Goal: Task Accomplishment & Management: Manage account settings

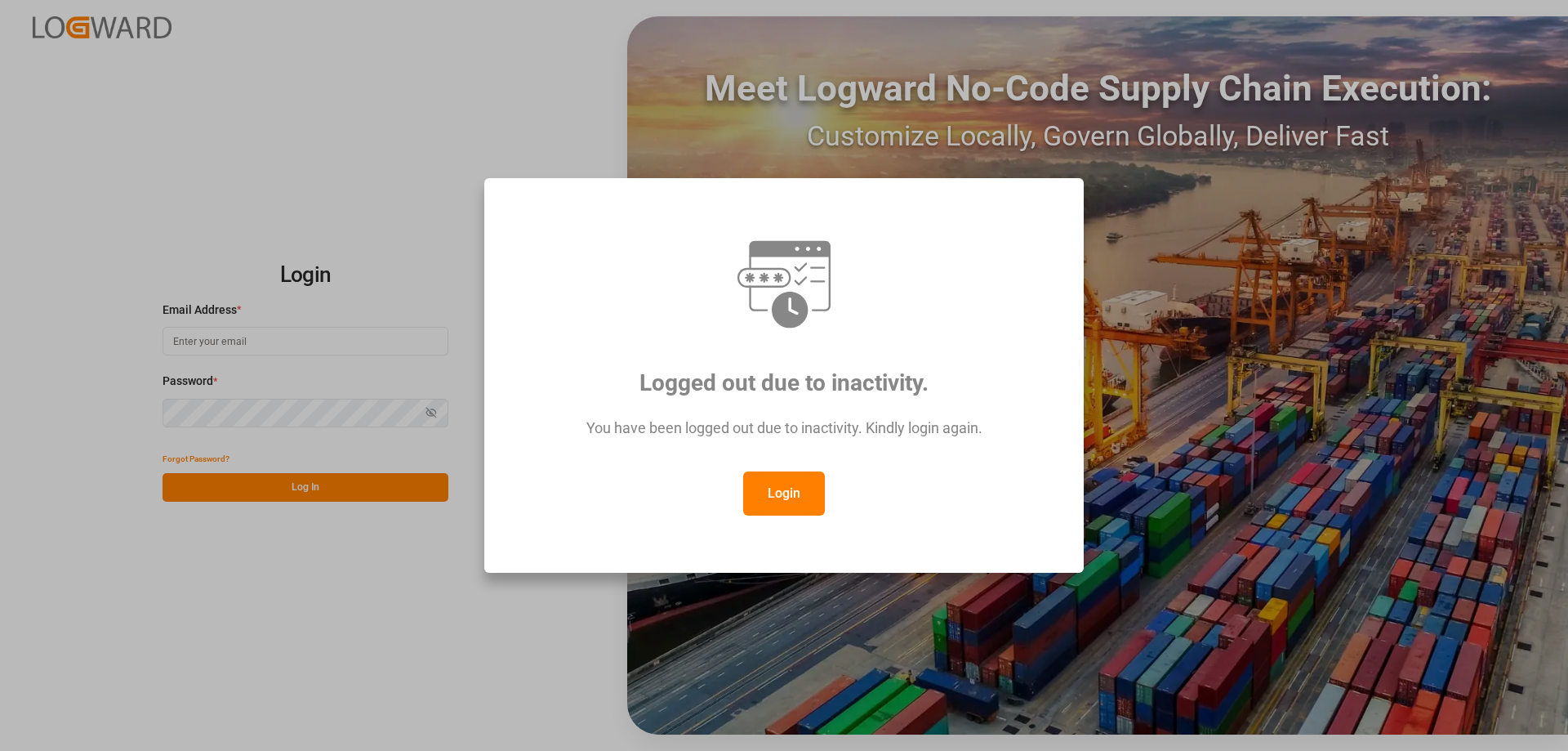
click at [811, 493] on button "Login" at bounding box center [784, 493] width 81 height 44
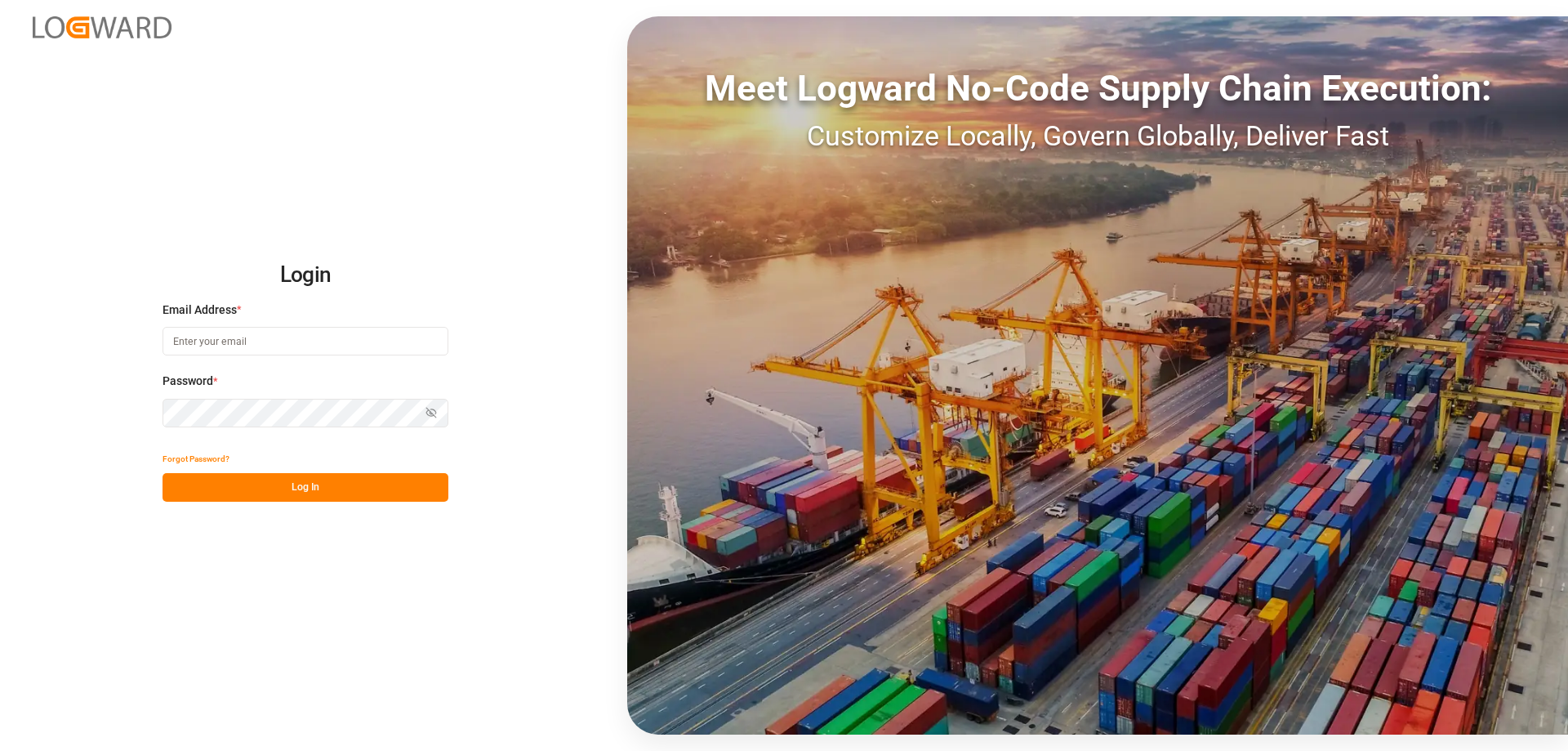
click at [275, 343] on input at bounding box center [305, 341] width 286 height 28
type input "[DOMAIN_NAME][EMAIL_ADDRESS][DOMAIN_NAME]"
click at [291, 489] on button "Log In" at bounding box center [305, 487] width 286 height 28
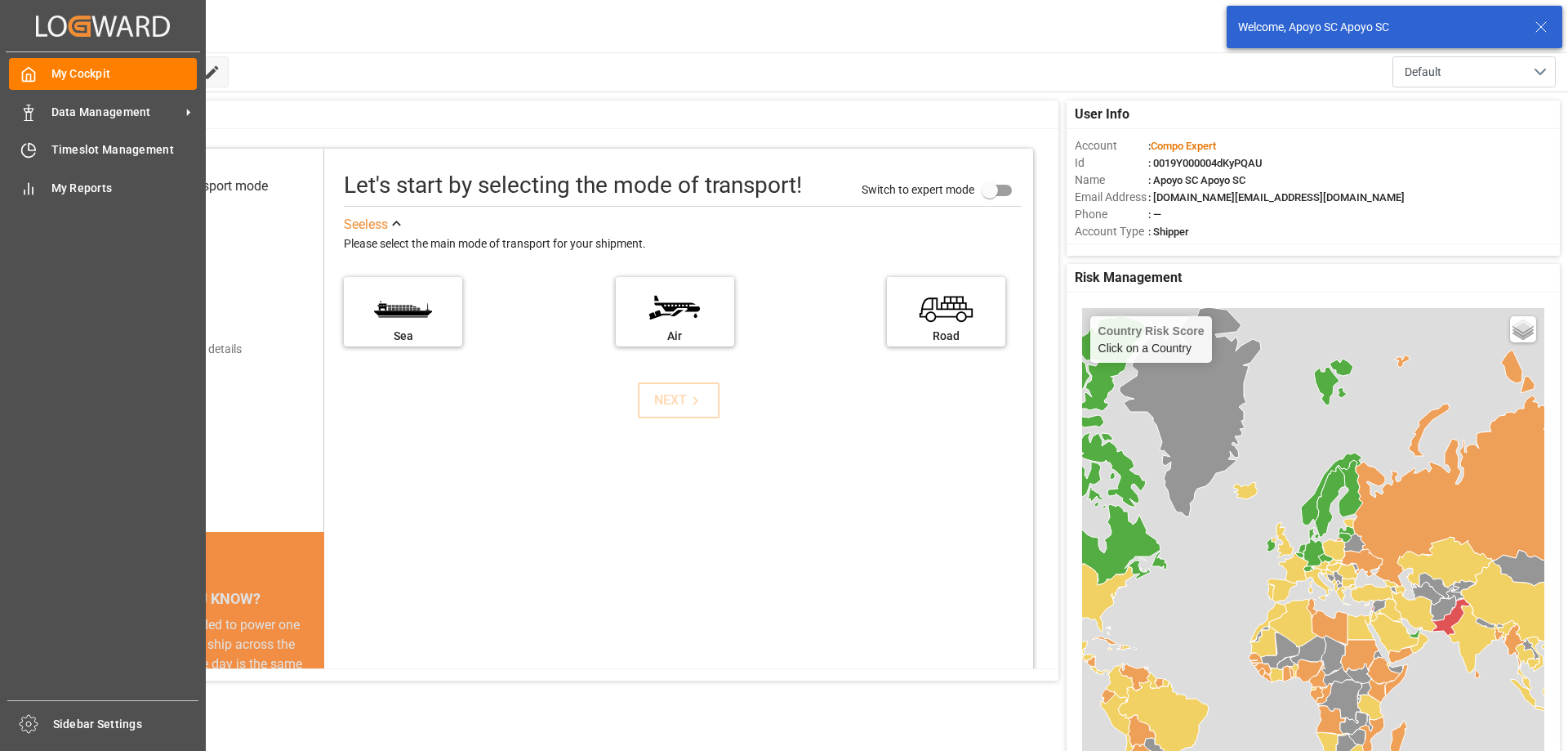
click at [53, 141] on div "Timeslot Management Timeslot Management" at bounding box center [103, 150] width 188 height 32
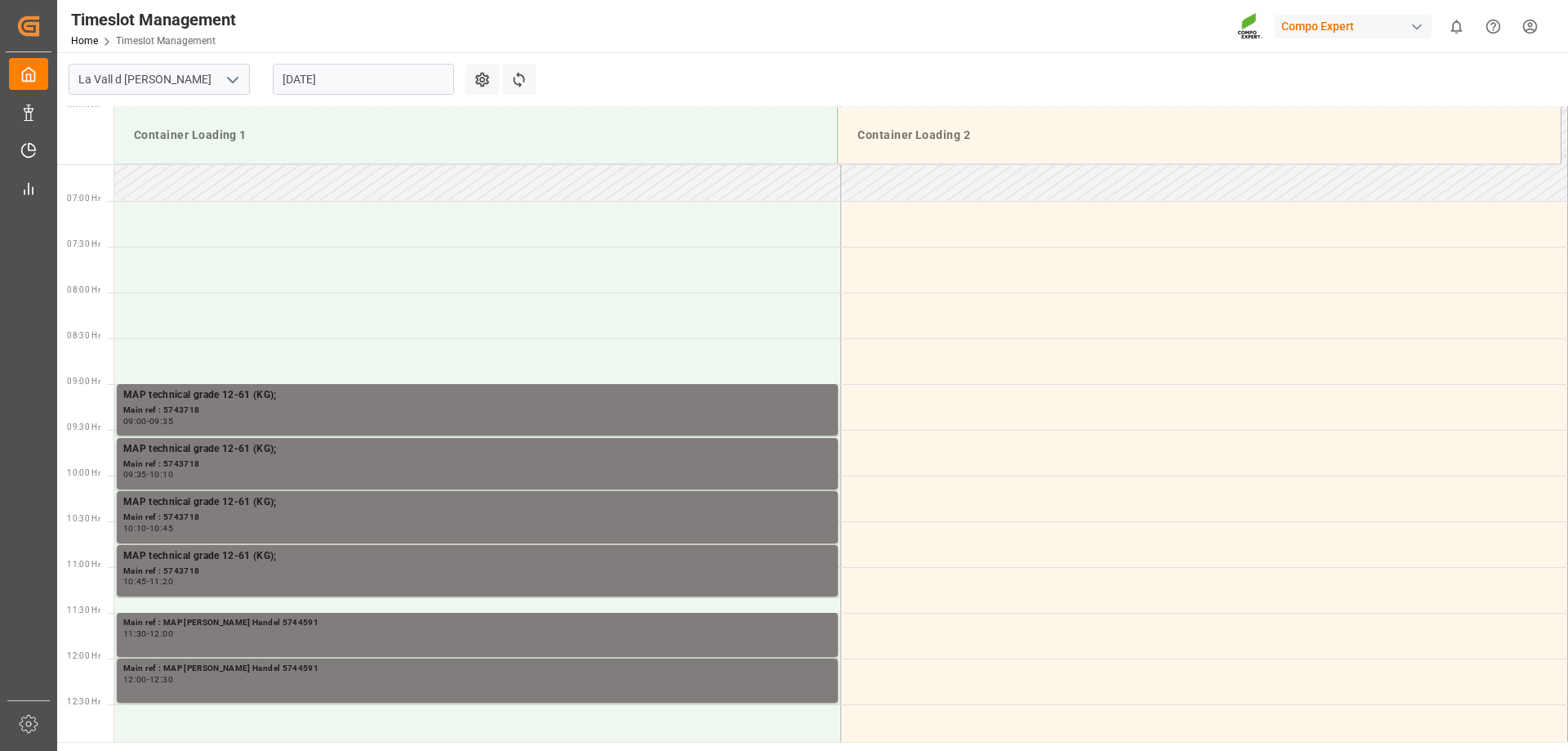
click at [343, 75] on input "[DATE]" at bounding box center [363, 79] width 181 height 31
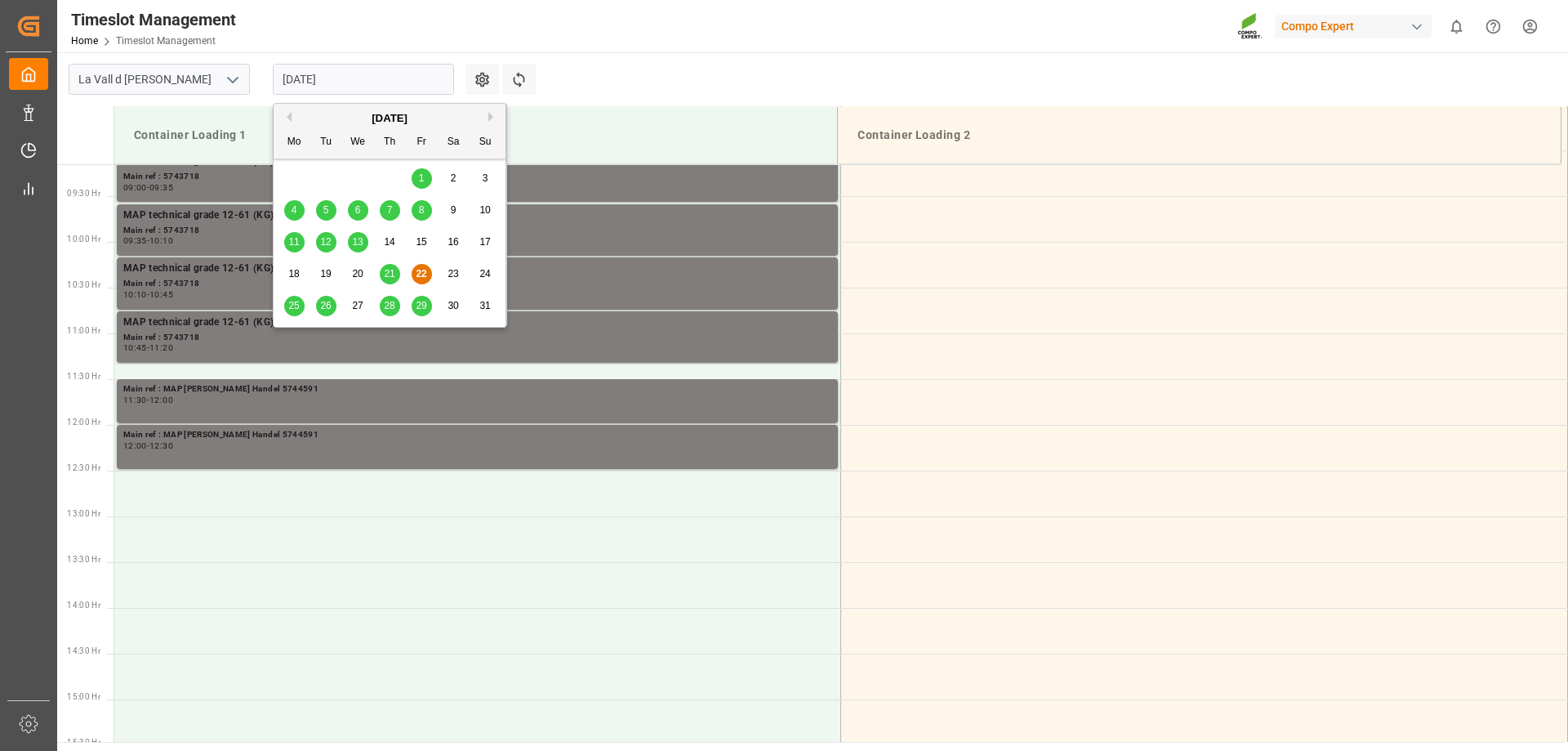
scroll to position [904, 0]
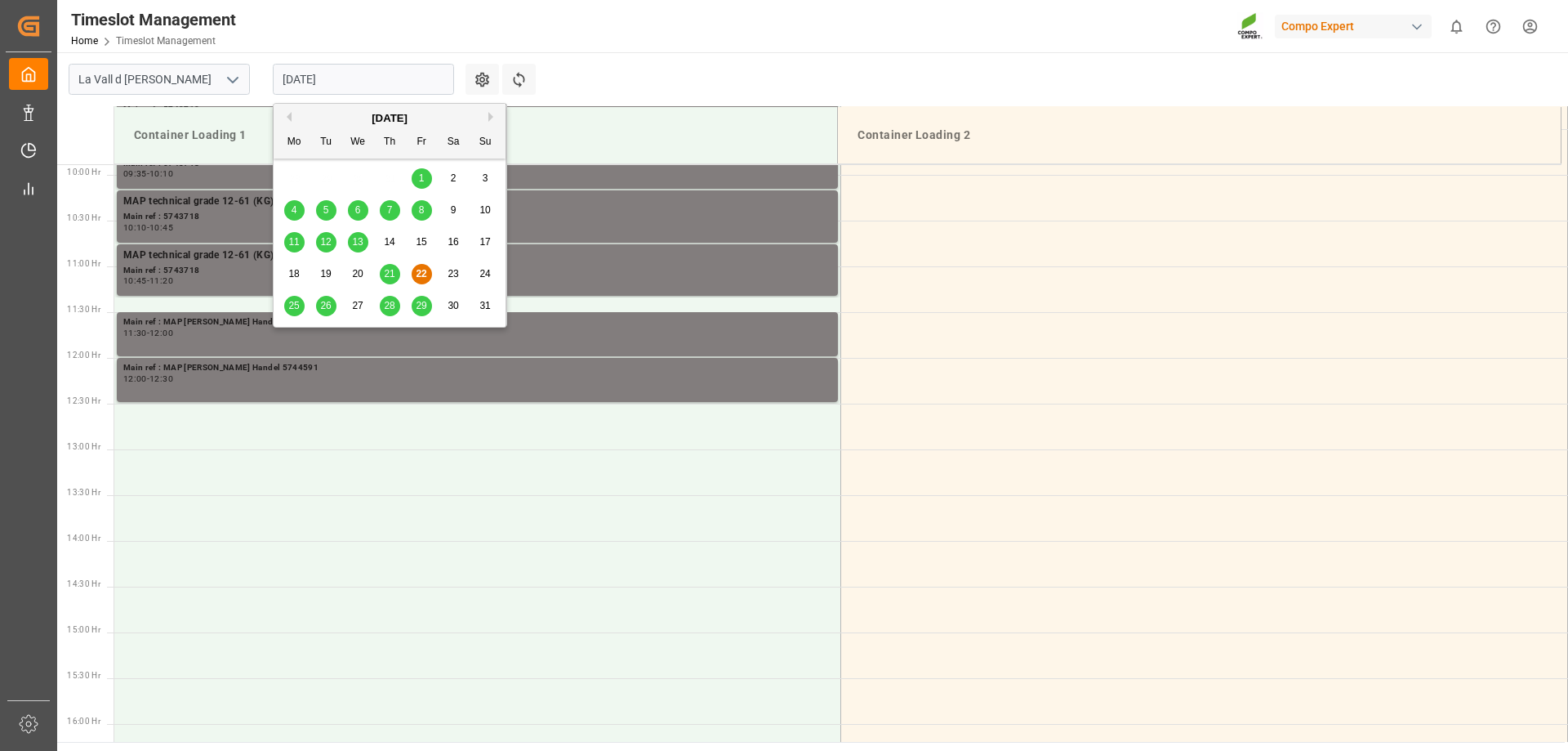
click at [492, 109] on div "[DATE] Mo Tu We Th Fr Sa Su" at bounding box center [389, 131] width 232 height 55
click at [481, 120] on div "[DATE]" at bounding box center [389, 119] width 232 height 17
click at [489, 118] on button "Next Month" at bounding box center [493, 117] width 10 height 10
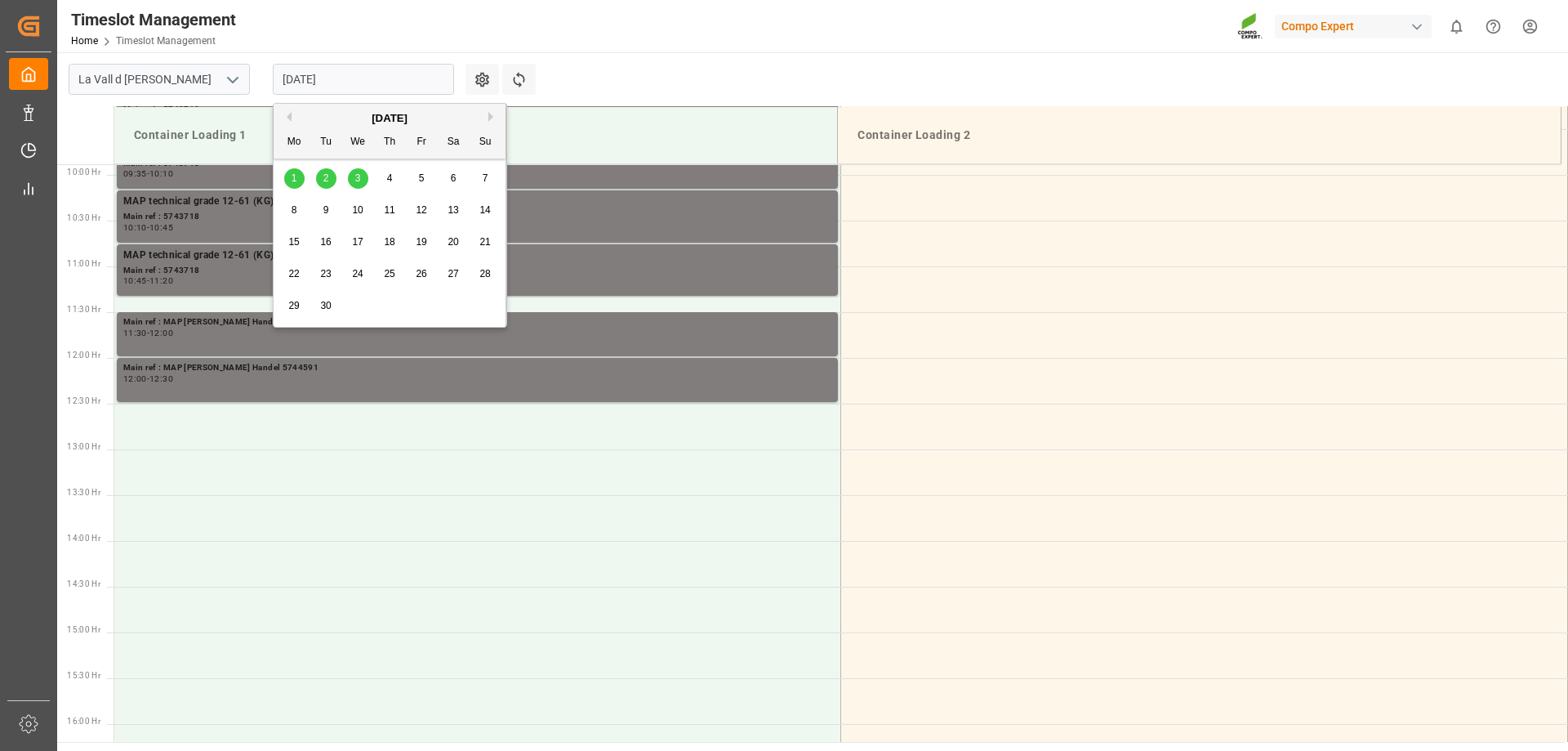
click at [298, 174] on div "1" at bounding box center [294, 179] width 21 height 20
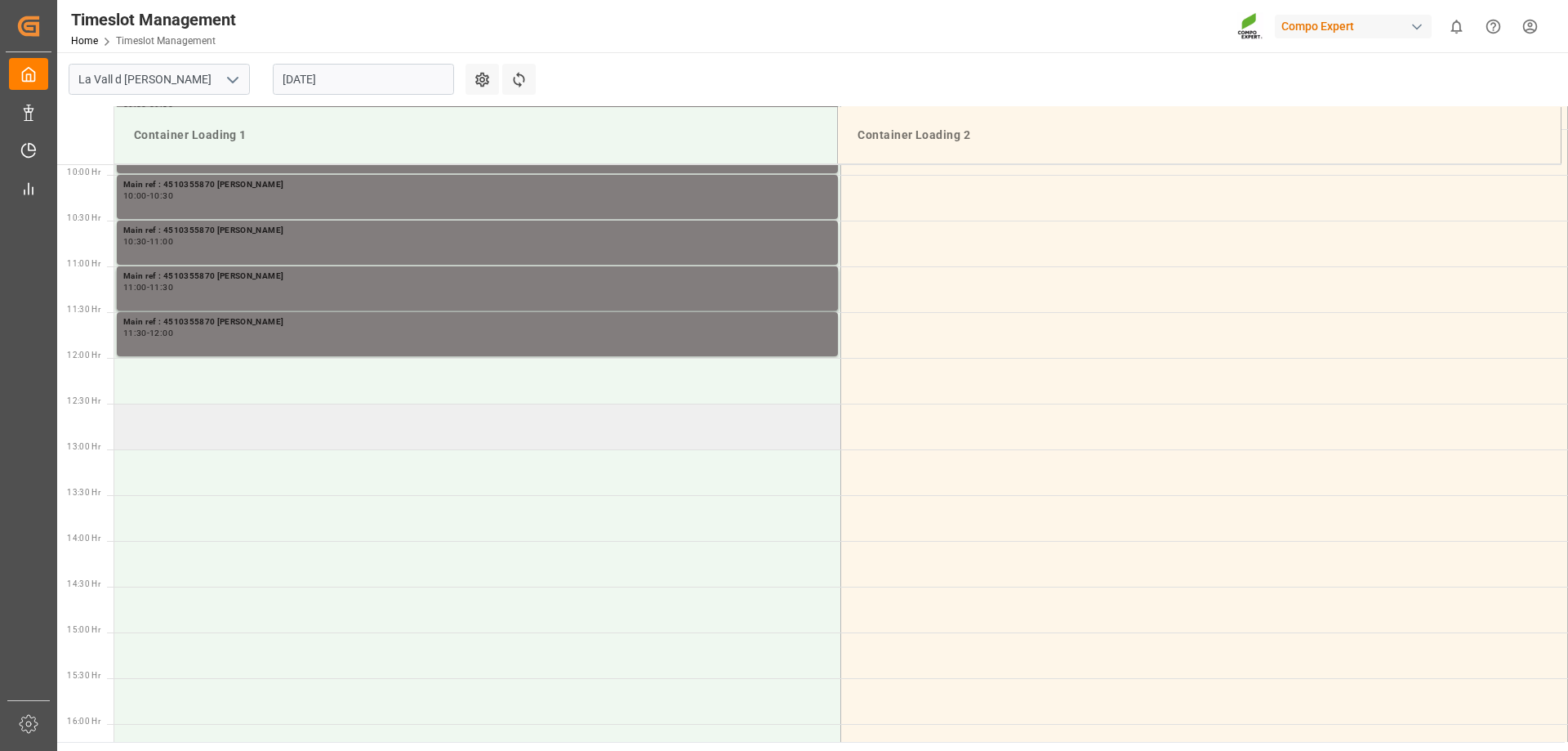
scroll to position [660, 0]
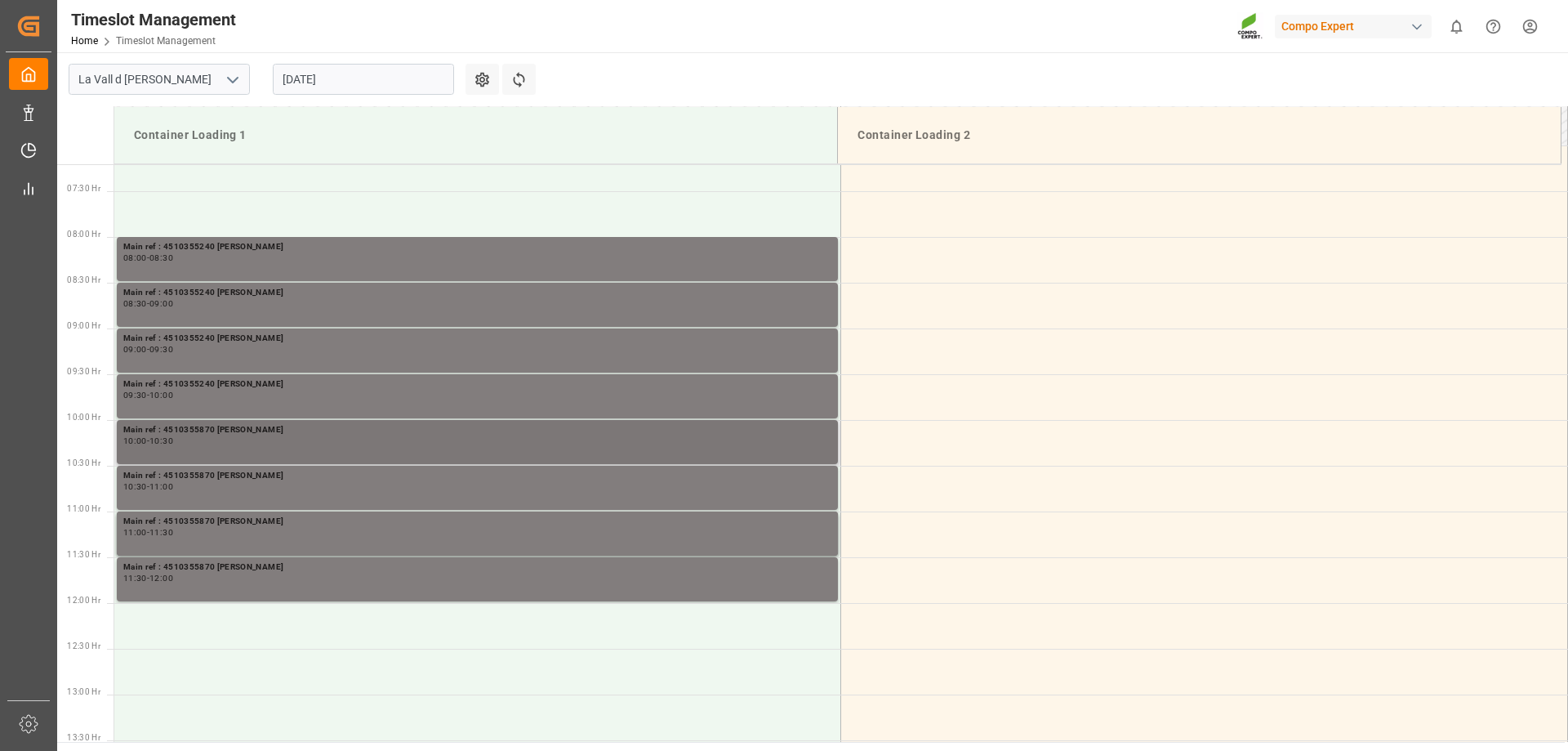
click at [233, 434] on div "Main ref : 4510355870 [PERSON_NAME]" at bounding box center [477, 430] width 708 height 14
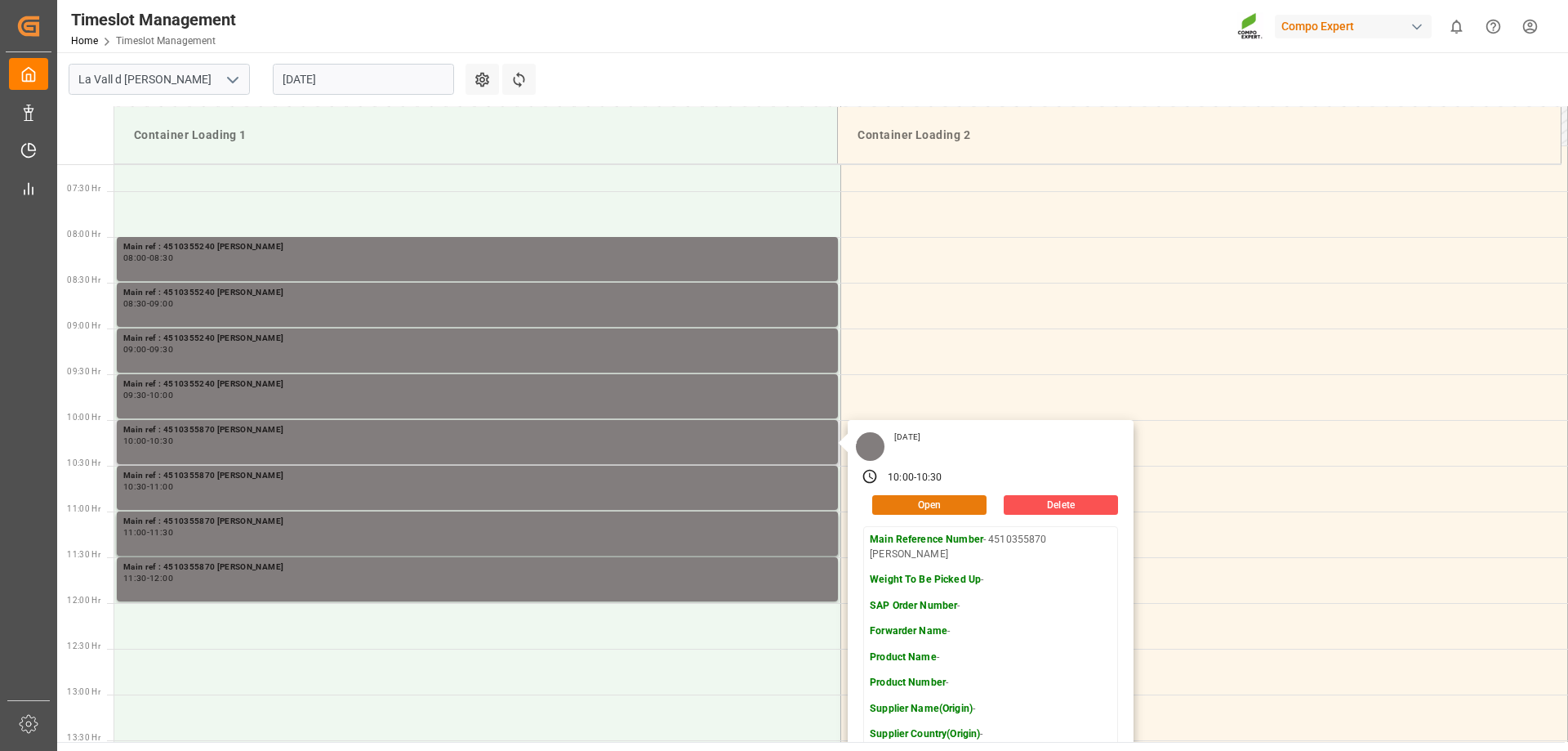
click at [929, 503] on button "Open" at bounding box center [929, 505] width 115 height 20
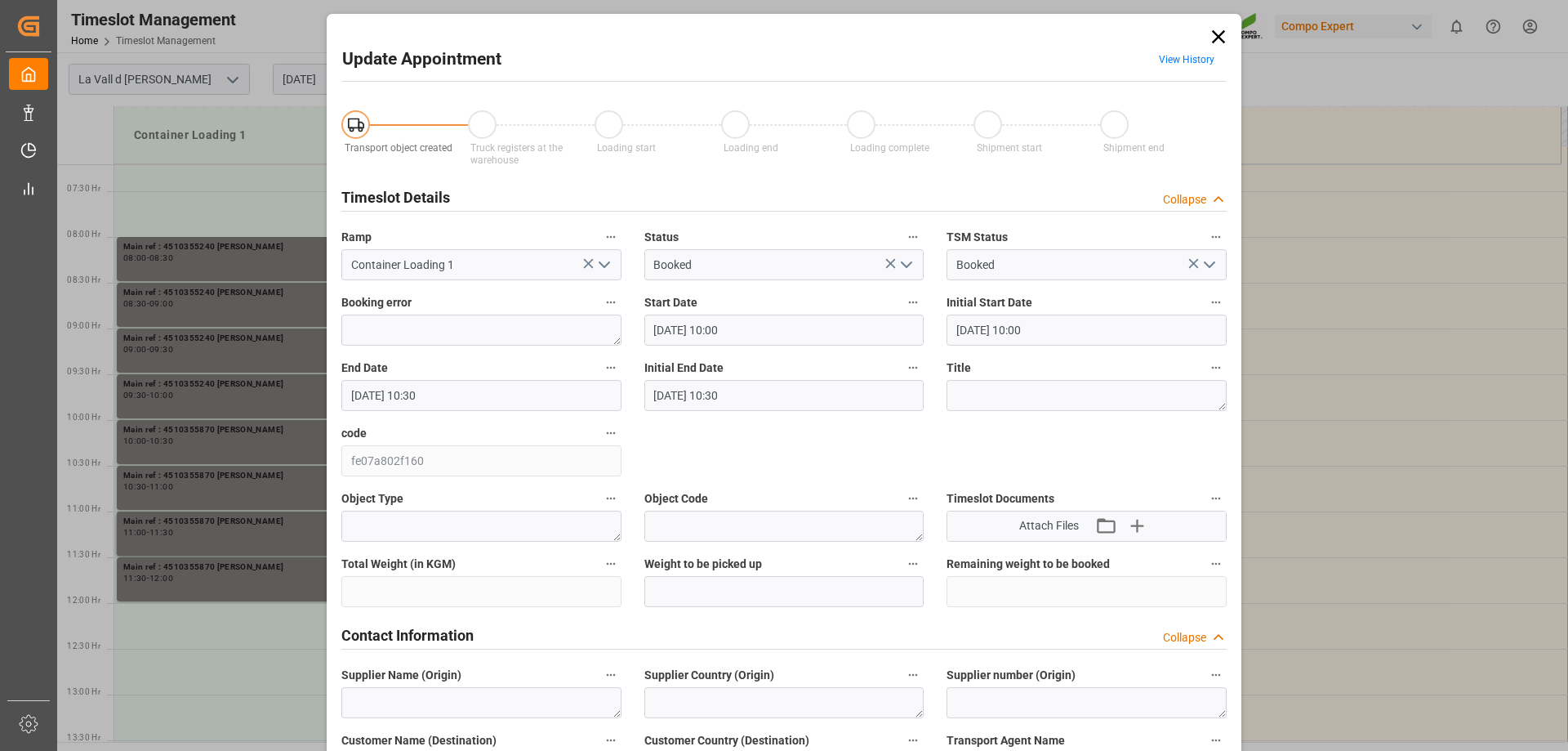
type input "[DATE] 10:00"
type input "[DATE] 10:30"
type input "[DATE] 09:23"
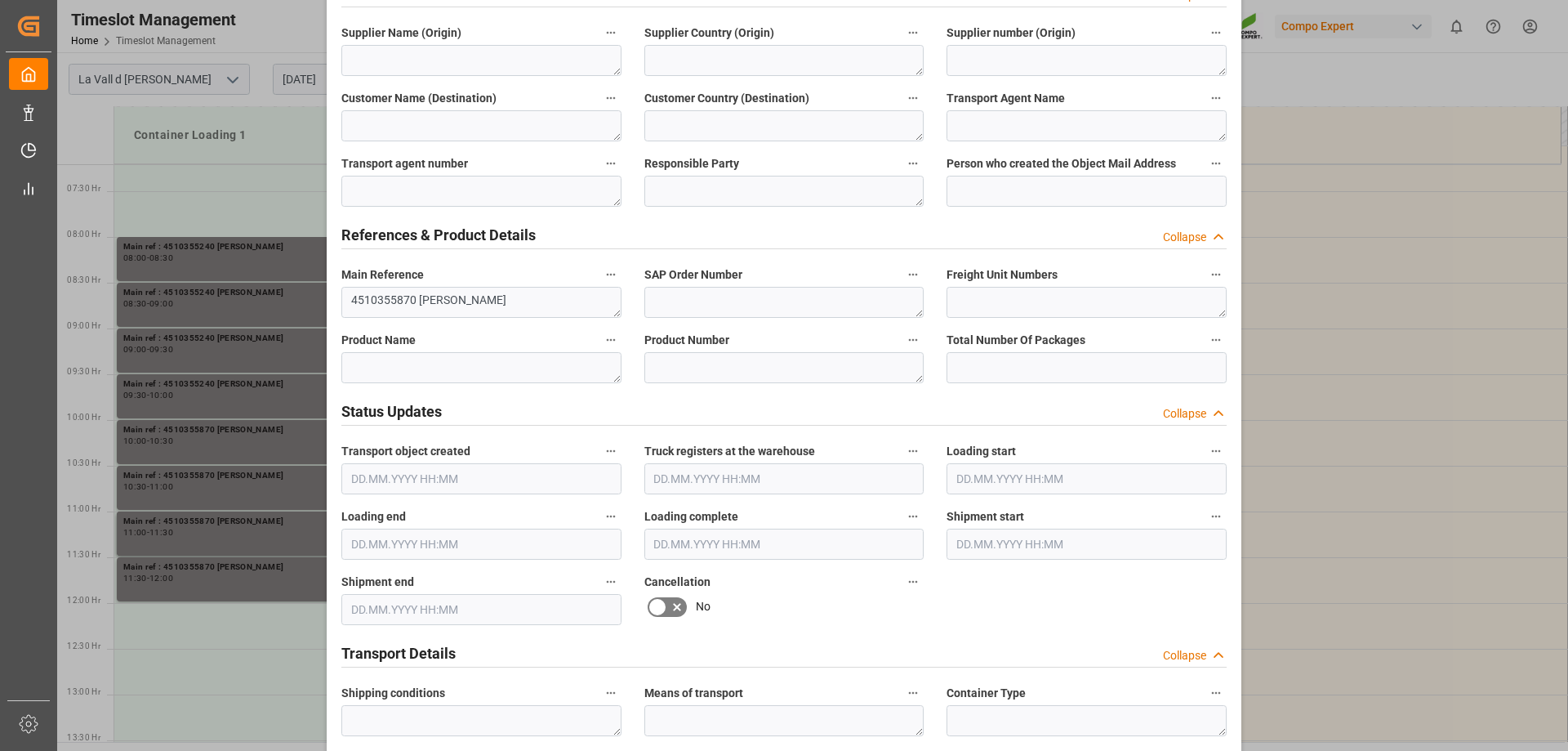
scroll to position [654, 0]
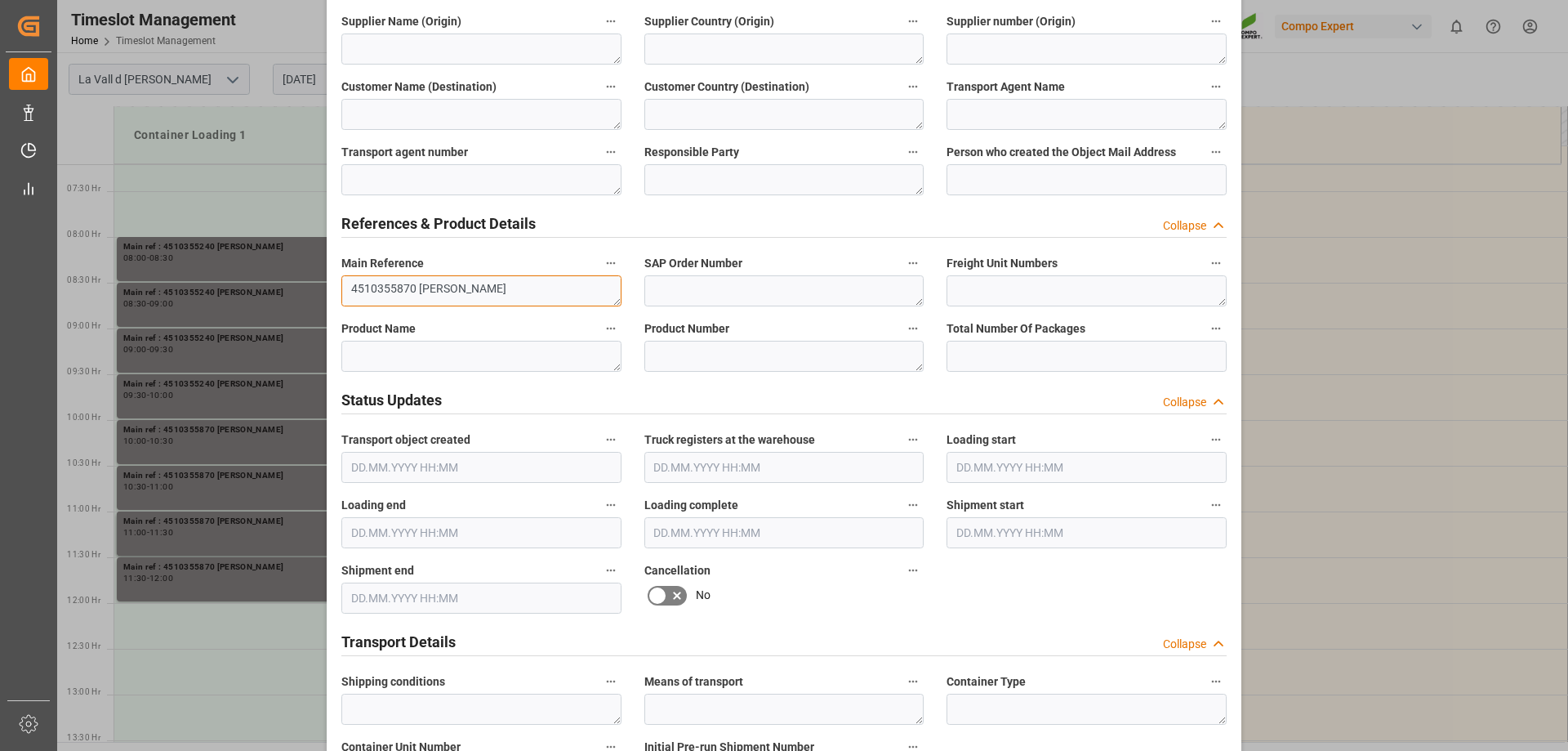
drag, startPoint x: 413, startPoint y: 287, endPoint x: 323, endPoint y: 289, distance: 90.0
click at [323, 289] on div "Update Appointment View History Transport object created Truck registers at the…" at bounding box center [784, 375] width 1568 height 751
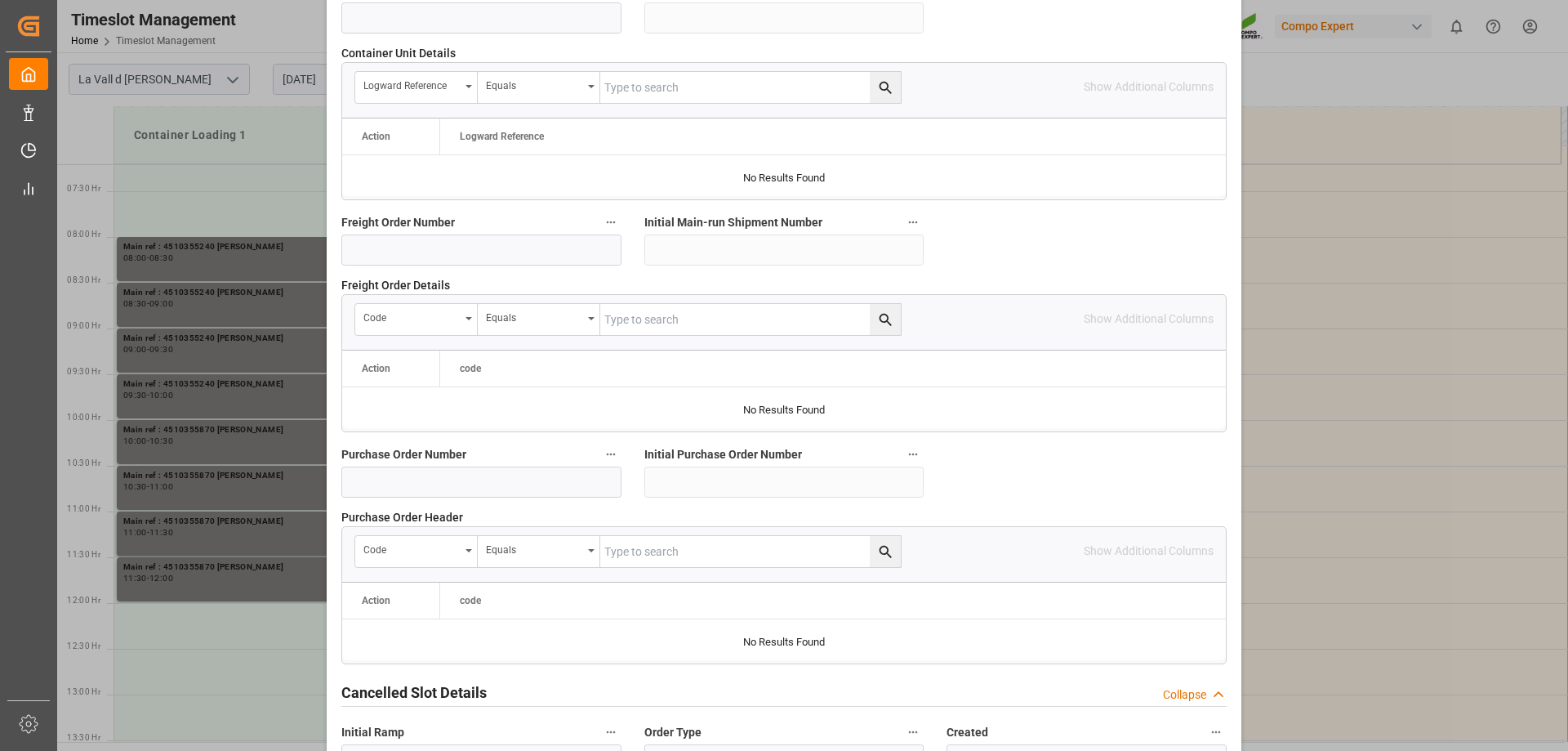
scroll to position [1516, 0]
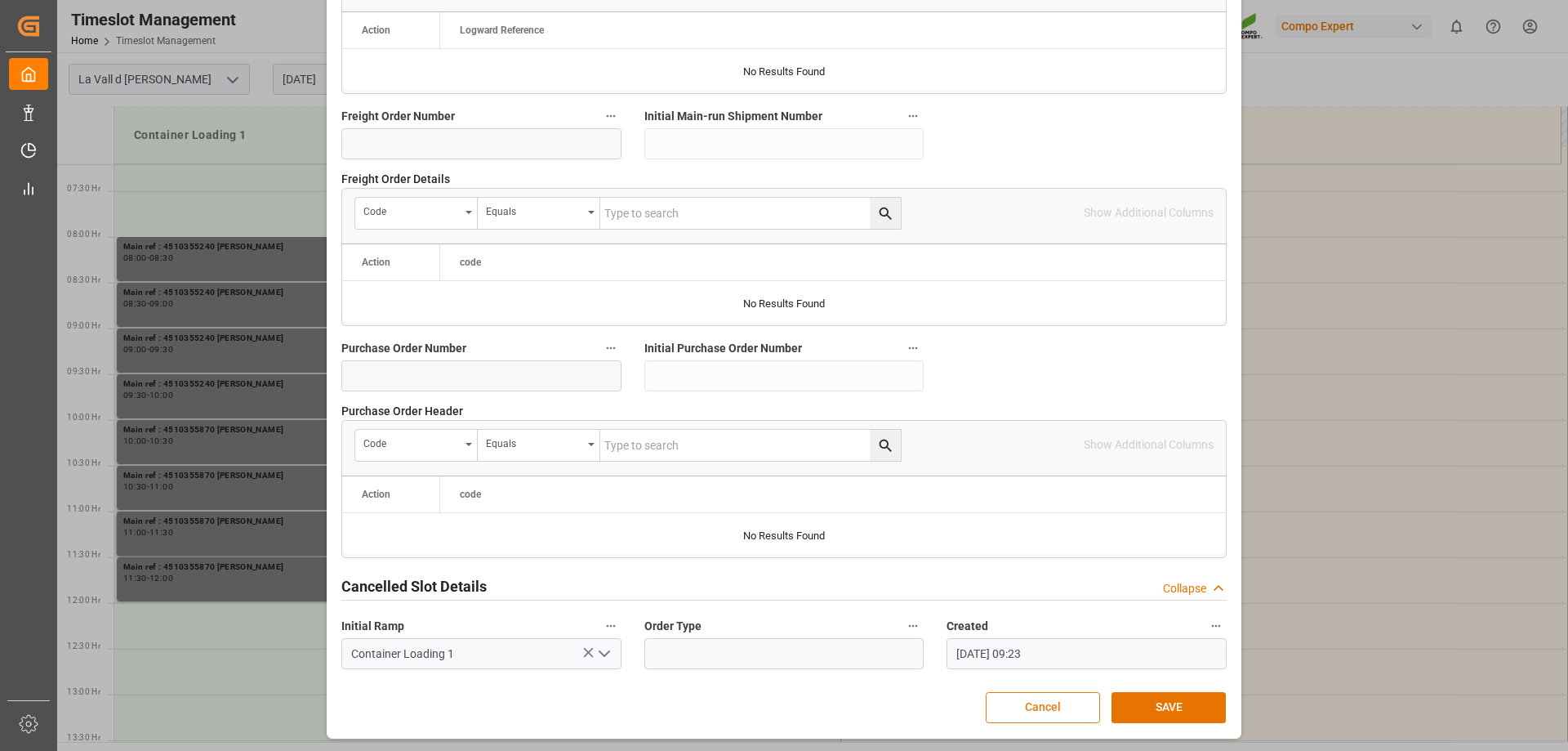
click at [1029, 697] on button "Cancel" at bounding box center [1043, 707] width 115 height 31
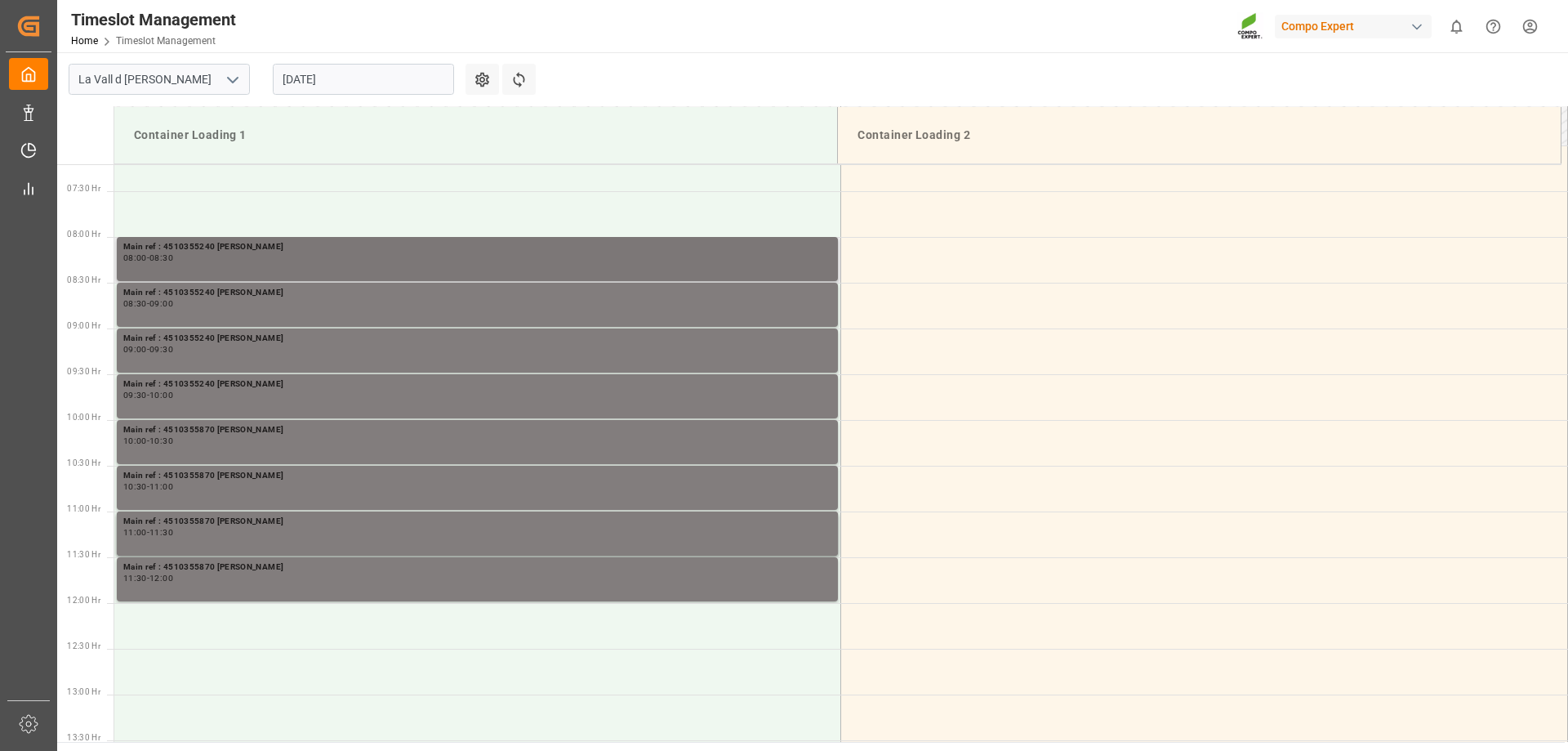
click at [209, 254] on div "08:00 - 08:30" at bounding box center [477, 258] width 708 height 9
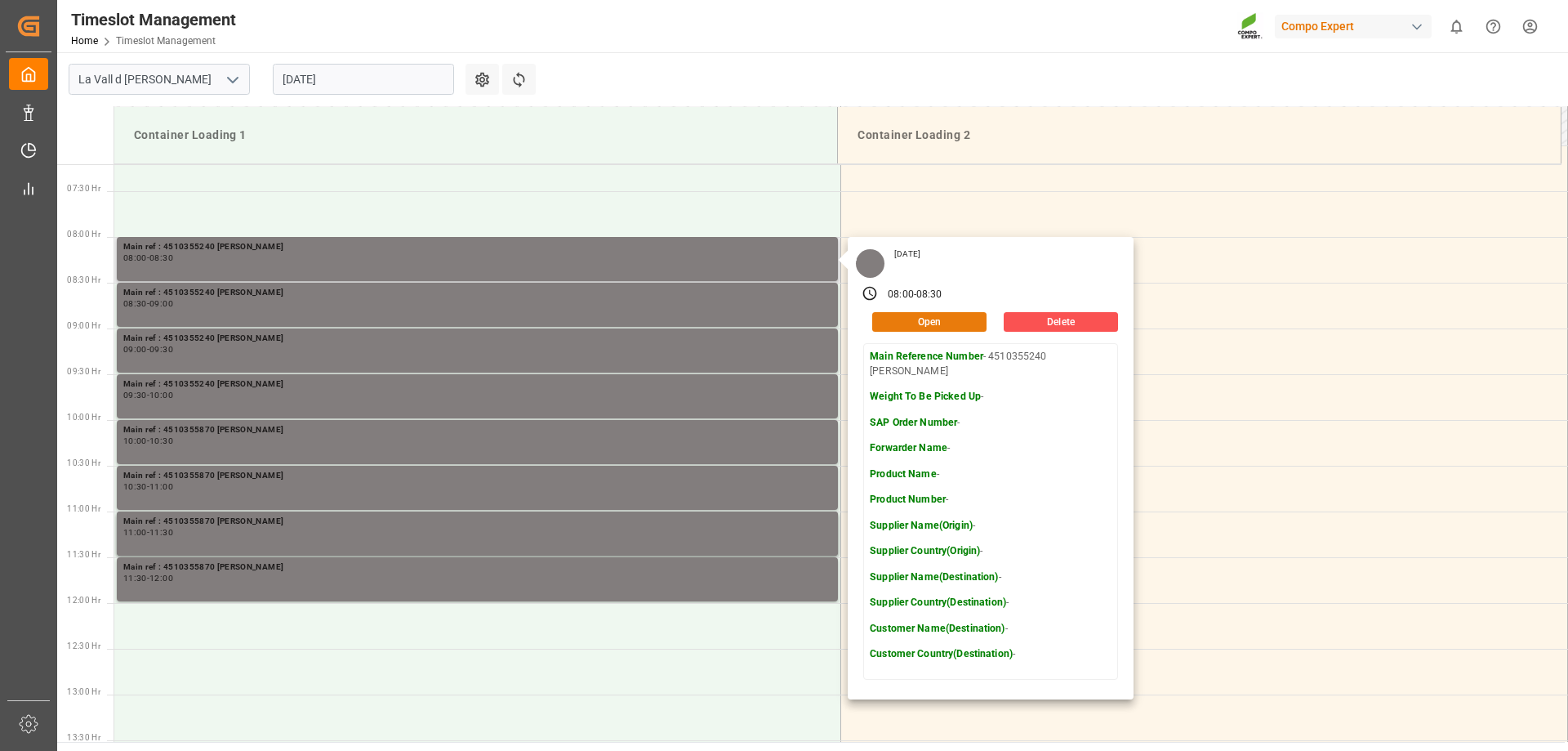
click at [910, 324] on button "Open" at bounding box center [929, 322] width 115 height 20
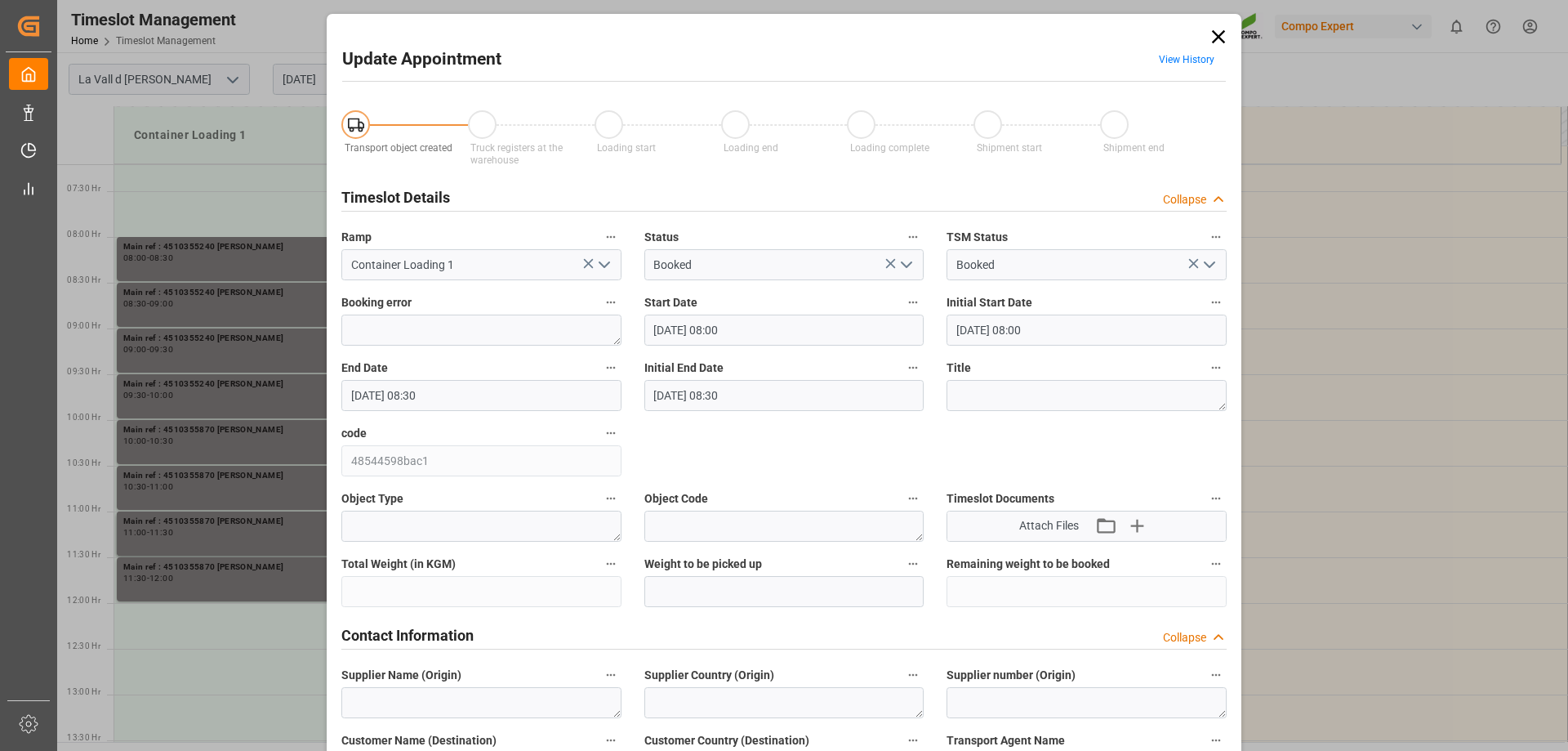
type input "[DATE] 08:00"
type input "[DATE] 08:30"
type input "[DATE] 09:22"
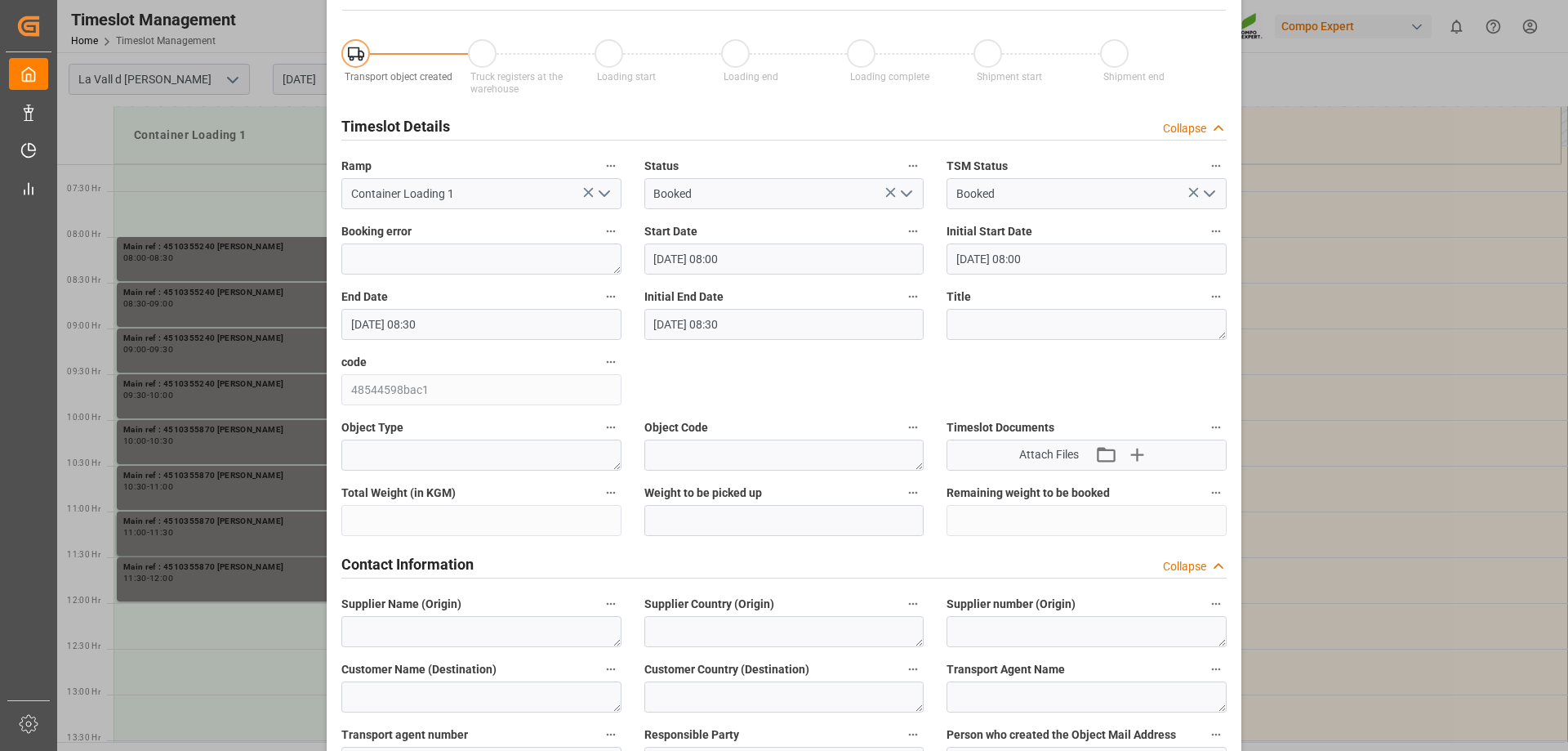
scroll to position [408, 0]
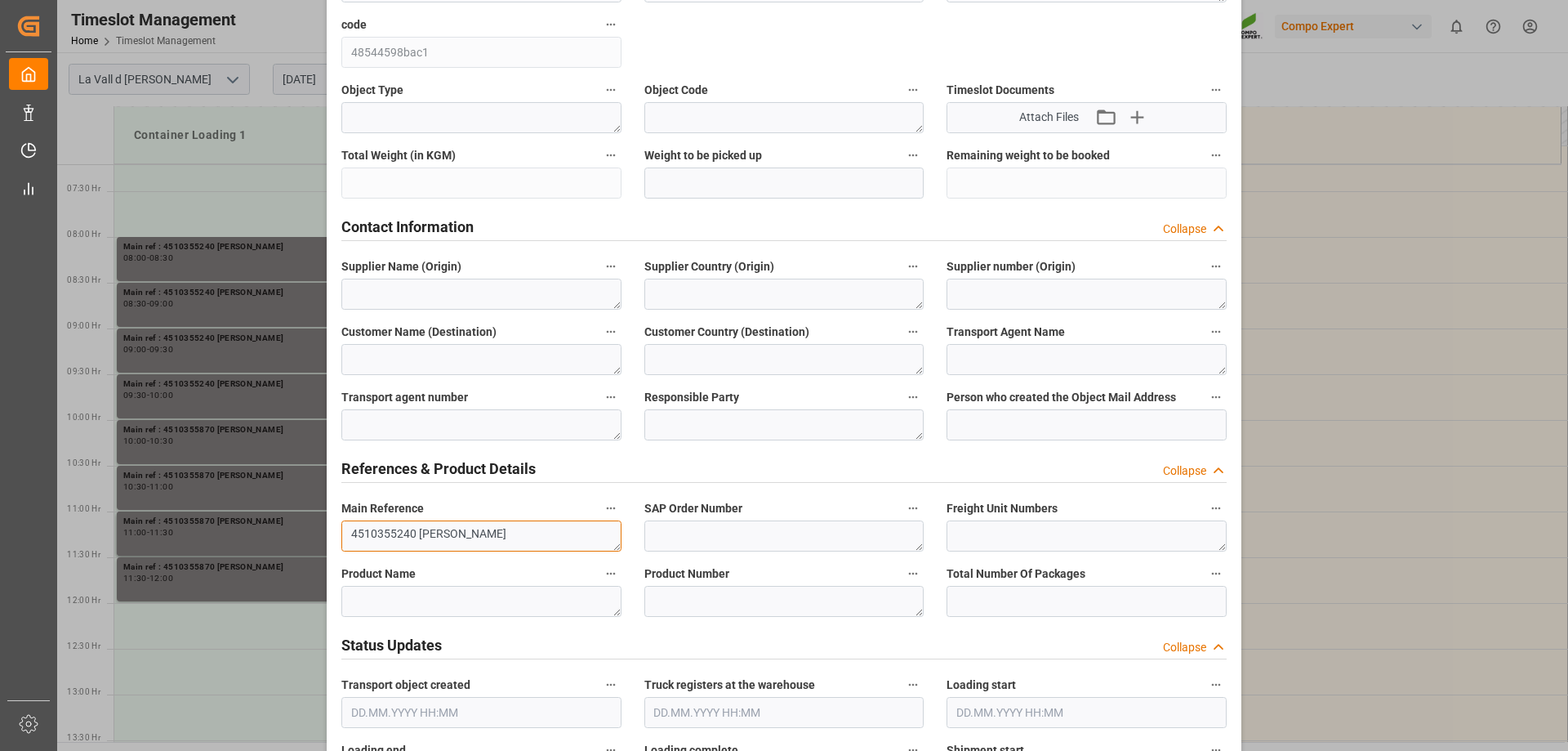
drag, startPoint x: 413, startPoint y: 532, endPoint x: 302, endPoint y: 531, distance: 111.0
click at [302, 531] on div "Update Appointment View History Transport object created Truck registers at the…" at bounding box center [784, 375] width 1568 height 751
paste textarea "87"
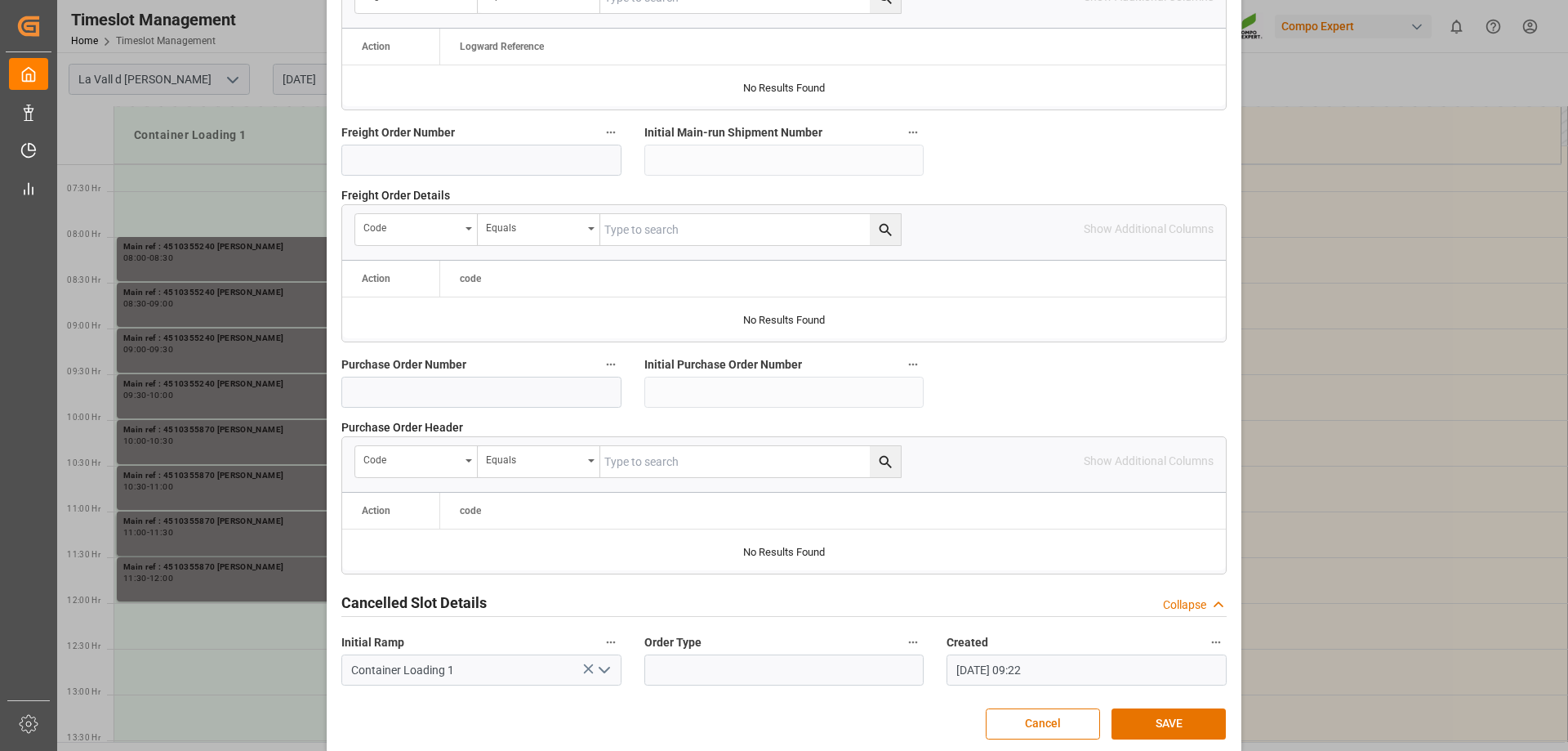
scroll to position [1516, 0]
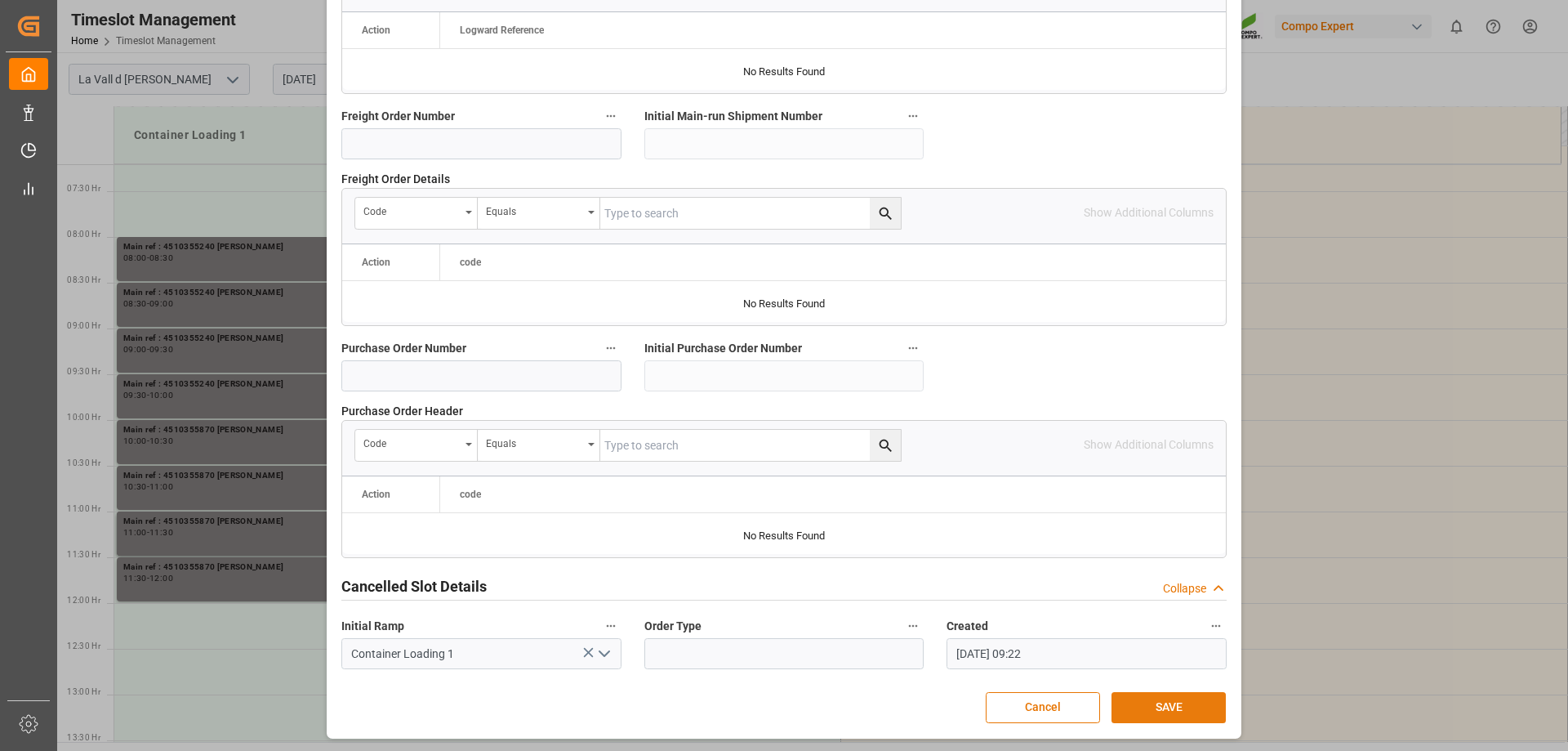
type textarea "4510355870 [PERSON_NAME]"
click at [1168, 699] on button "SAVE" at bounding box center [1169, 707] width 115 height 31
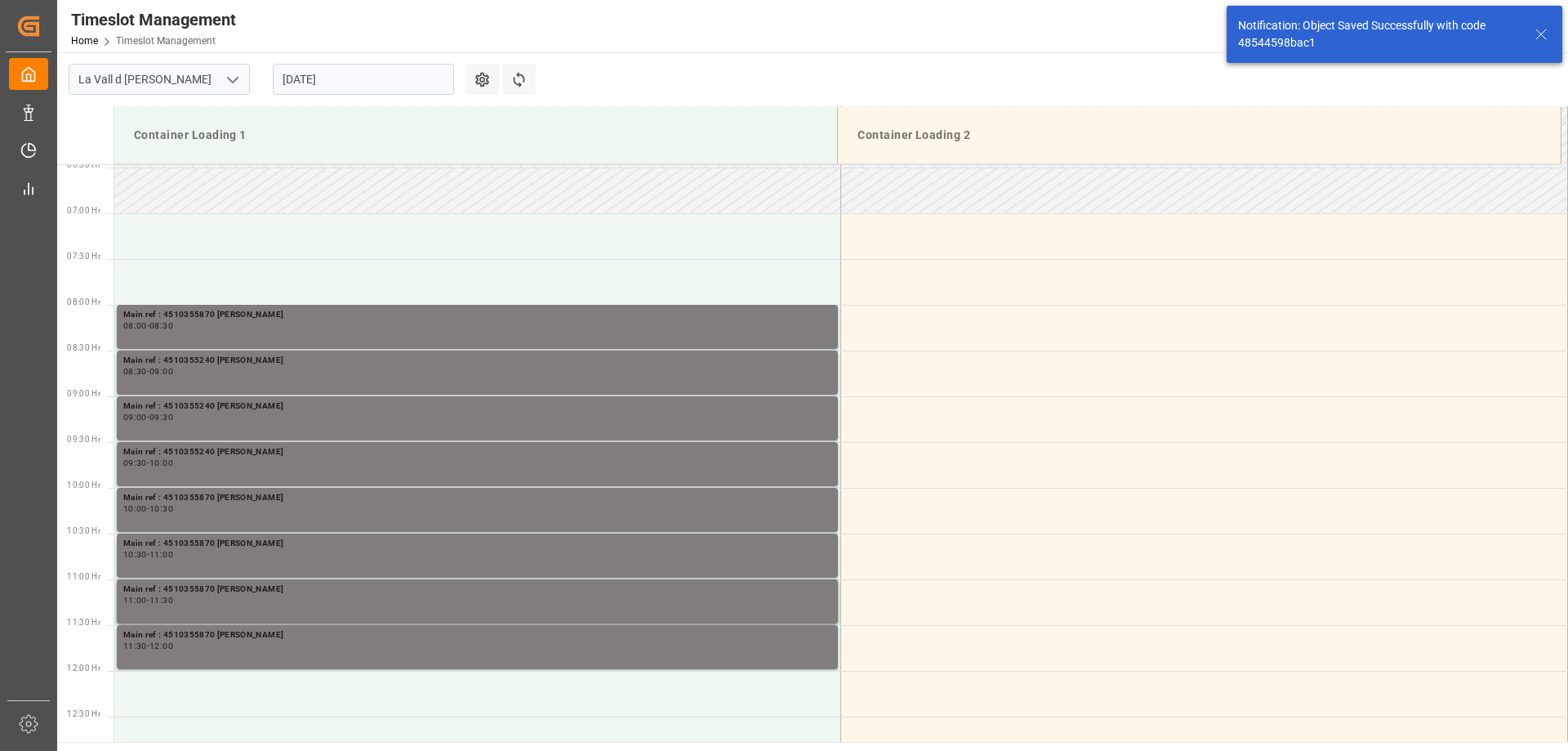
scroll to position [630, 0]
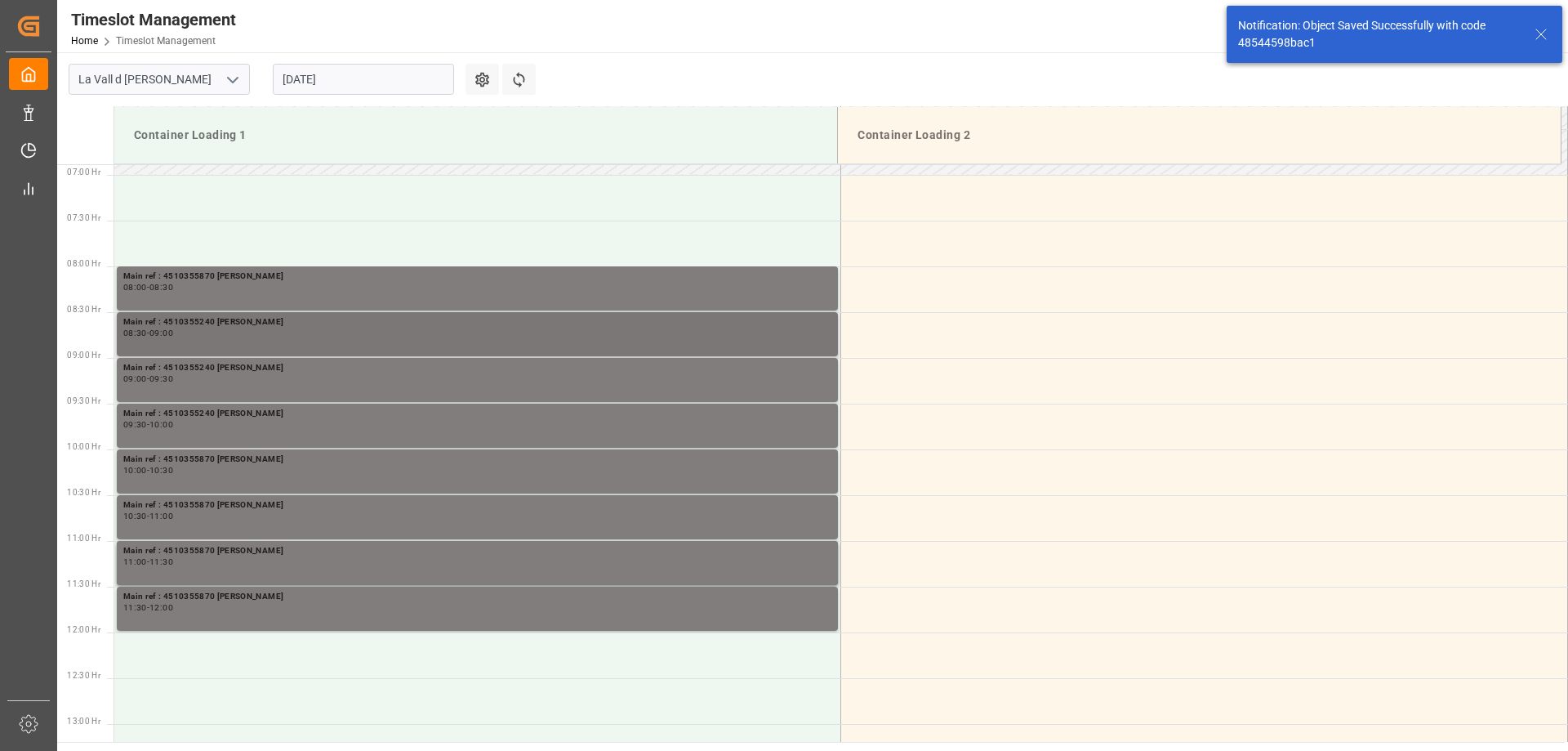
click at [221, 339] on div "Main ref : 4510355240 [PERSON_NAME] 08:30 - 09:00" at bounding box center [477, 334] width 708 height 37
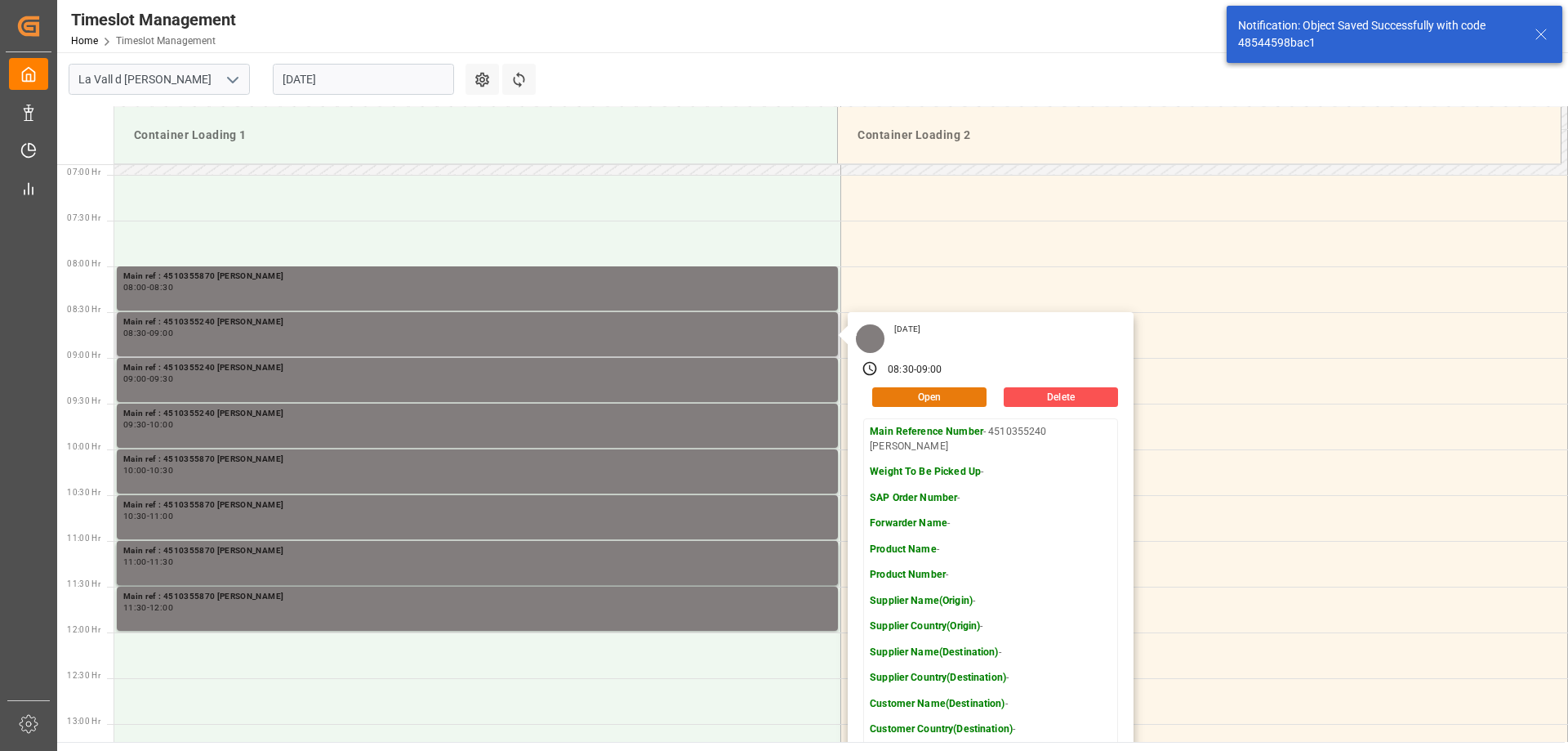
click at [873, 393] on button "Open" at bounding box center [929, 398] width 115 height 20
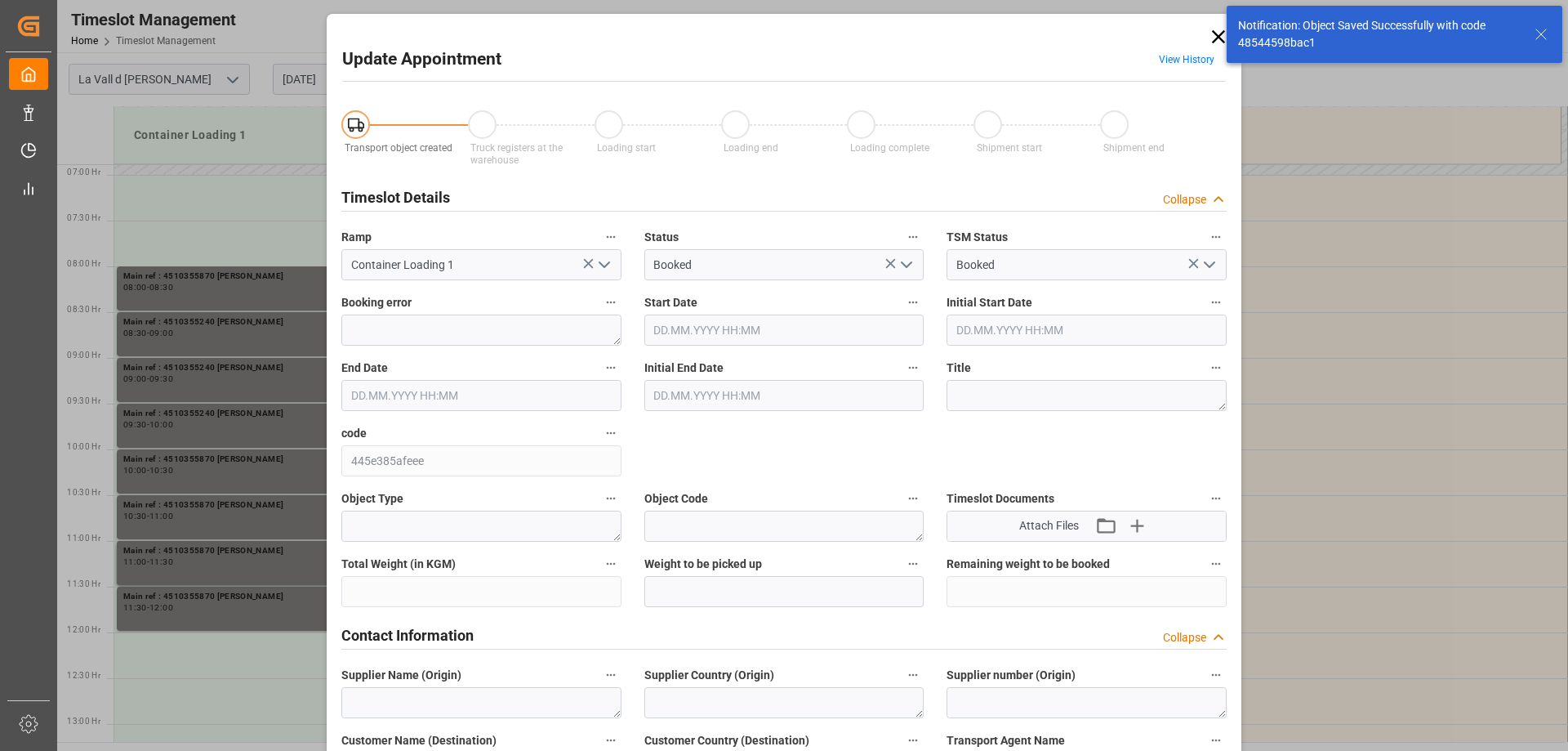
type input "[DATE] 08:30"
type input "[DATE] 09:00"
type input "[DATE] 09:22"
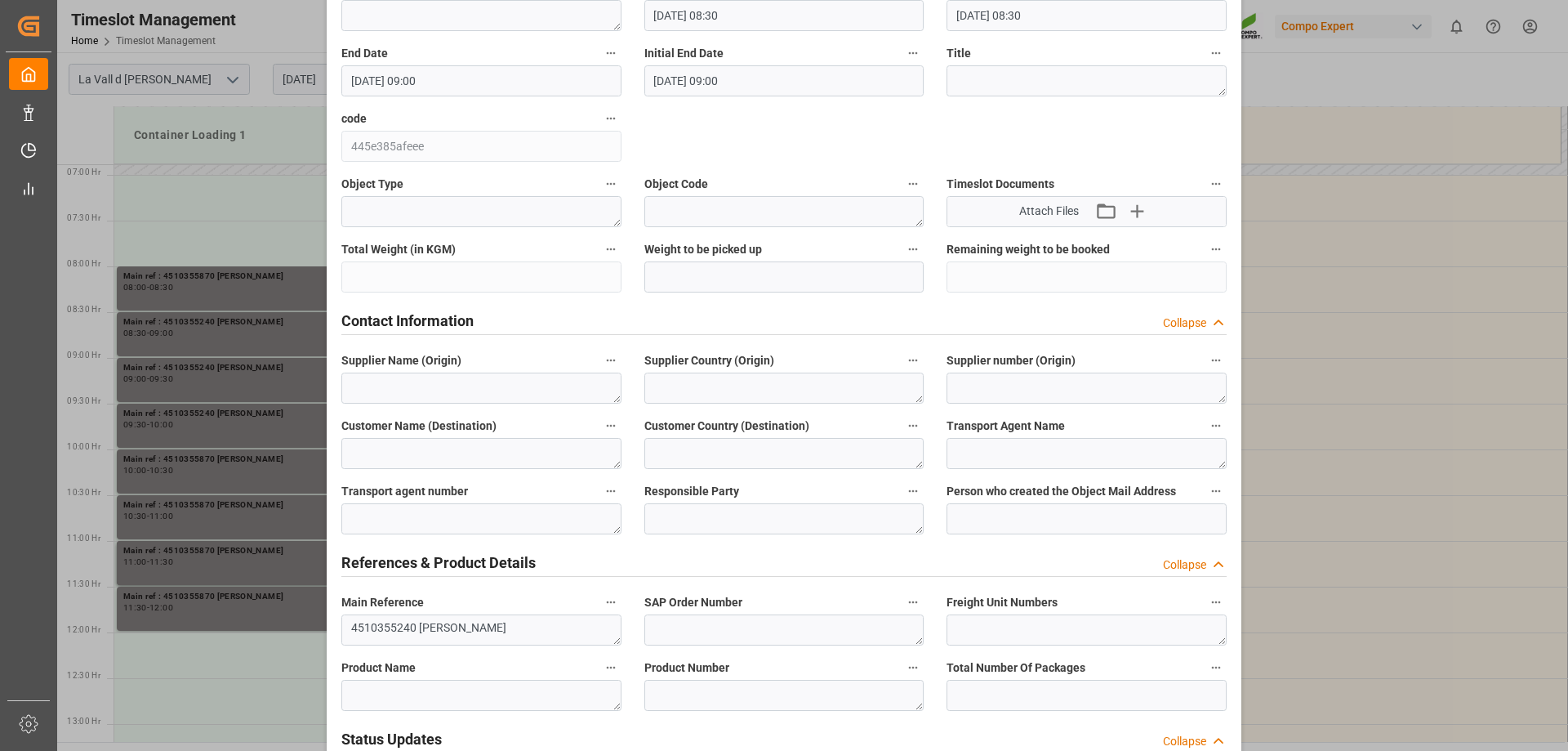
scroll to position [327, 0]
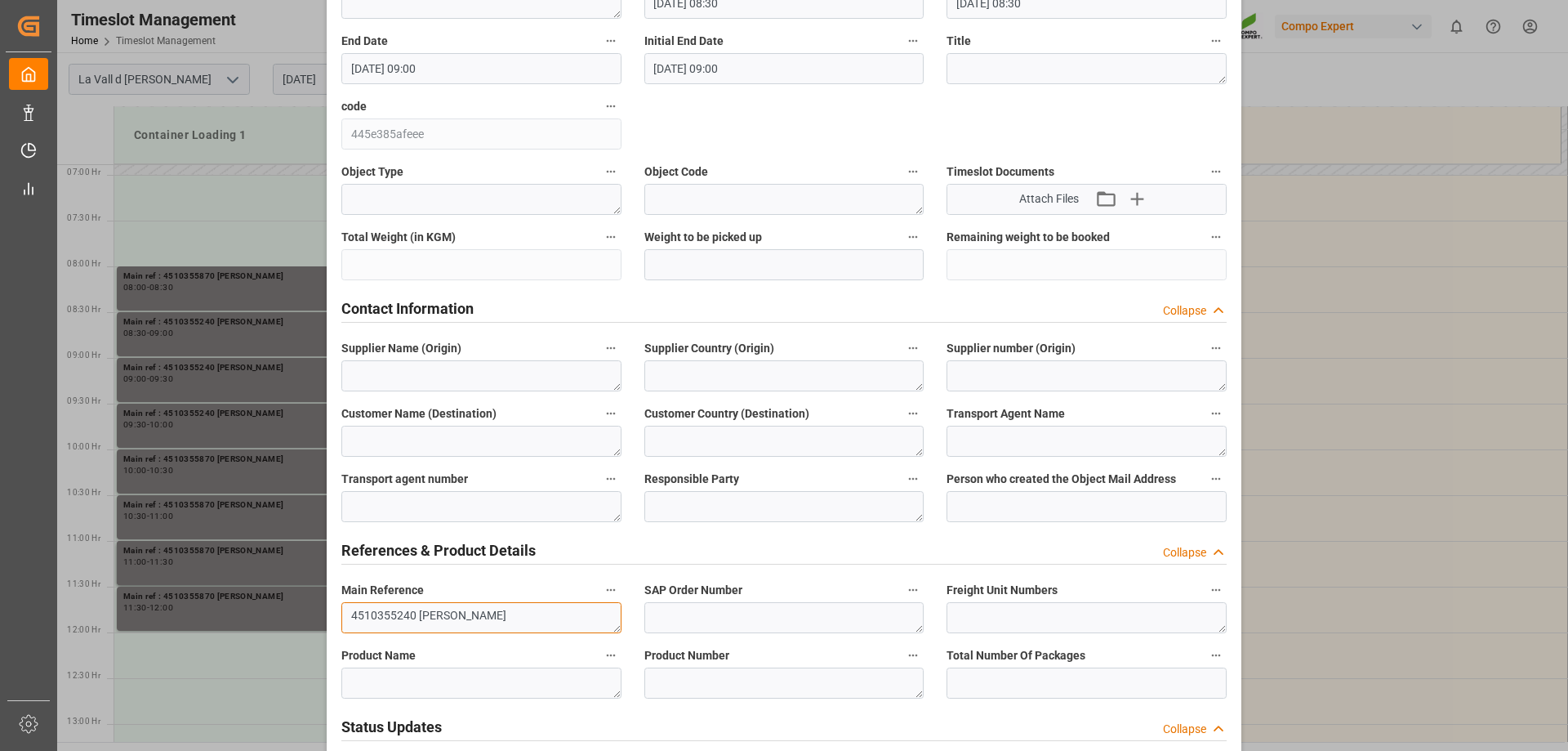
drag, startPoint x: 414, startPoint y: 610, endPoint x: 303, endPoint y: 603, distance: 111.2
click at [303, 603] on div "Update Appointment View History Transport object created Truck registers at the…" at bounding box center [784, 375] width 1568 height 751
paste textarea "870"
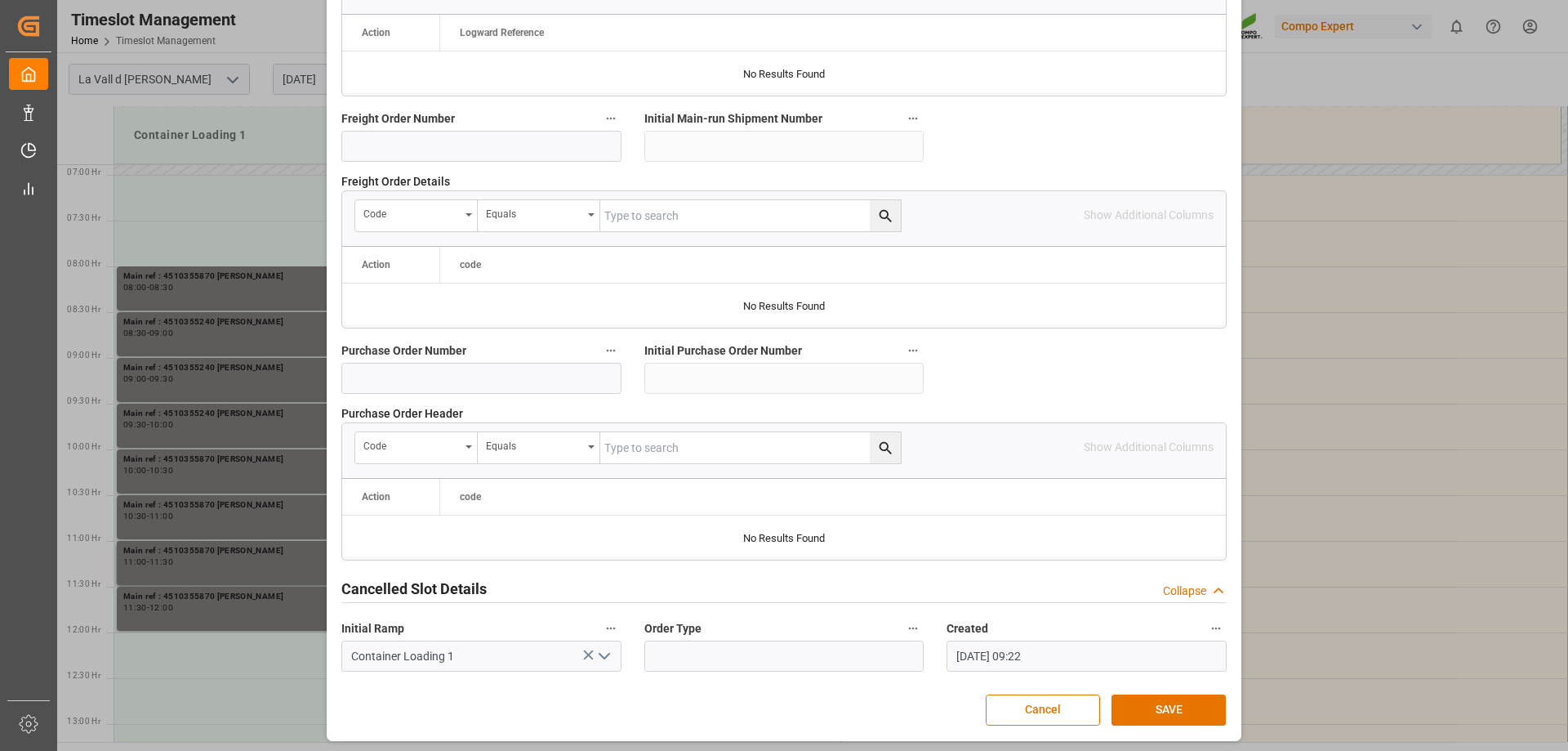
scroll to position [1516, 0]
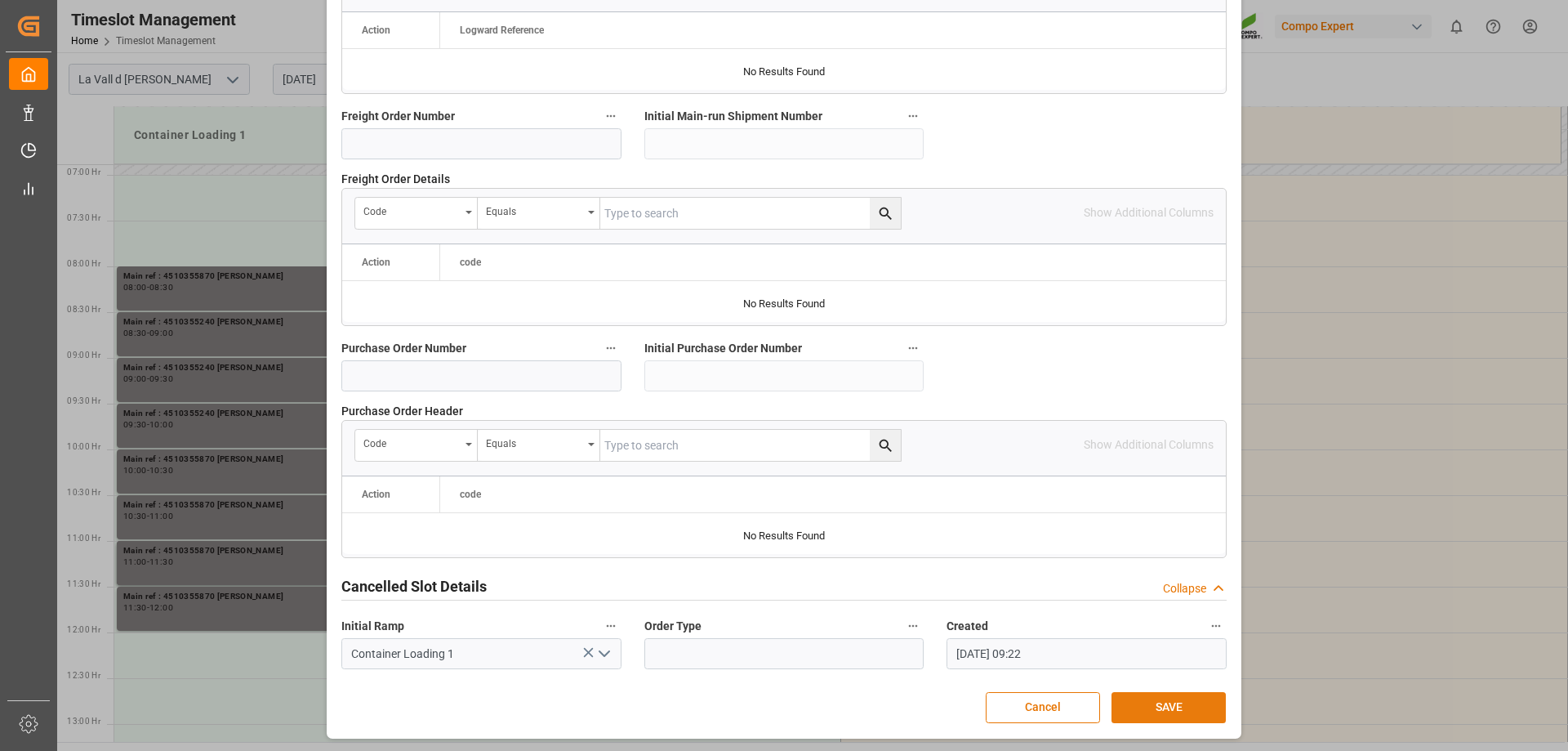
type textarea "4510355870 [PERSON_NAME]"
click at [1145, 695] on button "SAVE" at bounding box center [1169, 707] width 115 height 31
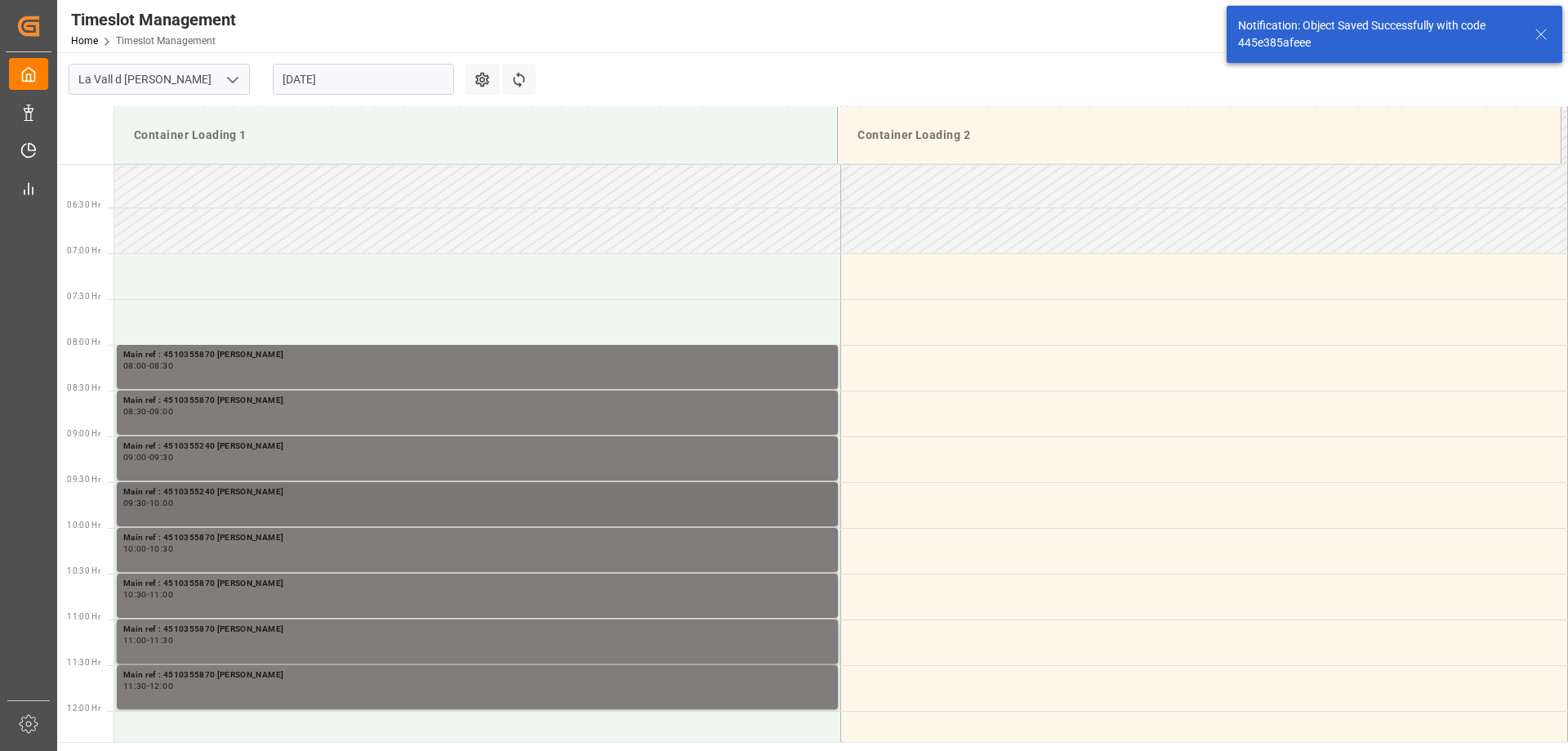
scroll to position [630, 0]
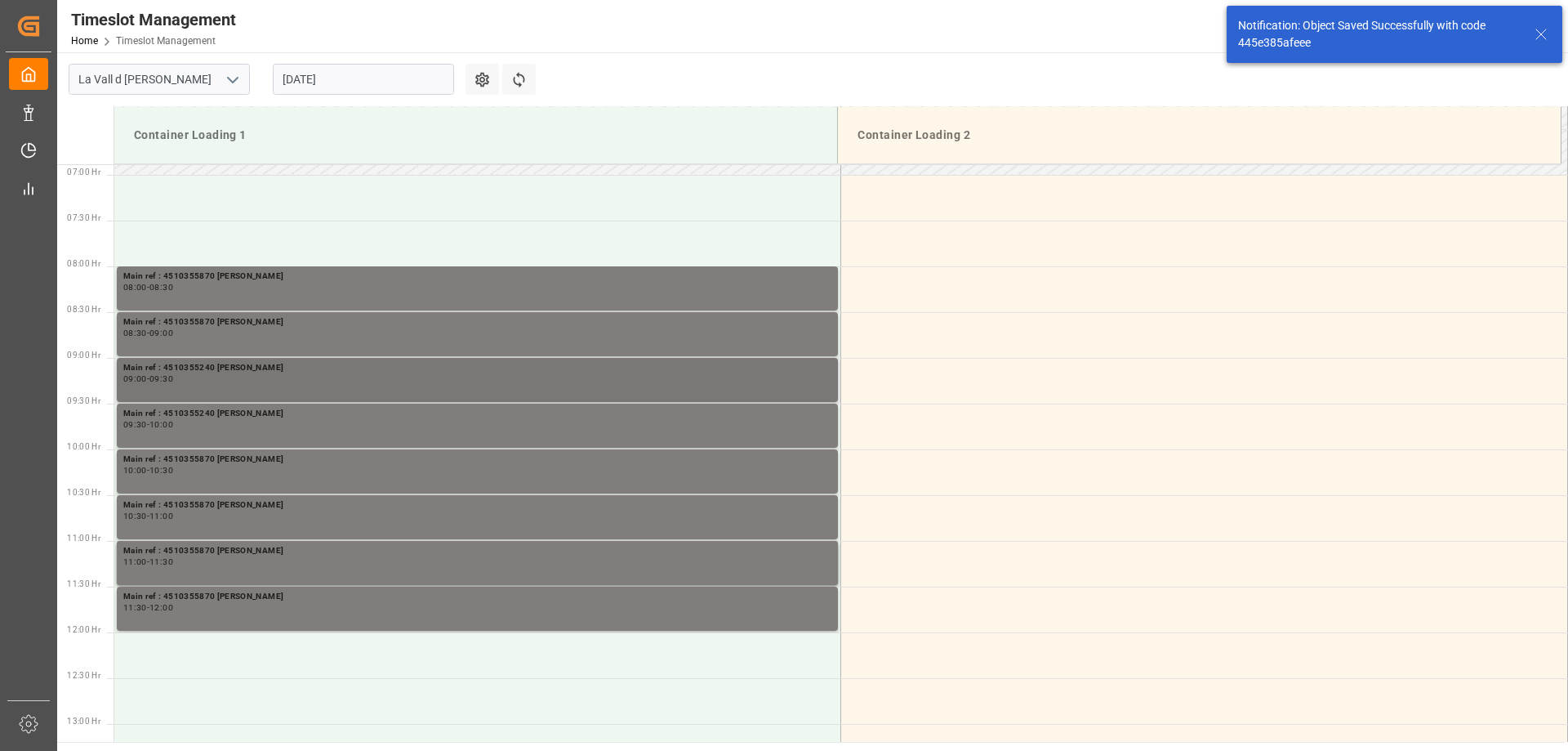
click at [225, 368] on div "Main ref : 4510355240 [PERSON_NAME]" at bounding box center [477, 368] width 708 height 14
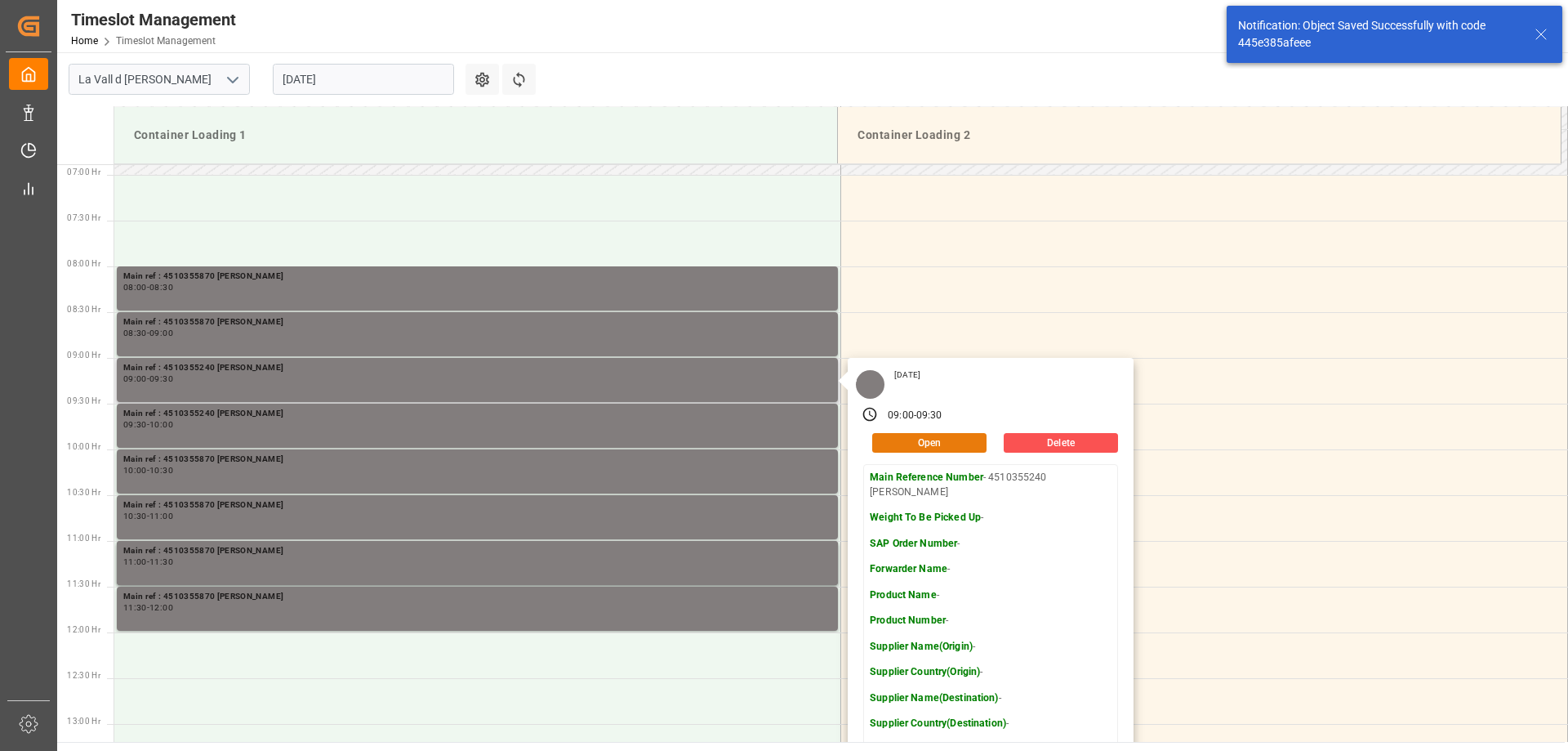
click at [943, 443] on button "Open" at bounding box center [929, 443] width 115 height 20
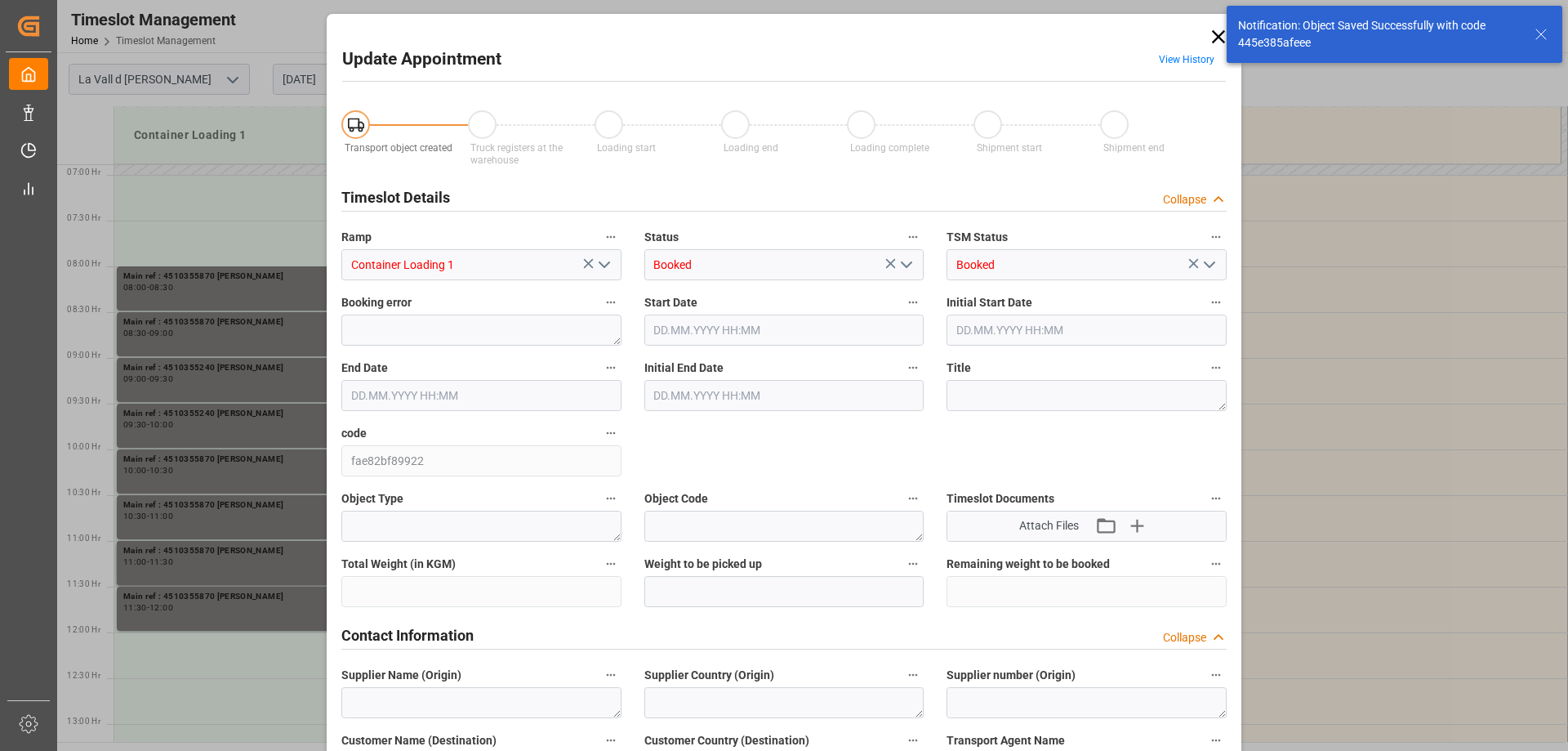
type input "[DATE] 09:00"
type input "[DATE] 09:30"
type input "[DATE] 09:23"
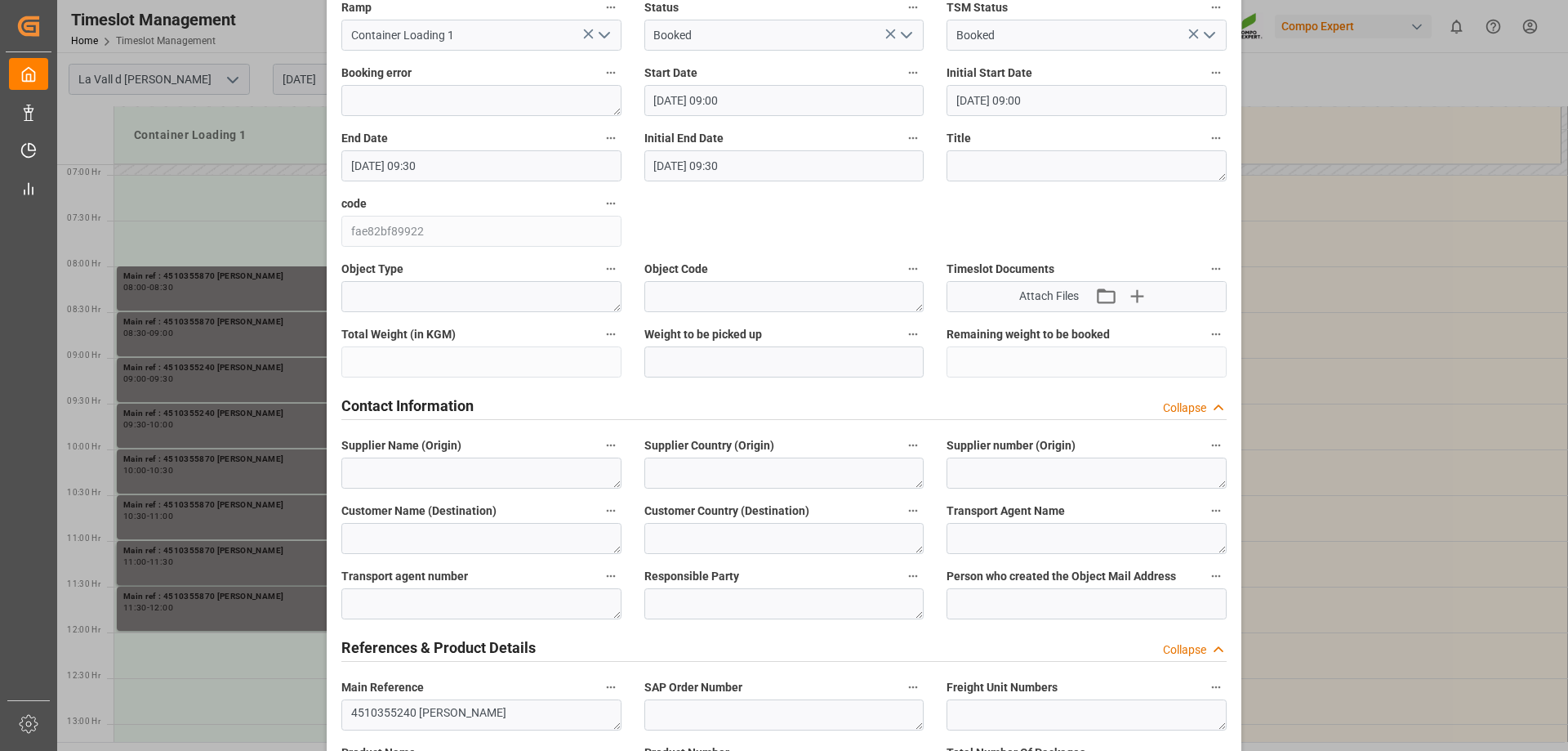
scroll to position [408, 0]
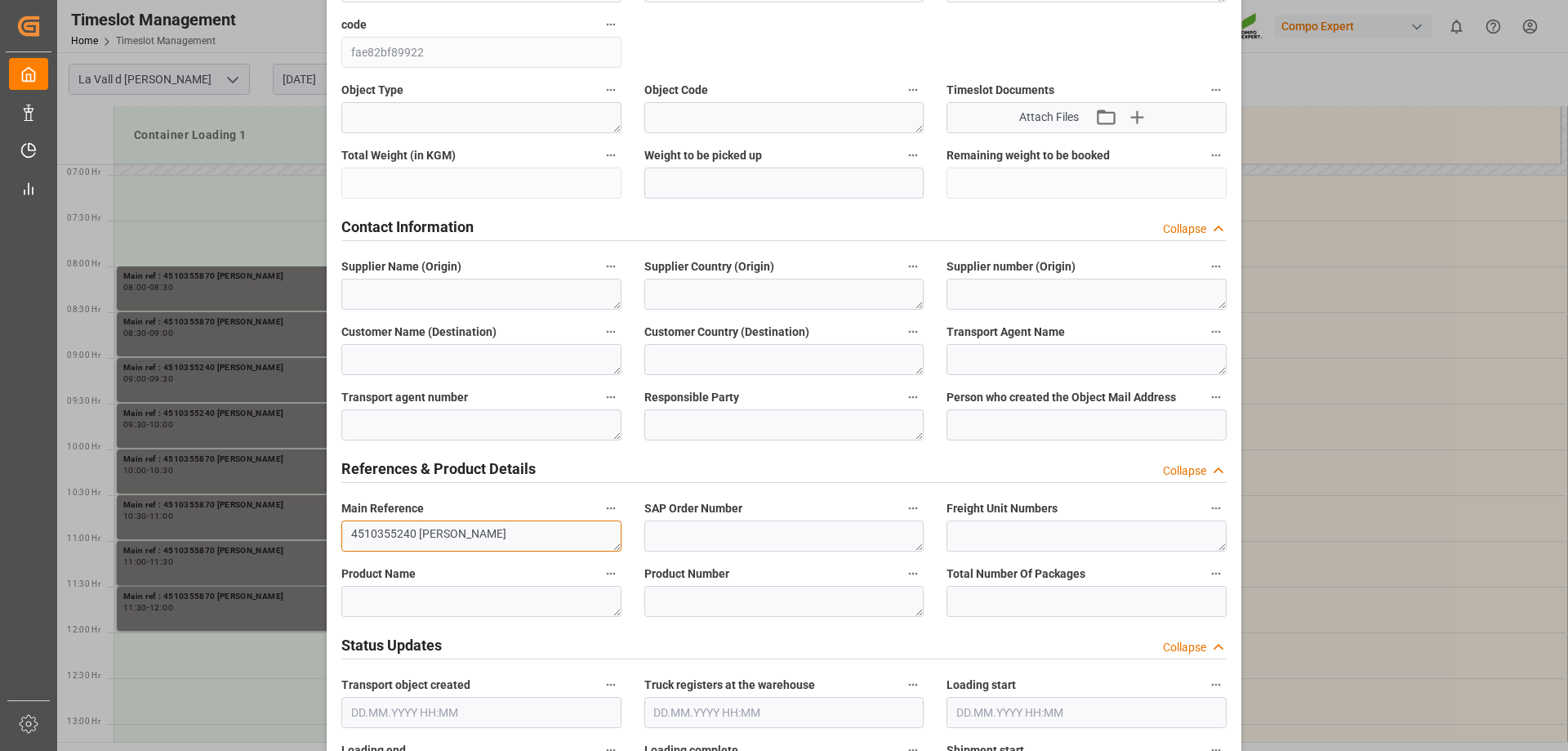
drag, startPoint x: 412, startPoint y: 531, endPoint x: 277, endPoint y: 515, distance: 135.9
click at [277, 515] on div "Update Appointment View History Transport object created Truck registers at the…" at bounding box center [784, 375] width 1568 height 751
paste textarea "87"
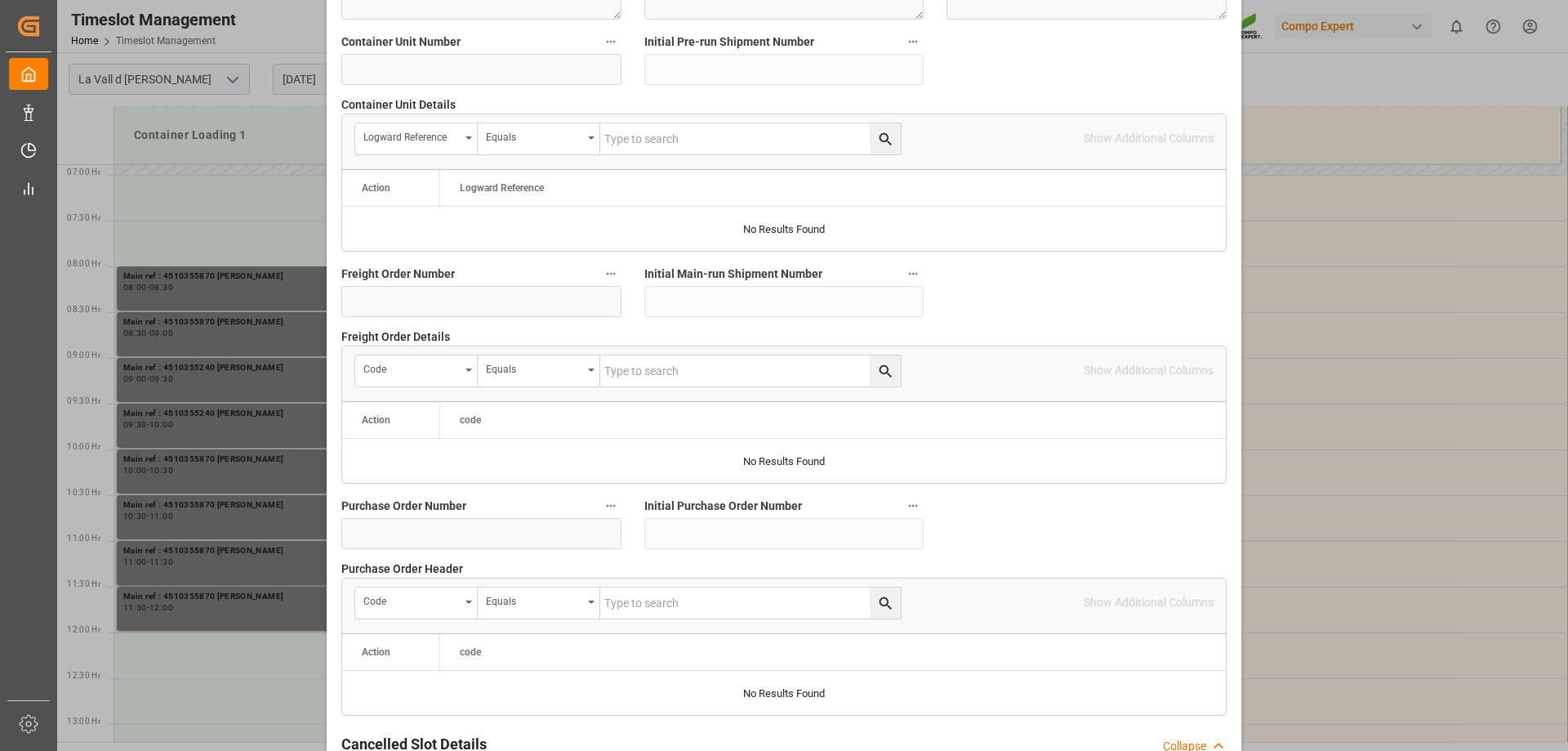
scroll to position [1516, 0]
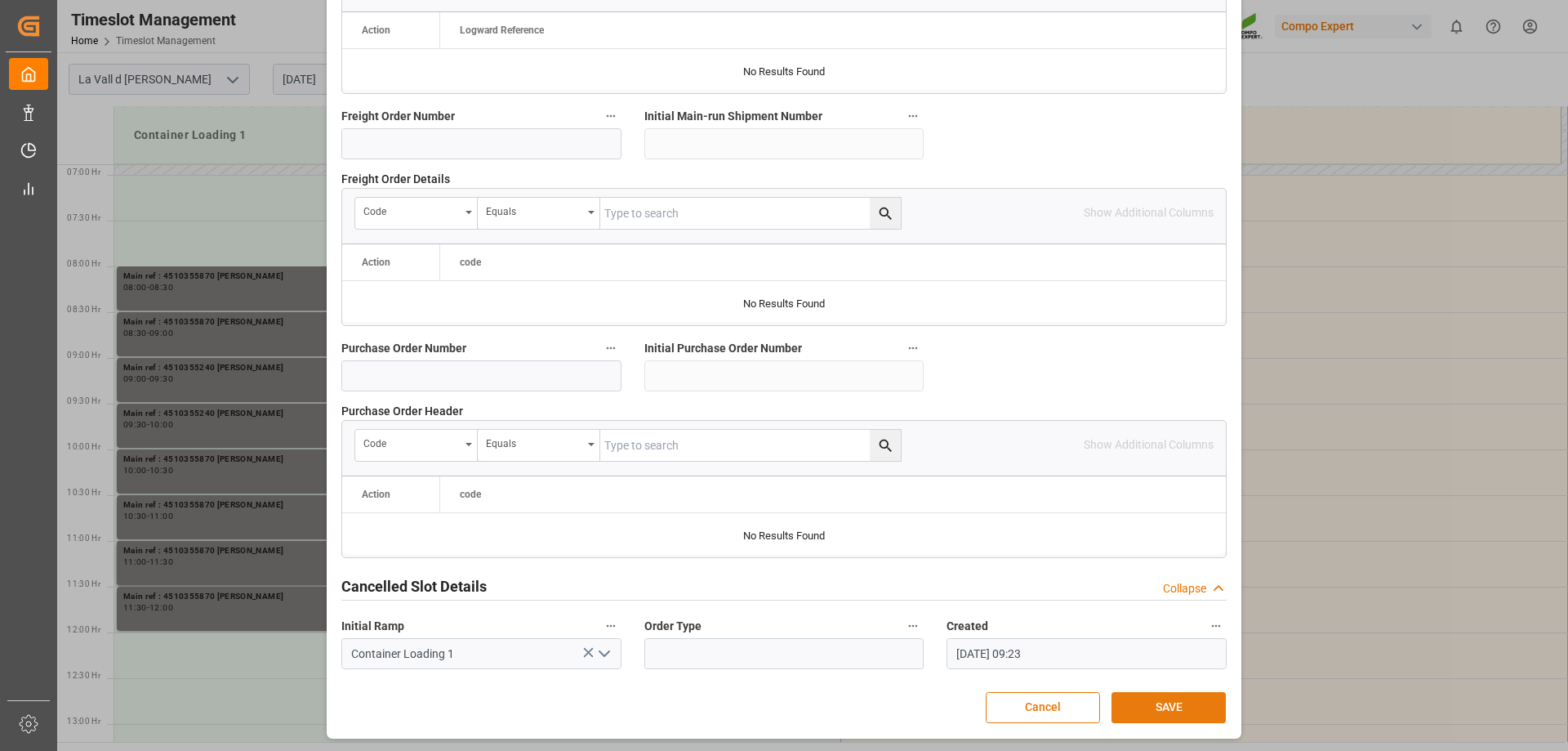
type textarea "4510355870 [PERSON_NAME]"
click at [1151, 709] on button "SAVE" at bounding box center [1169, 707] width 115 height 31
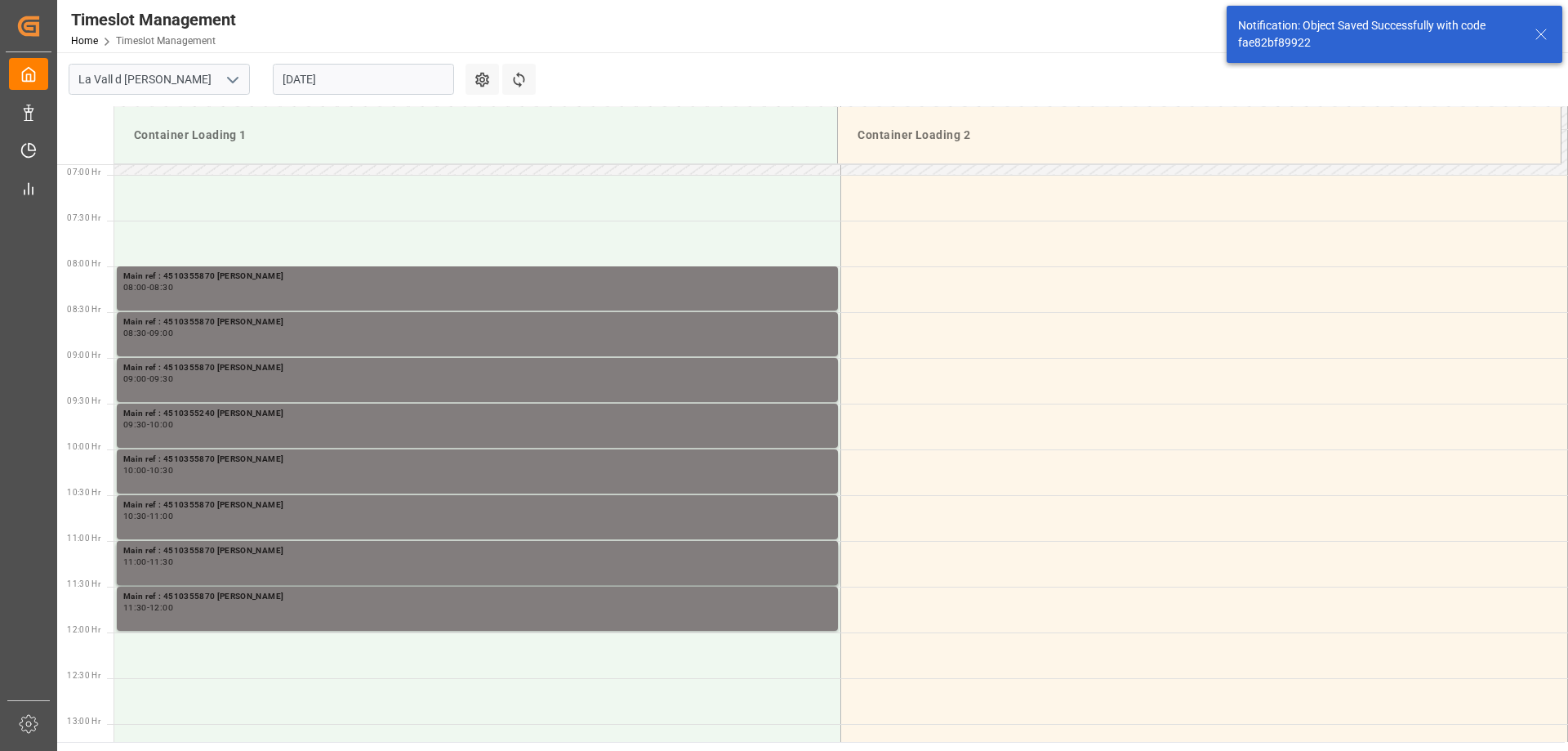
scroll to position [665, 0]
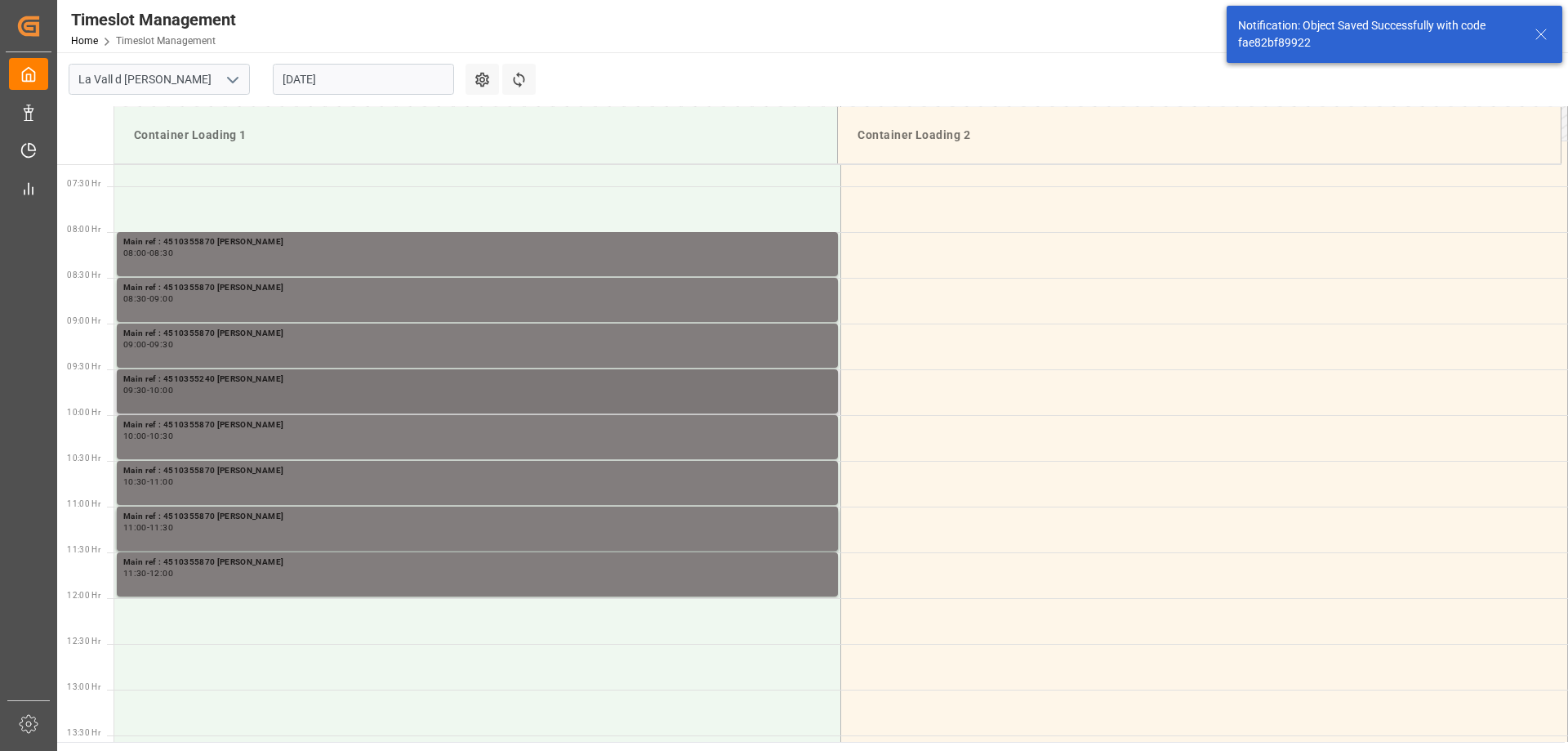
click at [264, 385] on div "Main ref : 4510355240 [PERSON_NAME]" at bounding box center [477, 379] width 708 height 14
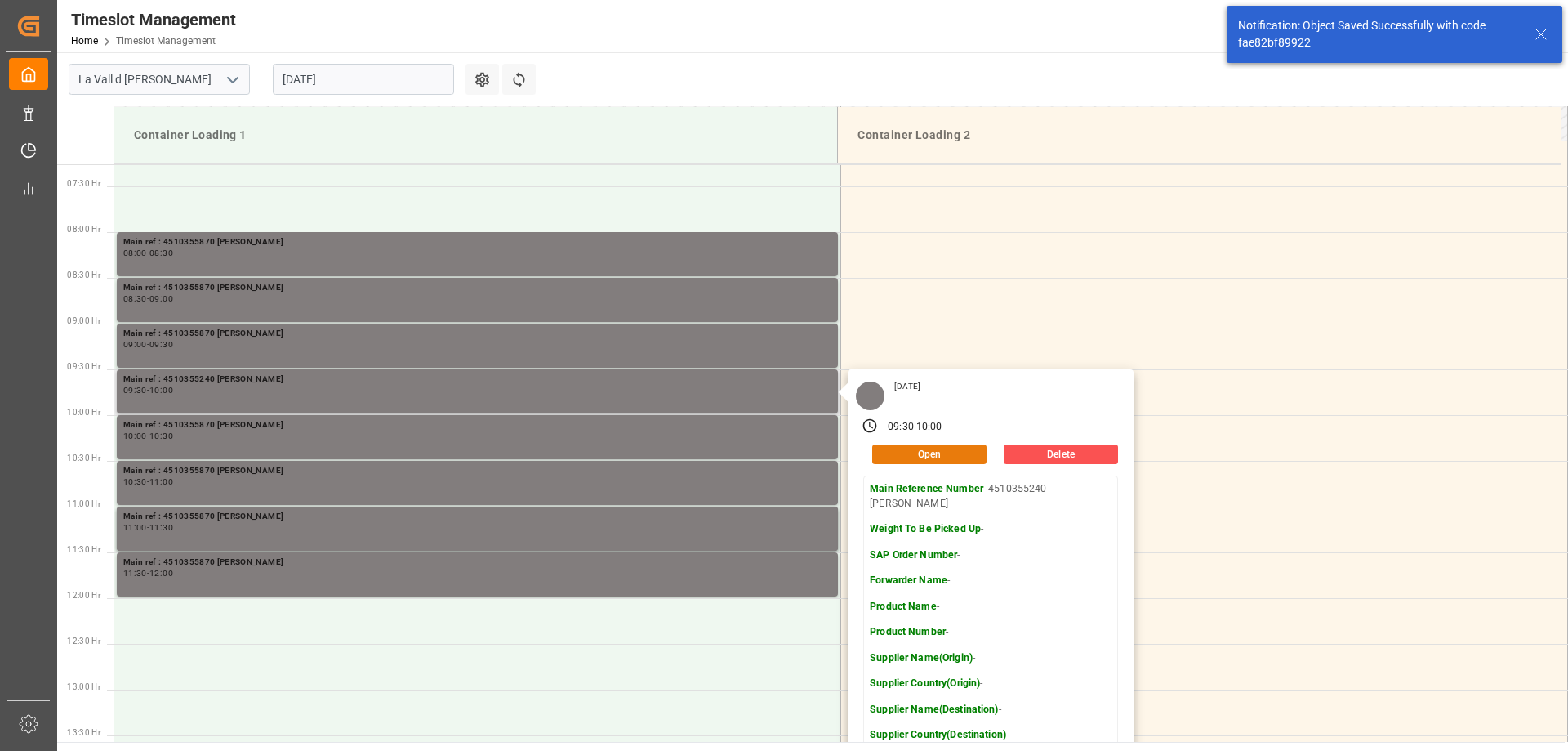
click at [905, 452] on button "Open" at bounding box center [929, 454] width 115 height 20
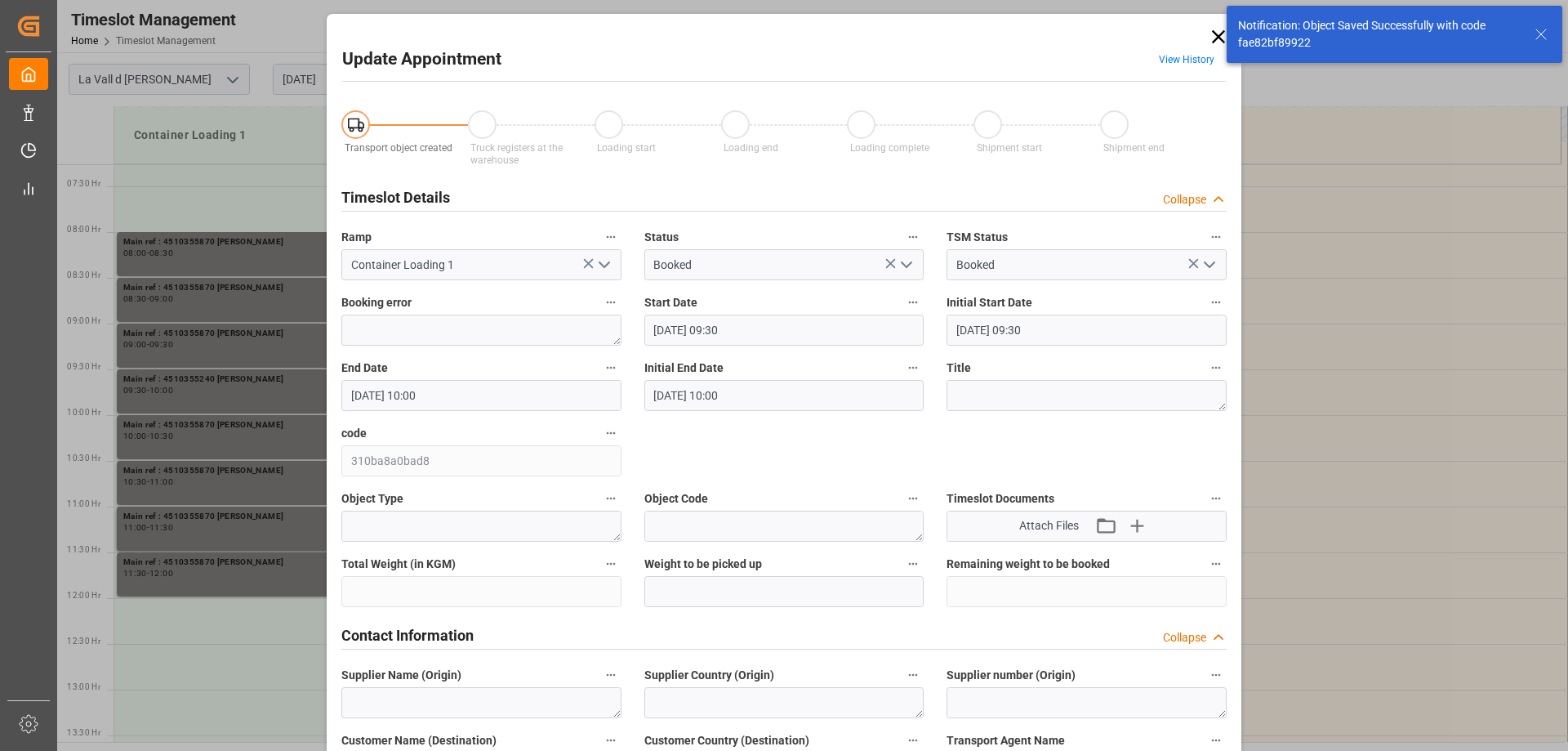
type input "[DATE] 09:30"
type input "[DATE] 10:00"
type input "[DATE] 09:23"
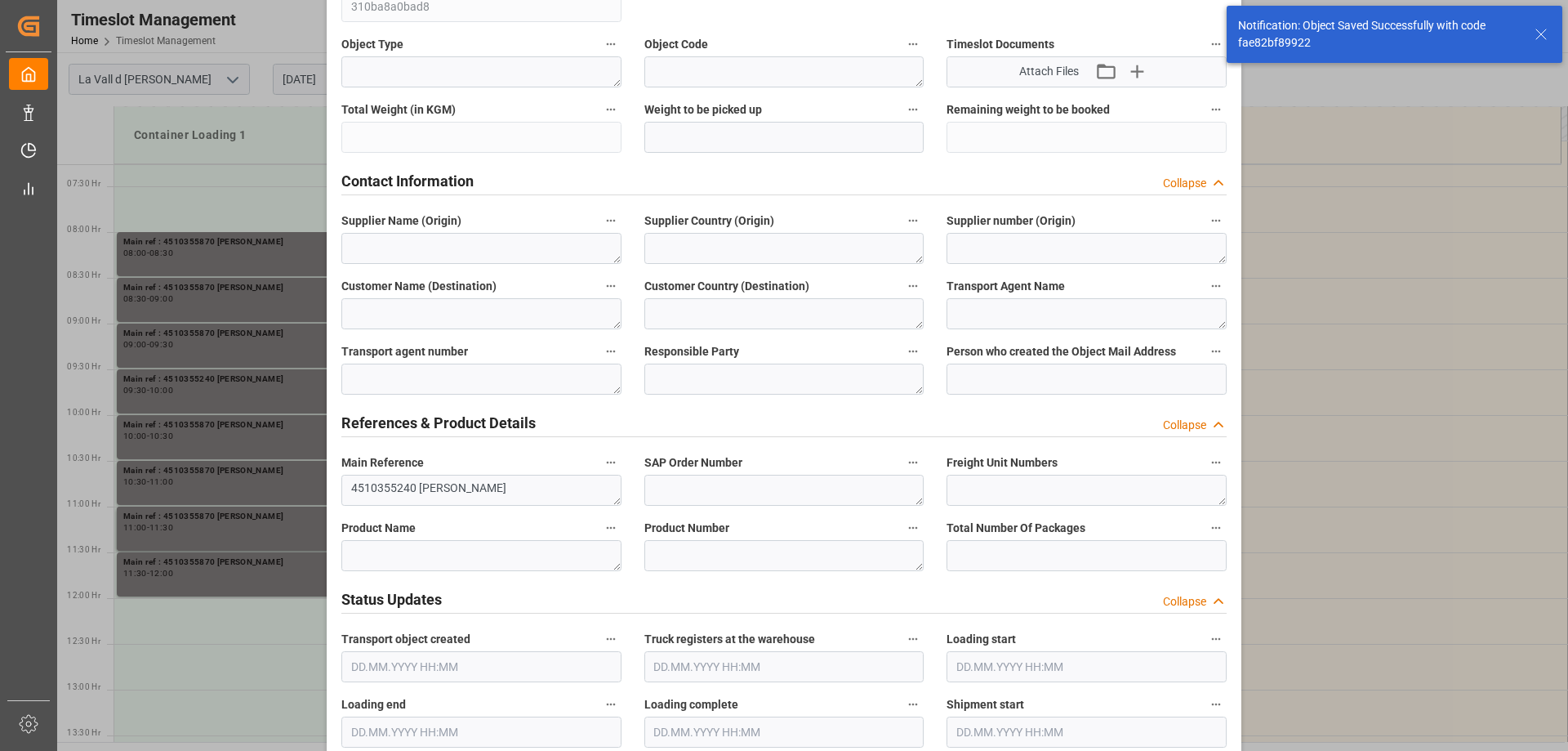
scroll to position [490, 0]
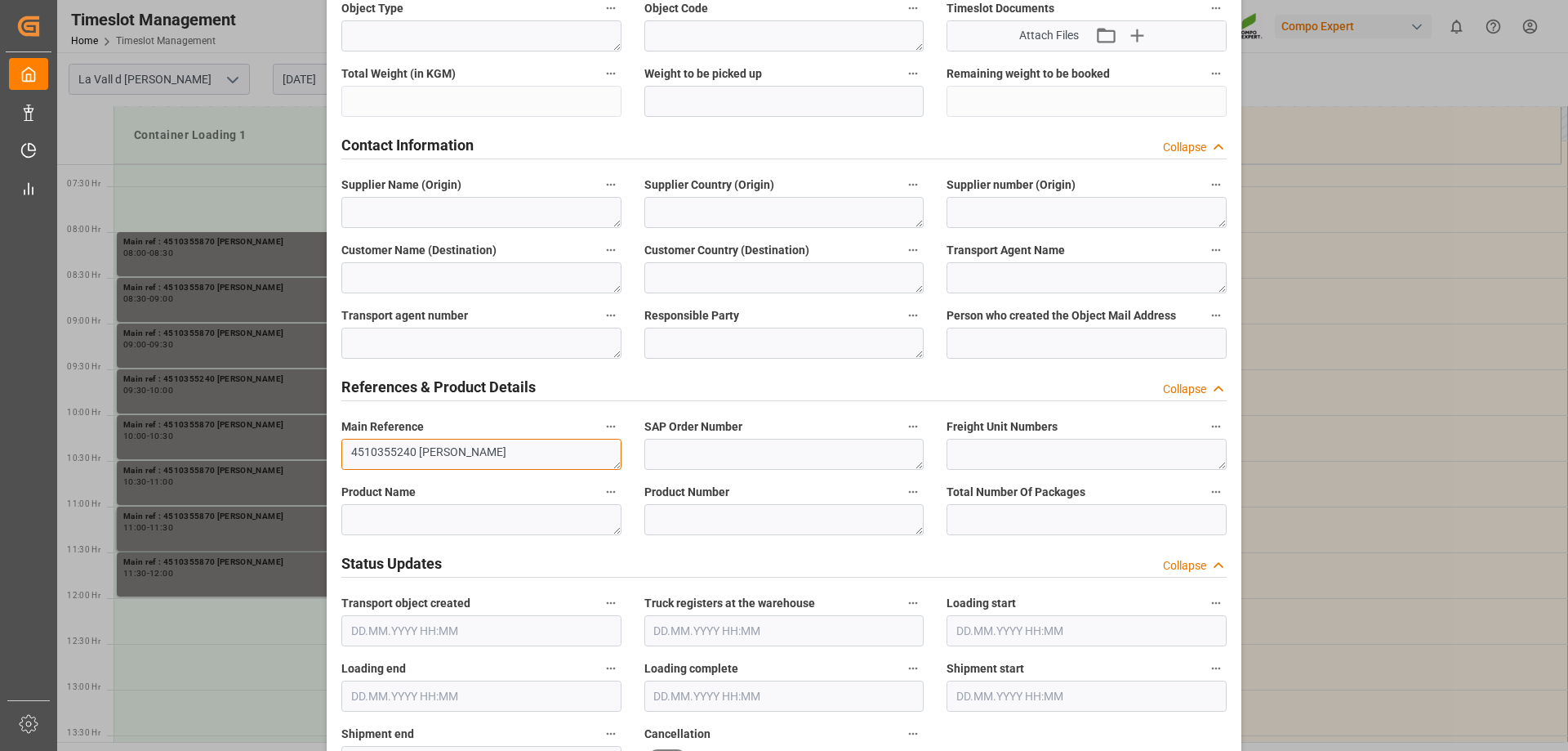
drag, startPoint x: 410, startPoint y: 450, endPoint x: 251, endPoint y: 431, distance: 160.1
click at [251, 431] on div "Update Appointment View History Transport object created Truck registers at the…" at bounding box center [784, 375] width 1568 height 751
paste textarea "87"
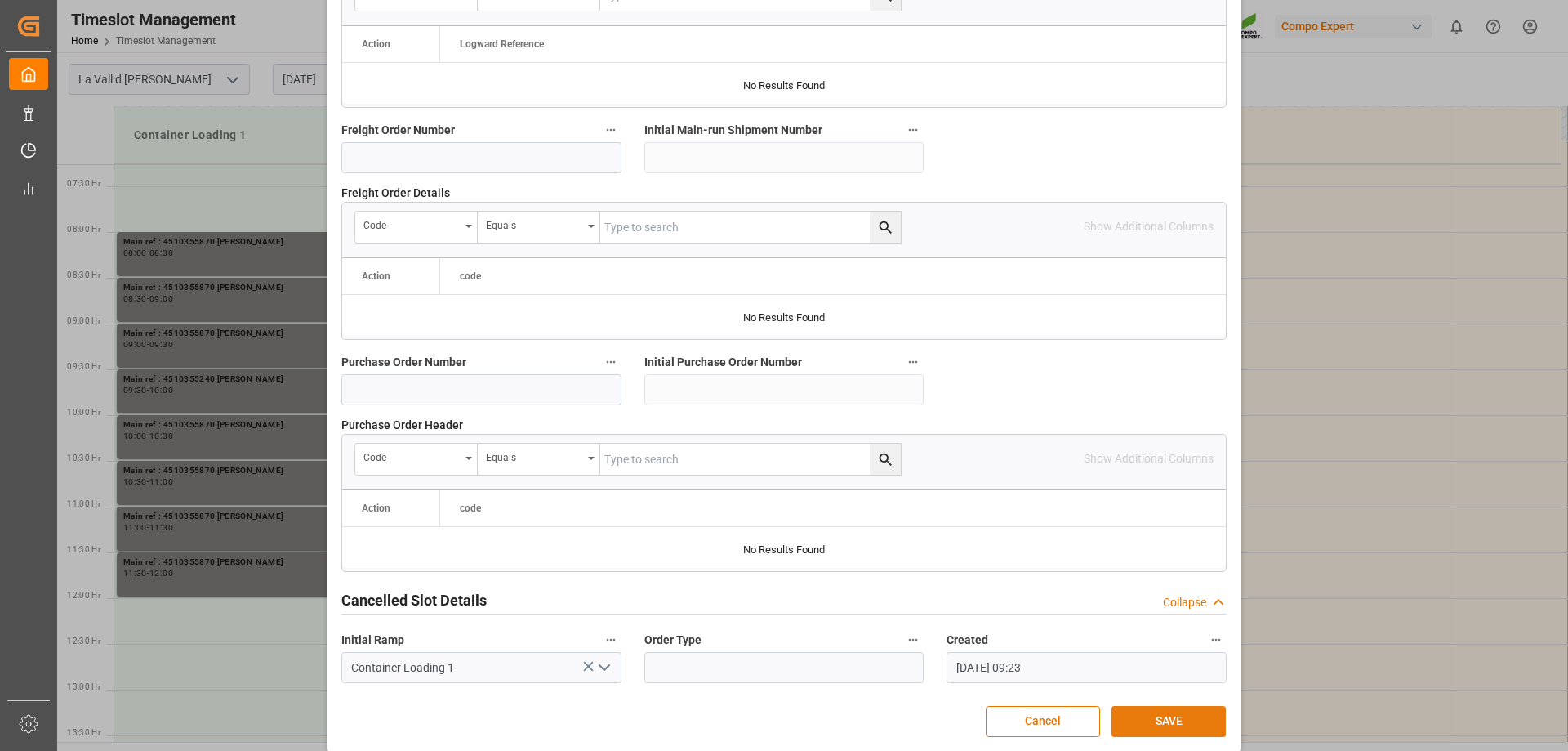
scroll to position [1516, 0]
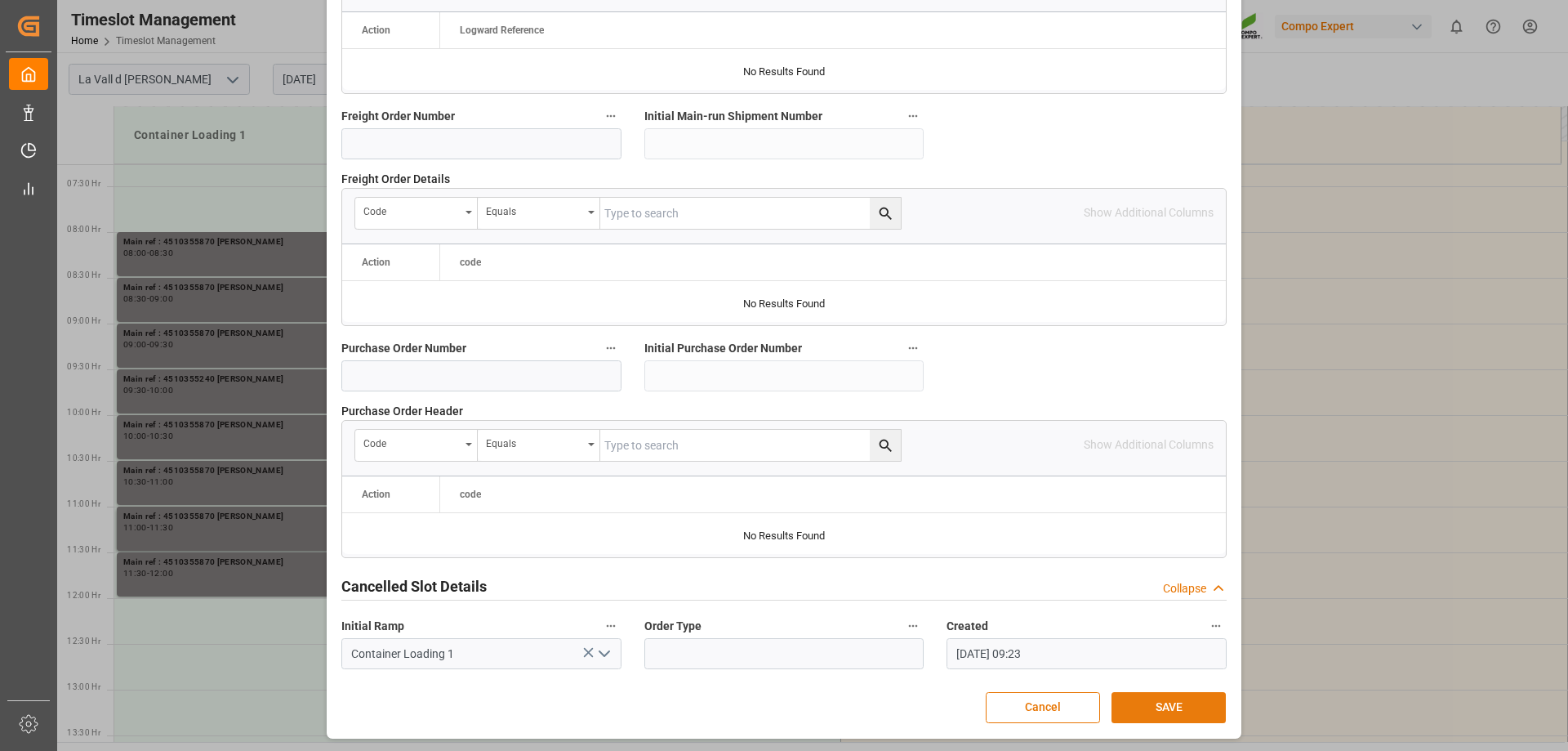
type textarea "4510355870 [PERSON_NAME]"
click at [1142, 710] on button "SAVE" at bounding box center [1169, 707] width 115 height 31
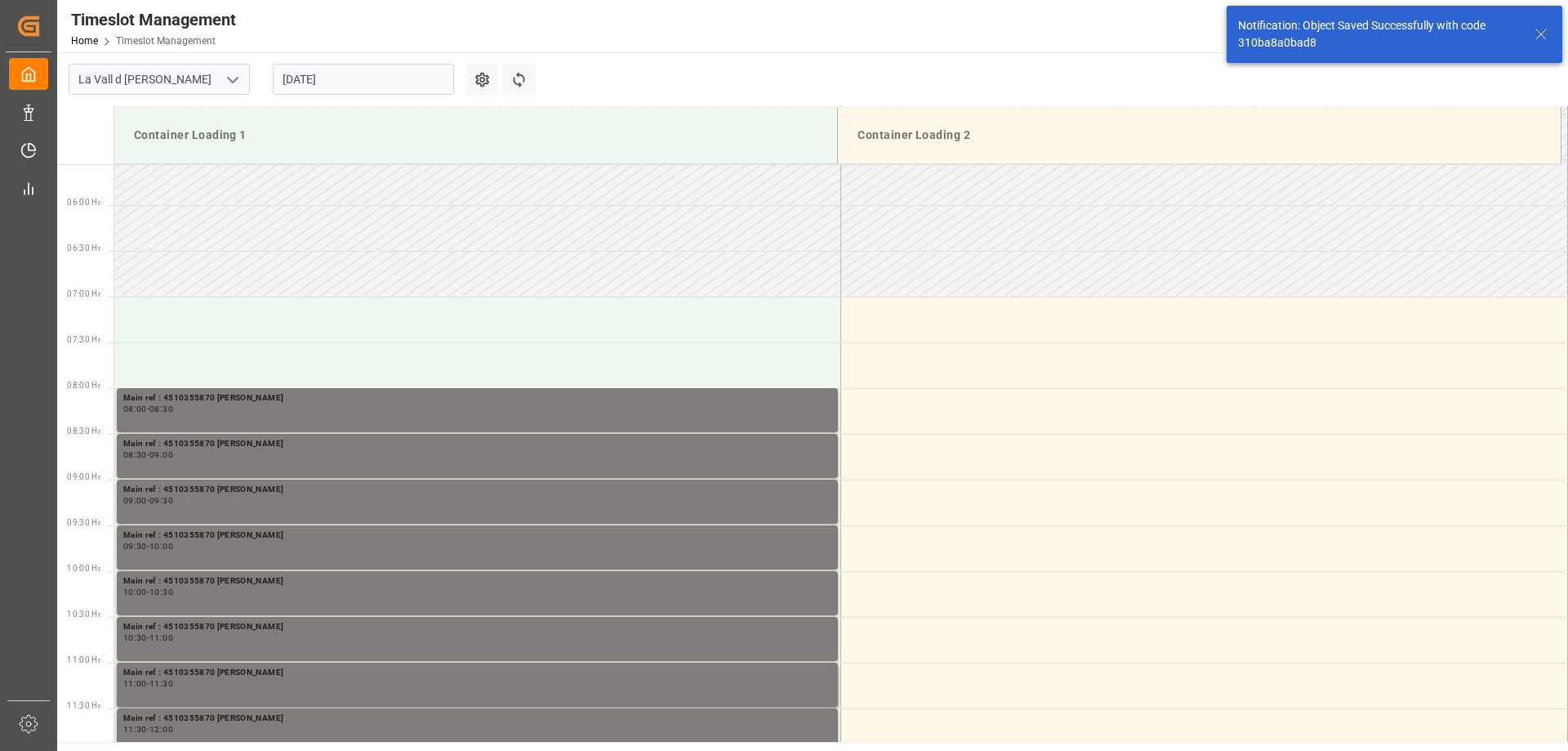
scroll to position [665, 0]
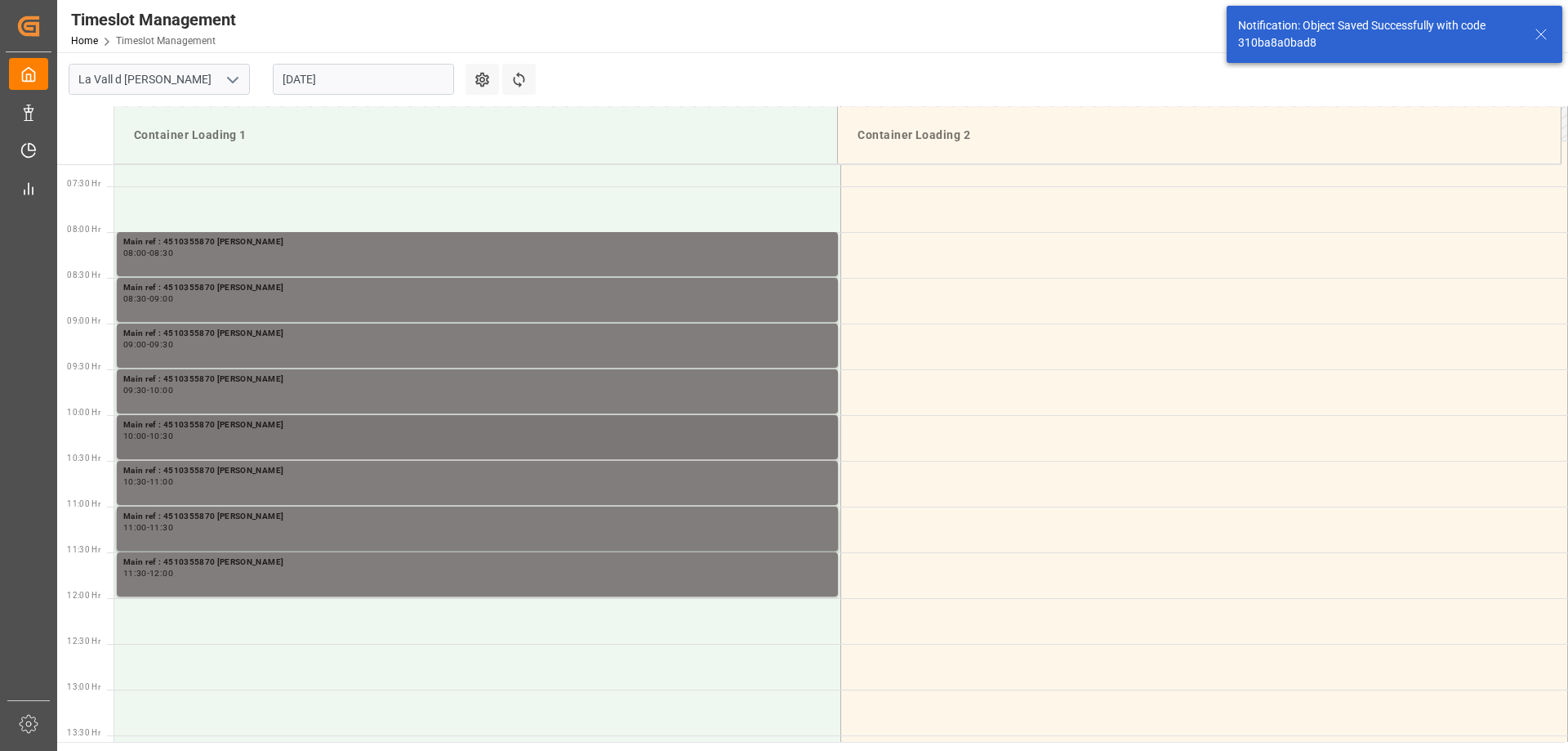
click at [249, 427] on div "Main ref : 4510355870 [PERSON_NAME]" at bounding box center [477, 425] width 708 height 14
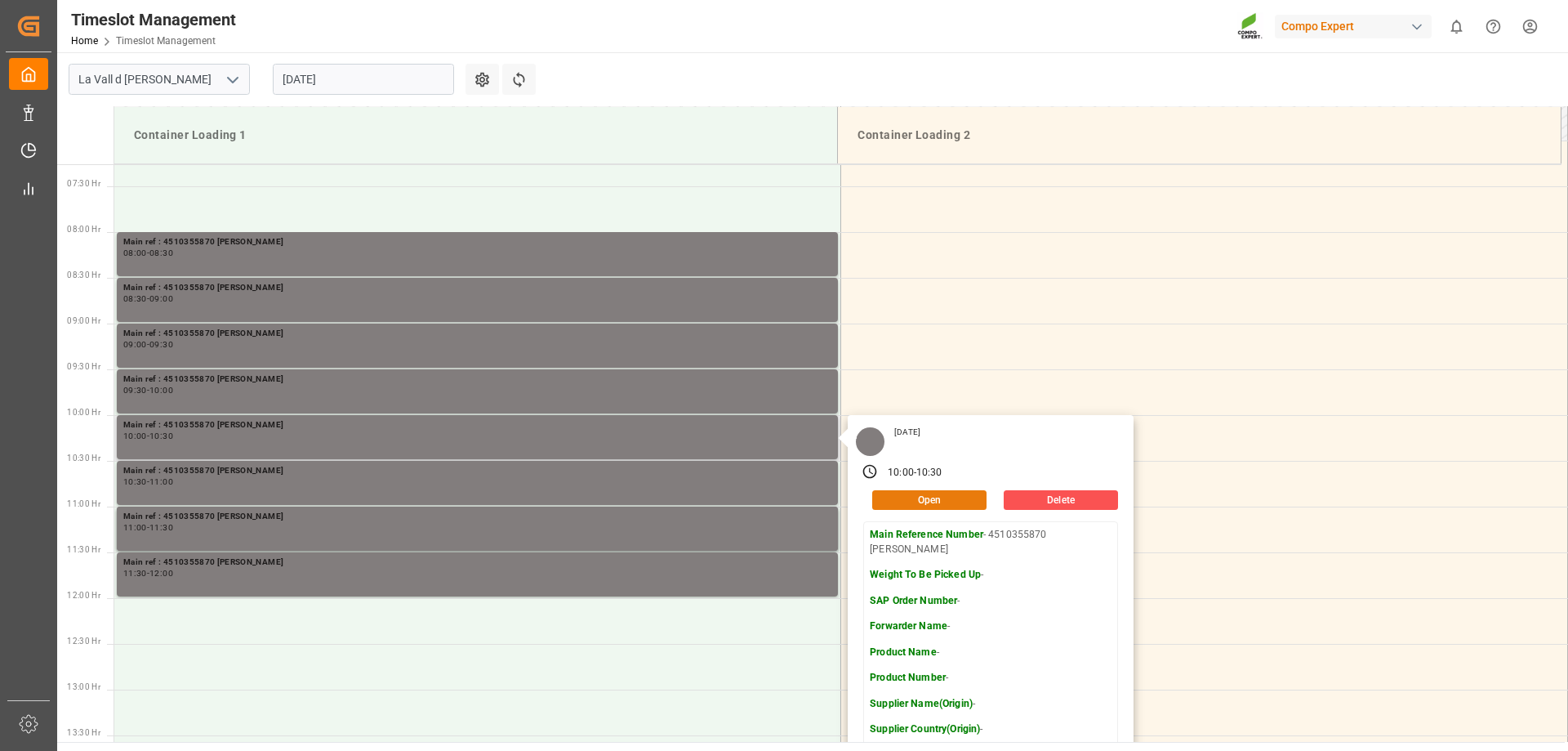
click at [924, 508] on button "Open" at bounding box center [929, 500] width 115 height 20
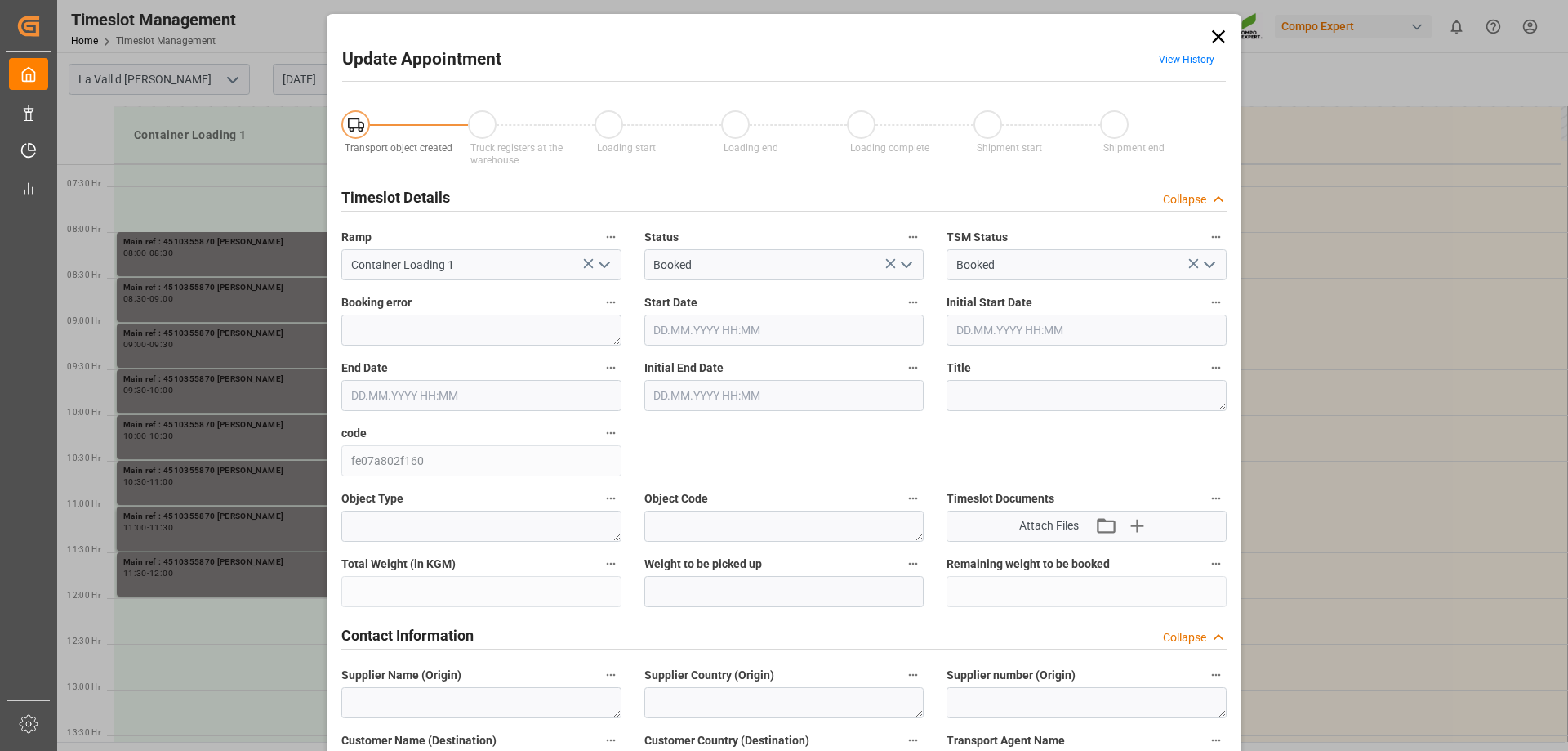
type input "[DATE] 10:00"
type input "[DATE] 10:30"
type input "[DATE] 09:23"
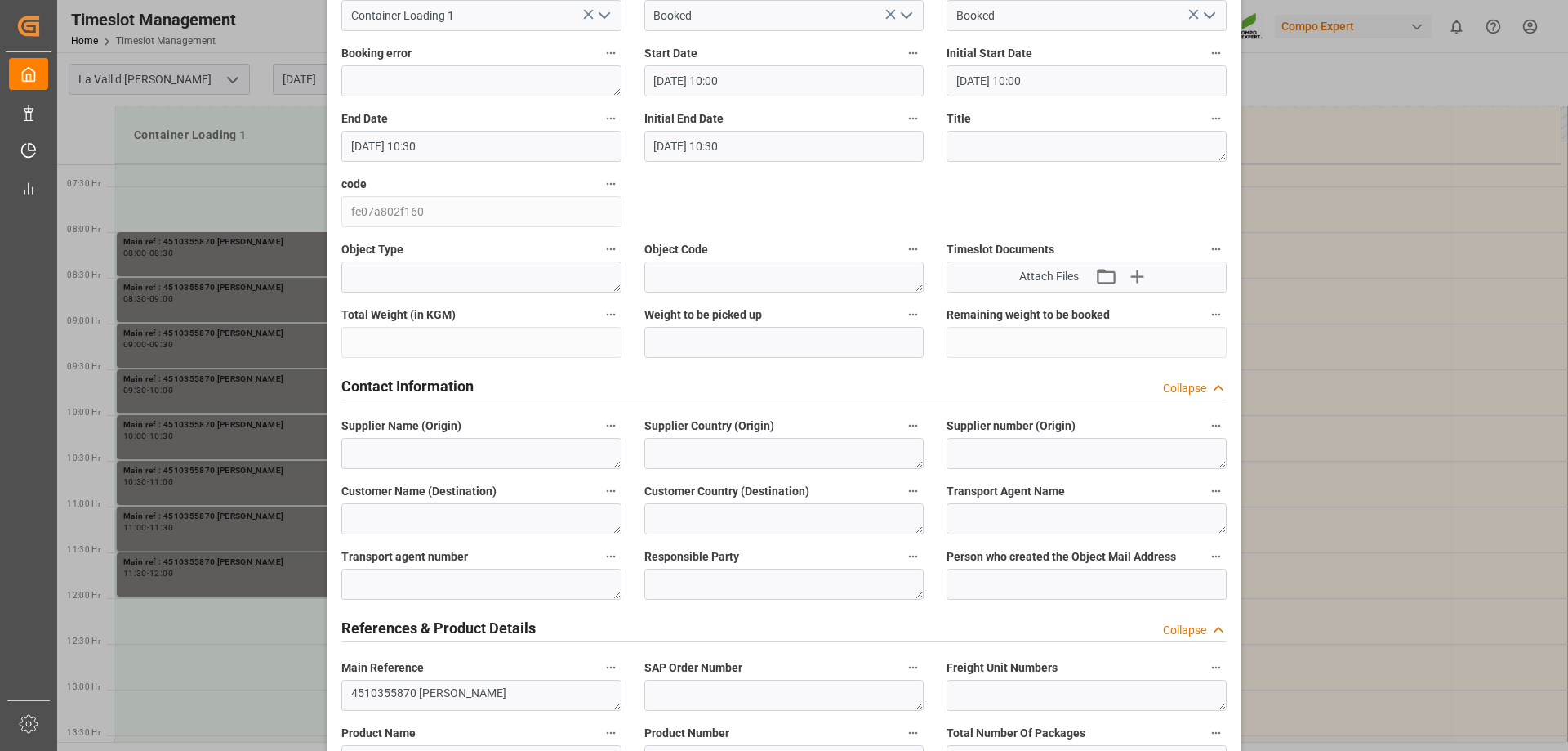
scroll to position [490, 0]
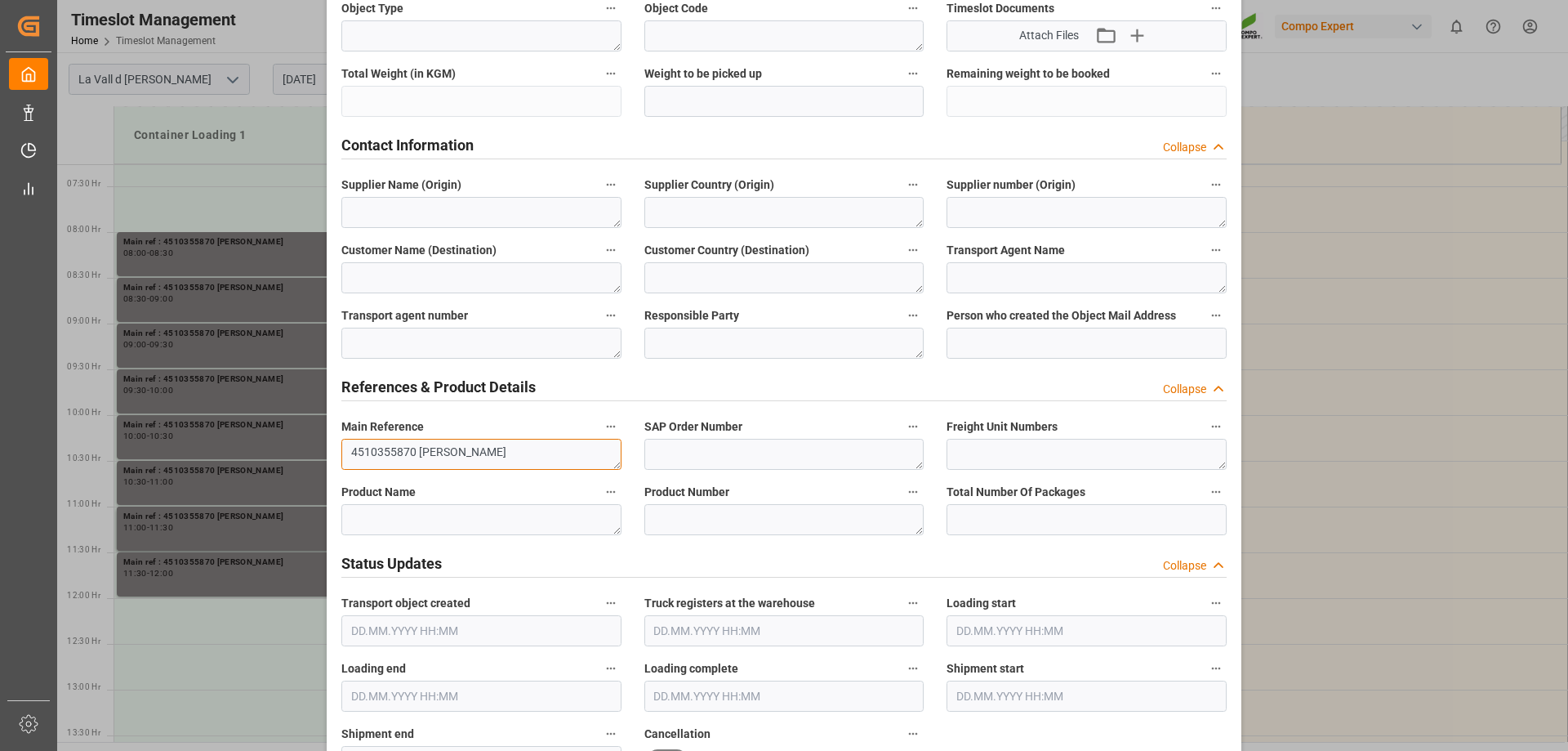
drag, startPoint x: 411, startPoint y: 452, endPoint x: 284, endPoint y: 437, distance: 127.9
click at [284, 437] on div "Update Appointment View History Transport object created Truck registers at the…" at bounding box center [784, 375] width 1568 height 751
paste textarea "240"
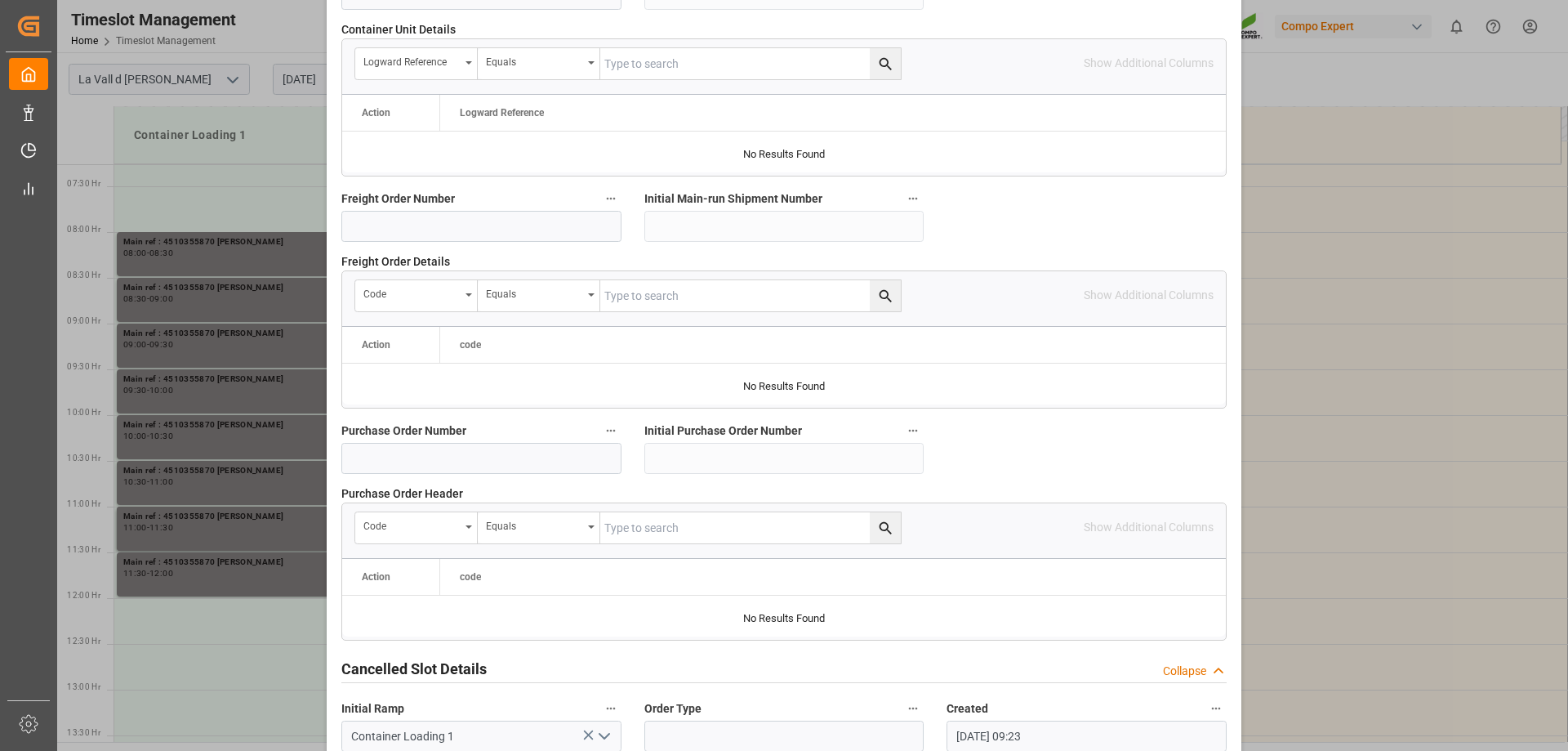
scroll to position [1516, 0]
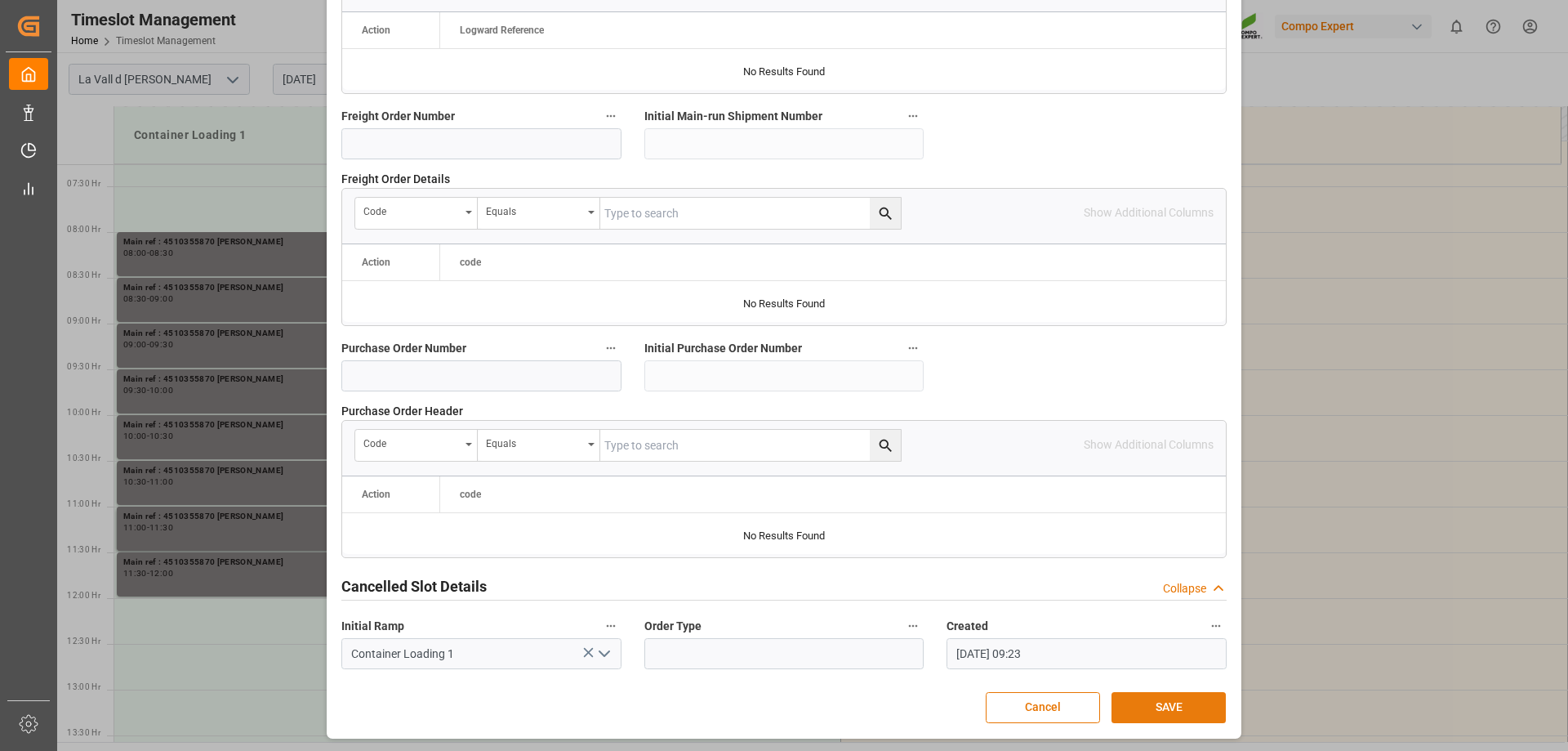
type textarea "4510355240 [PERSON_NAME]"
drag, startPoint x: 1158, startPoint y: 696, endPoint x: 1135, endPoint y: 677, distance: 29.8
click at [1161, 696] on button "SAVE" at bounding box center [1169, 707] width 115 height 31
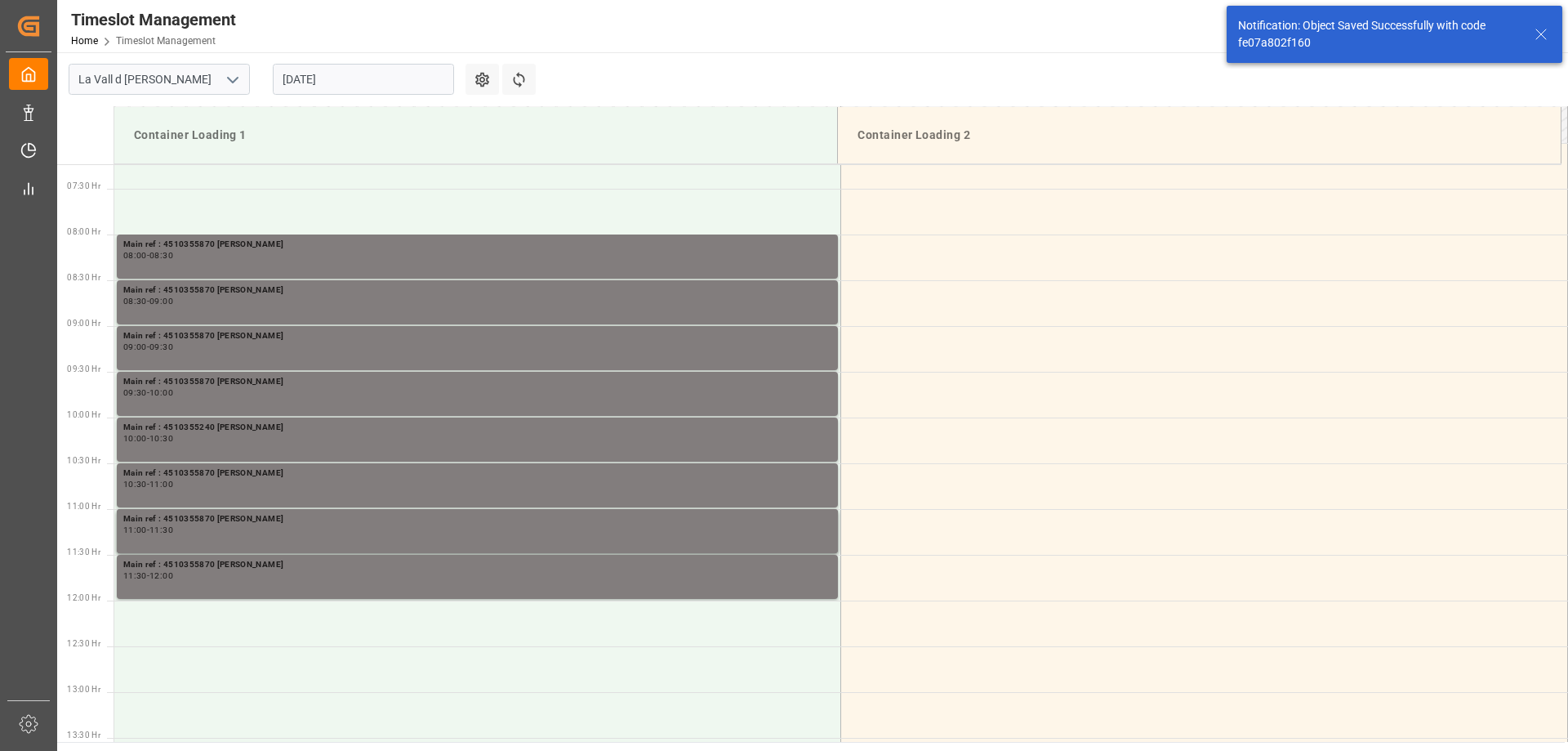
scroll to position [756, 0]
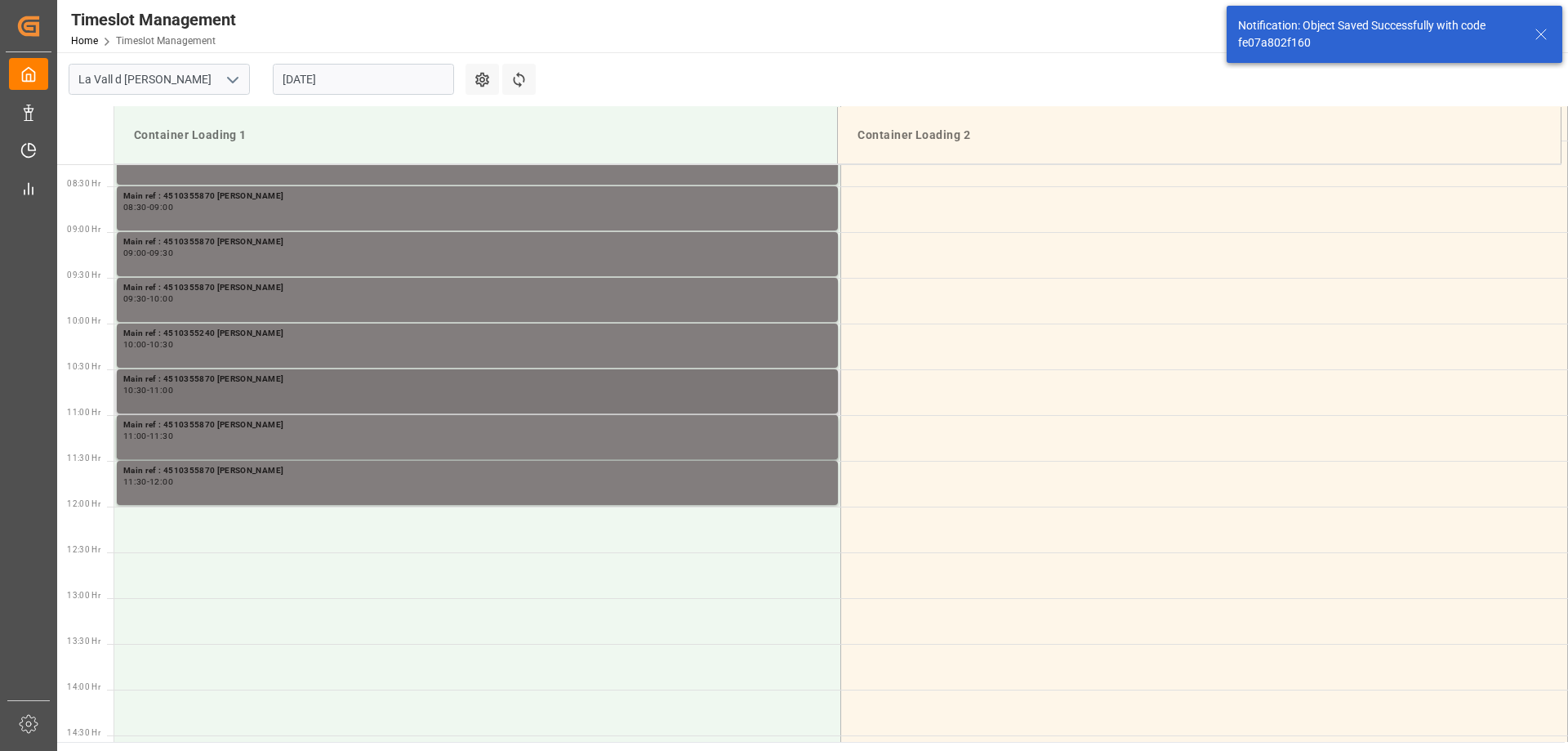
click at [234, 401] on div "Main ref : 4510355870 [PERSON_NAME] 10:30 - 11:00" at bounding box center [477, 391] width 708 height 37
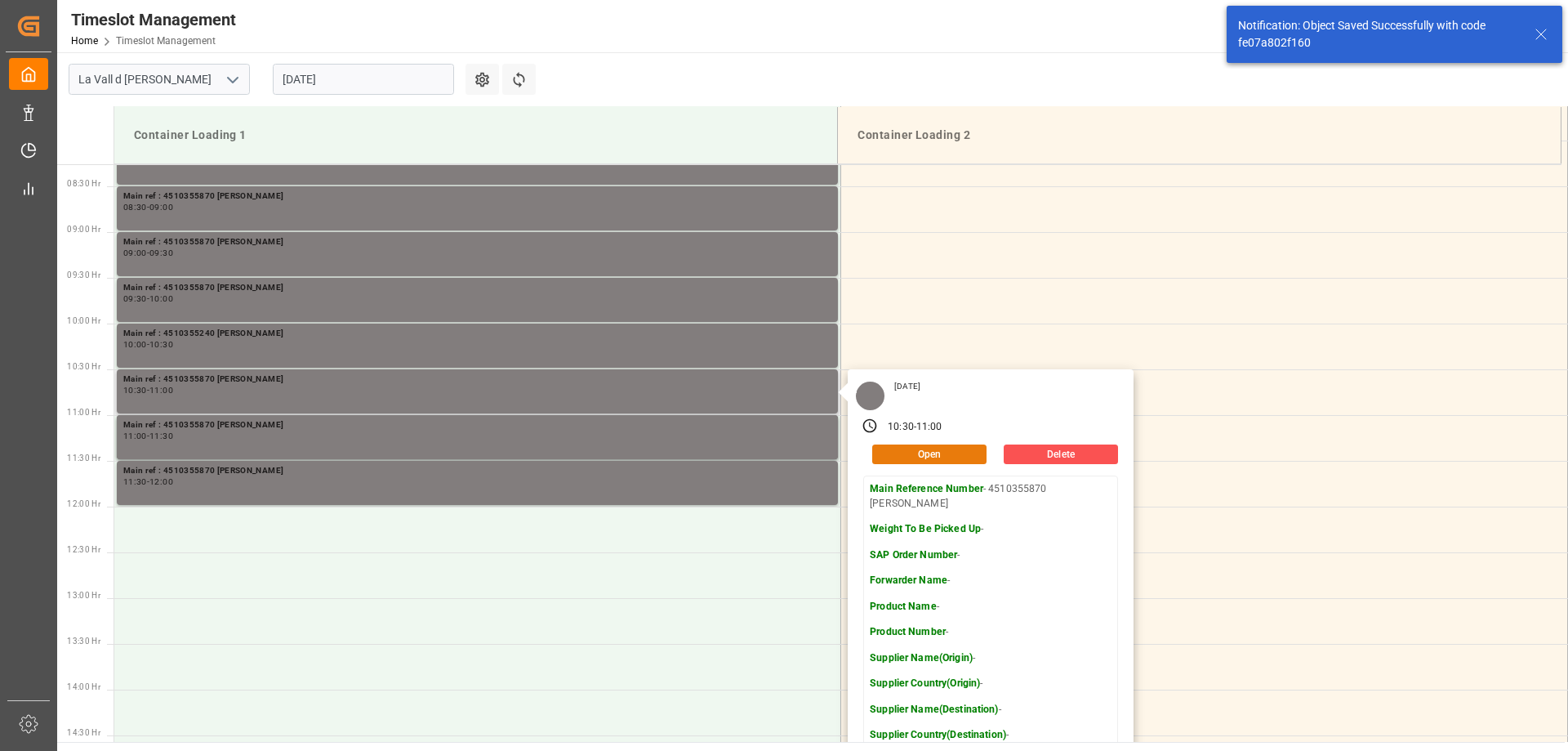
click at [935, 452] on button "Open" at bounding box center [929, 454] width 115 height 20
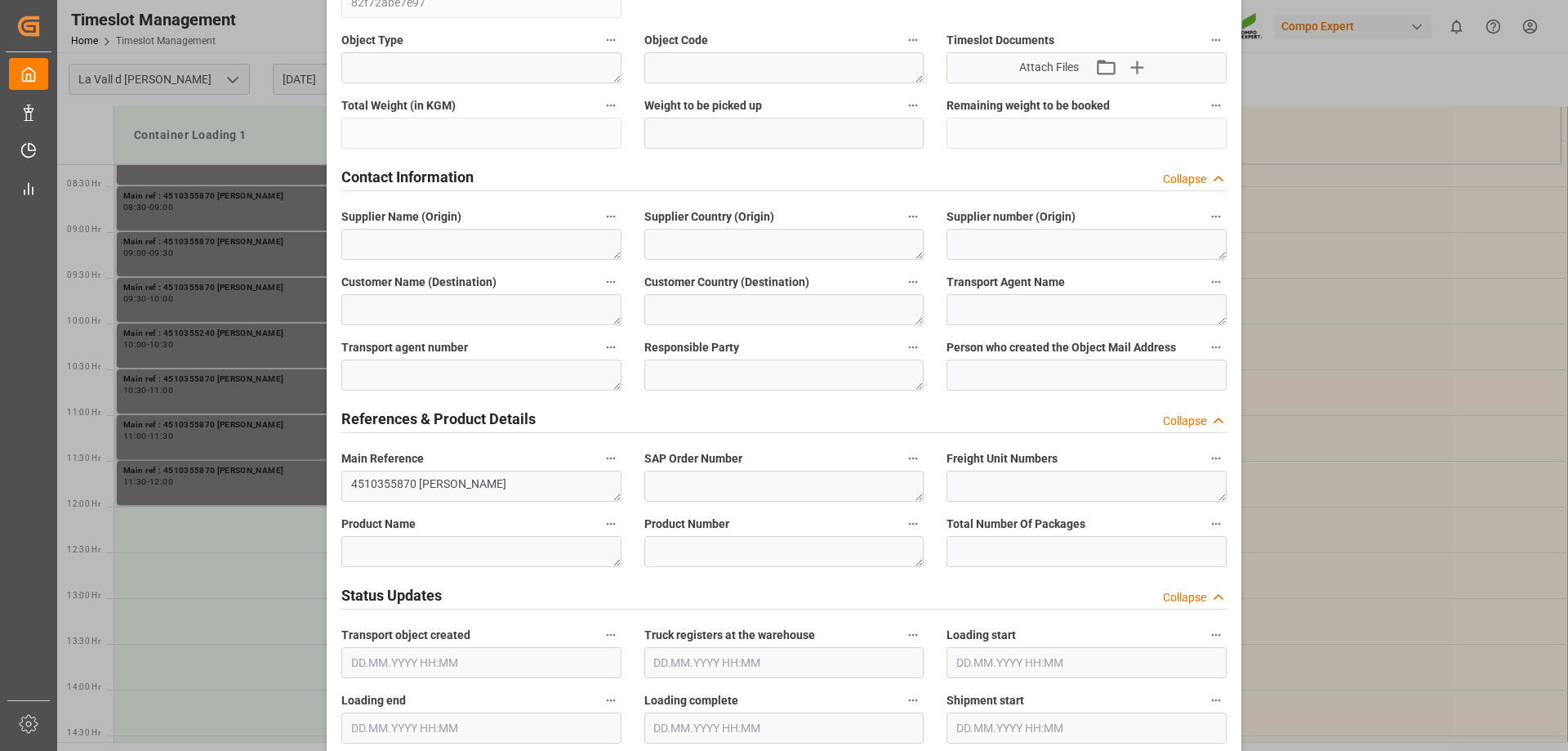
scroll to position [572, 0]
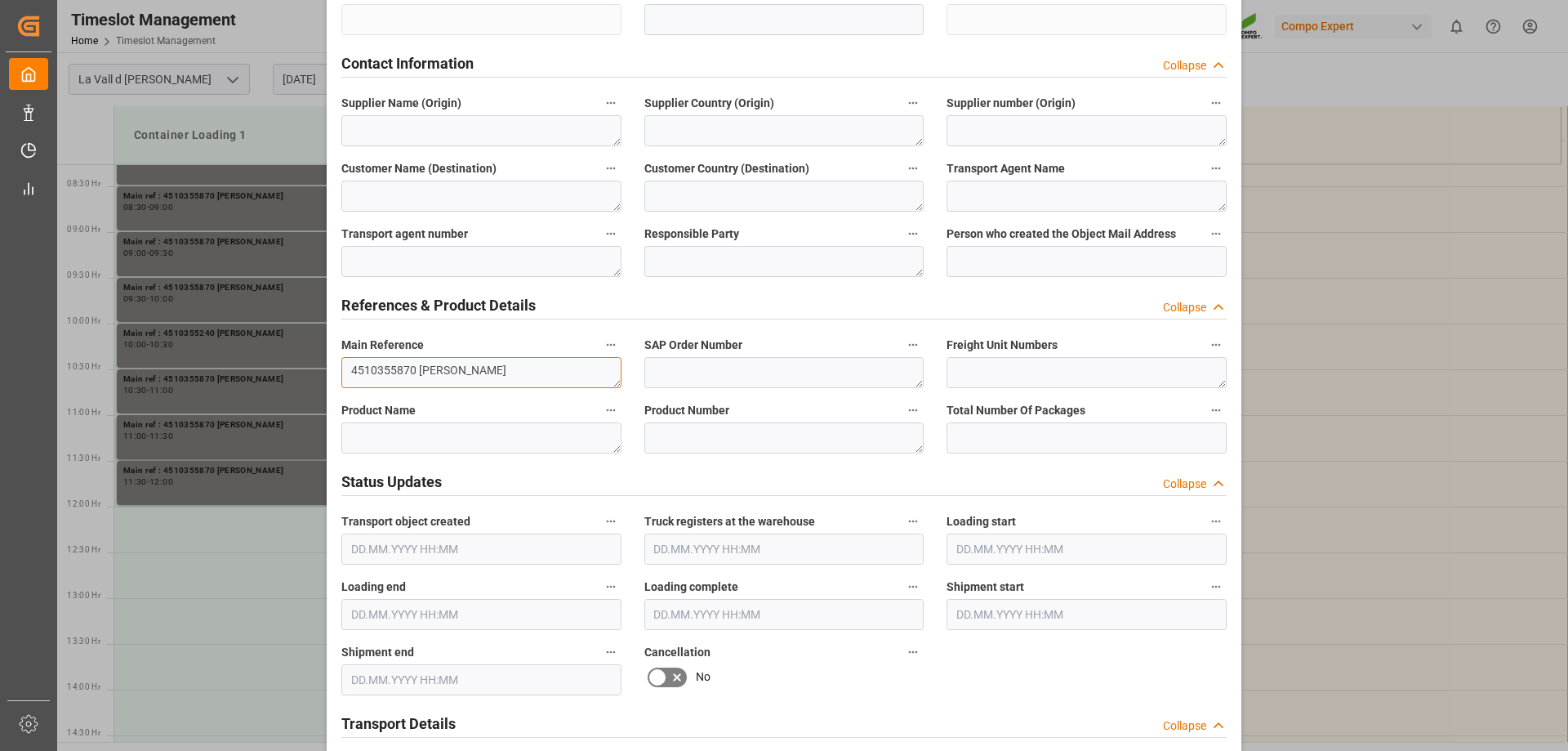
drag, startPoint x: 411, startPoint y: 368, endPoint x: 286, endPoint y: 374, distance: 125.1
click at [286, 374] on div "Update Appointment View History Transport object created Truck registers at the…" at bounding box center [784, 375] width 1568 height 751
paste textarea "240"
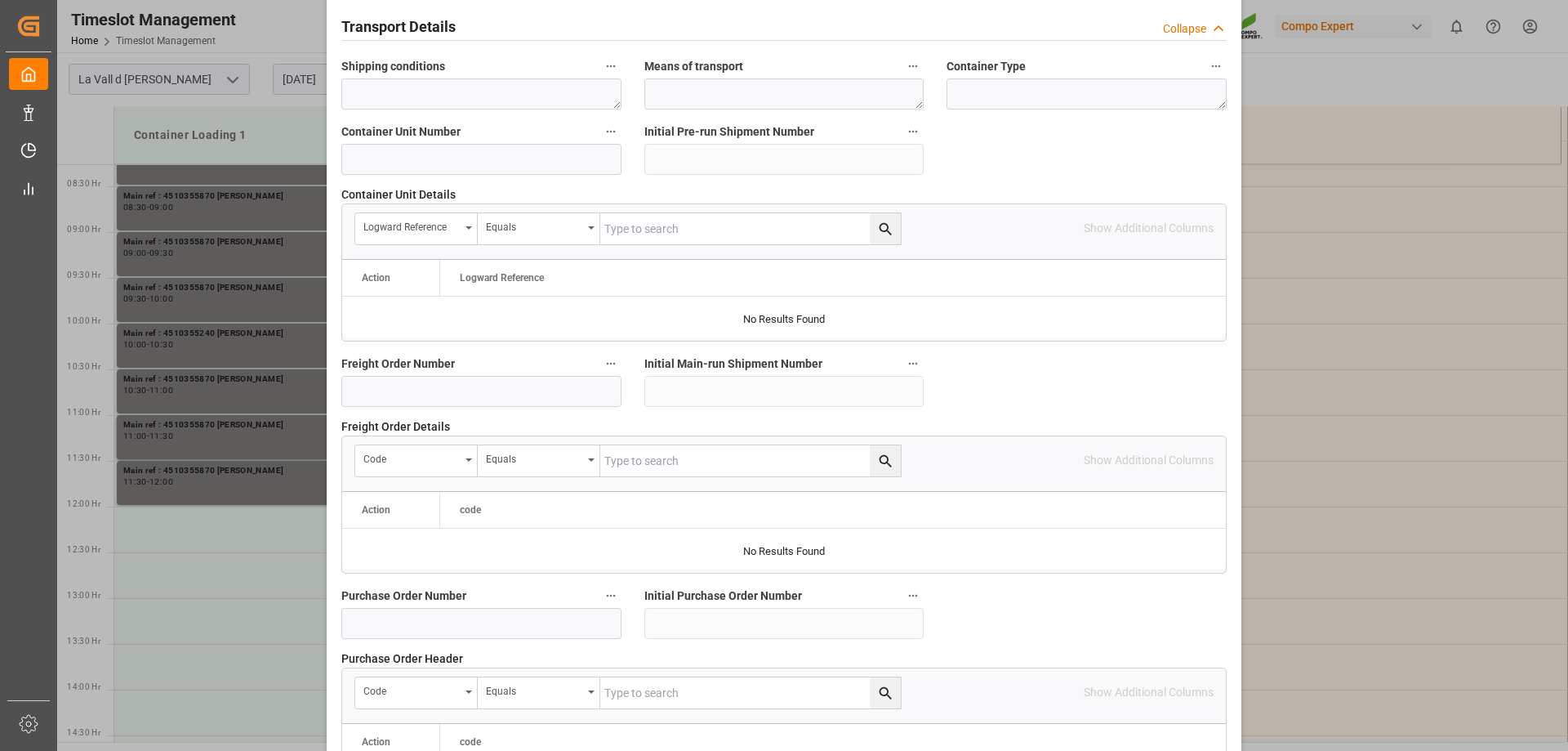
scroll to position [1516, 0]
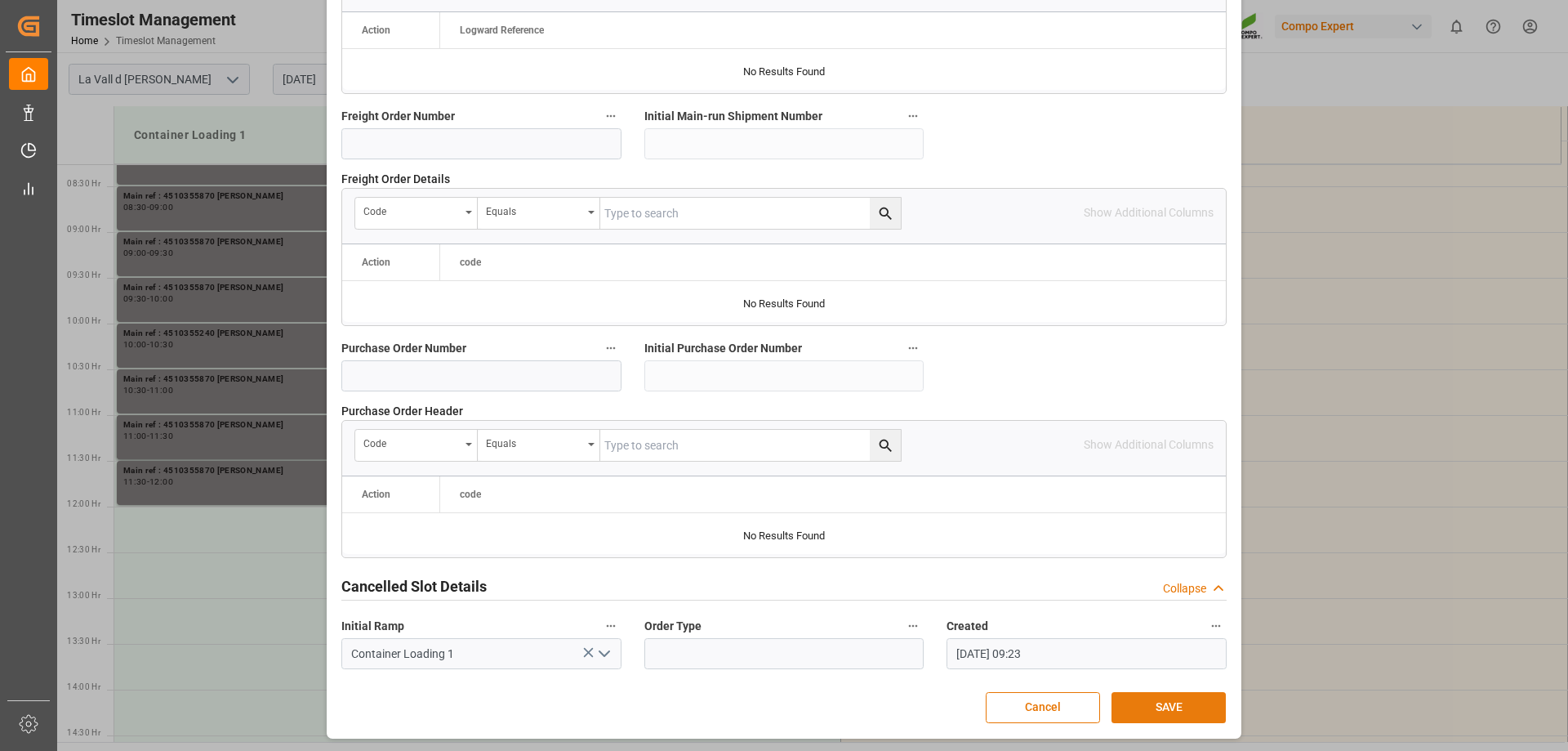
type textarea "4510355240 [PERSON_NAME]"
click at [1128, 695] on button "SAVE" at bounding box center [1169, 707] width 115 height 31
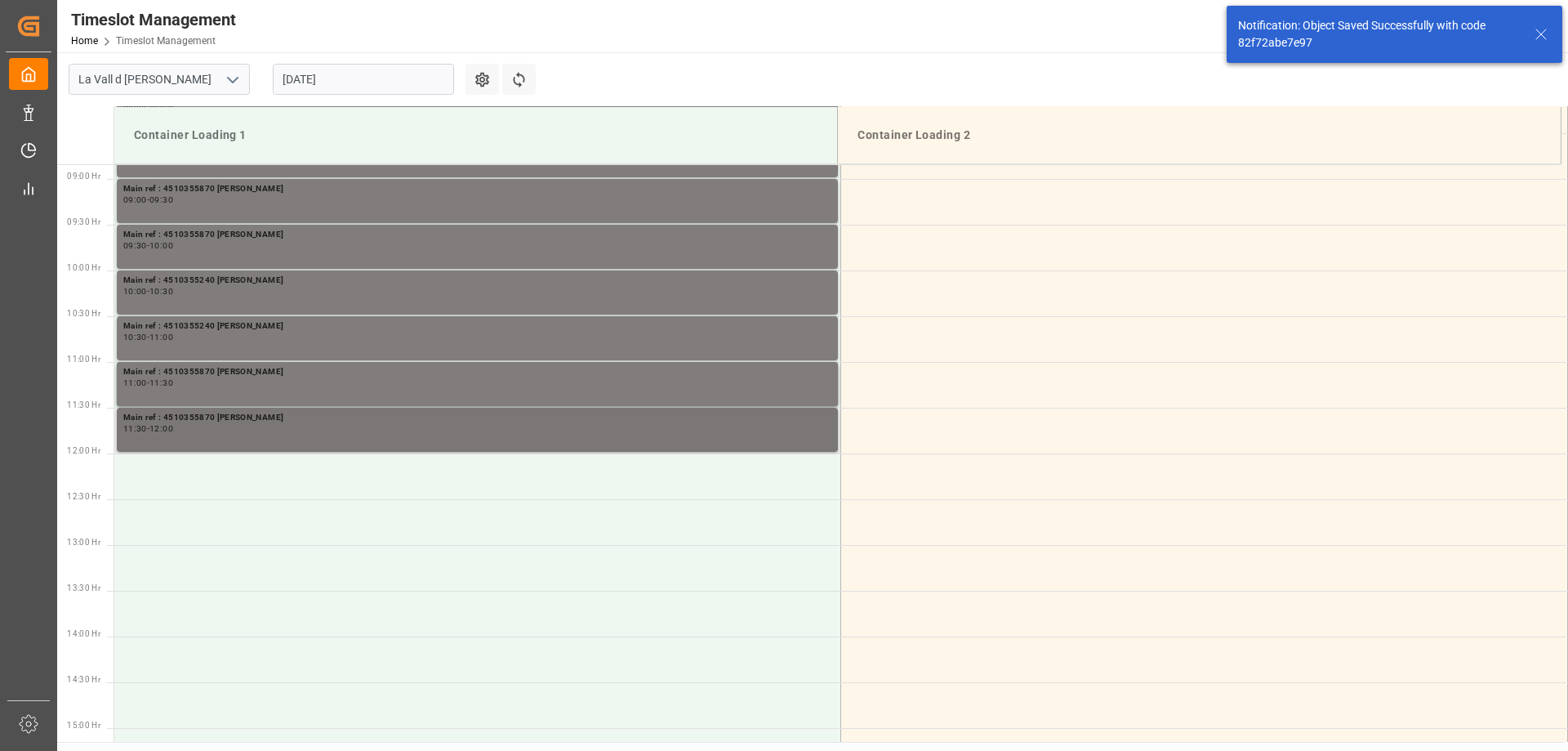
scroll to position [813, 0]
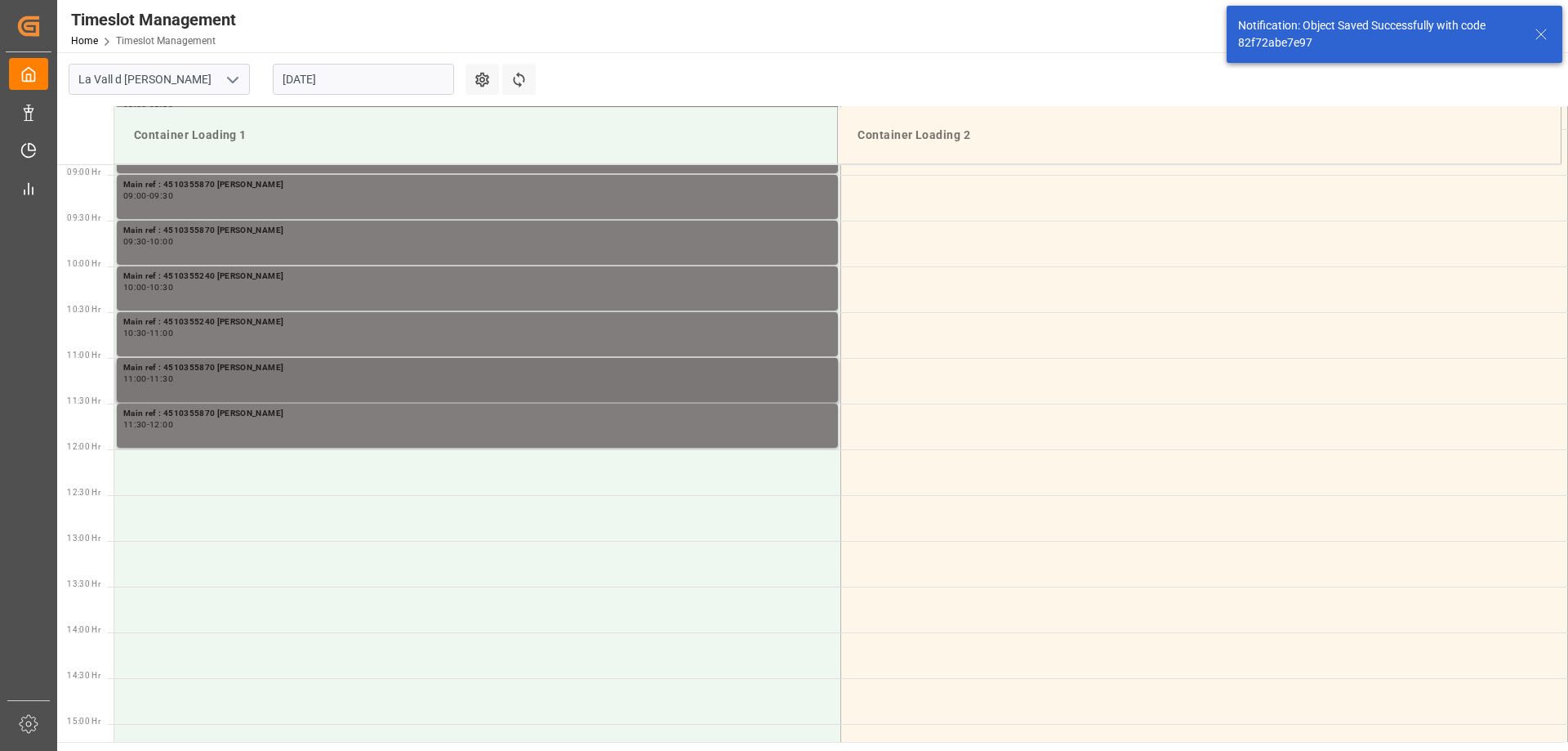
click at [231, 383] on div "11:00 - 11:30" at bounding box center [477, 379] width 708 height 9
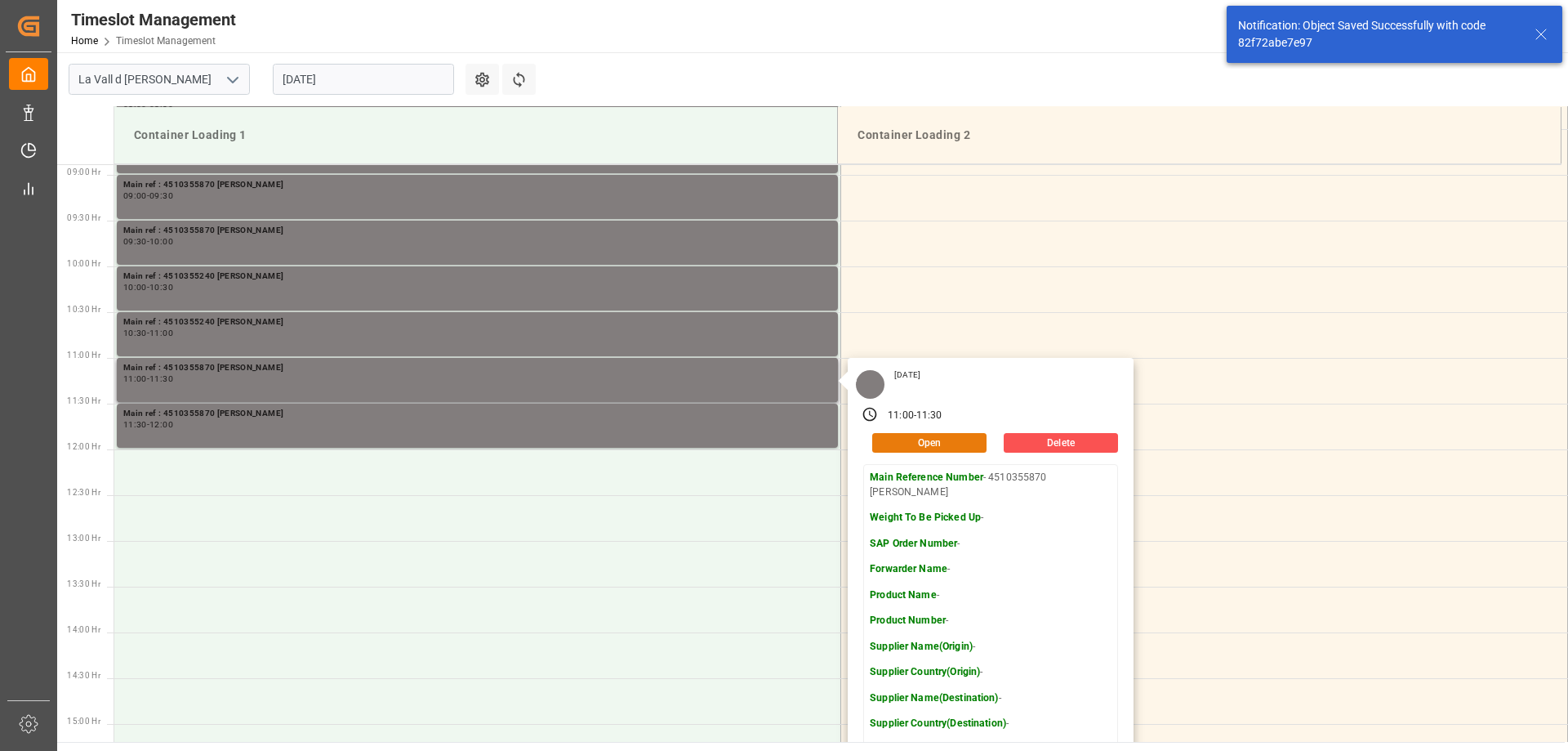
click at [906, 433] on button "Open" at bounding box center [929, 443] width 115 height 20
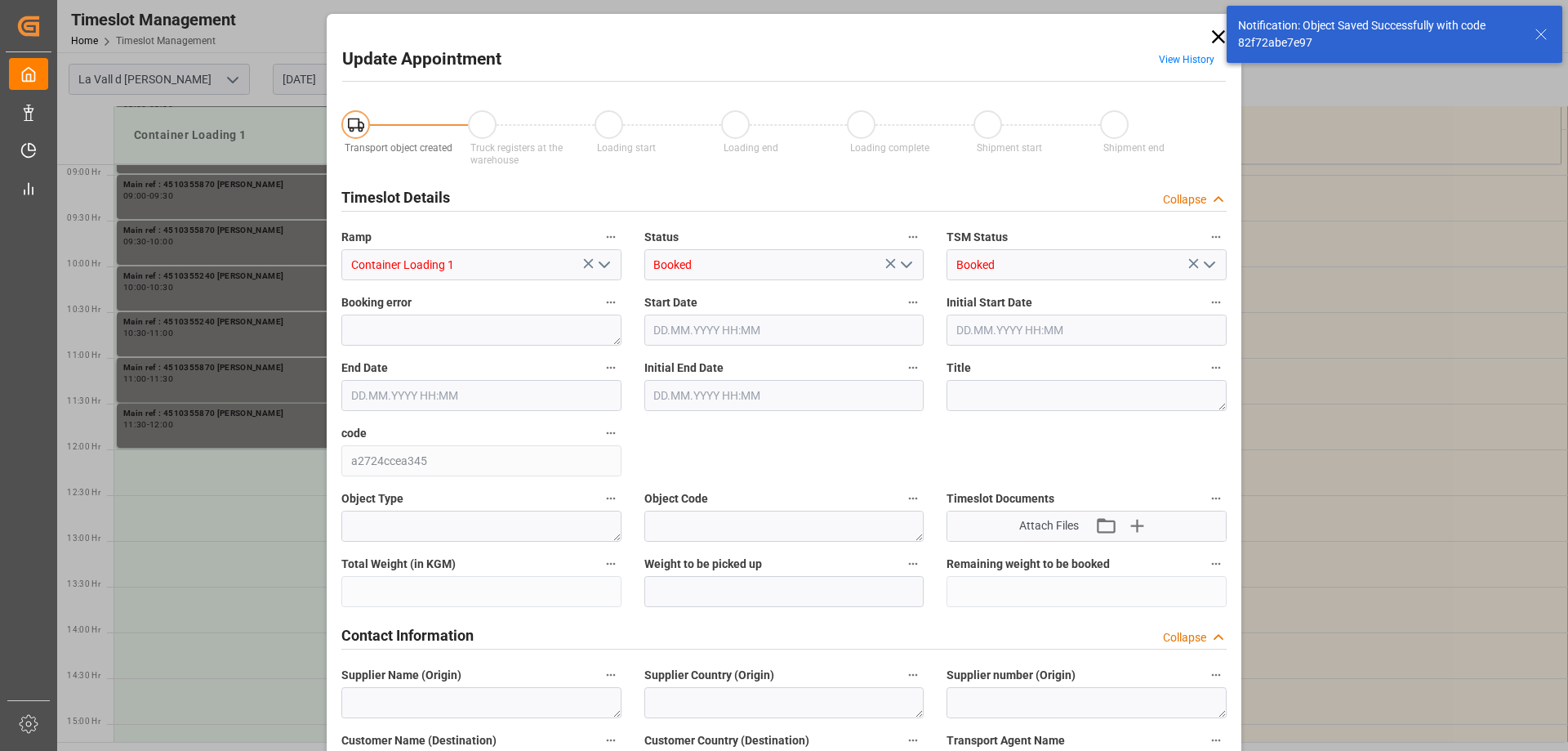
type input "[DATE] 11:00"
type input "[DATE] 11:30"
type input "[DATE] 09:23"
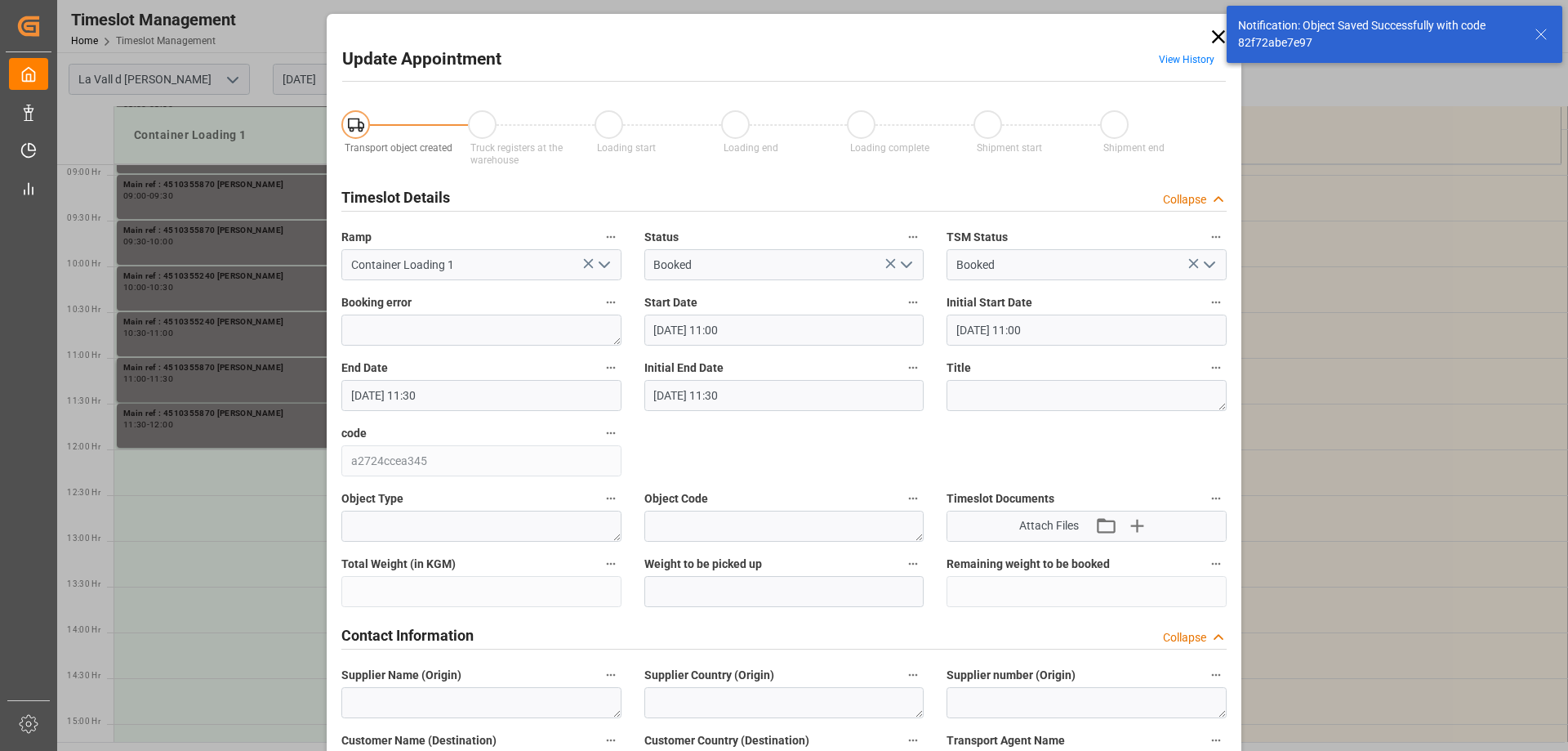
scroll to position [490, 0]
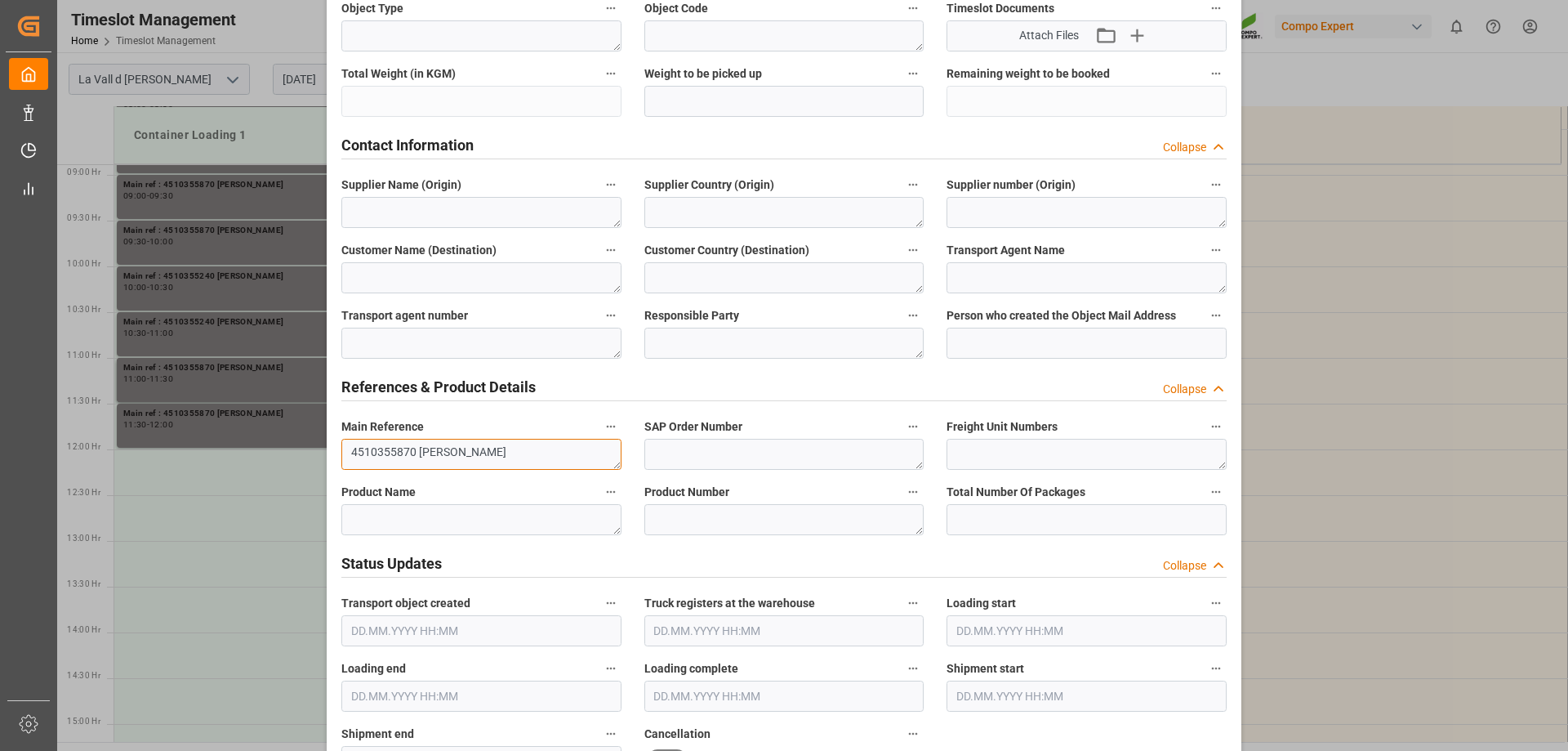
drag, startPoint x: 408, startPoint y: 451, endPoint x: 332, endPoint y: 450, distance: 76.0
click at [332, 450] on div "Main Reference 4510355870 [PERSON_NAME]" at bounding box center [481, 442] width 303 height 66
paste textarea "4510355240"
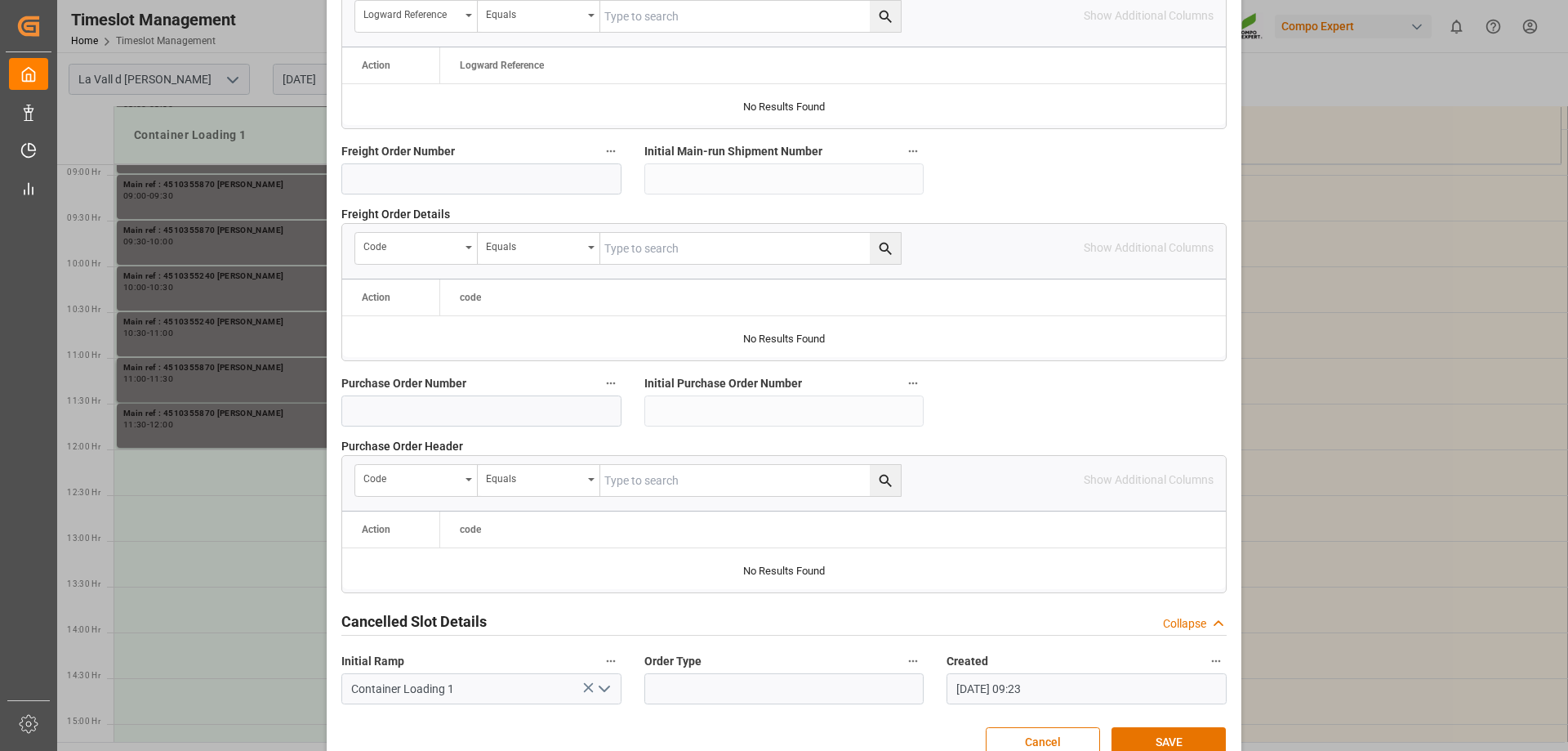
scroll to position [1516, 0]
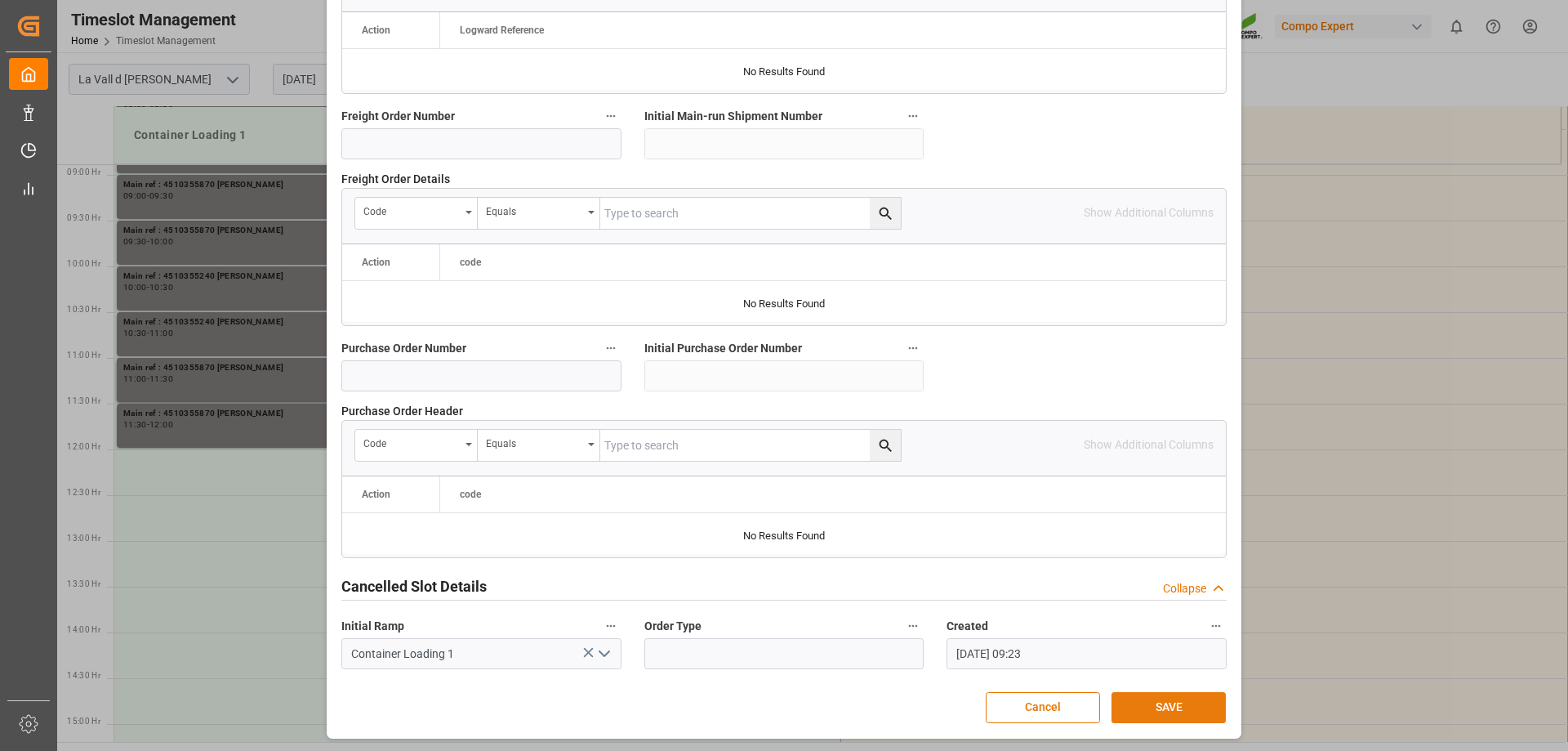
type textarea "4510355240 [PERSON_NAME]"
click at [1169, 705] on button "SAVE" at bounding box center [1169, 707] width 115 height 31
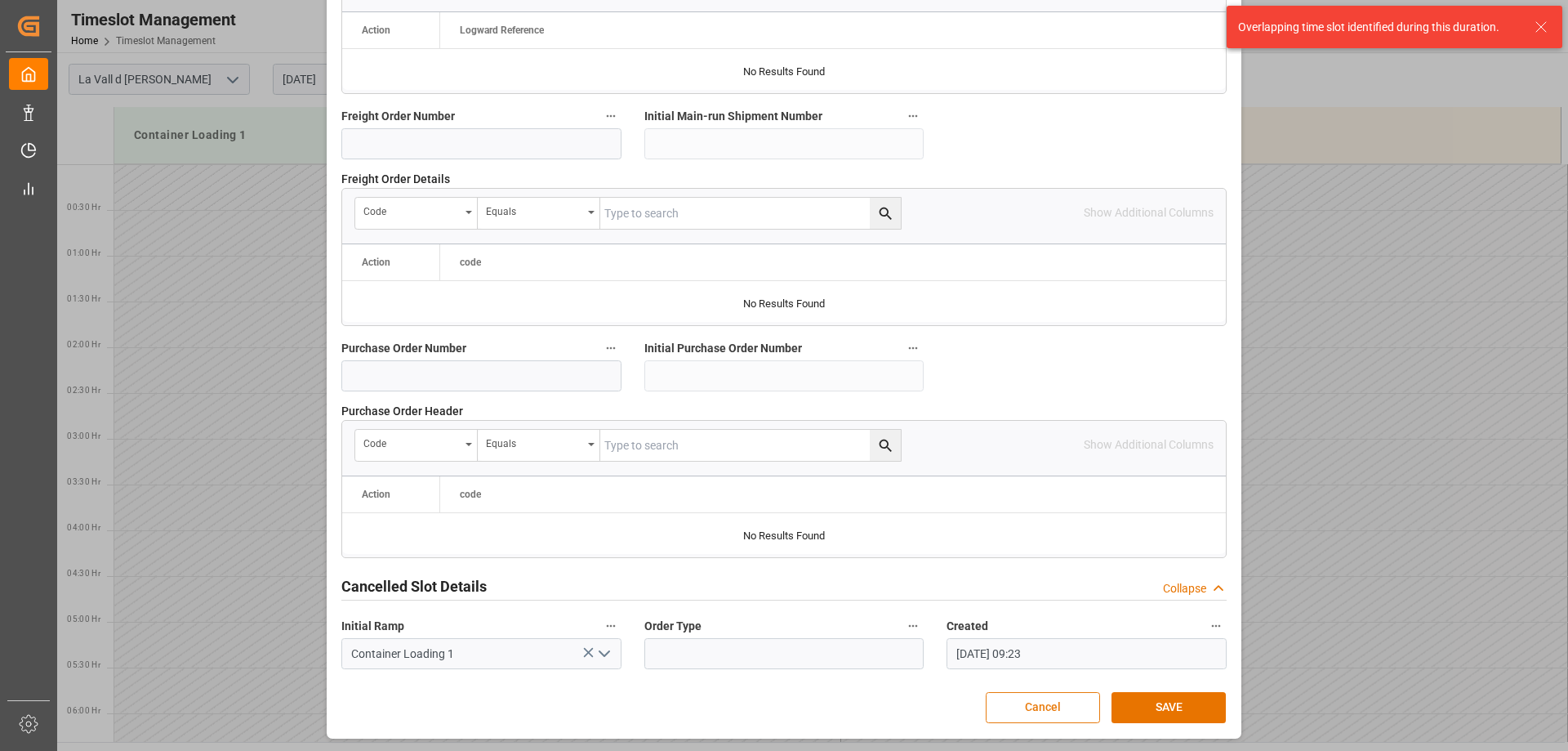
click at [1022, 709] on button "Cancel" at bounding box center [1043, 707] width 115 height 31
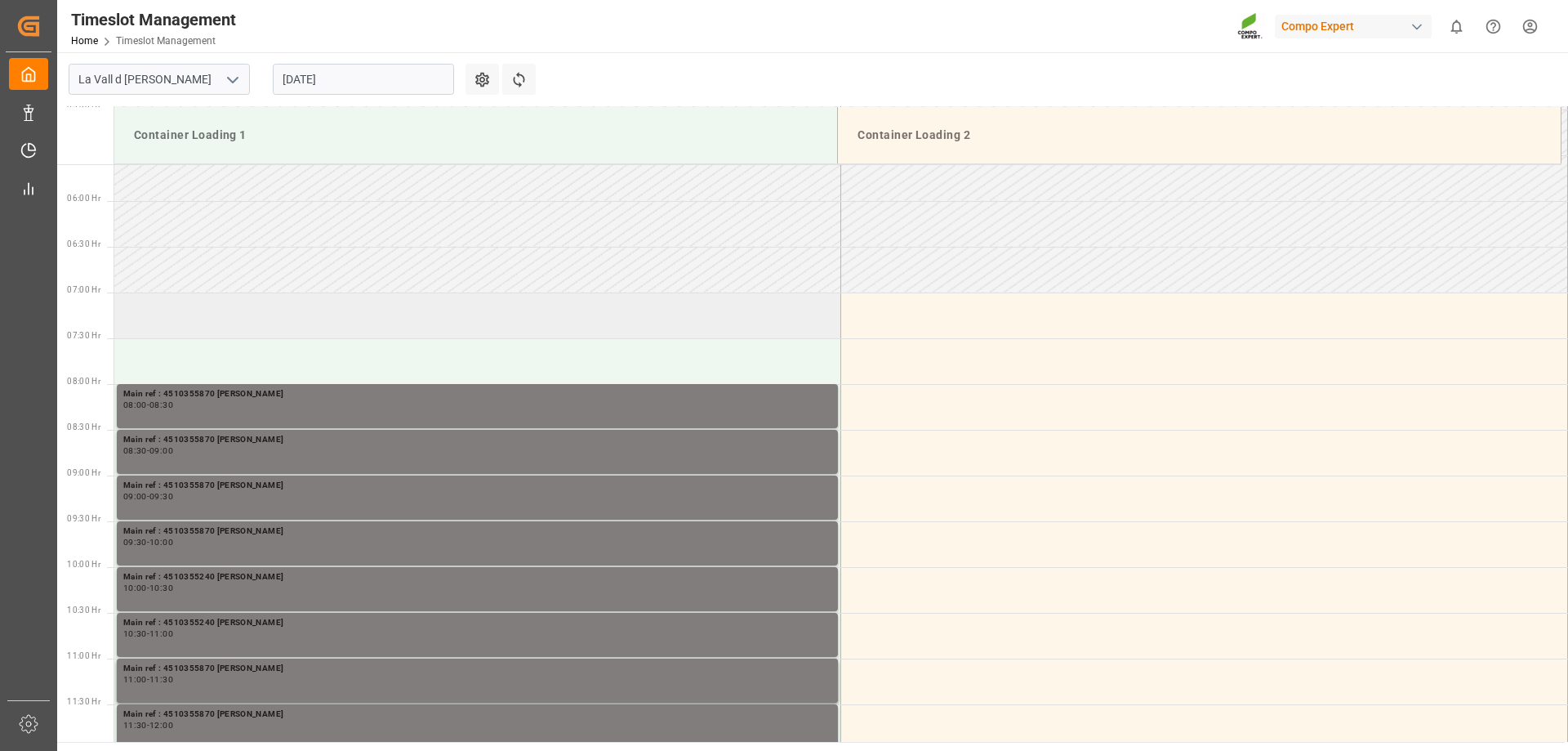
scroll to position [817, 0]
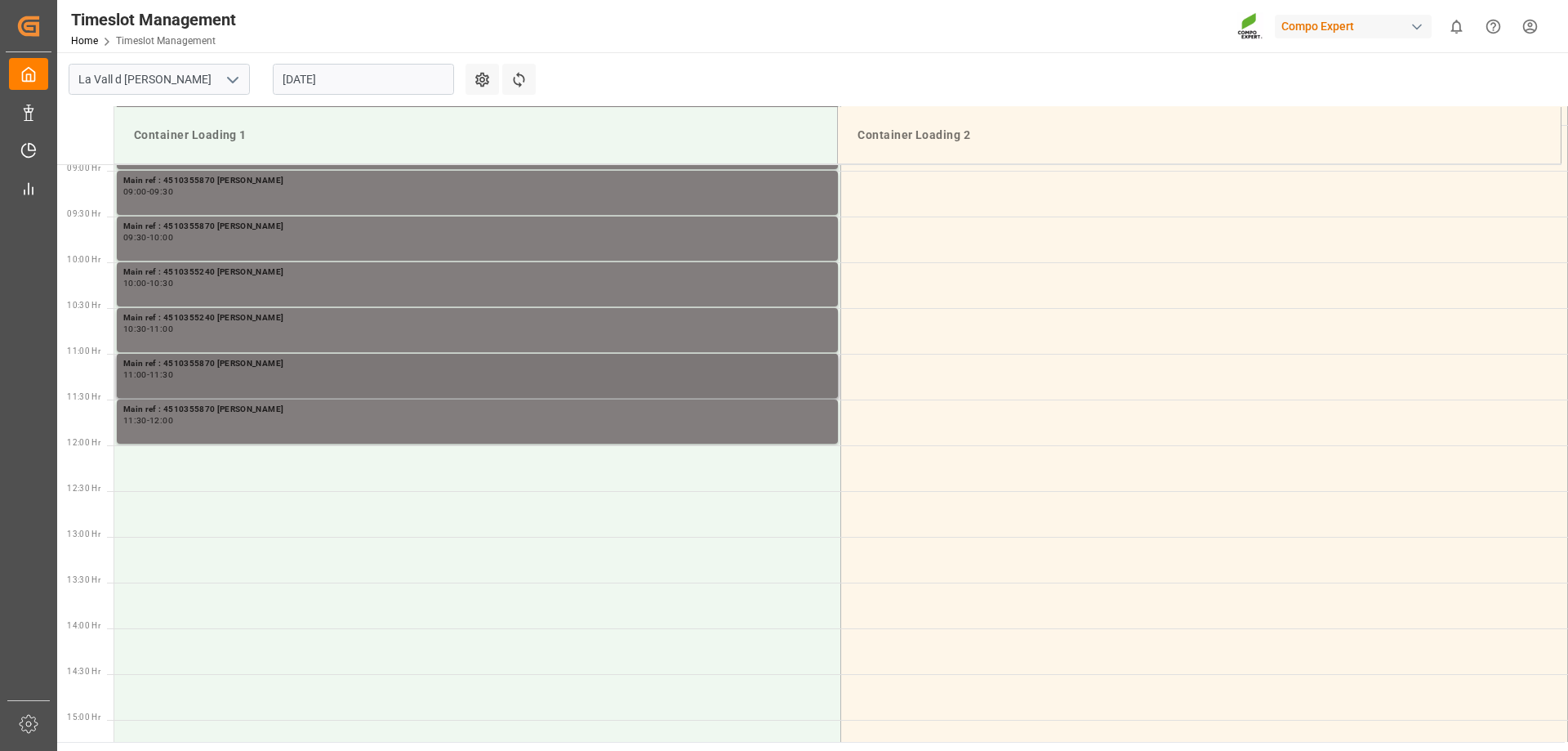
click at [209, 376] on div "11:00 - 11:30" at bounding box center [477, 375] width 708 height 9
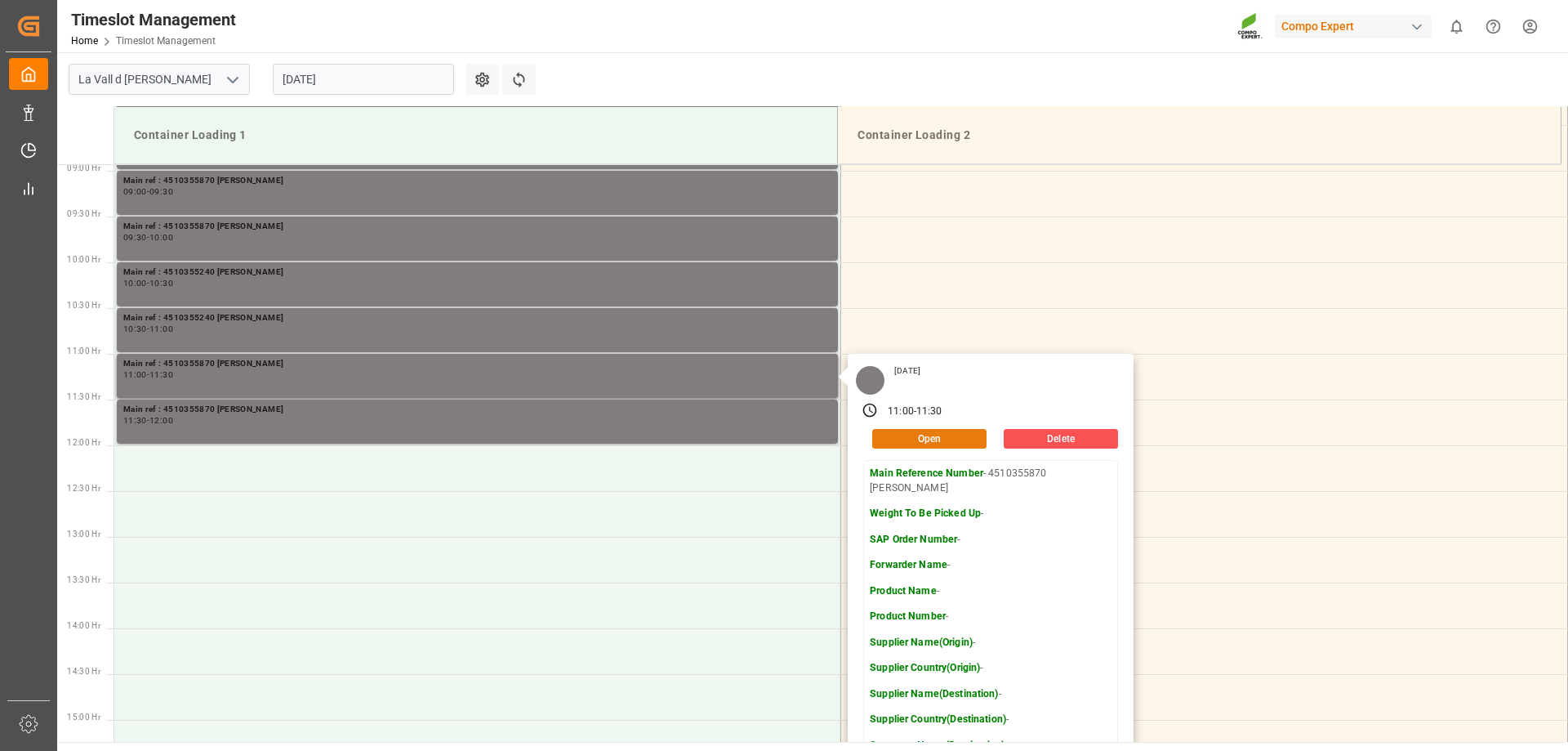
click at [889, 446] on button "Open" at bounding box center [929, 439] width 115 height 20
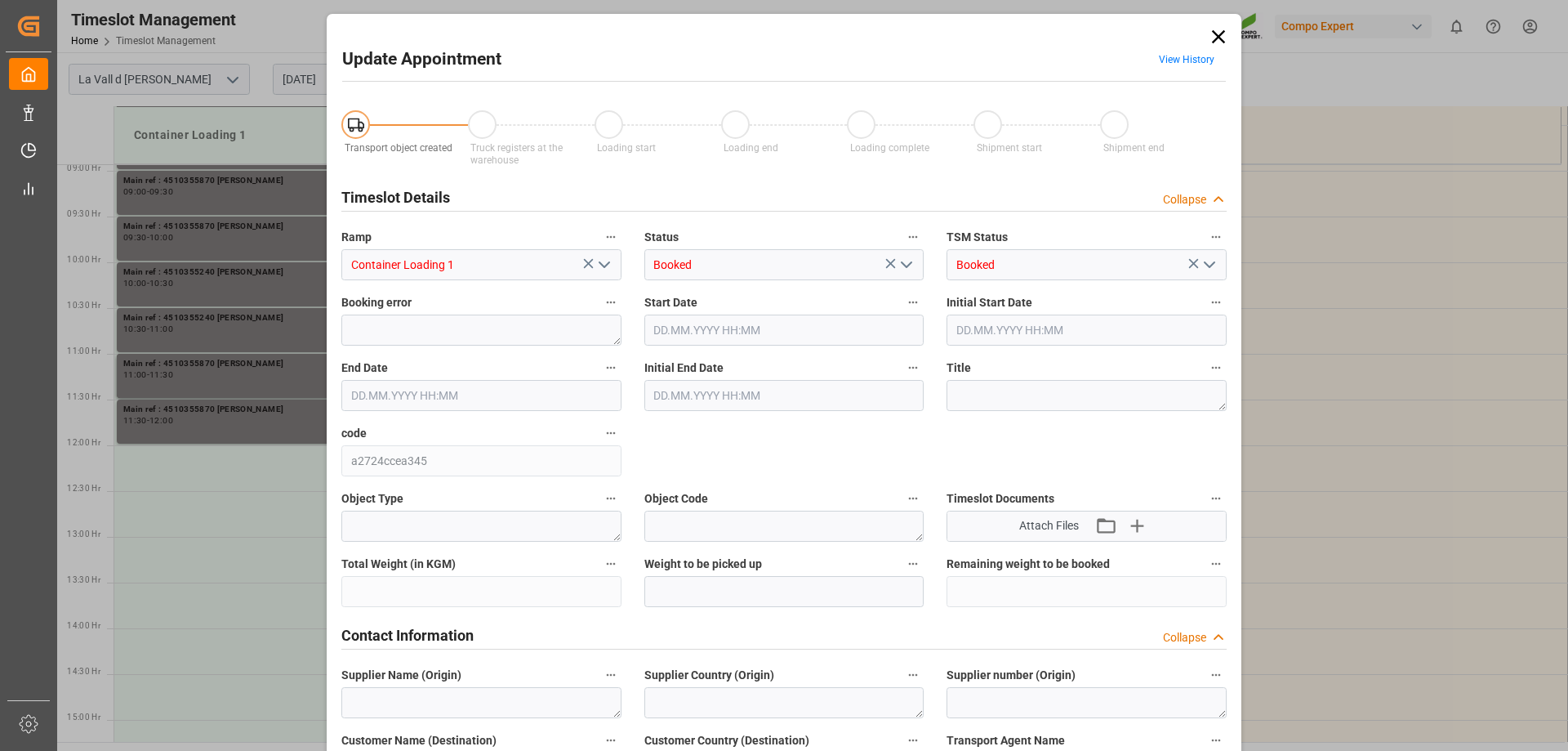
type input "[DATE] 11:00"
type input "[DATE] 11:30"
type input "[DATE] 09:23"
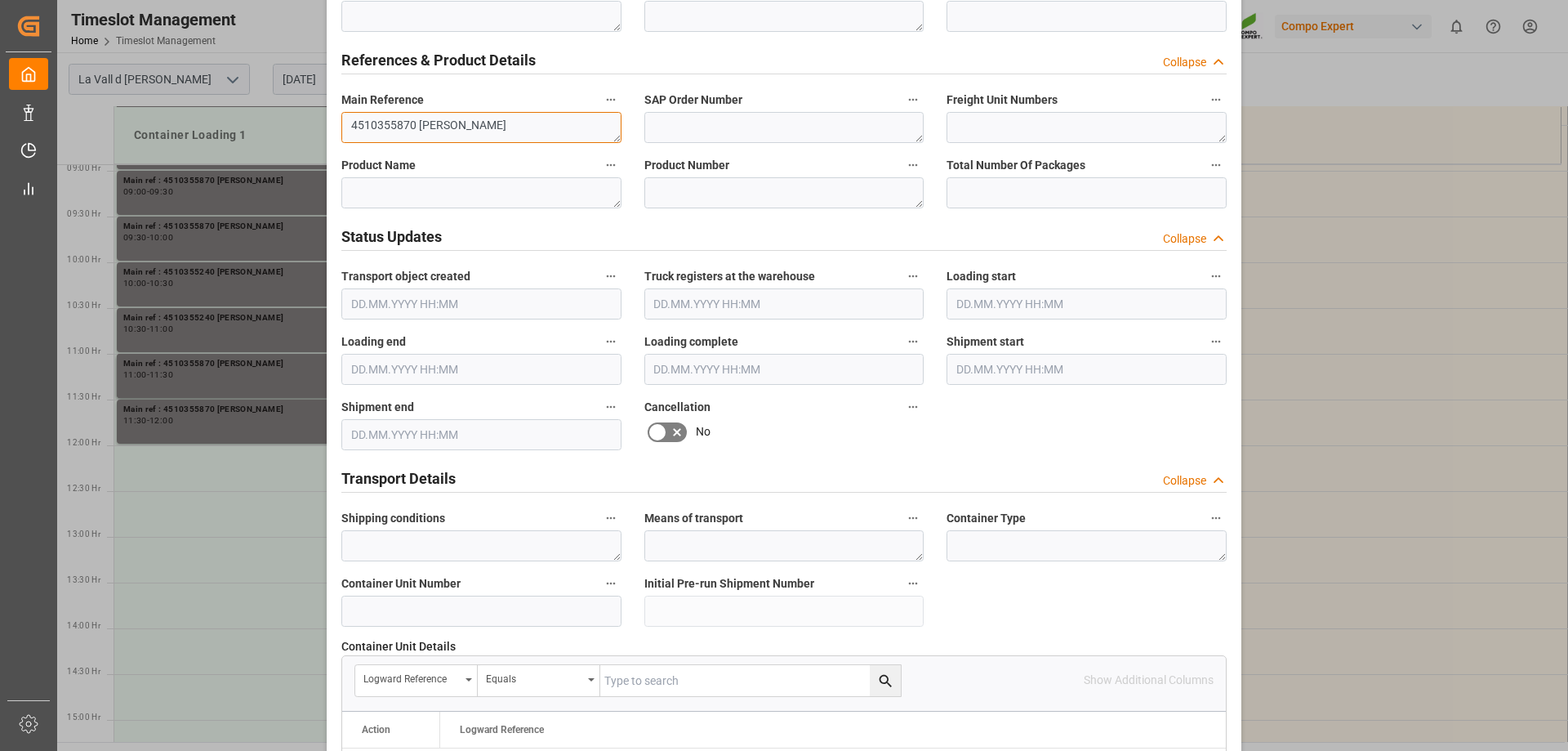
drag, startPoint x: 409, startPoint y: 125, endPoint x: 318, endPoint y: 118, distance: 91.3
click at [318, 118] on div "Update Appointment View History Transport object created Truck registers at the…" at bounding box center [784, 375] width 1568 height 751
paste textarea "240"
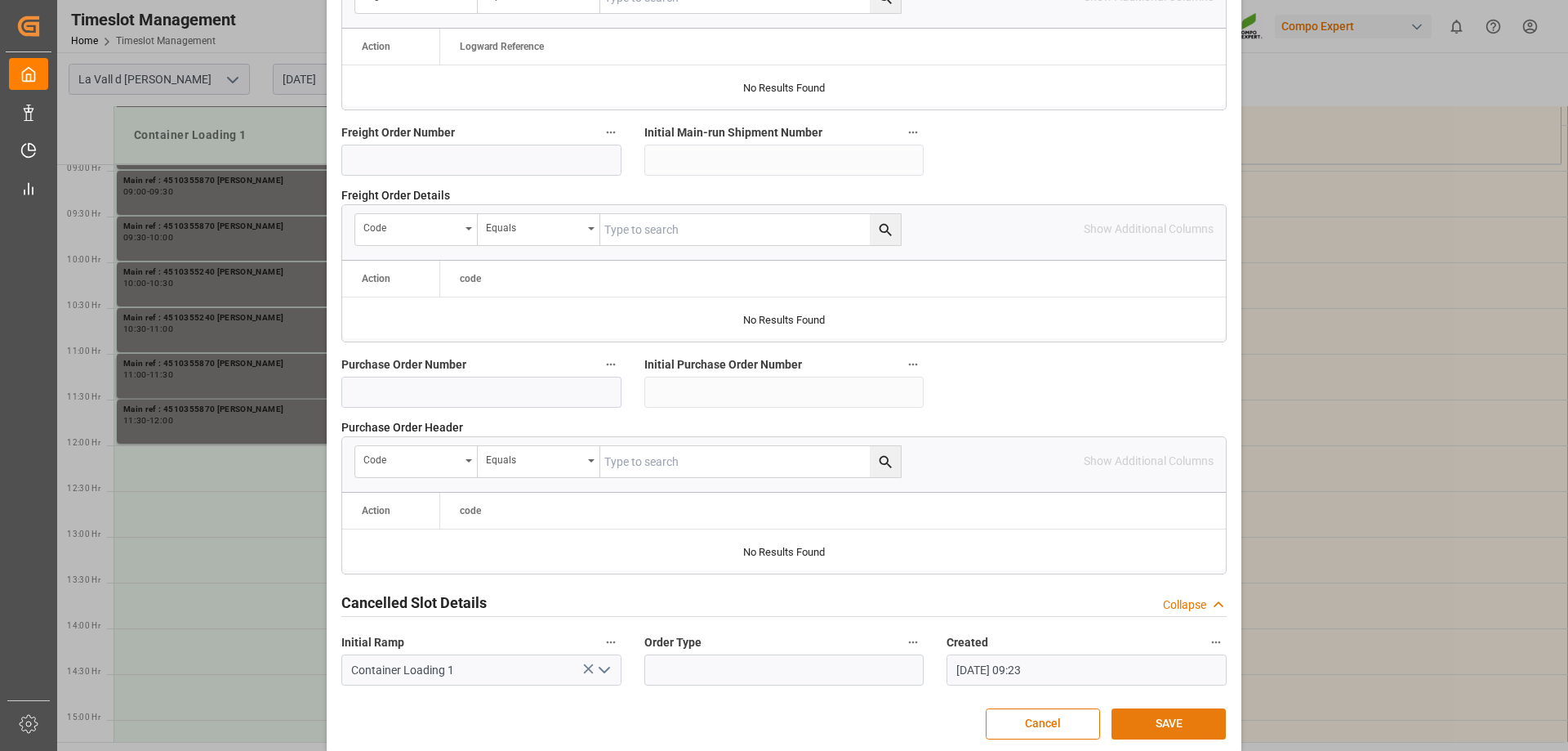
scroll to position [1516, 0]
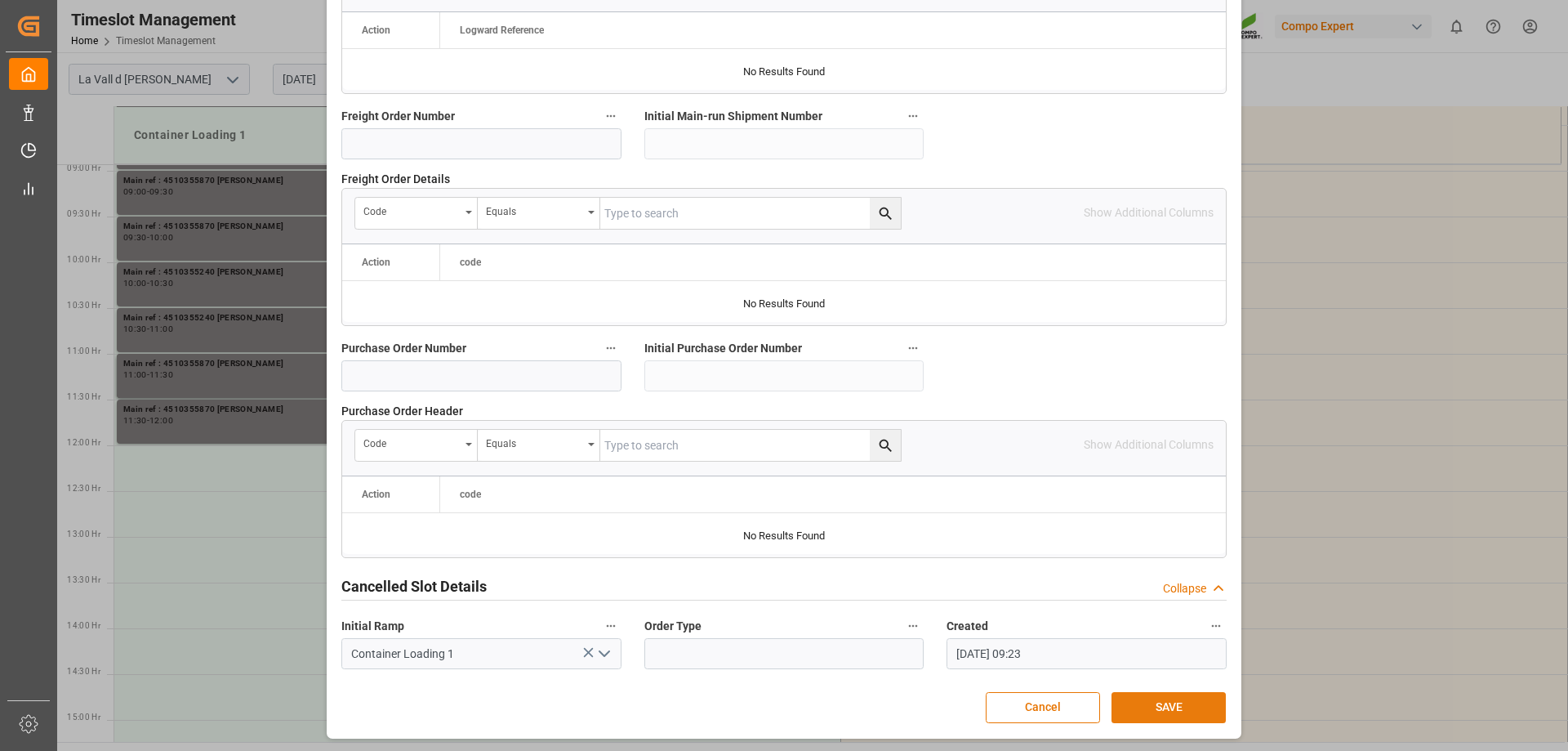
type textarea "4510355240 [PERSON_NAME]"
click at [1164, 692] on button "SAVE" at bounding box center [1169, 707] width 115 height 31
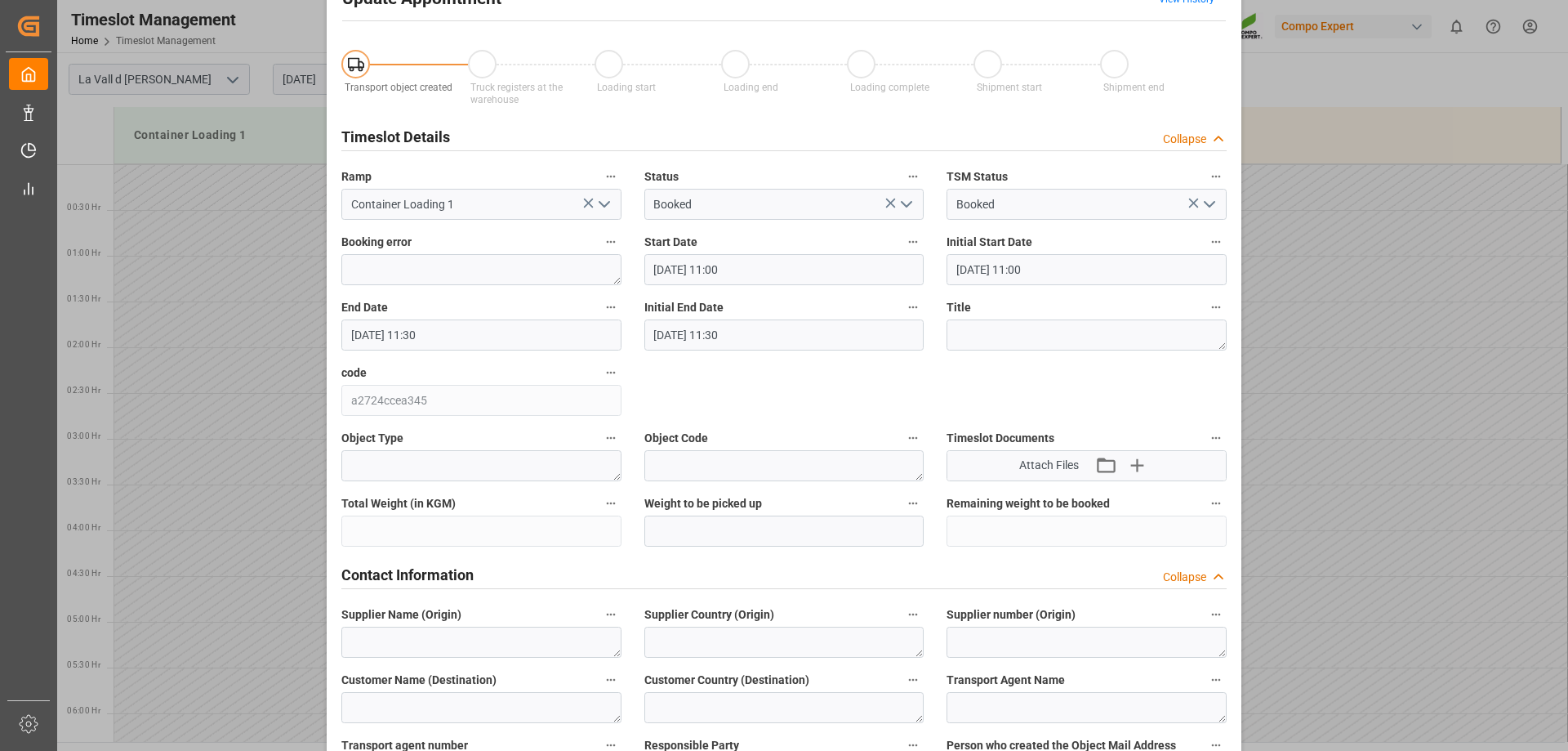
scroll to position [0, 0]
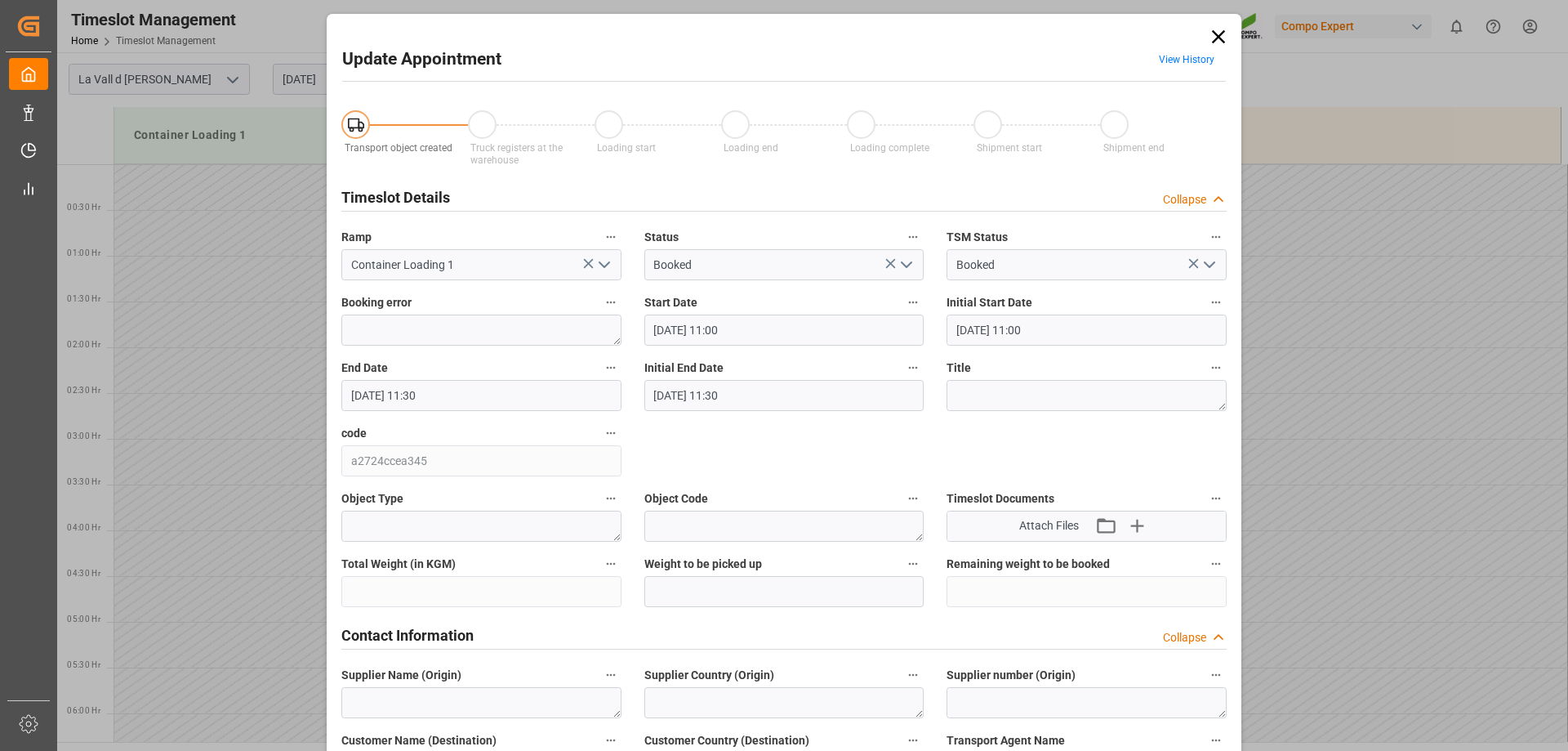
click at [1219, 30] on icon at bounding box center [1219, 37] width 23 height 23
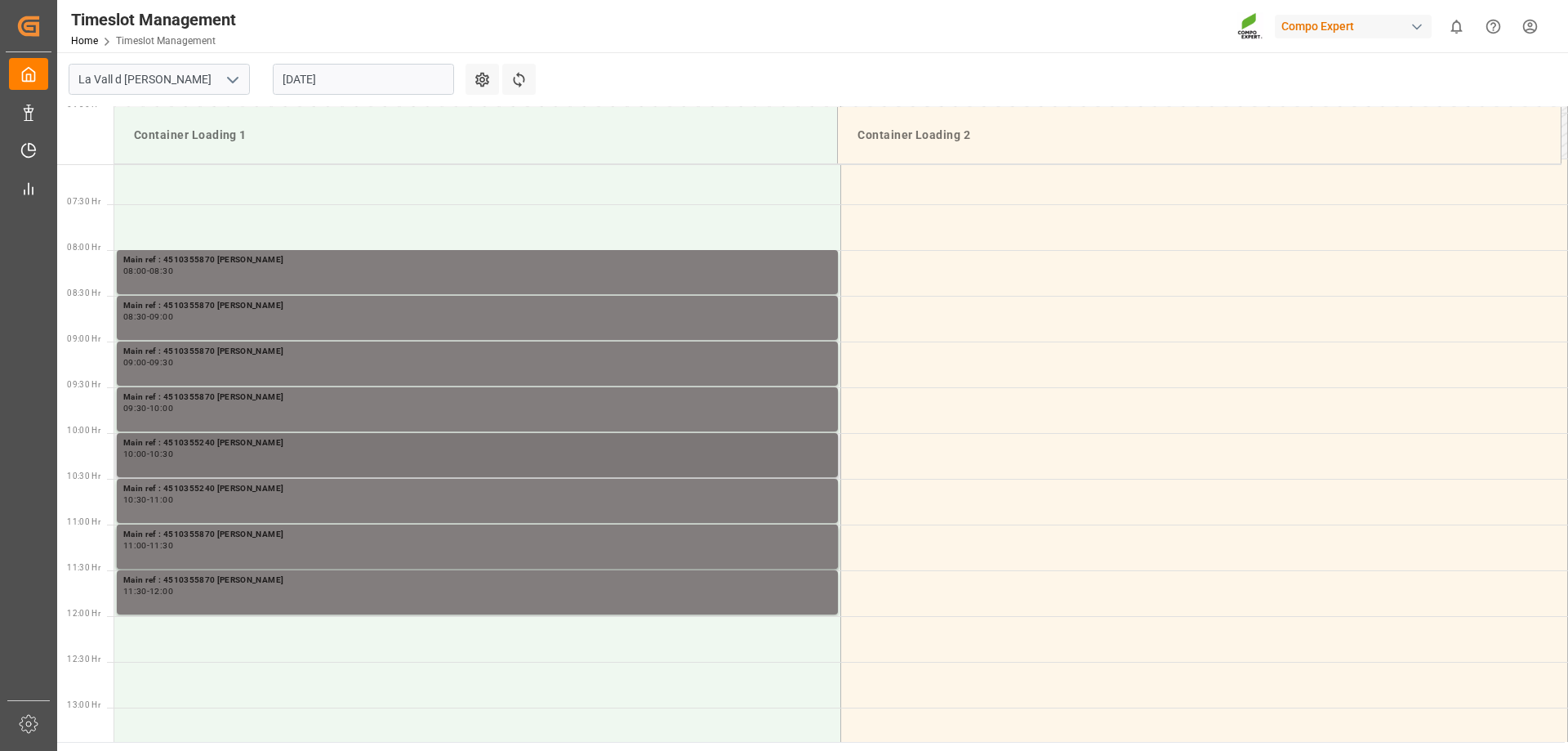
scroll to position [981, 0]
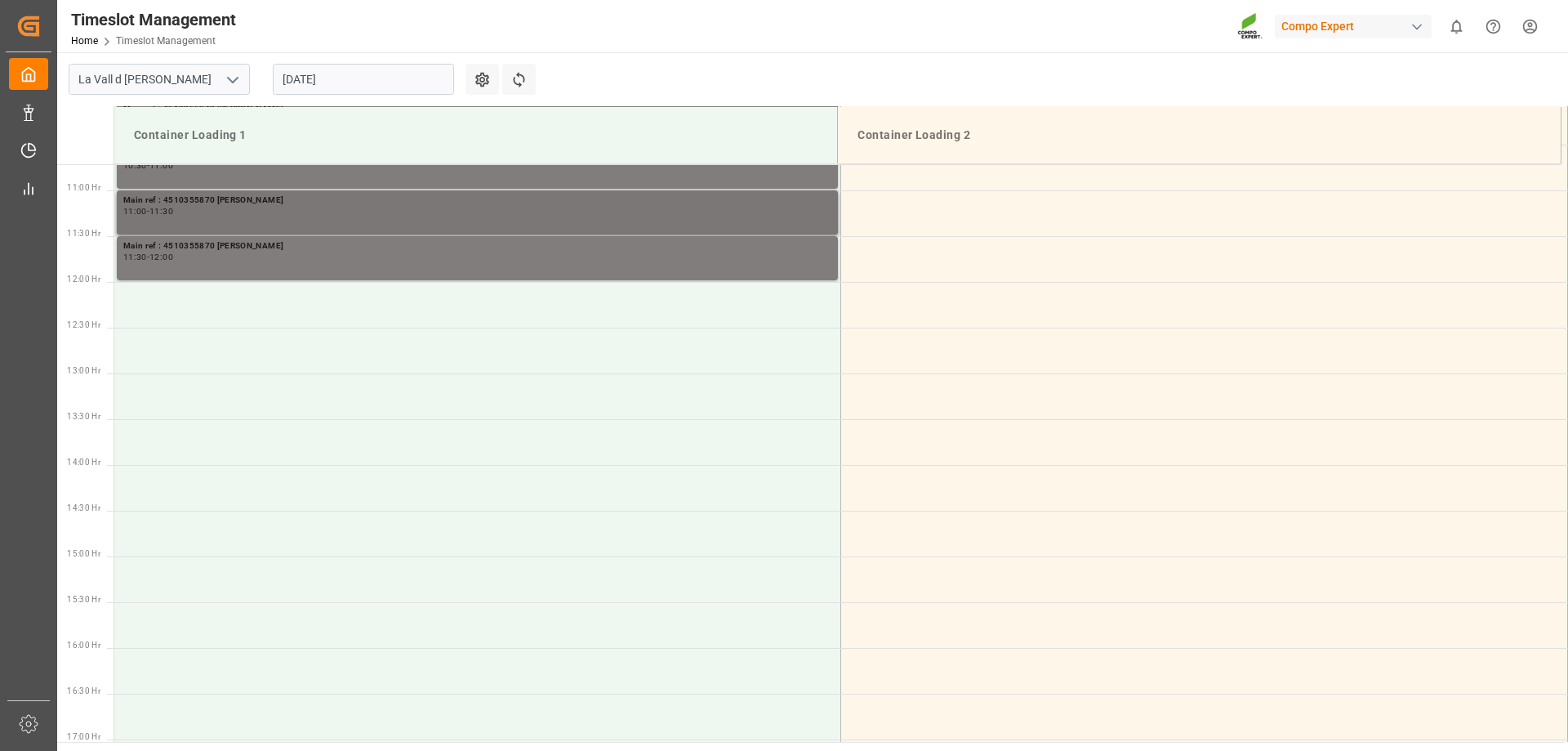
click at [244, 217] on div "Main ref : 4510355870 [PERSON_NAME] 11:00 - 11:30" at bounding box center [477, 212] width 708 height 37
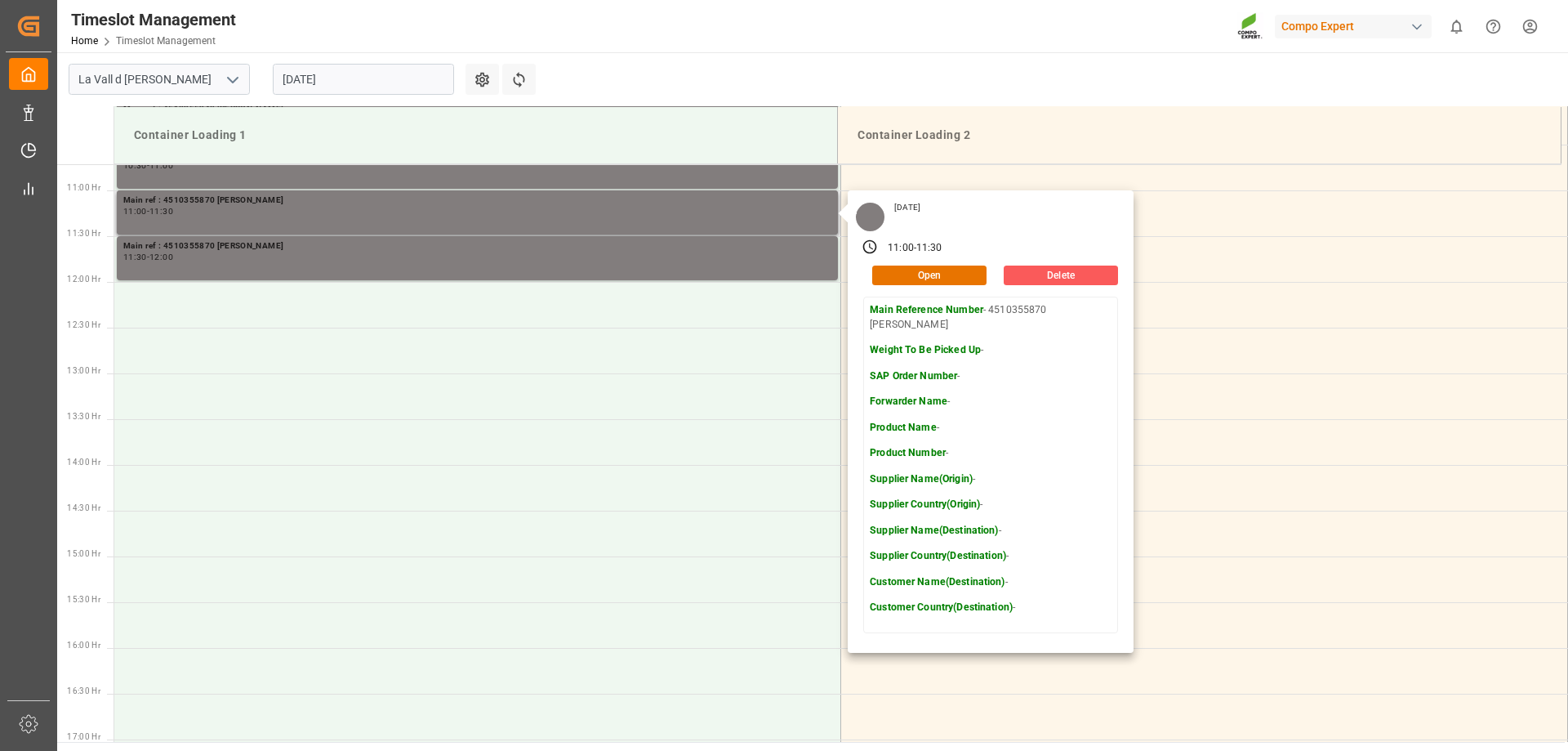
click at [1030, 268] on button "Delete" at bounding box center [1061, 275] width 115 height 20
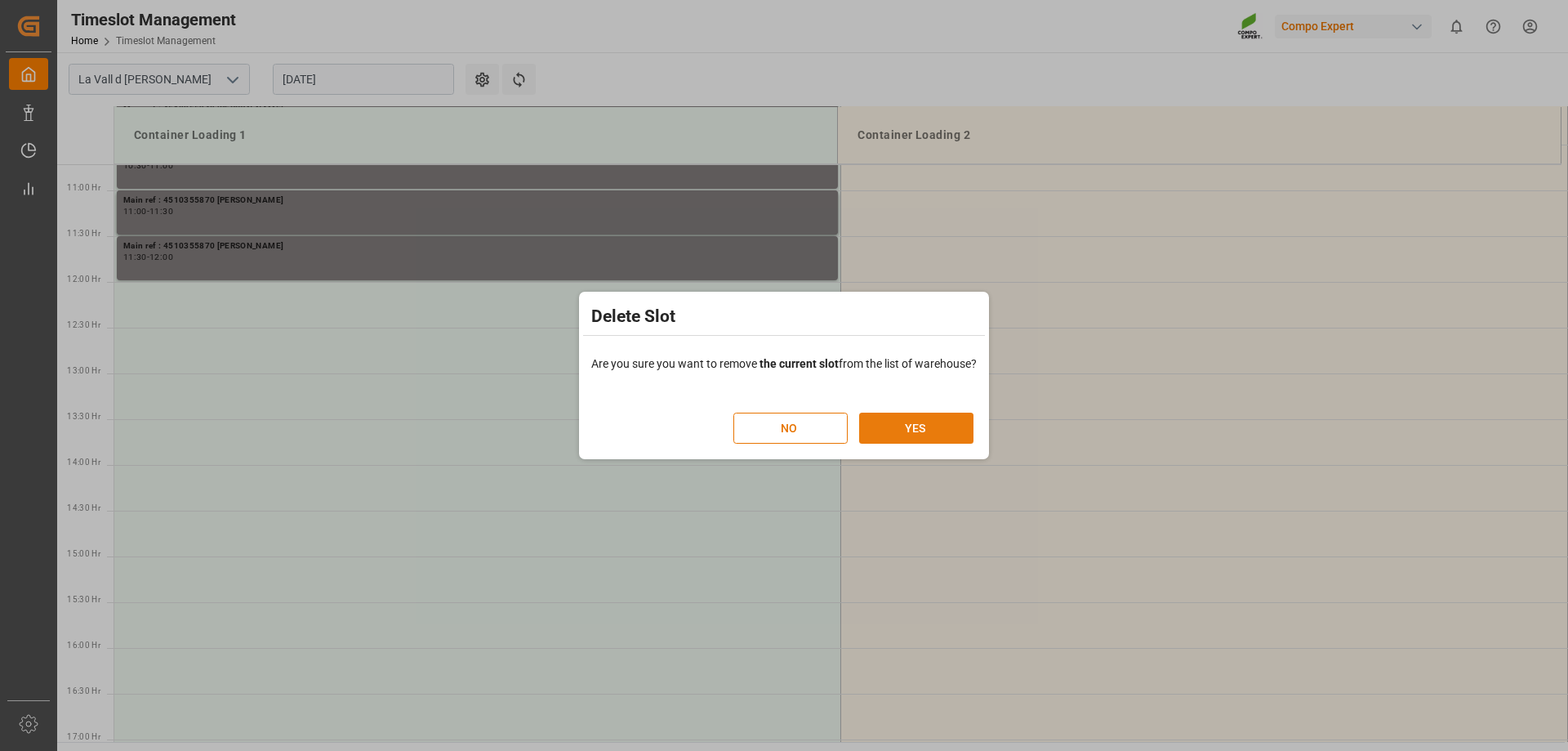
click at [935, 423] on button "YES" at bounding box center [916, 427] width 115 height 31
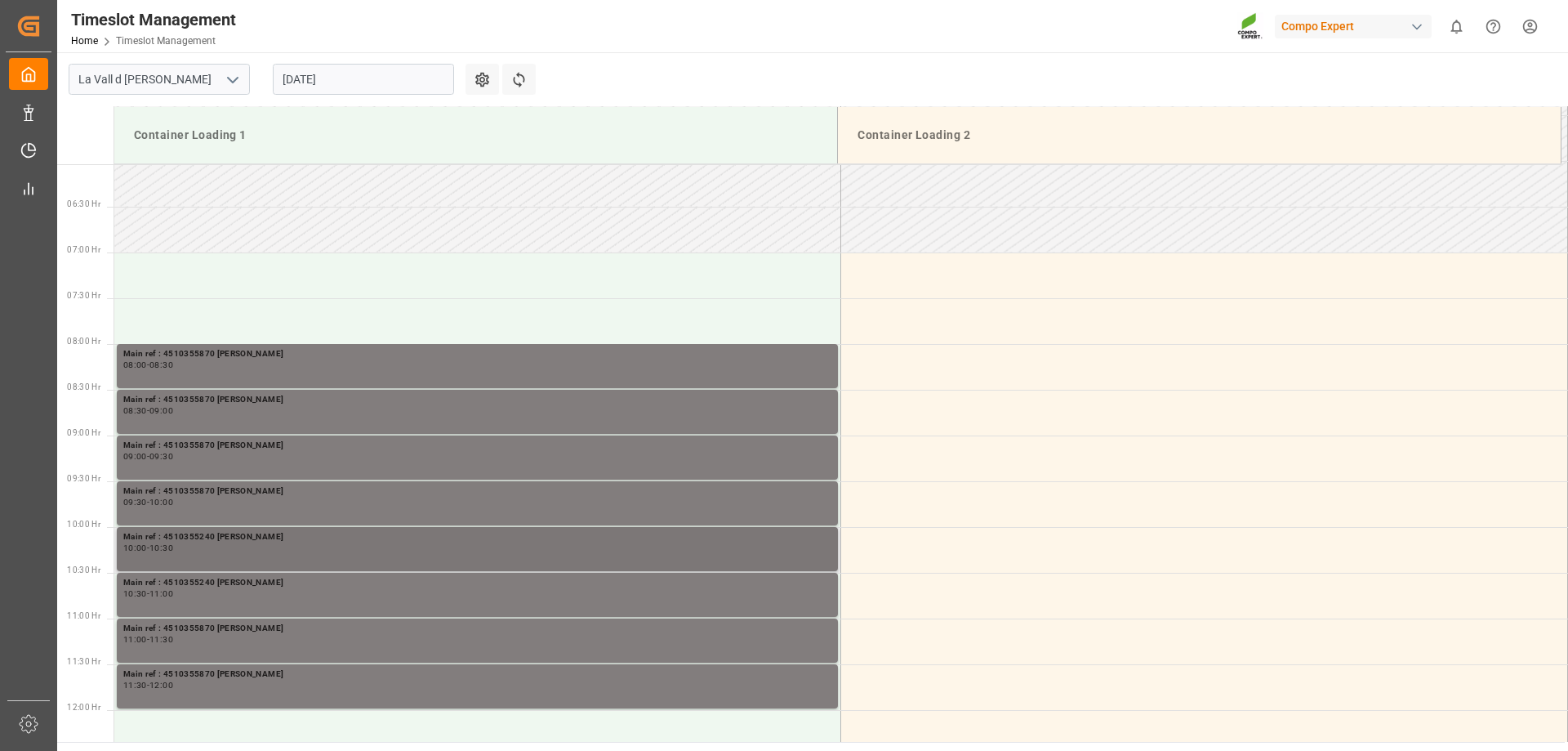
scroll to position [577, 0]
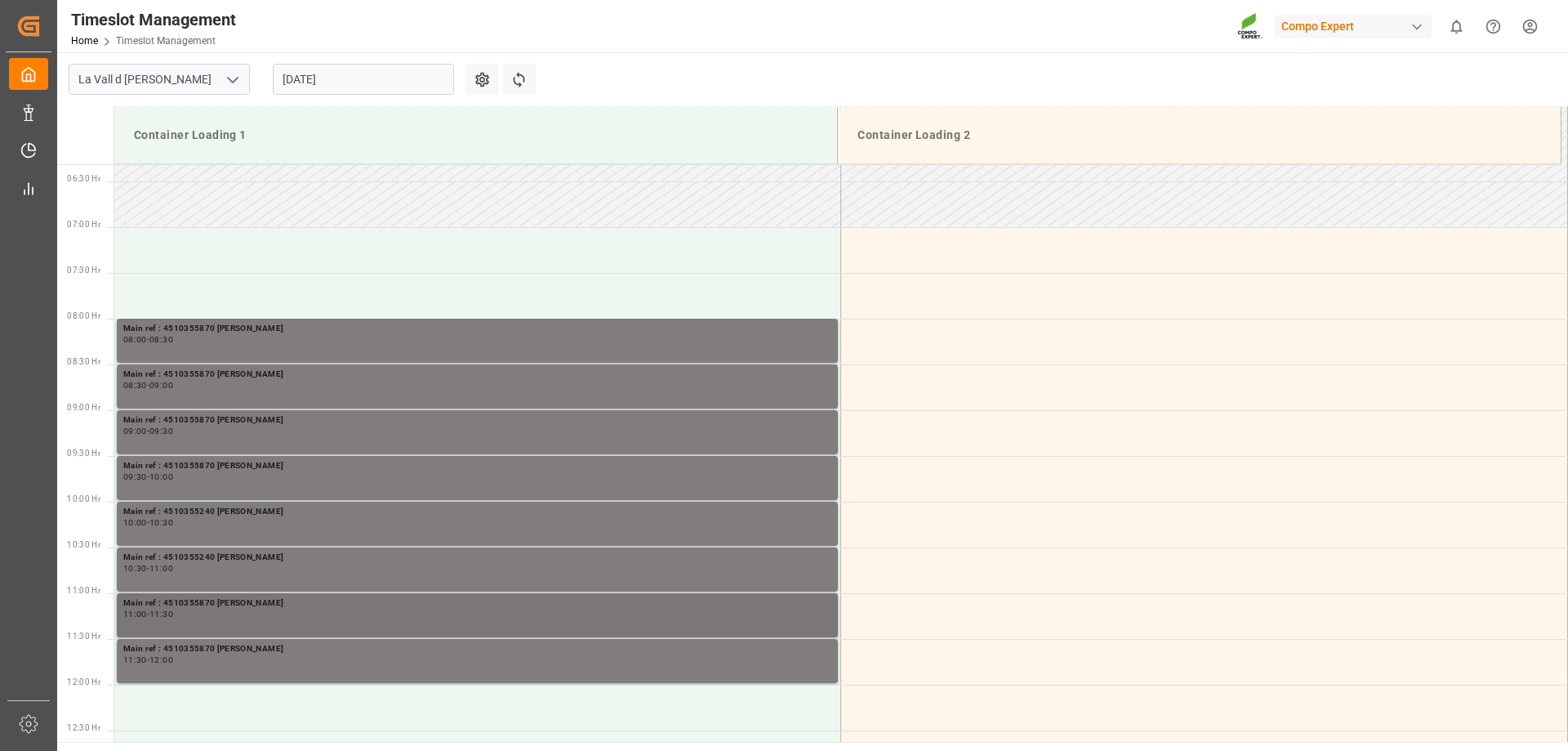
drag, startPoint x: 204, startPoint y: 621, endPoint x: 211, endPoint y: 622, distance: 7.1
click at [211, 622] on div "Main ref : 4510355870 [PERSON_NAME] 11:00 - 11:30" at bounding box center [477, 615] width 708 height 37
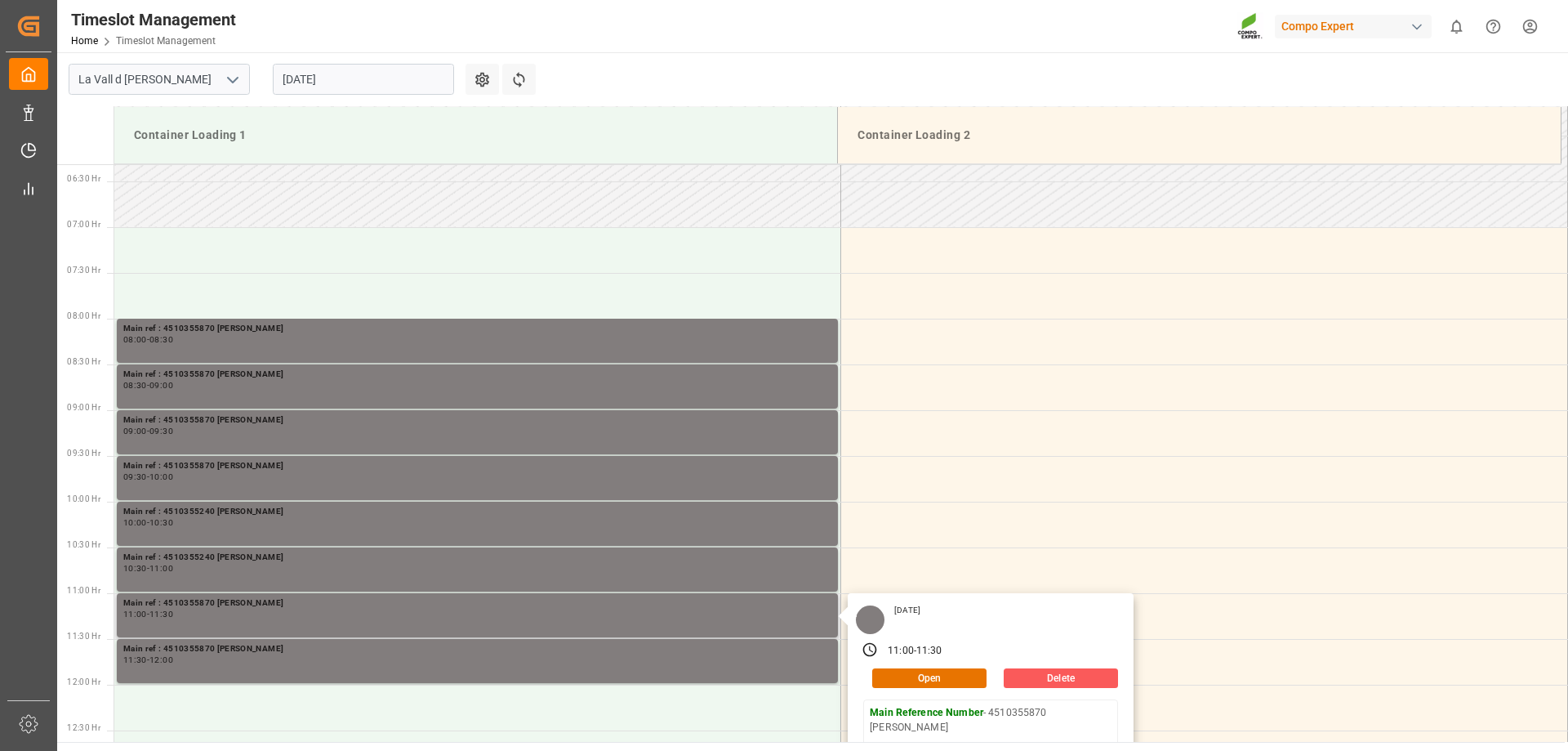
click at [1068, 669] on button "Delete" at bounding box center [1061, 678] width 115 height 20
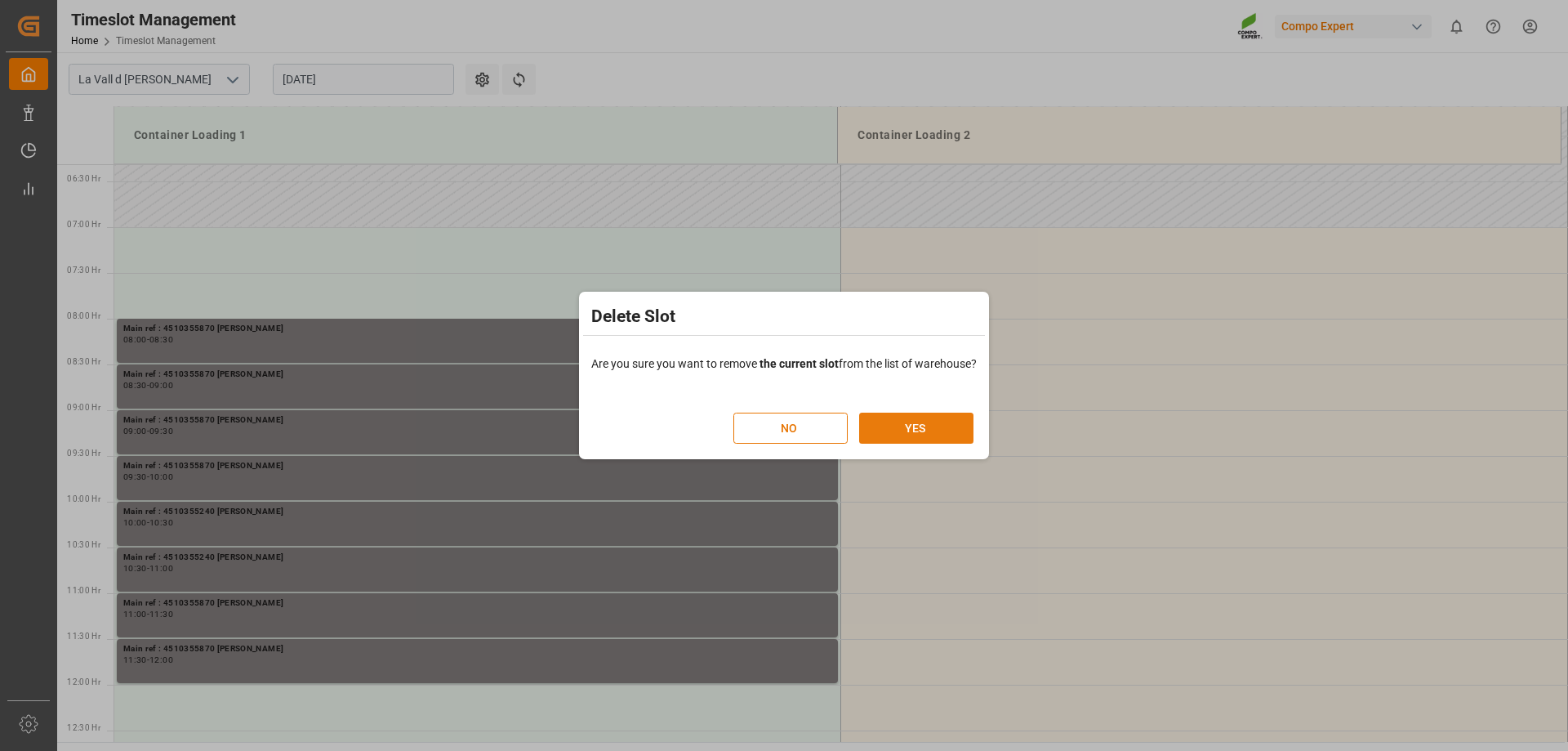
click at [912, 428] on button "YES" at bounding box center [916, 427] width 115 height 31
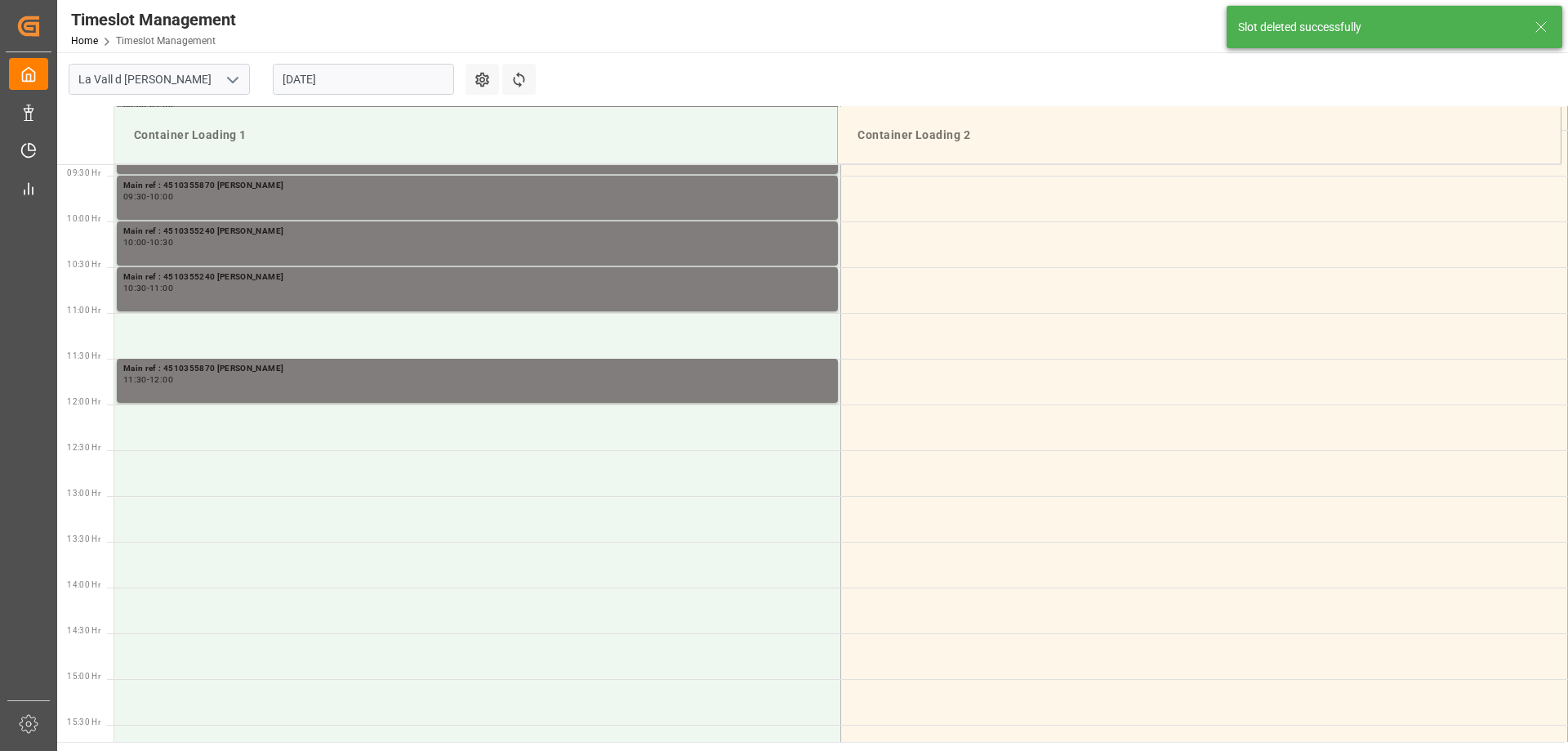
scroll to position [904, 0]
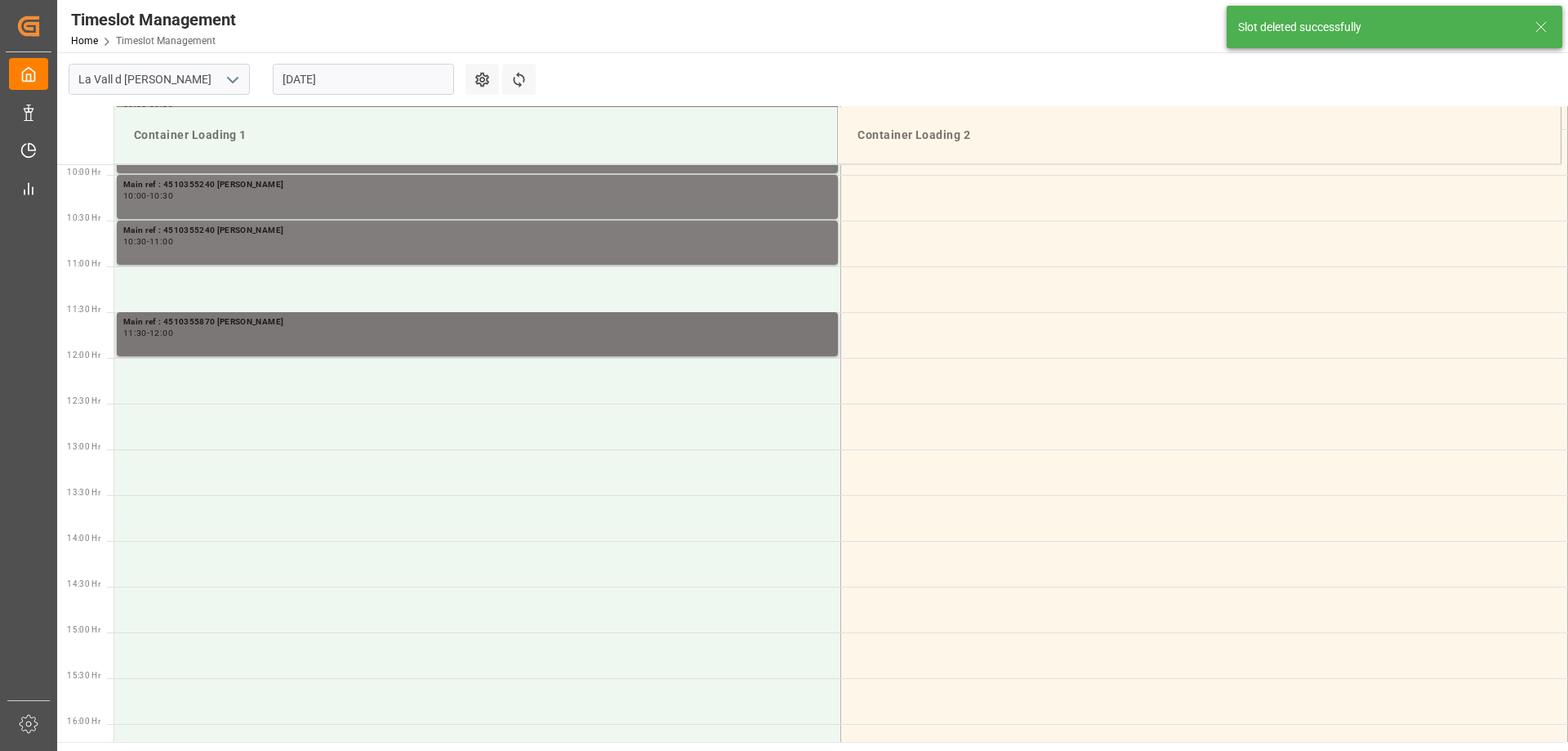
click at [438, 329] on div "11:30 - 12:00" at bounding box center [477, 334] width 708 height 9
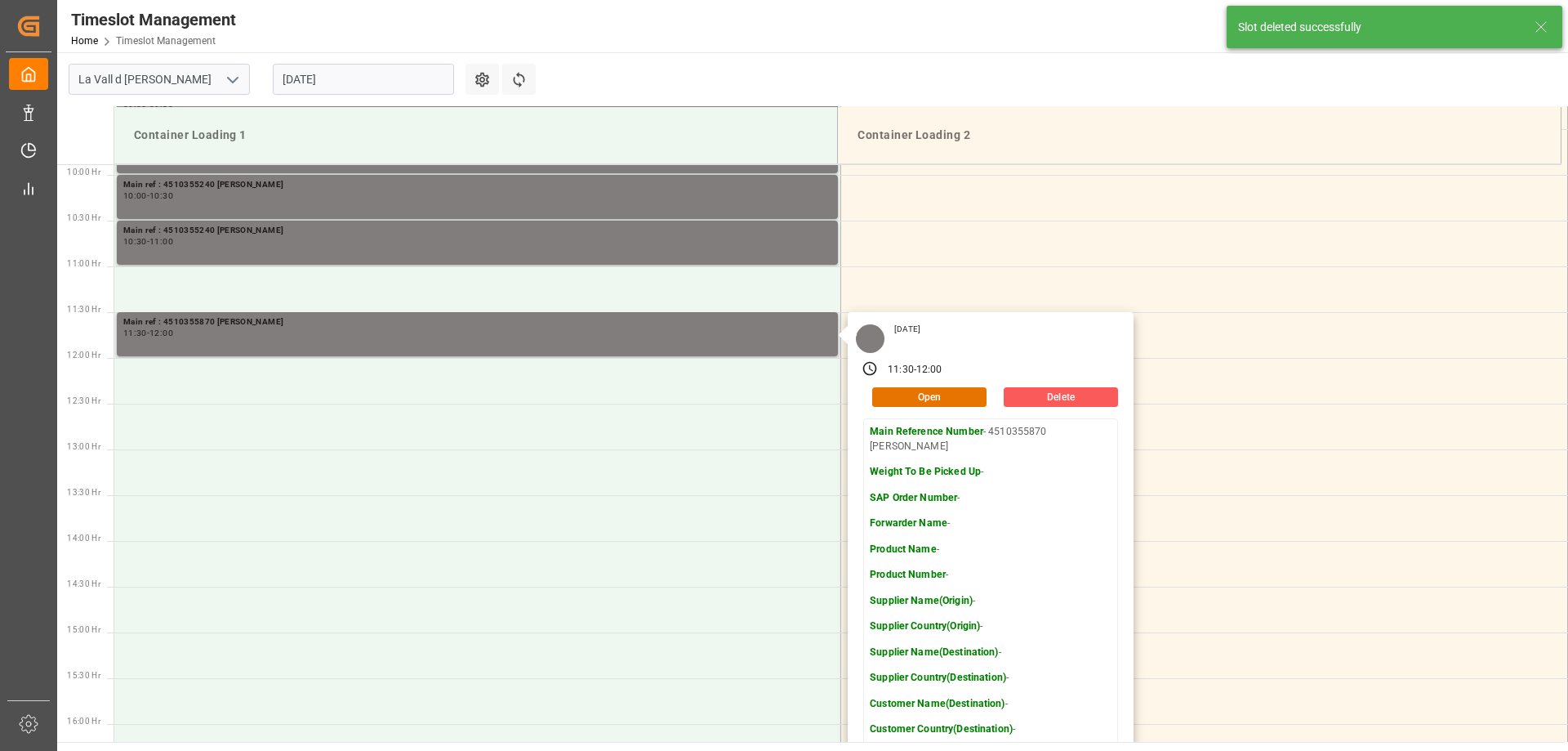
click at [1009, 388] on button "Delete" at bounding box center [1061, 398] width 115 height 20
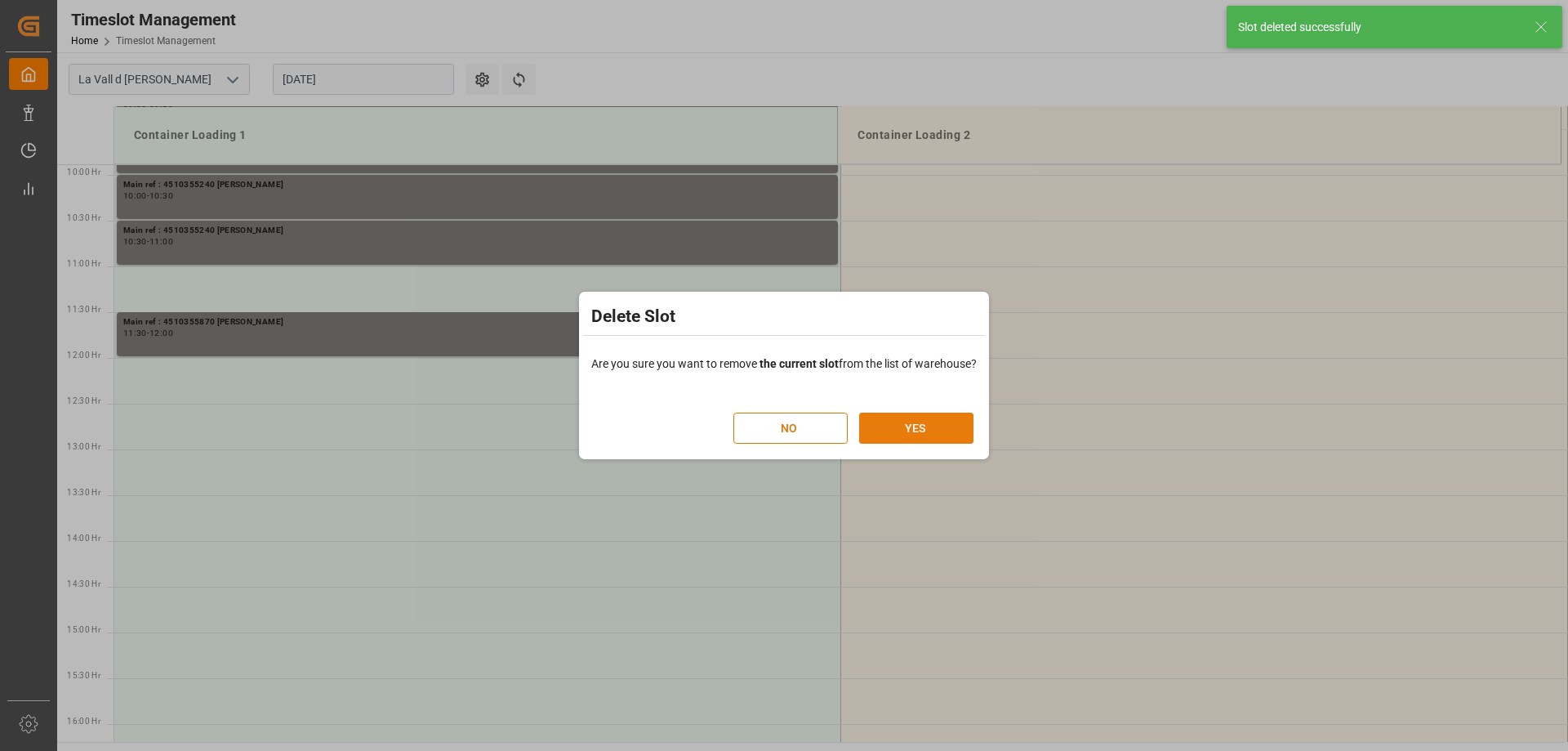
click at [933, 431] on button "YES" at bounding box center [916, 427] width 115 height 31
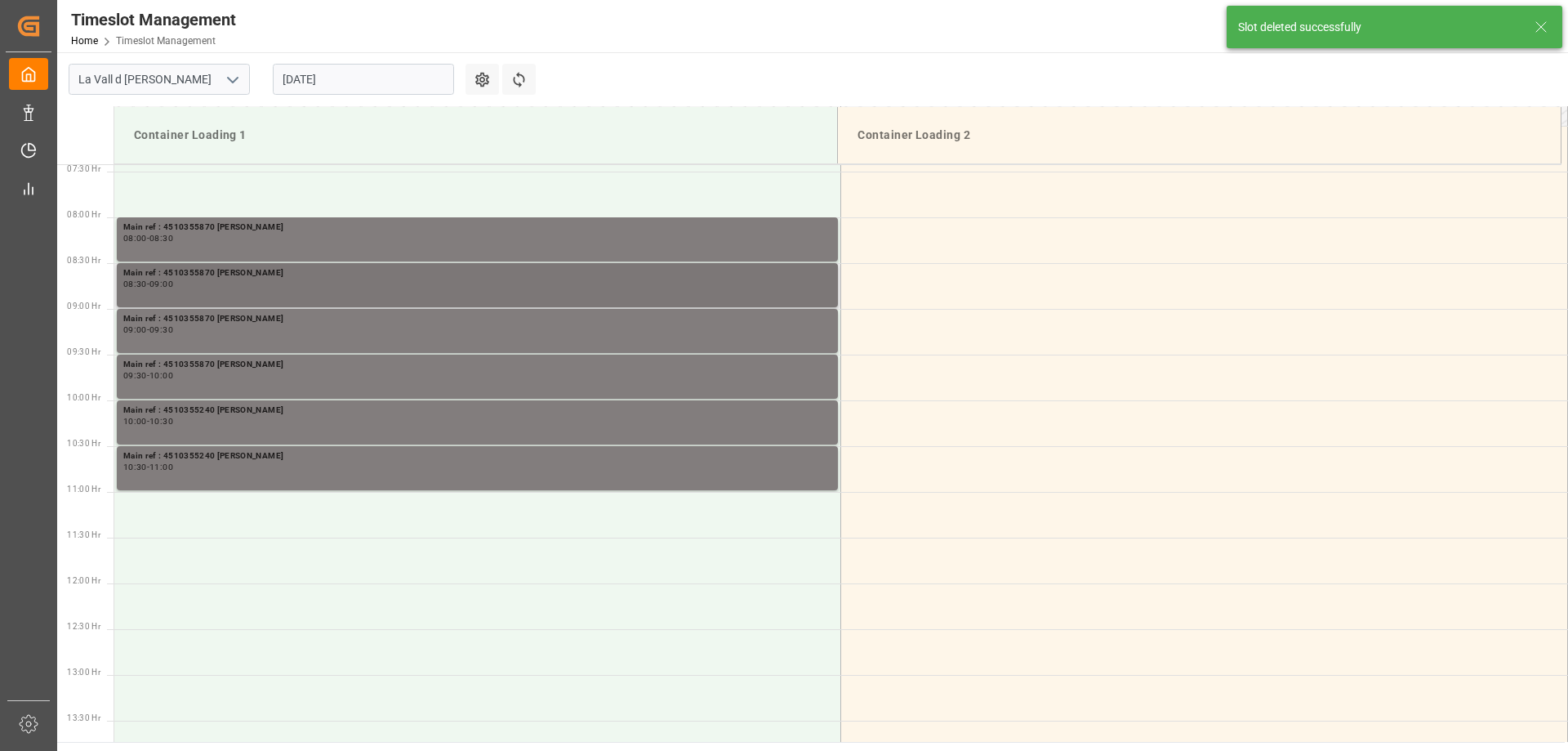
scroll to position [660, 0]
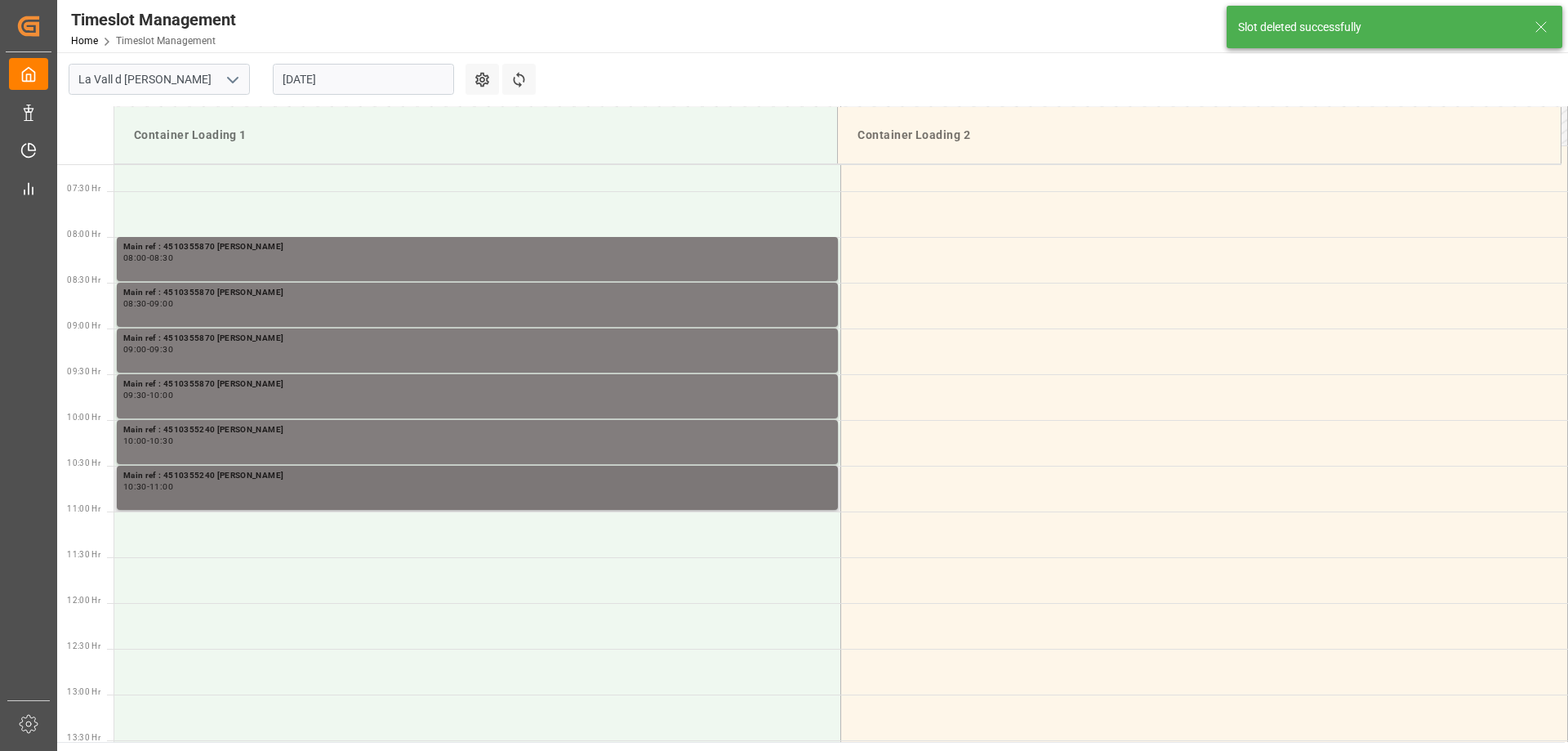
click at [249, 481] on div "Main ref : 4510355240 [PERSON_NAME]" at bounding box center [477, 476] width 708 height 14
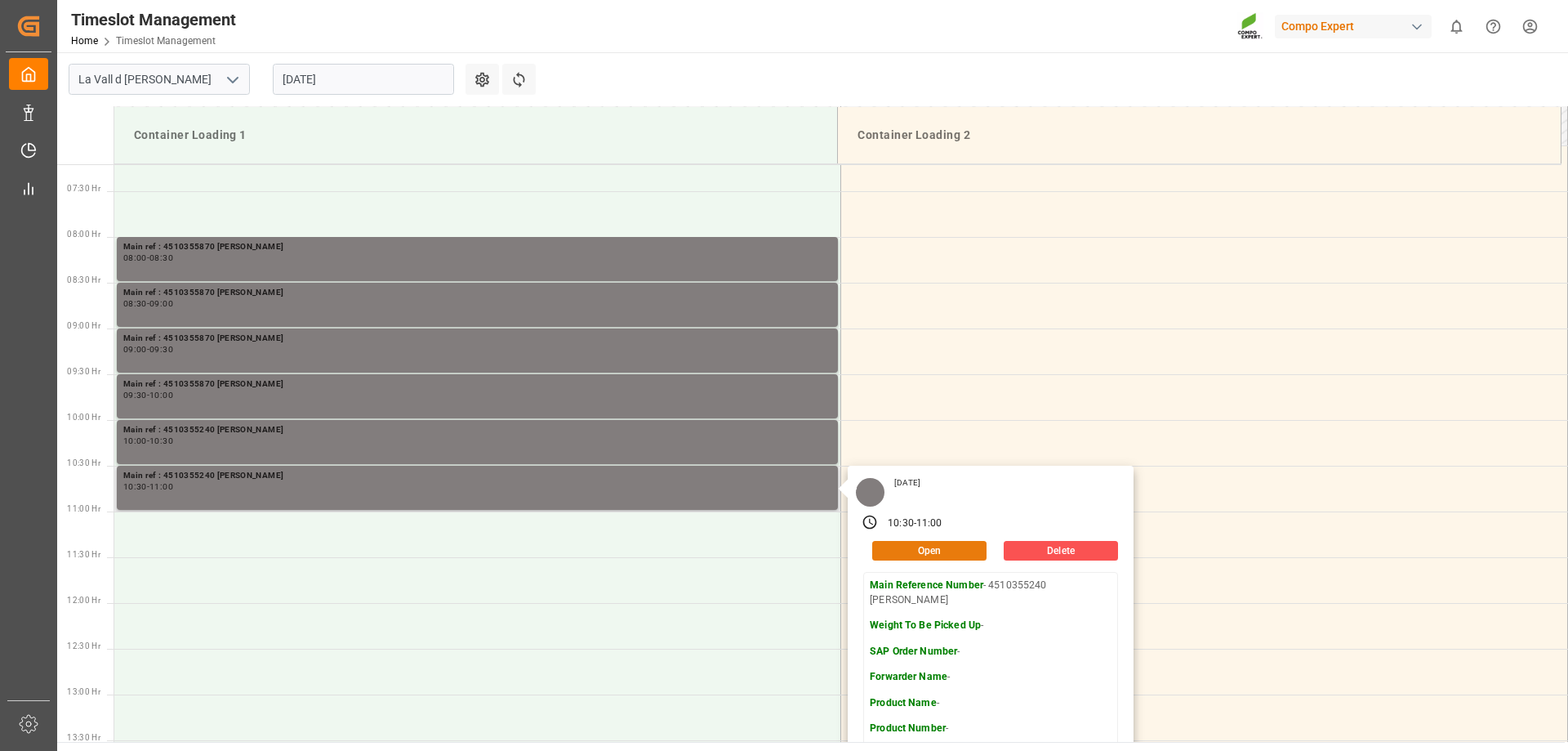
click at [940, 553] on button "Open" at bounding box center [929, 551] width 115 height 20
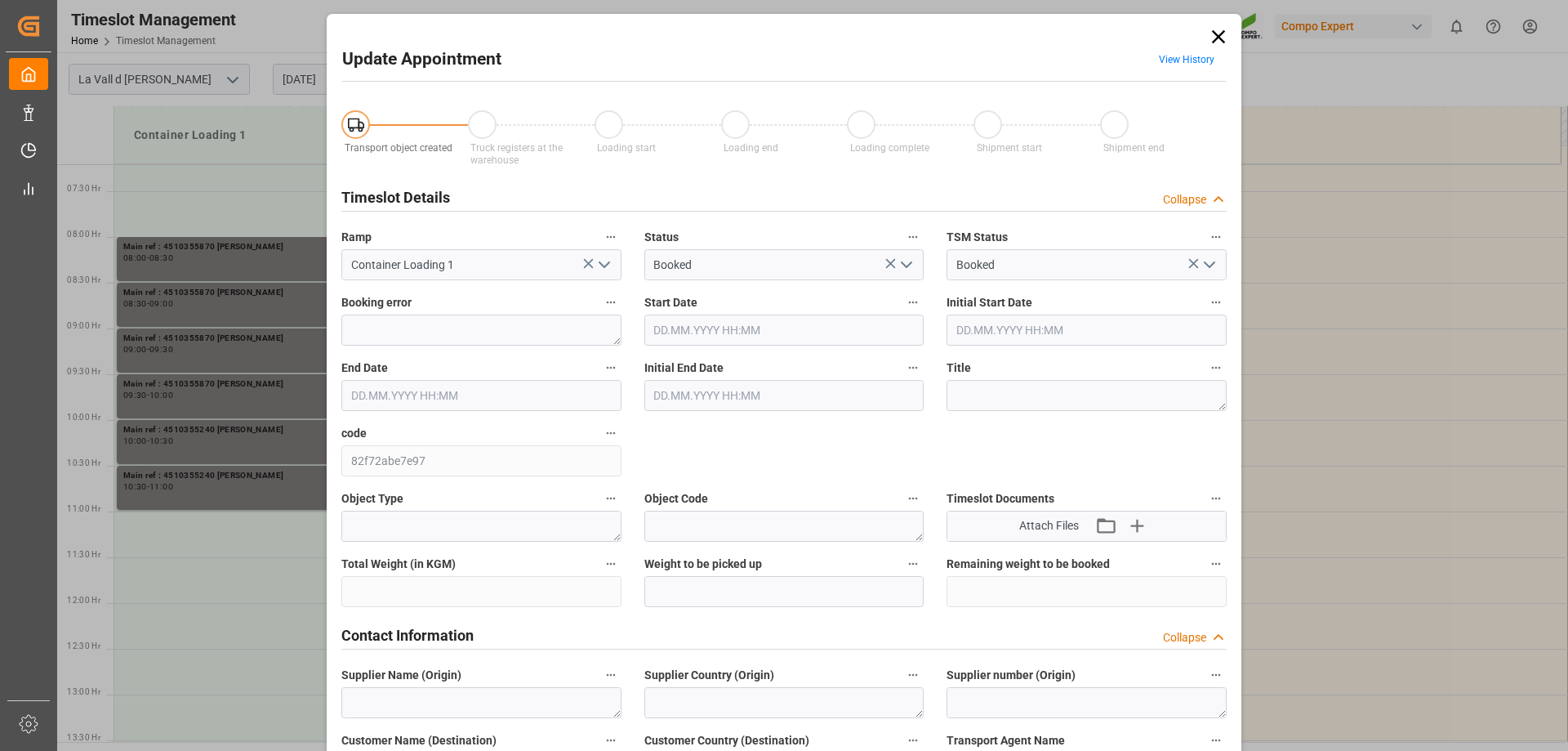
type input "[DATE] 10:30"
type input "[DATE] 11:00"
type input "[DATE] 09:23"
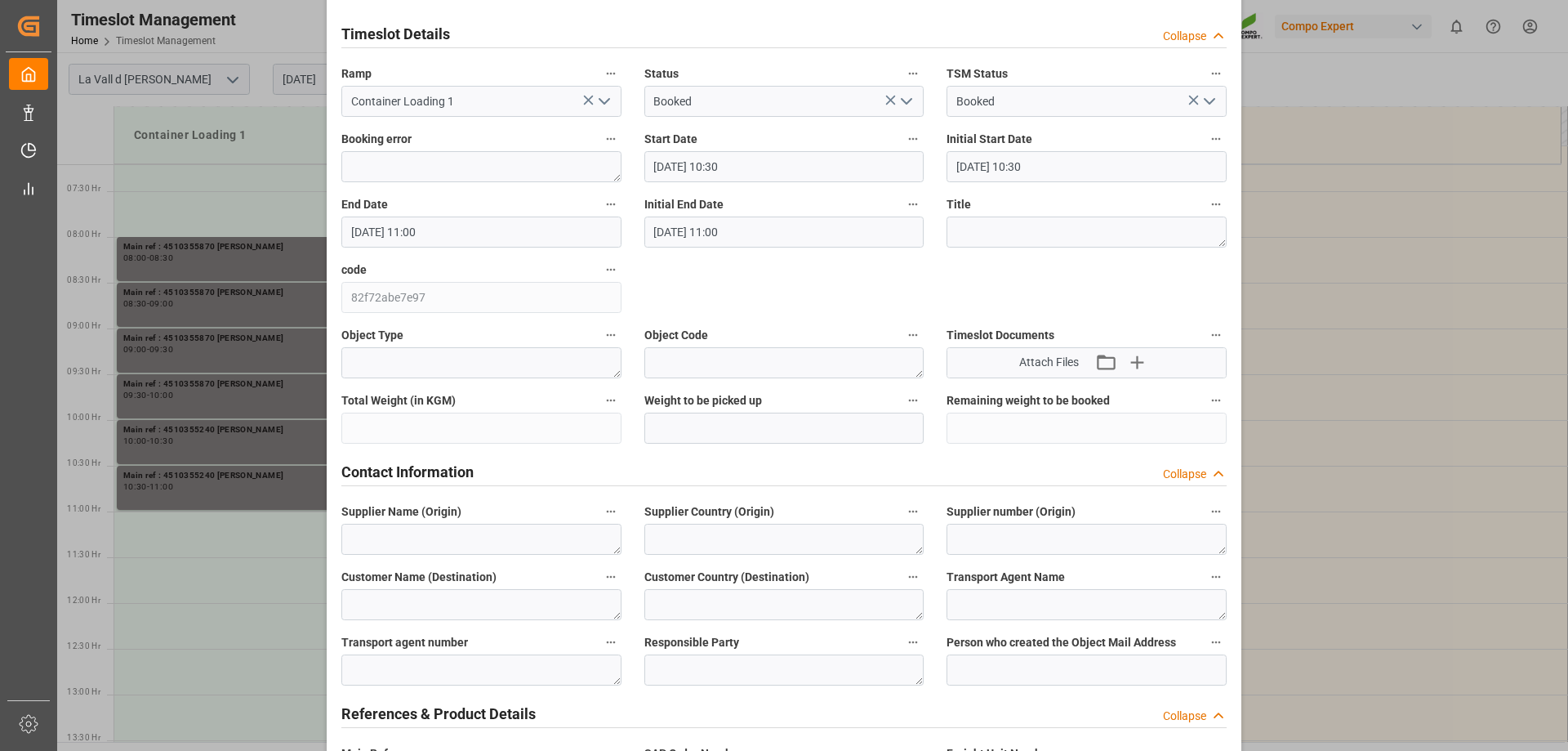
scroll to position [654, 0]
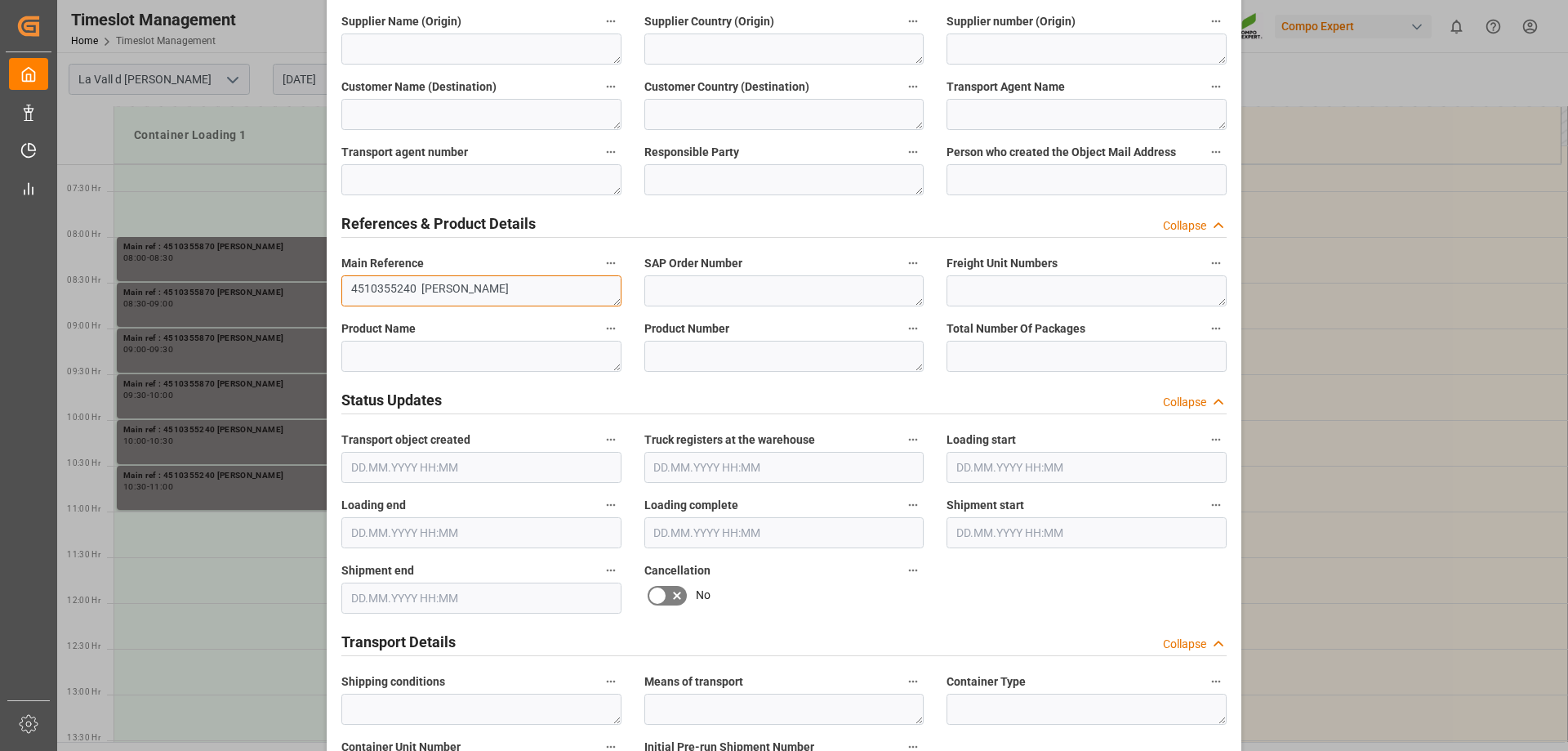
drag, startPoint x: 492, startPoint y: 291, endPoint x: 227, endPoint y: 293, distance: 265.0
click at [227, 293] on div "Update Appointment View History Transport object created Truck registers at the…" at bounding box center [784, 375] width 1568 height 751
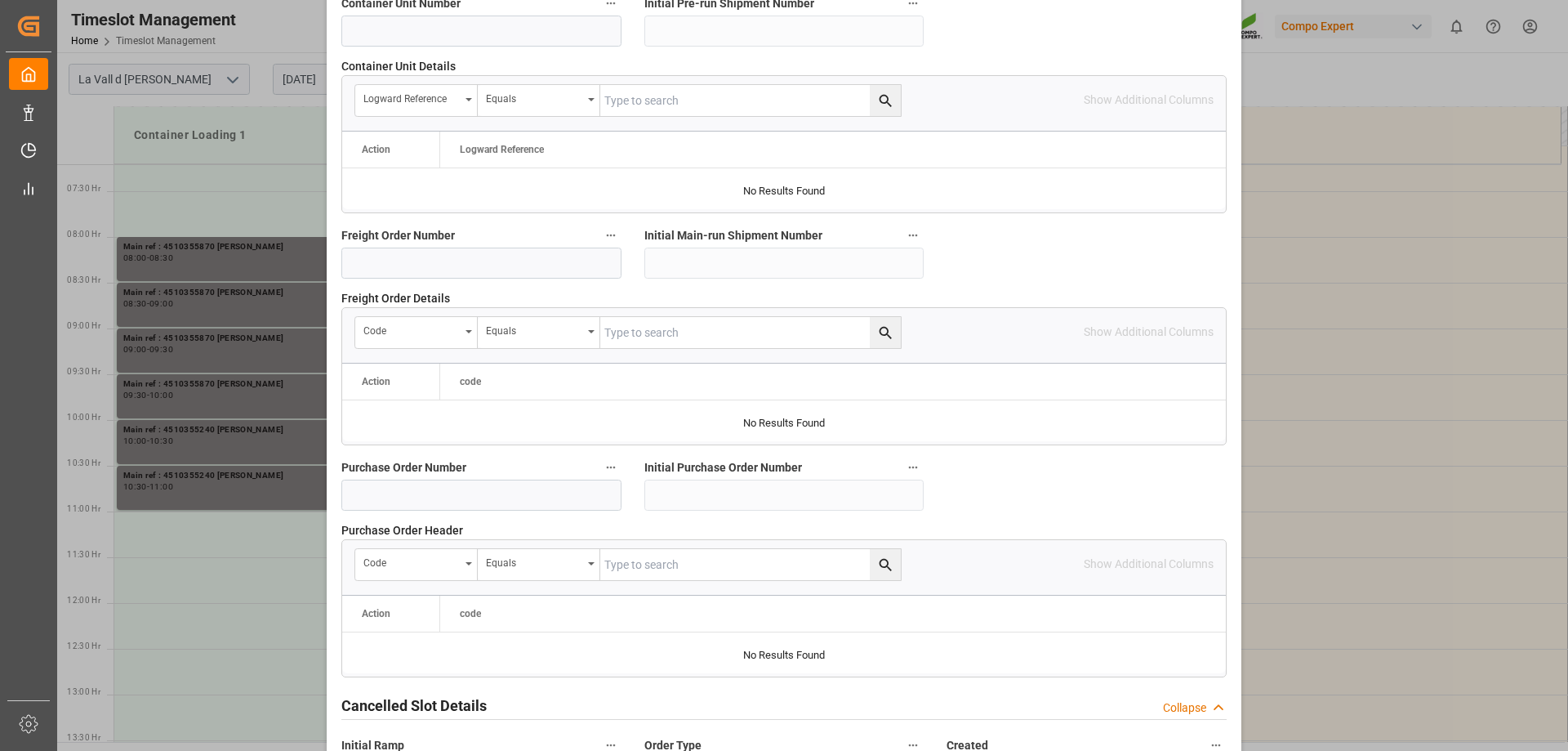
scroll to position [1516, 0]
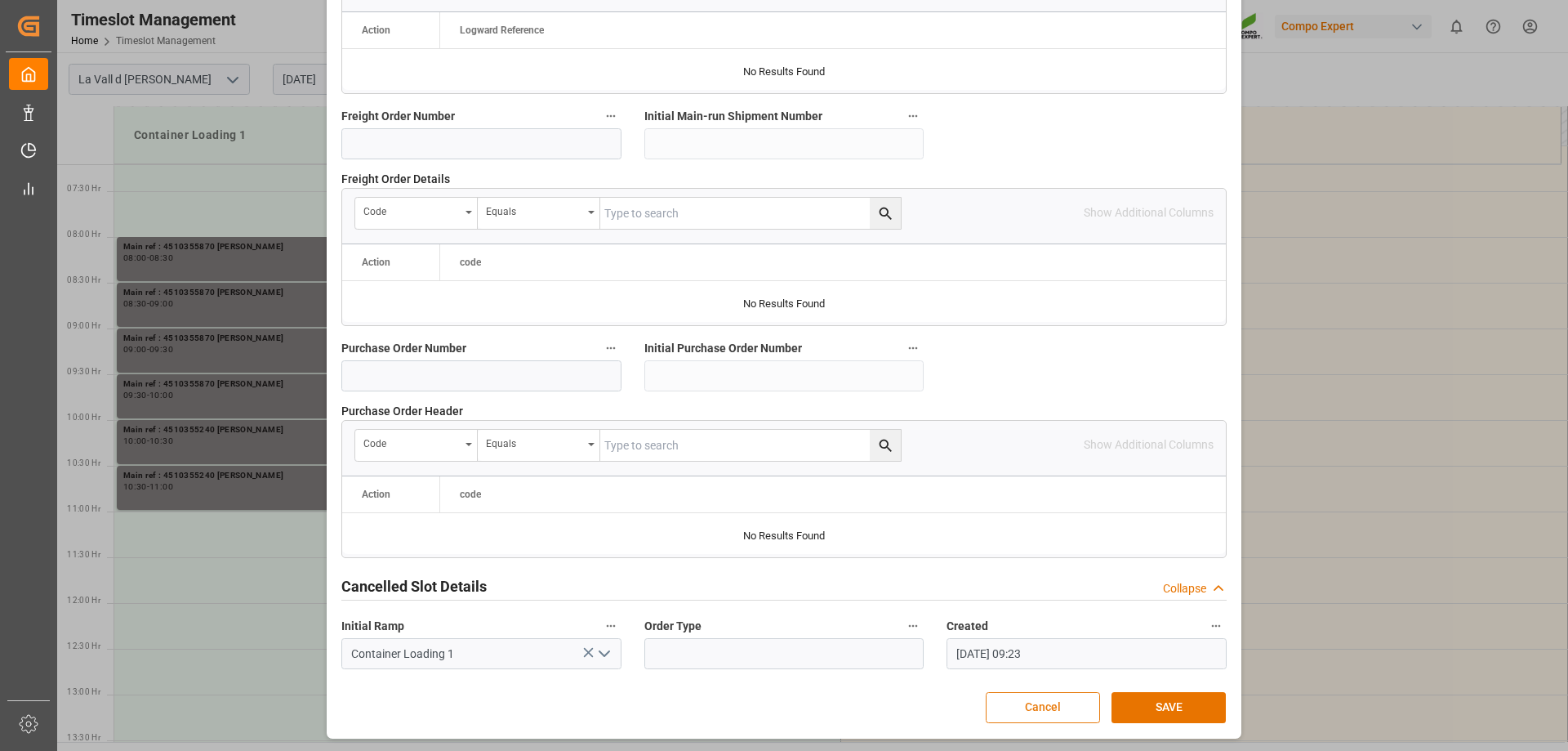
click at [1072, 696] on button "Cancel" at bounding box center [1043, 707] width 115 height 31
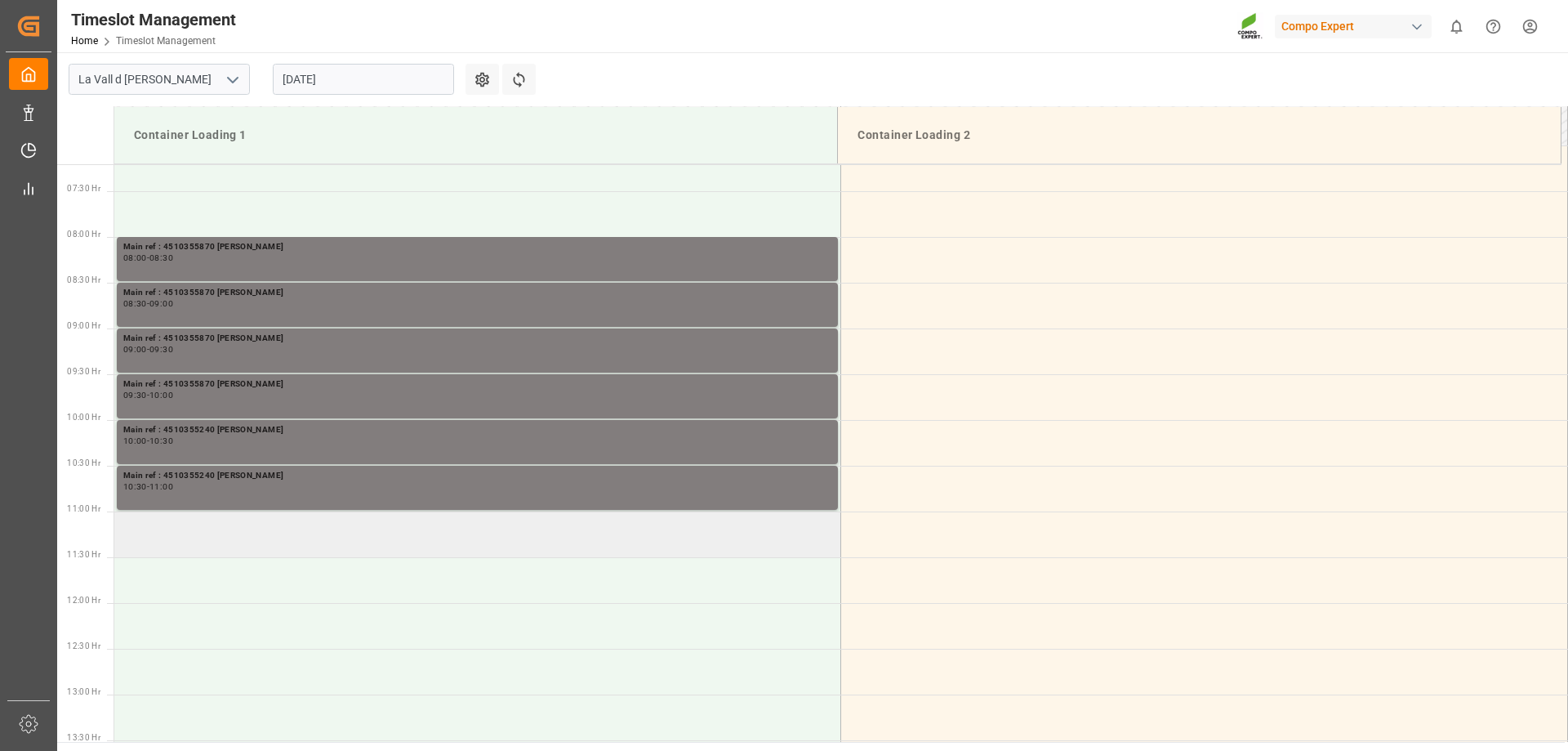
click at [303, 536] on td at bounding box center [478, 534] width 727 height 46
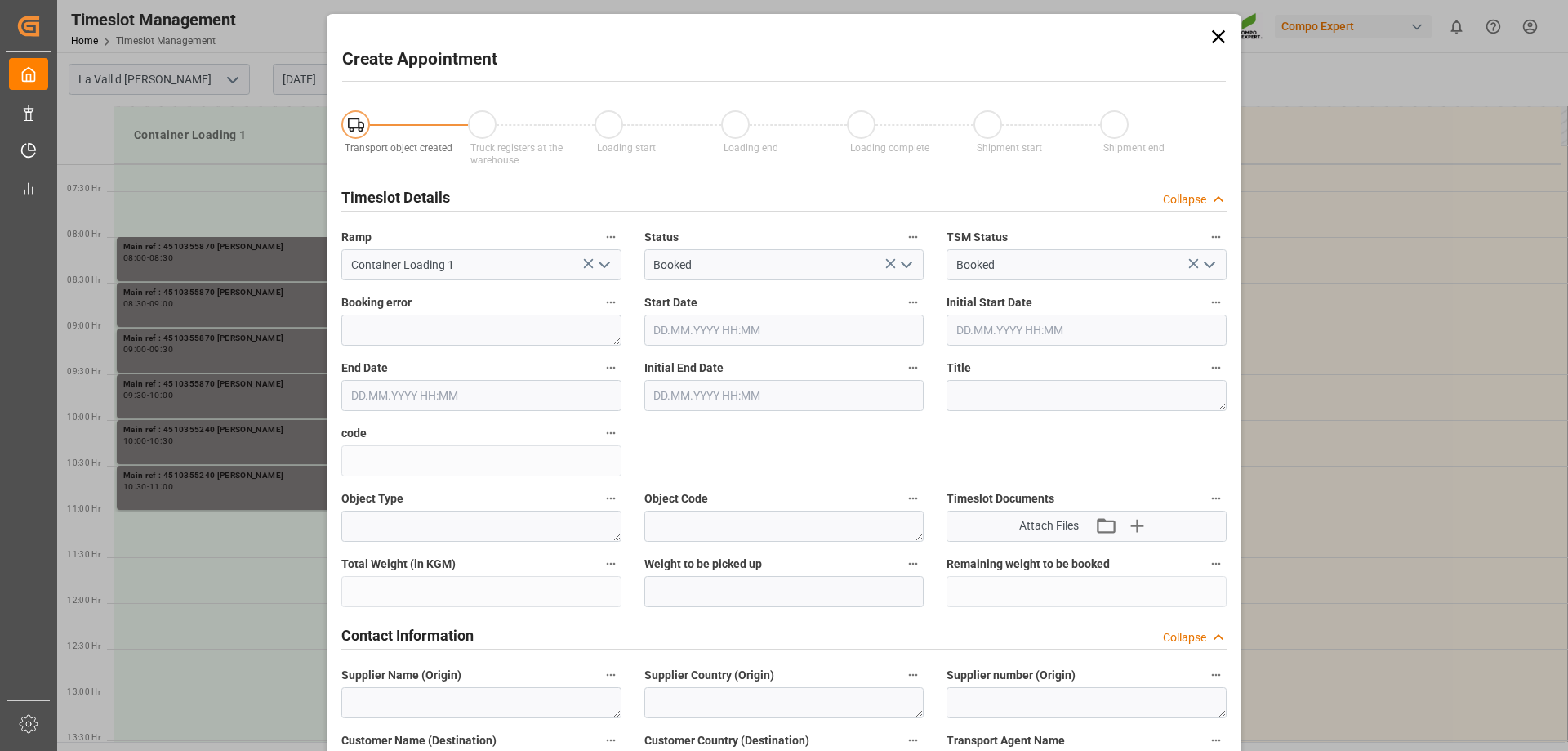
type input "[DATE] 11:00"
type input "[DATE] 11:30"
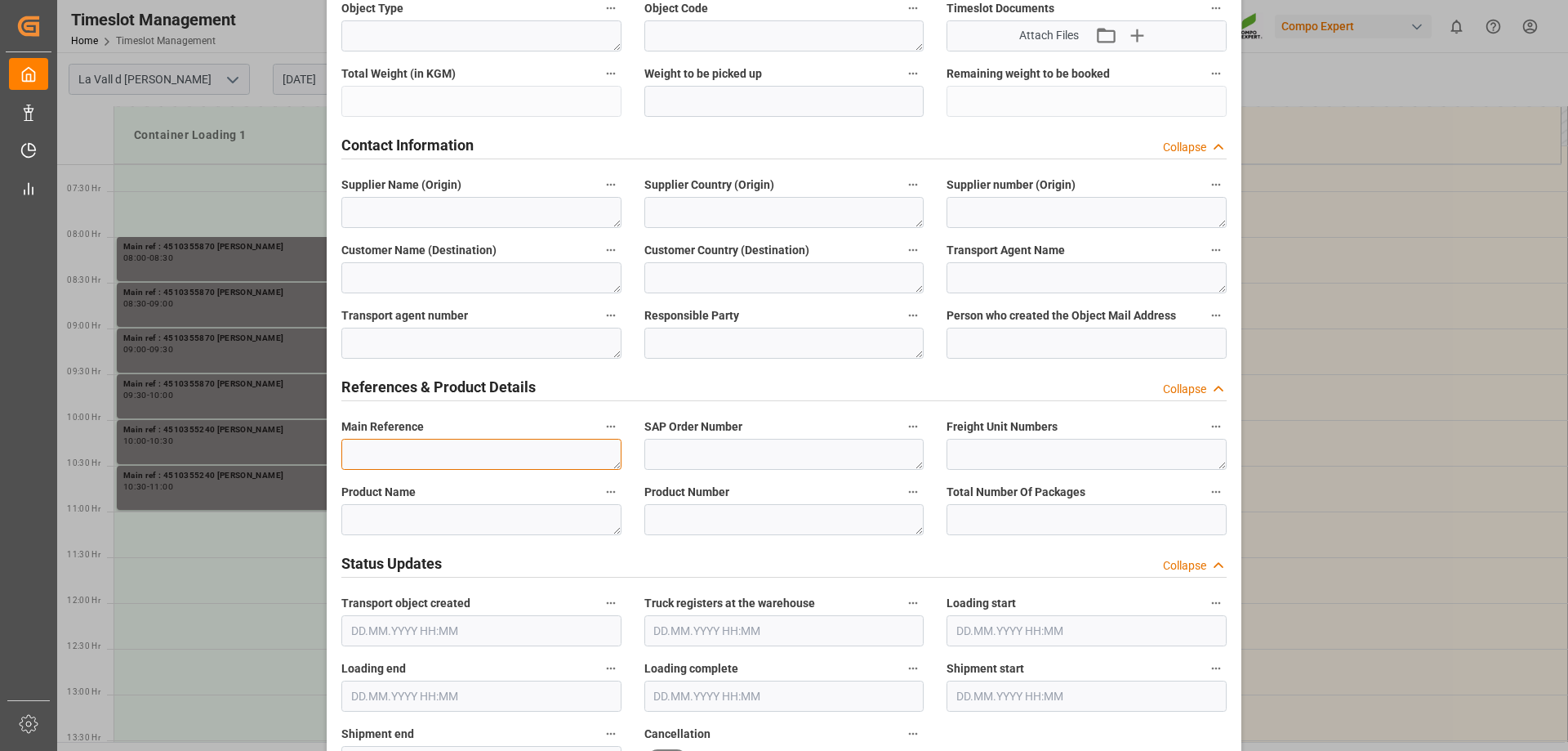
click at [402, 444] on textarea at bounding box center [481, 453] width 280 height 31
paste textarea "4510355240 [PERSON_NAME]"
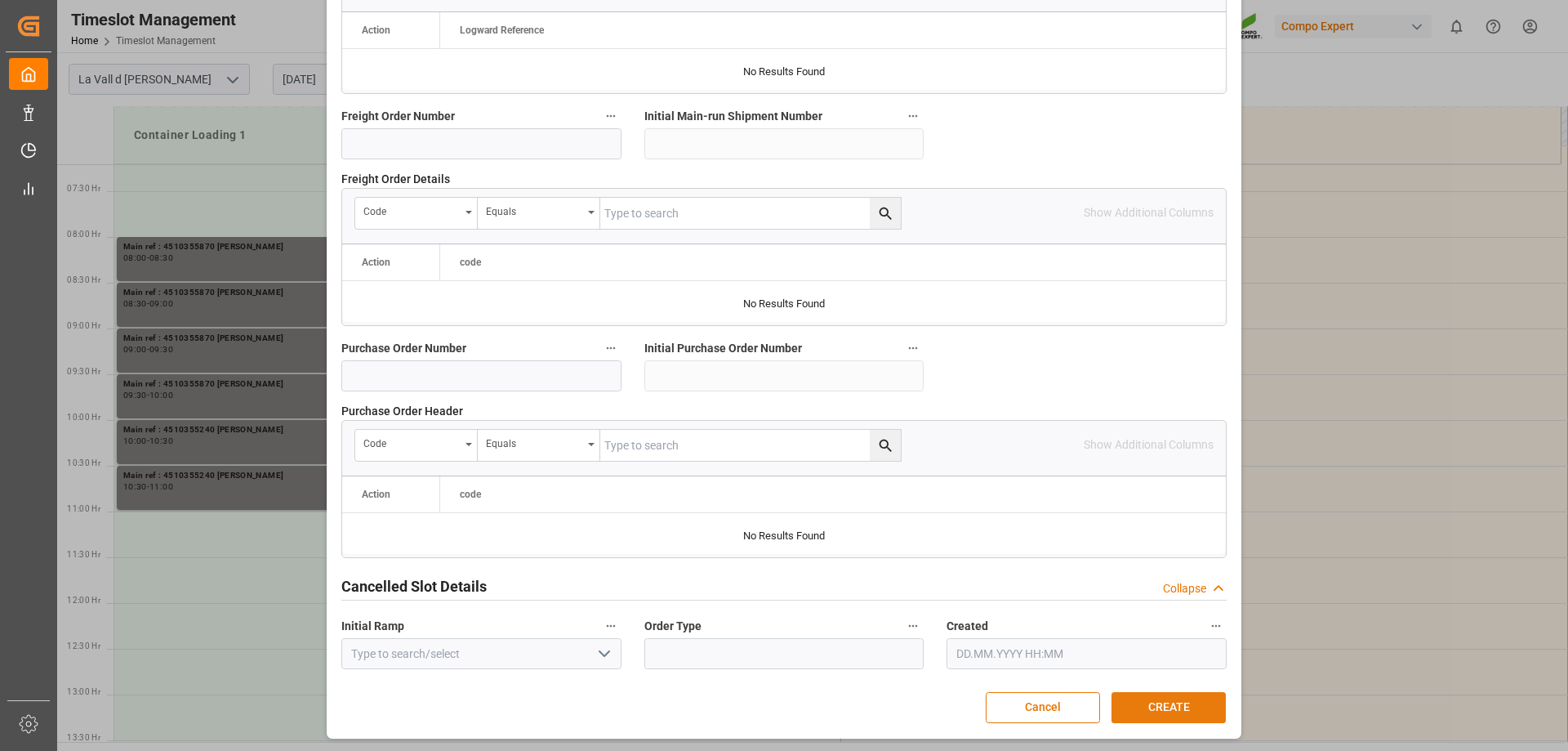
type textarea "4510355240 [PERSON_NAME]"
click at [1207, 705] on button "CREATE" at bounding box center [1169, 707] width 115 height 31
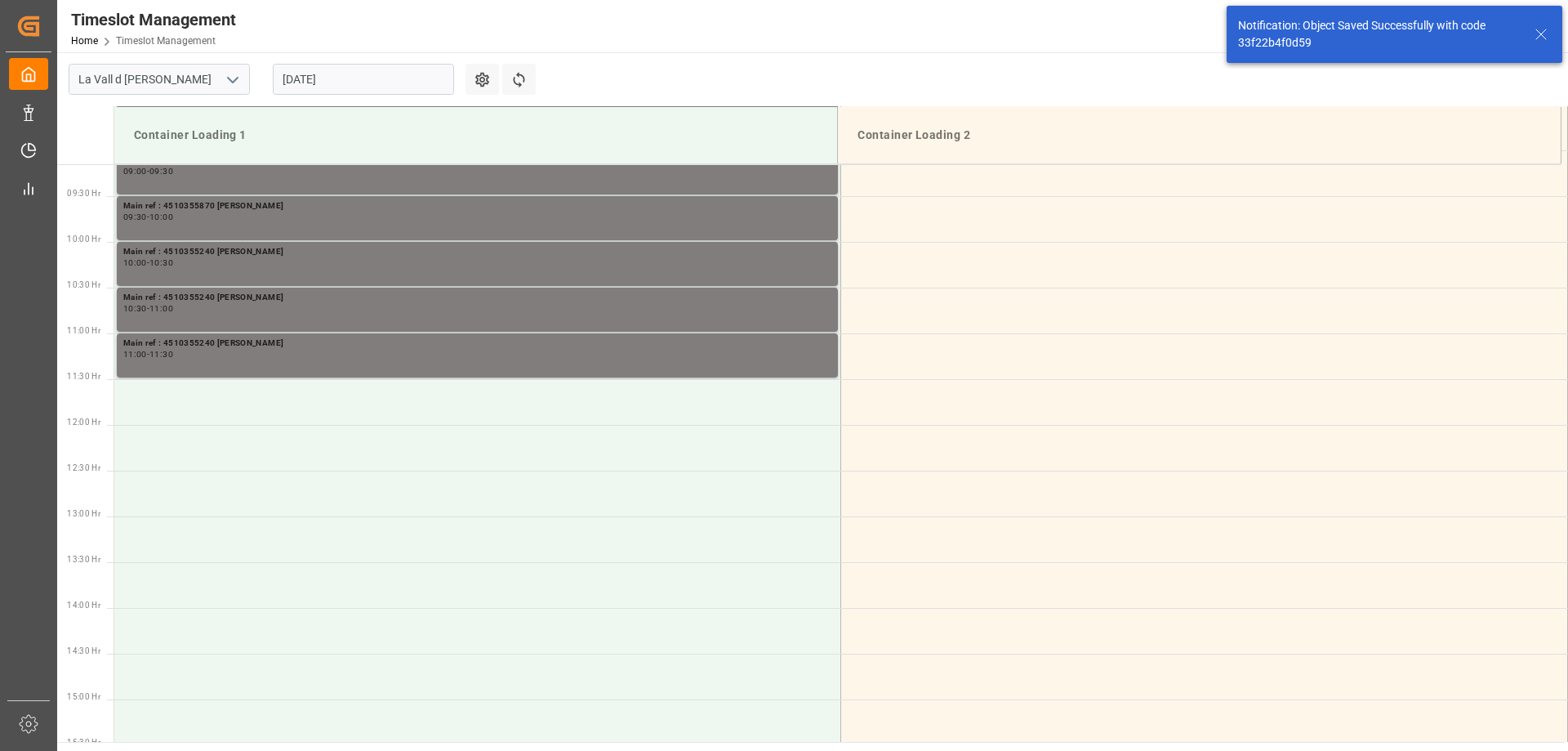
scroll to position [904, 0]
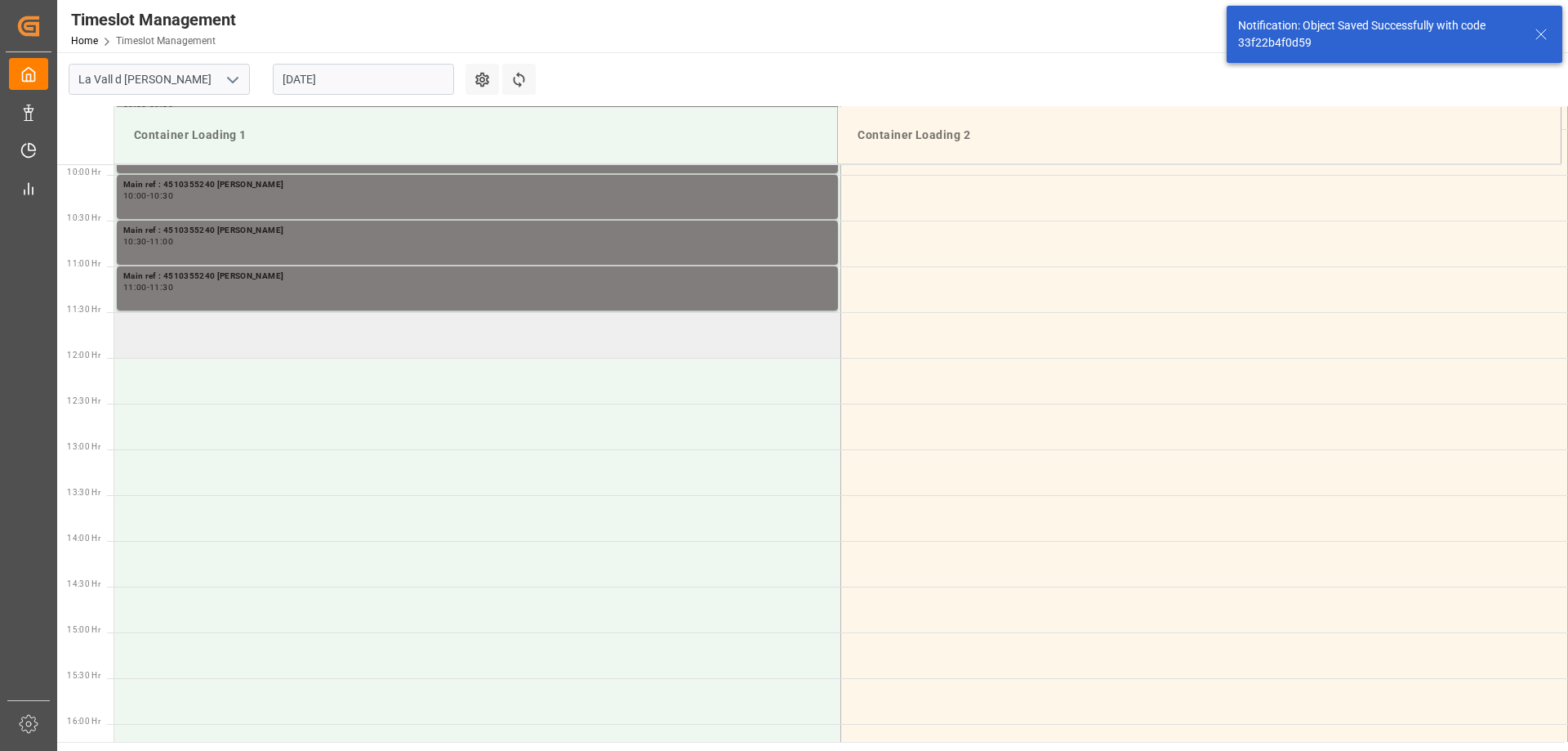
click at [259, 325] on td at bounding box center [478, 334] width 727 height 46
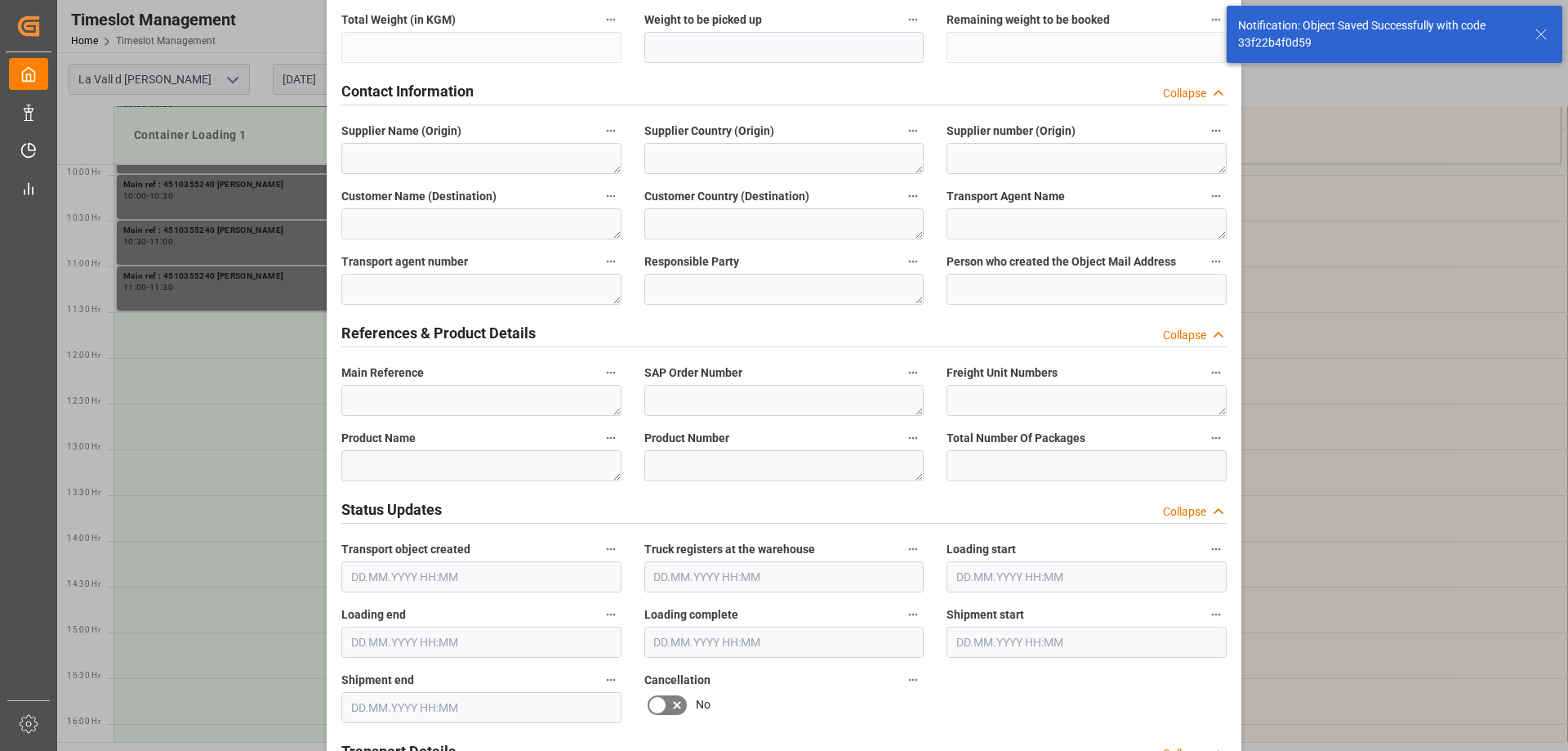
scroll to position [654, 0]
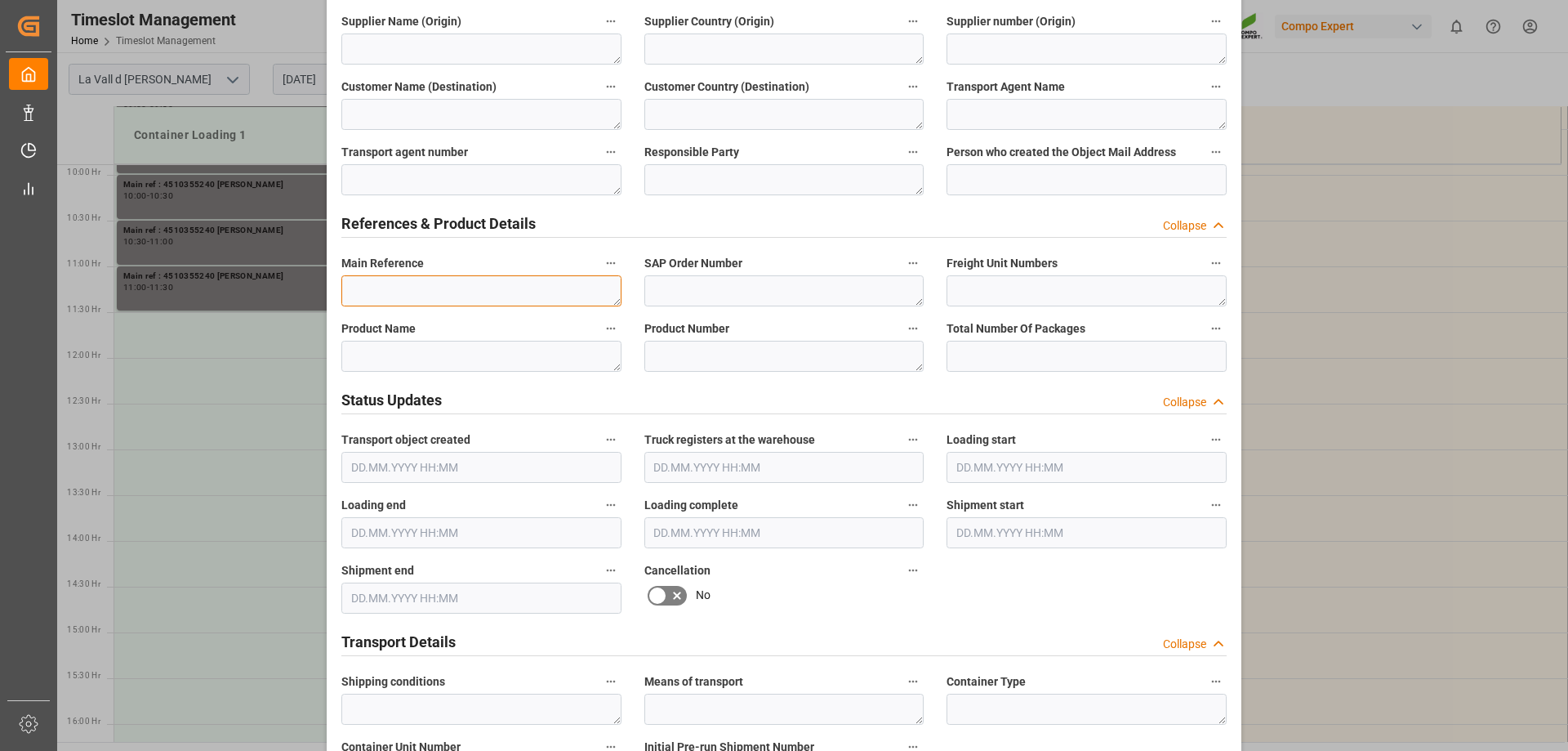
click at [392, 293] on textarea at bounding box center [481, 290] width 280 height 31
paste textarea "4510355240 [PERSON_NAME]"
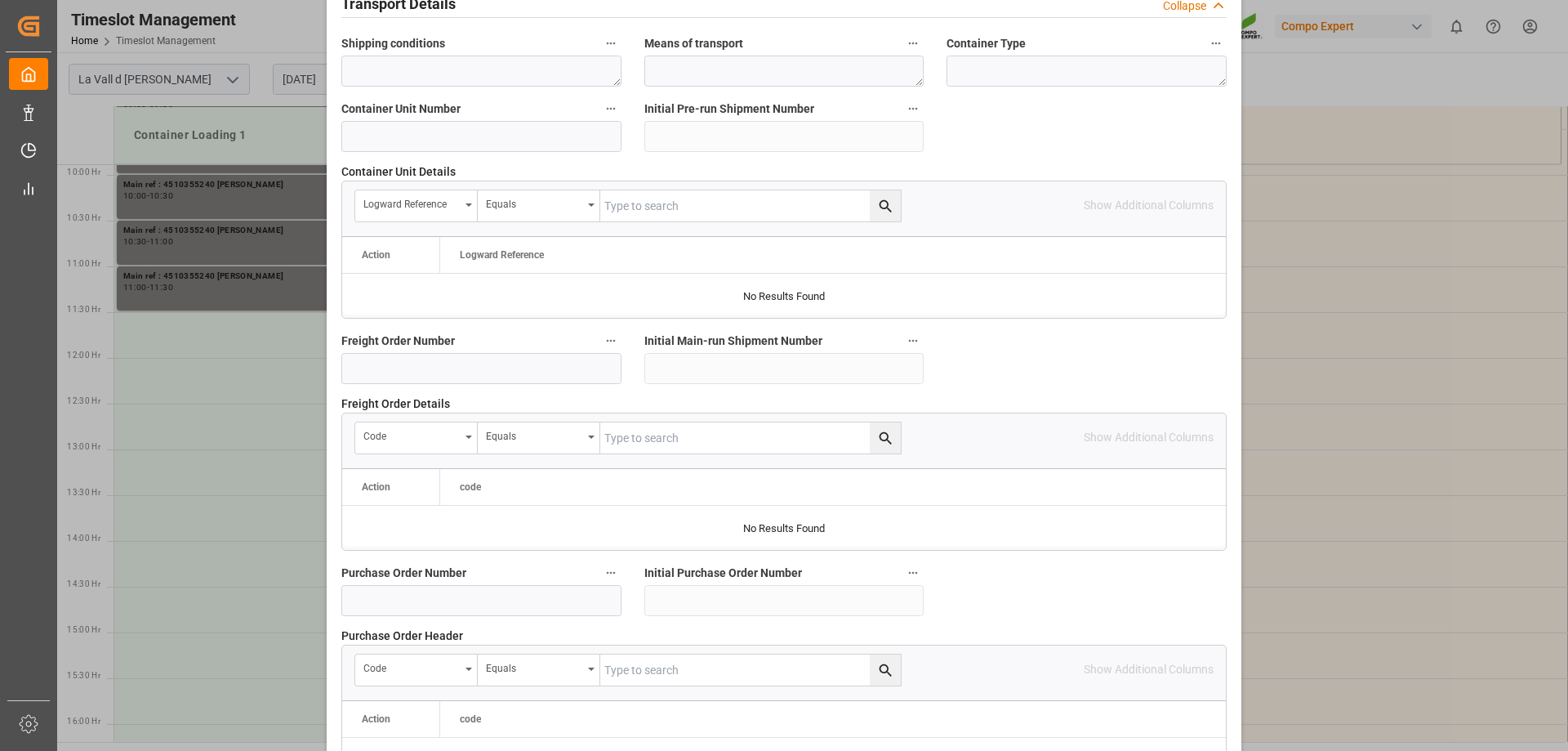
scroll to position [1516, 0]
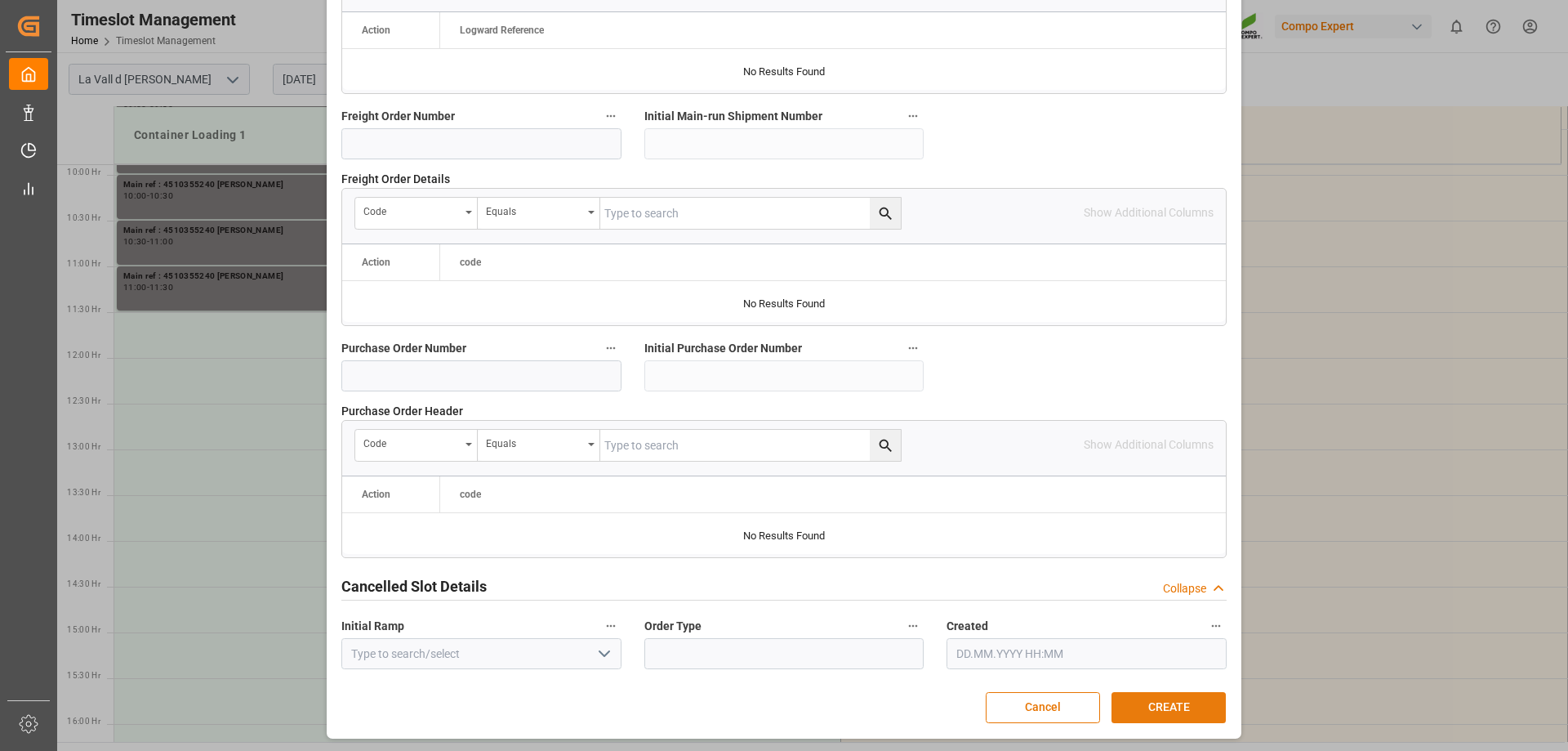
type textarea "4510355240 [PERSON_NAME]"
click at [1173, 708] on button "CREATE" at bounding box center [1169, 707] width 115 height 31
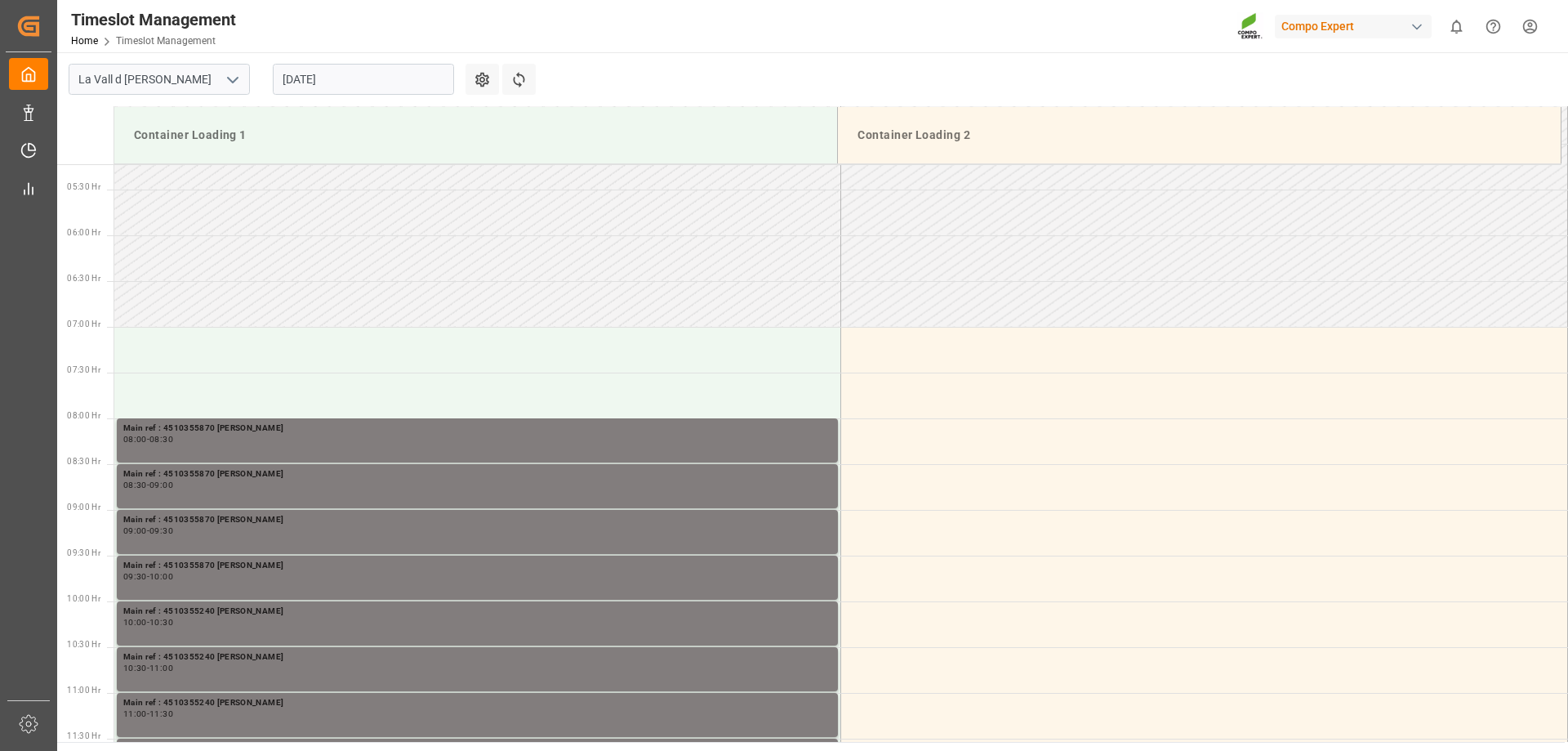
scroll to position [251, 0]
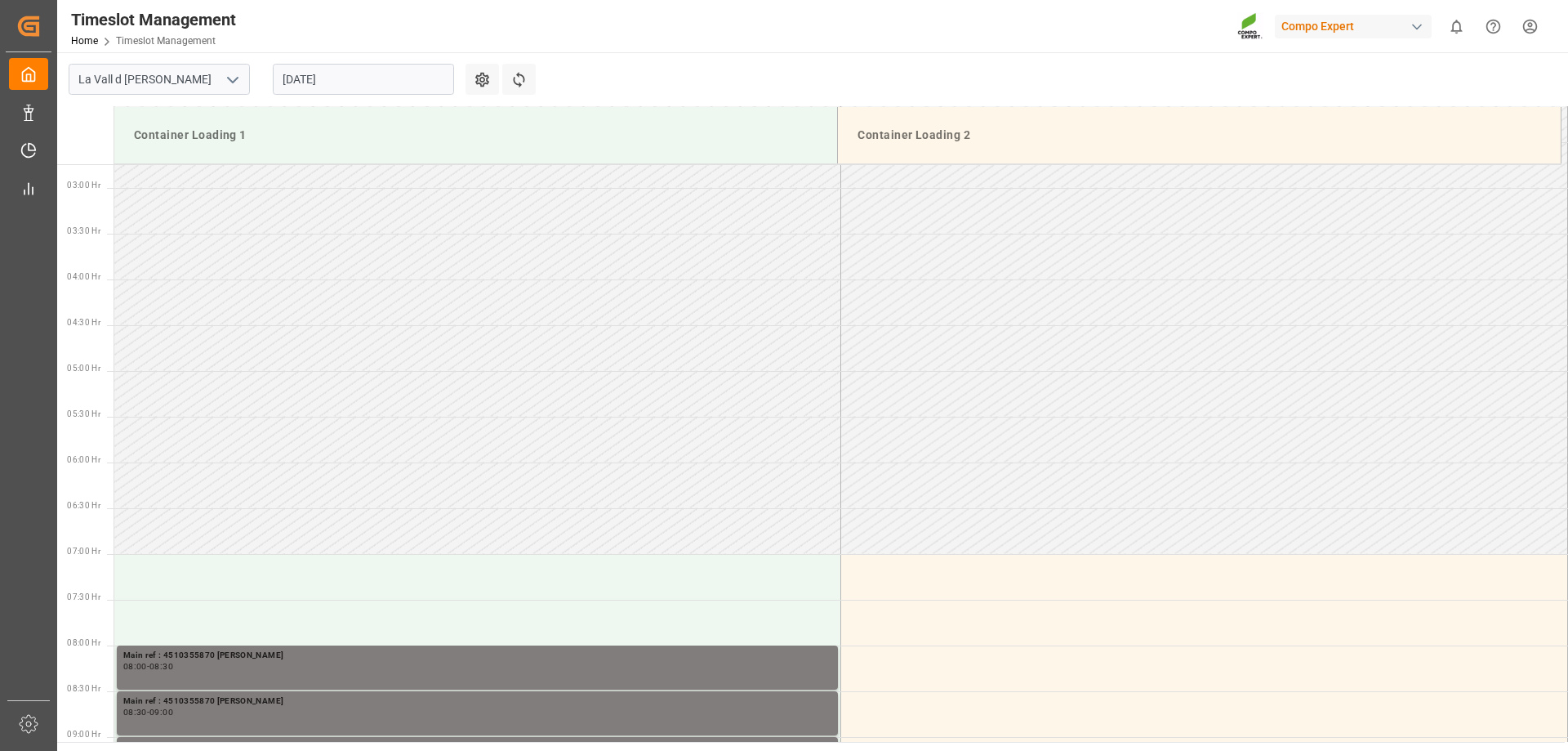
drag, startPoint x: 377, startPoint y: 75, endPoint x: 427, endPoint y: 101, distance: 56.4
click at [377, 75] on input "[DATE]" at bounding box center [363, 79] width 181 height 31
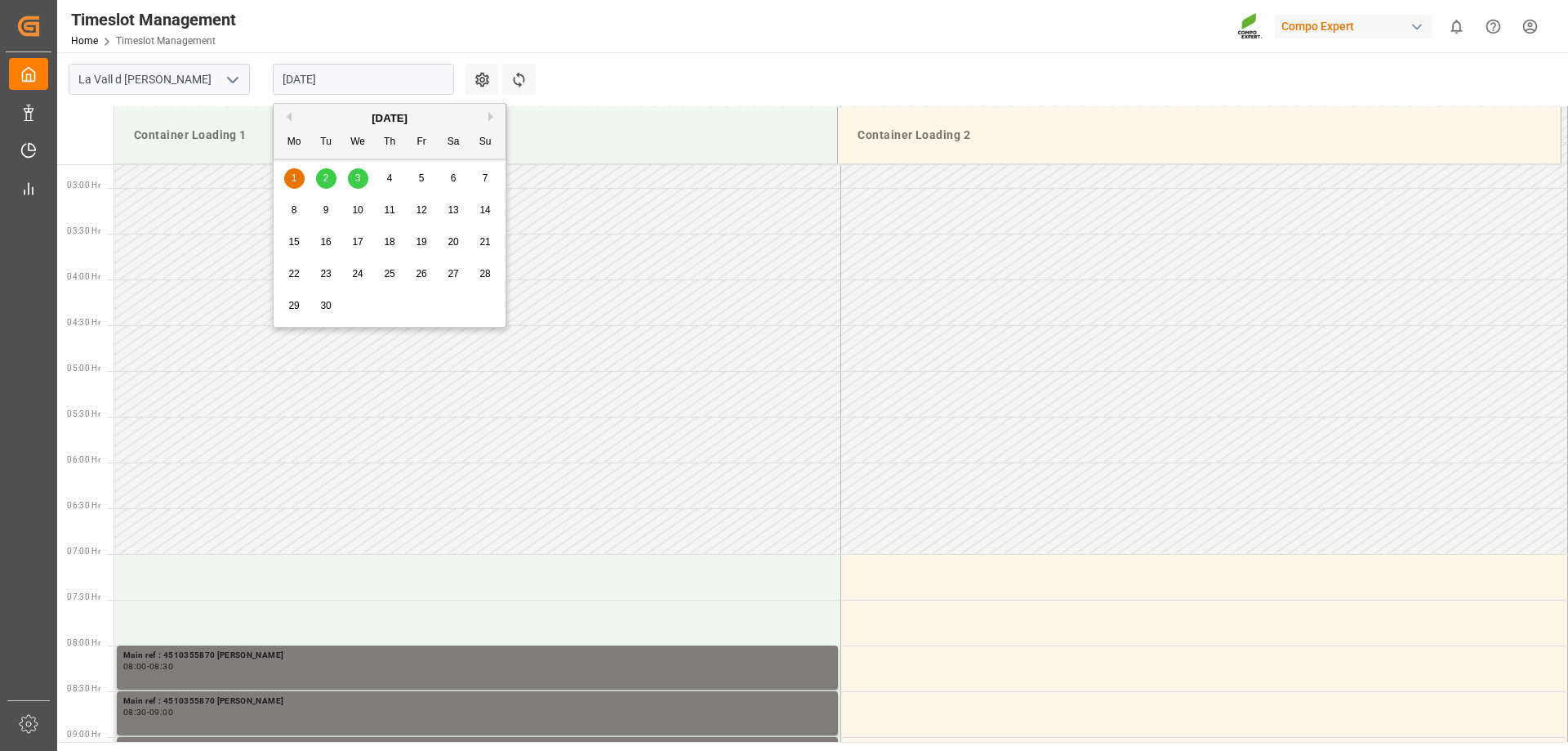
click at [289, 118] on button "Previous Month" at bounding box center [287, 117] width 10 height 10
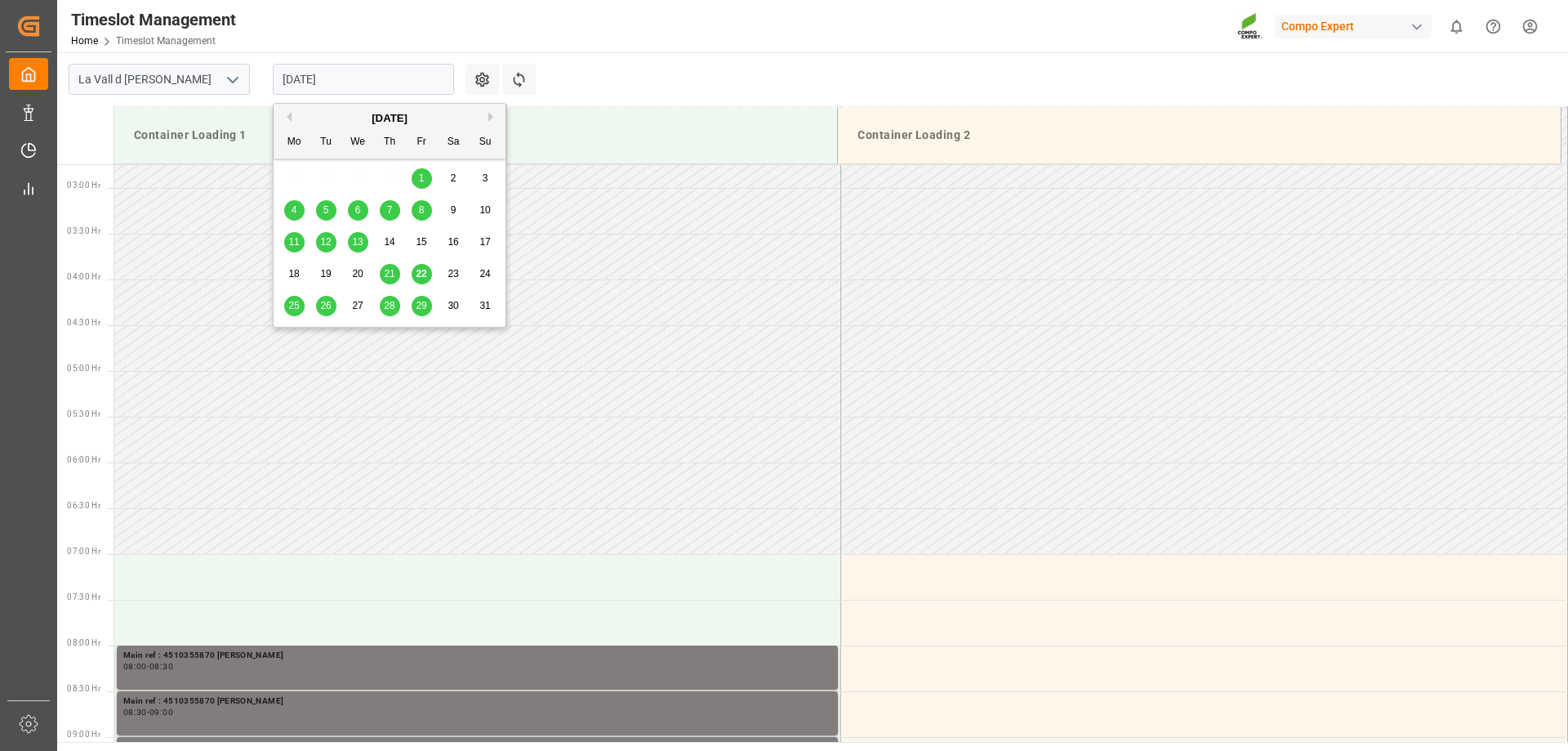
click at [382, 305] on div "28" at bounding box center [390, 307] width 21 height 20
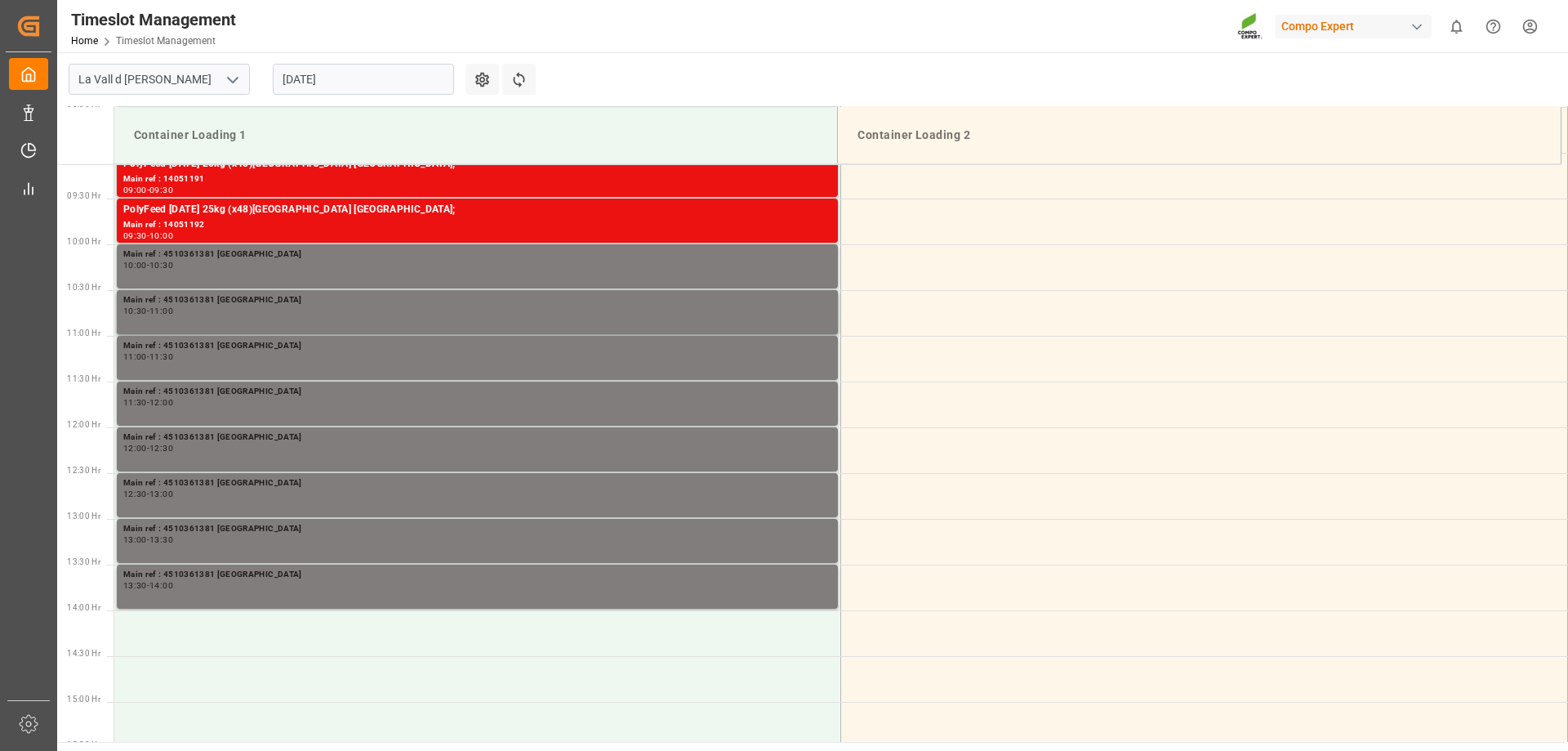
scroll to position [669, 0]
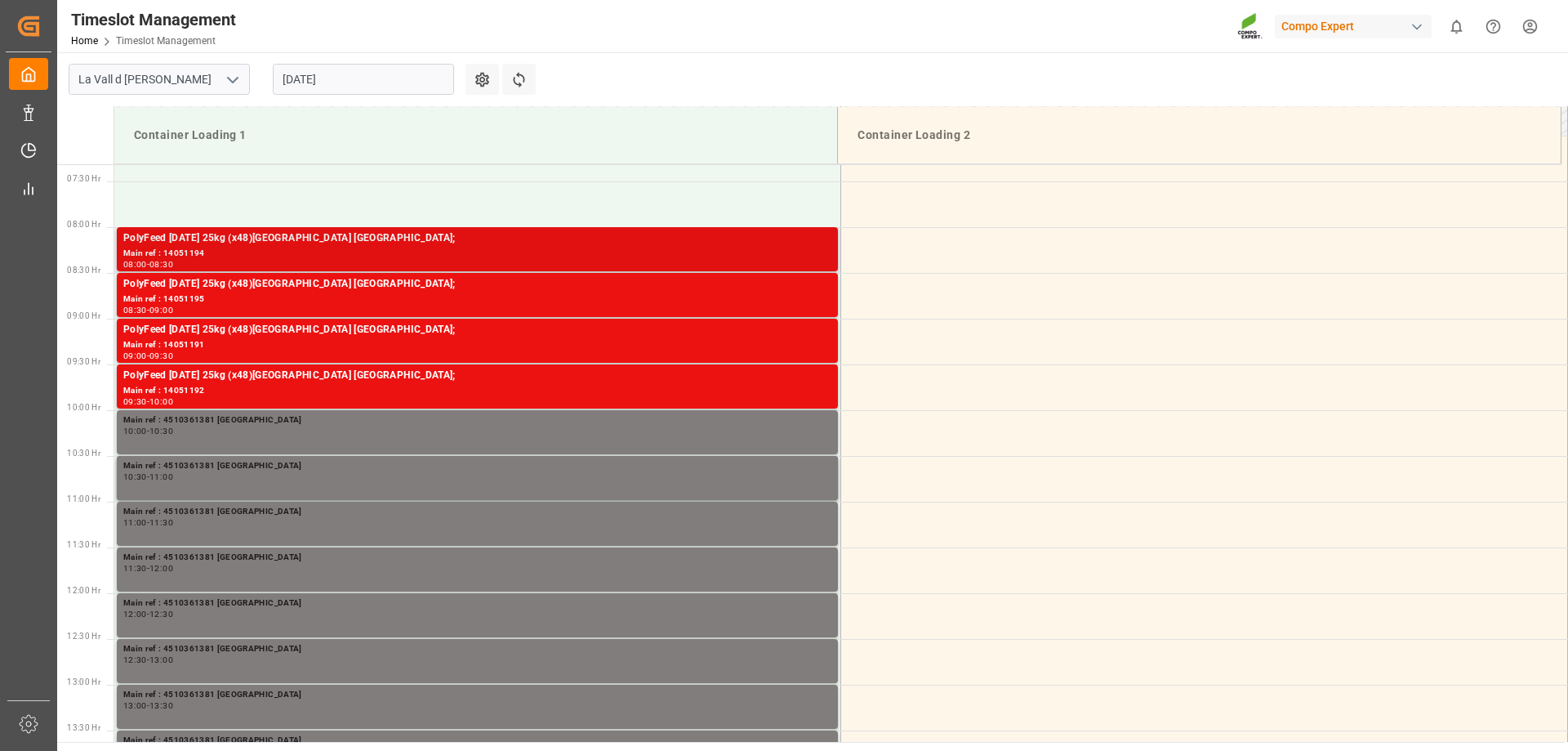
click at [314, 235] on div "PolyFeed [DATE] 25kg (x48)[GEOGRAPHIC_DATA] [GEOGRAPHIC_DATA];" at bounding box center [477, 239] width 708 height 17
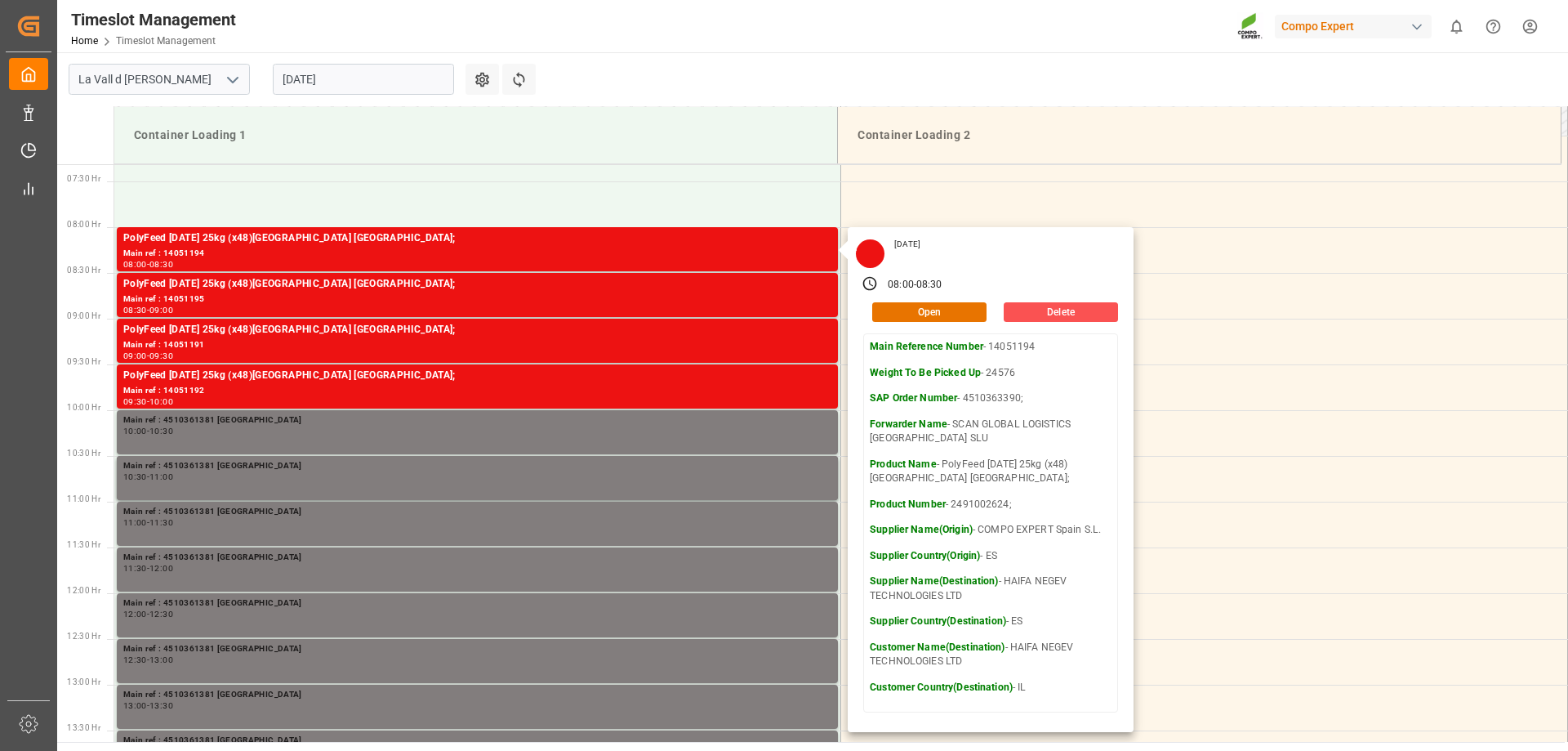
click at [590, 56] on main "La Vall d Uixo [DATE] Settings Refresh Time Slots Container Loading 1 Container…" at bounding box center [811, 397] width 1507 height 689
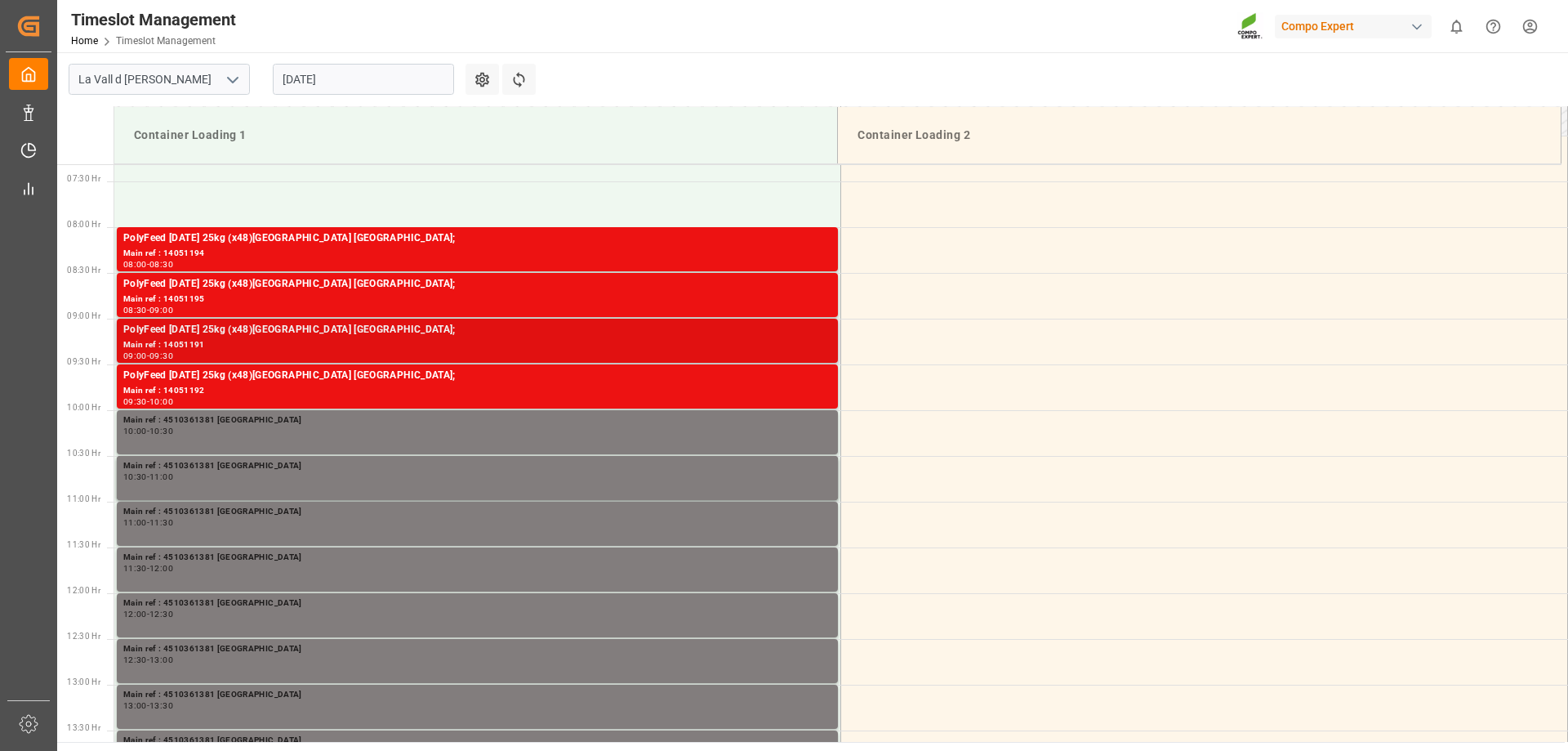
click at [378, 329] on div "PolyFeed [DATE] 25kg (x48)[GEOGRAPHIC_DATA] [GEOGRAPHIC_DATA];" at bounding box center [477, 330] width 708 height 17
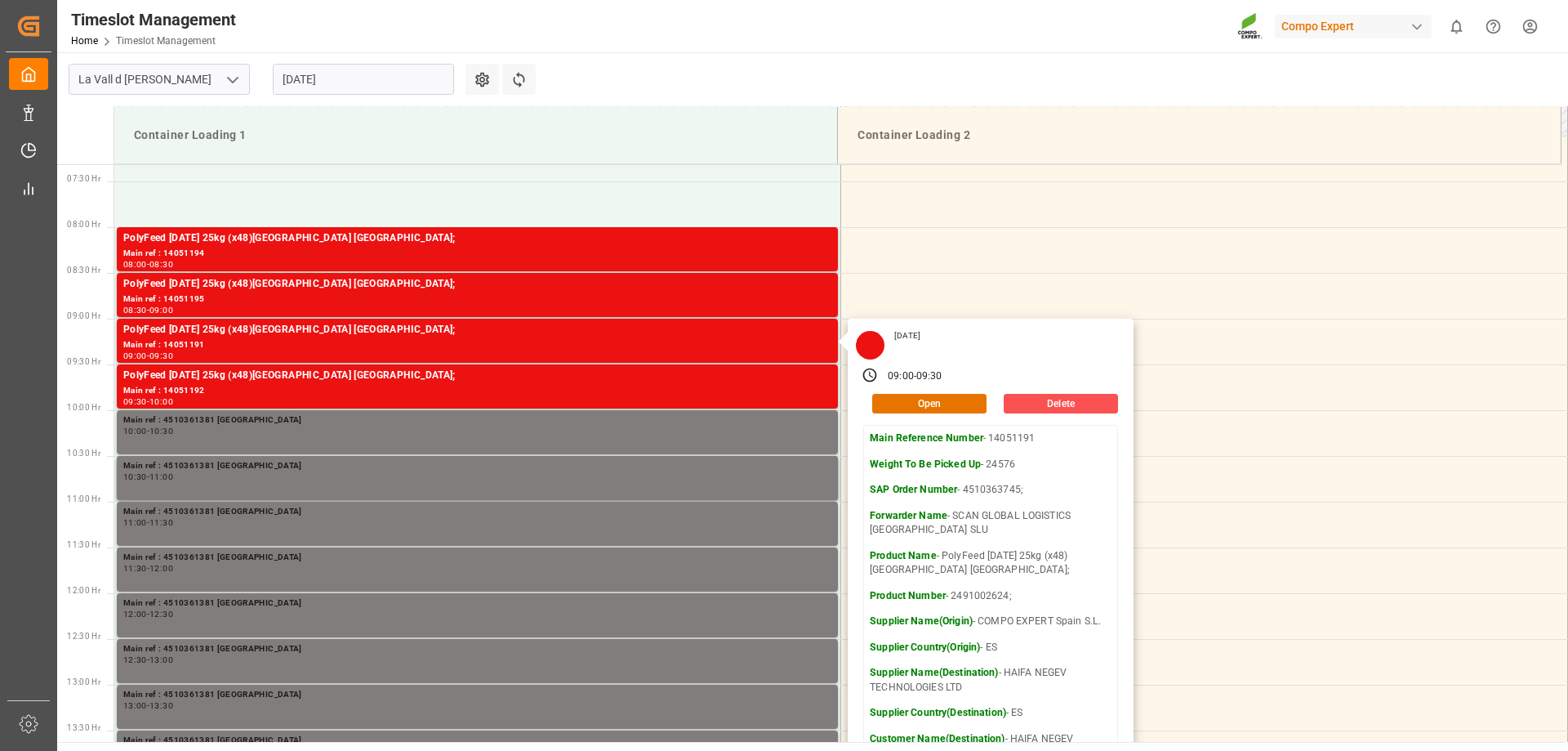
click at [337, 79] on input "[DATE]" at bounding box center [363, 79] width 181 height 31
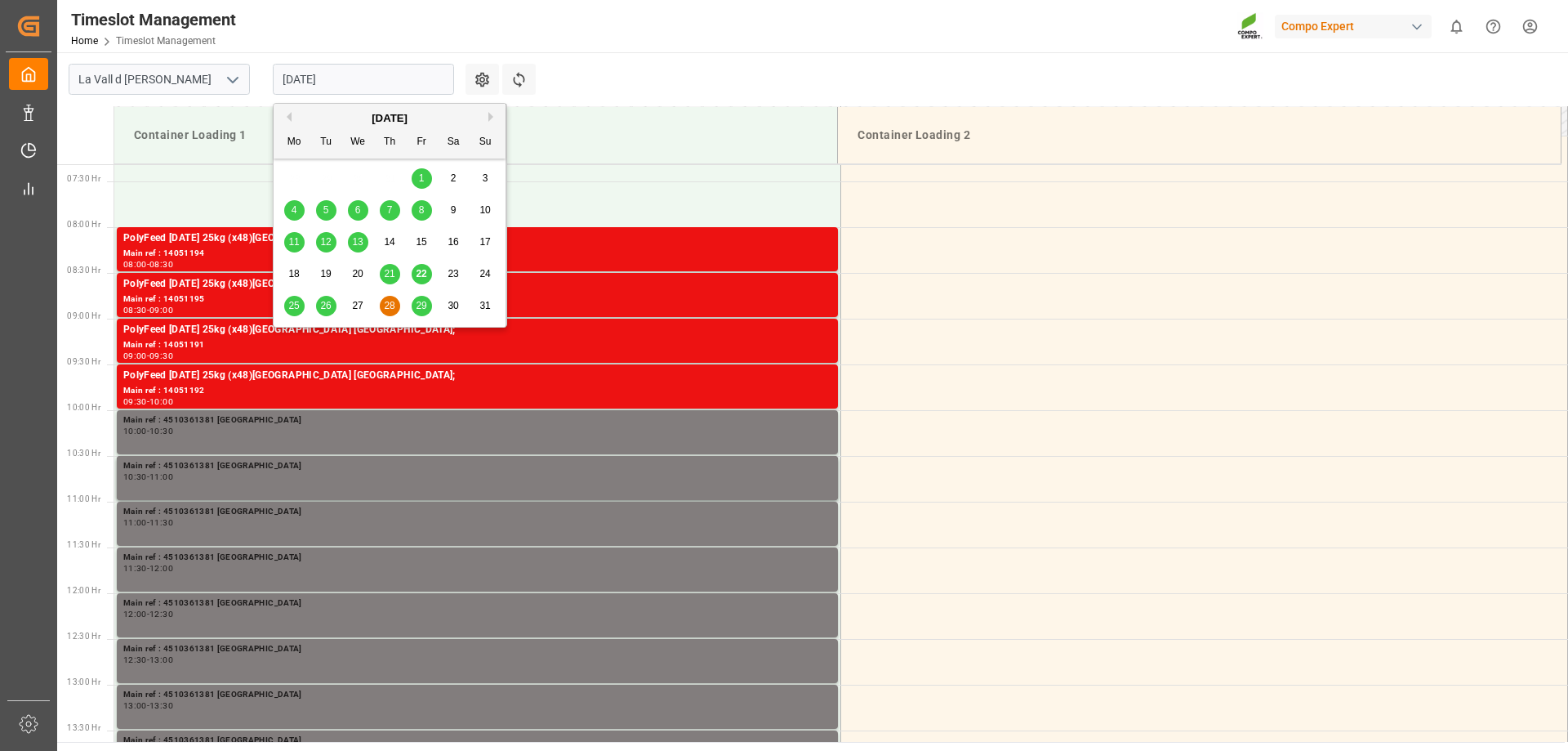
click at [424, 299] on div "29" at bounding box center [422, 307] width 21 height 20
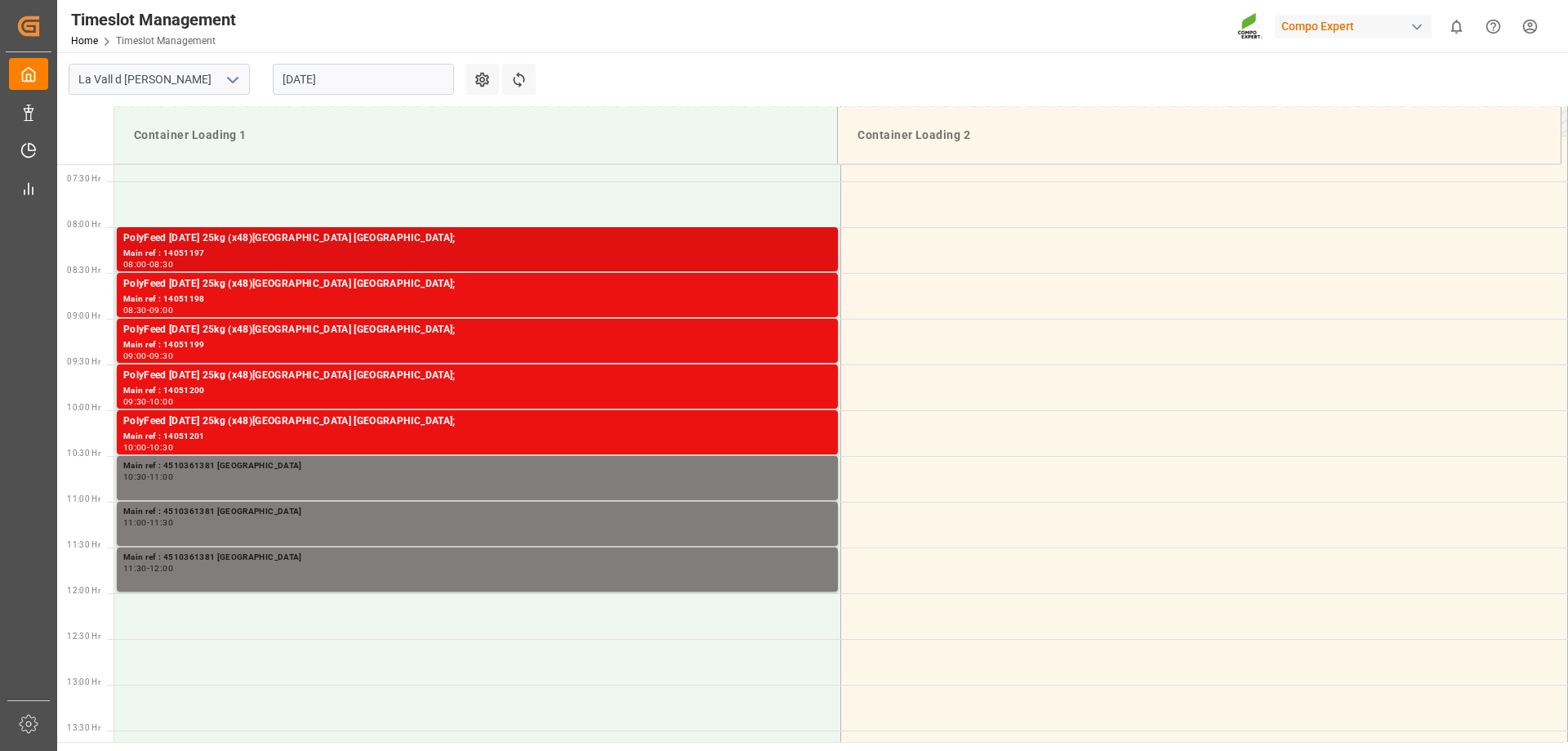
click at [311, 248] on div "Main ref : 14051197" at bounding box center [477, 254] width 708 height 14
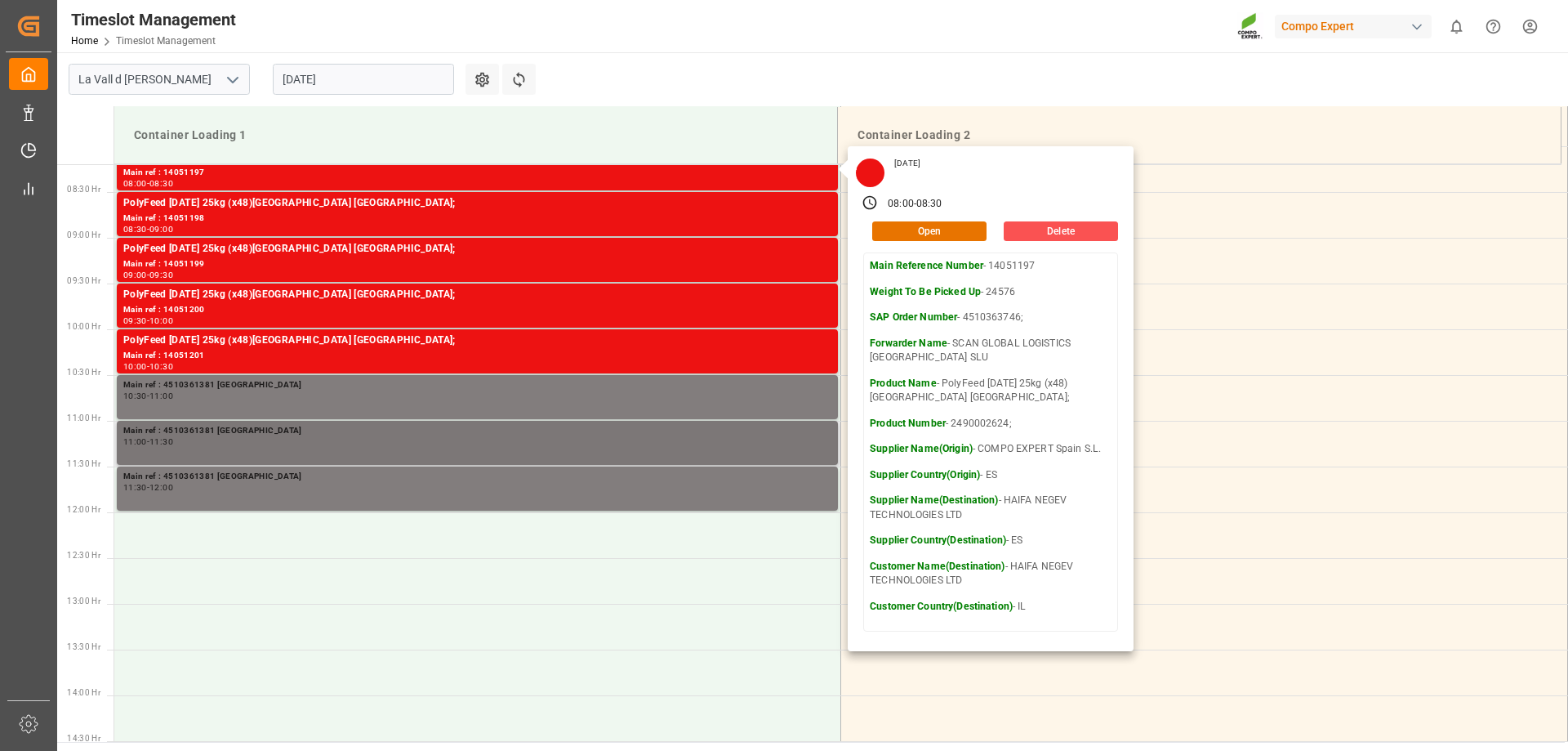
scroll to position [751, 0]
